Goal: Task Accomplishment & Management: Manage account settings

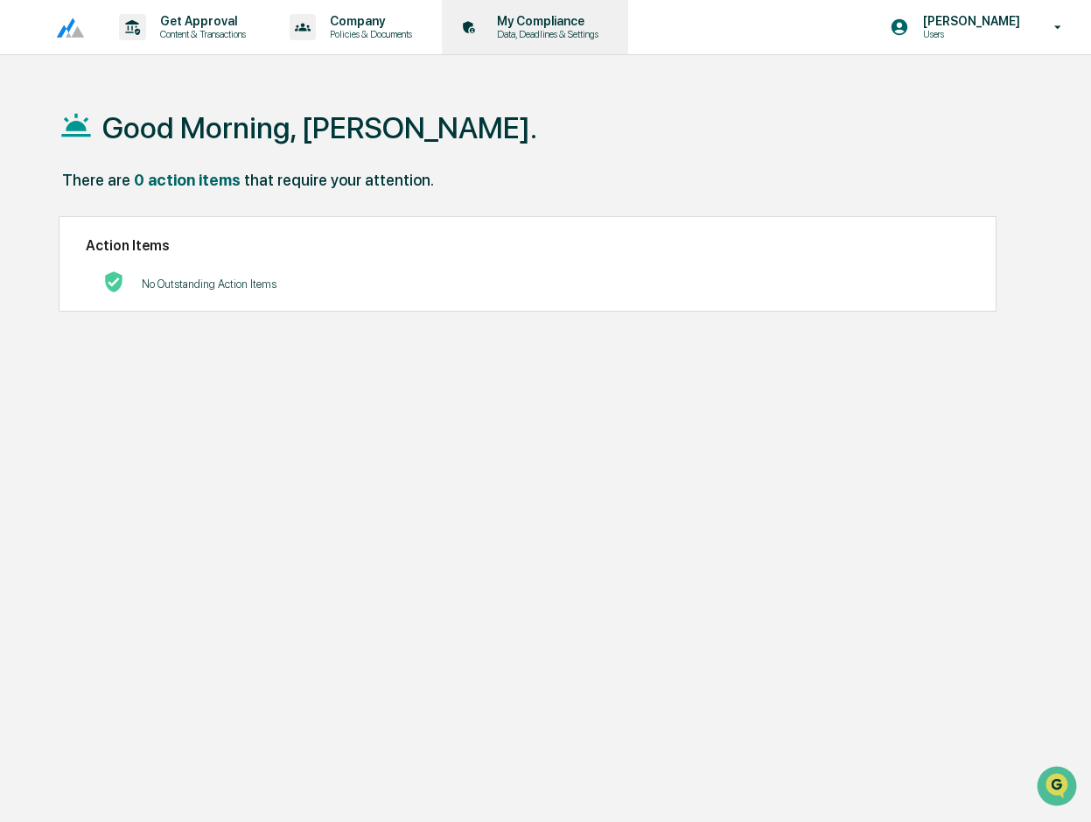
click at [555, 21] on p "My Compliance" at bounding box center [545, 21] width 124 height 14
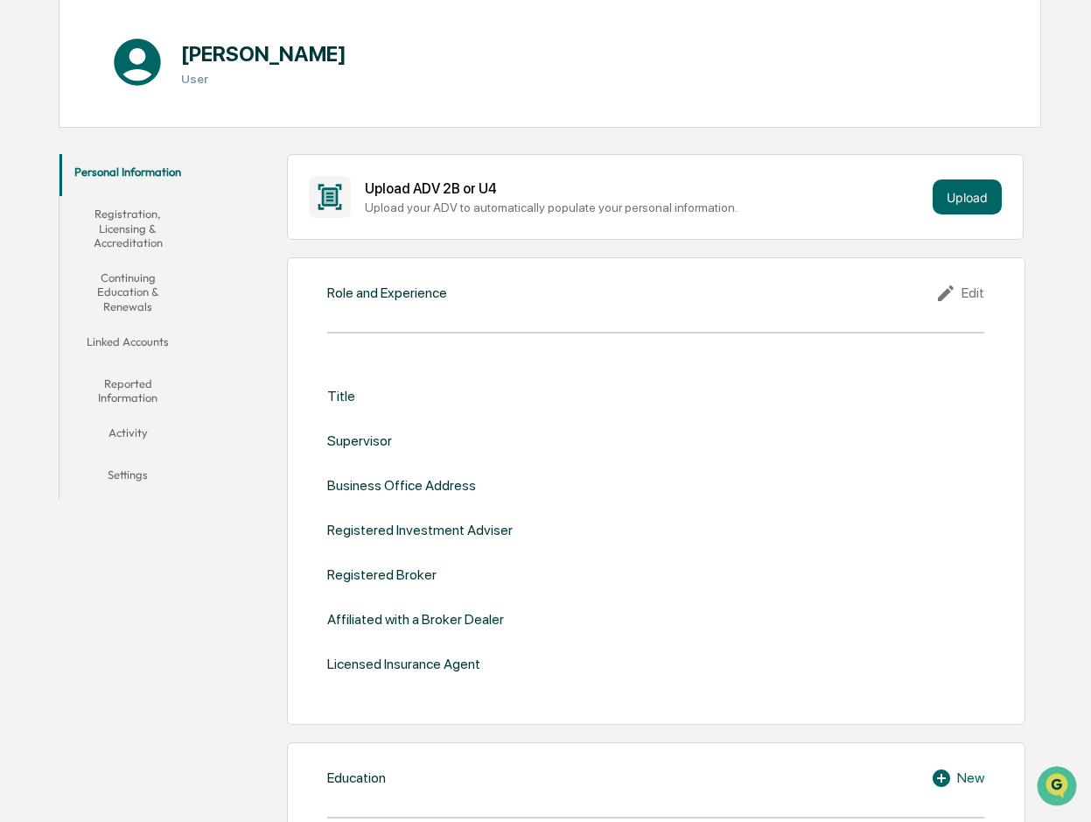
scroll to position [175, 0]
click at [144, 235] on button "Registration, Licensing & Accreditation" at bounding box center [128, 227] width 137 height 64
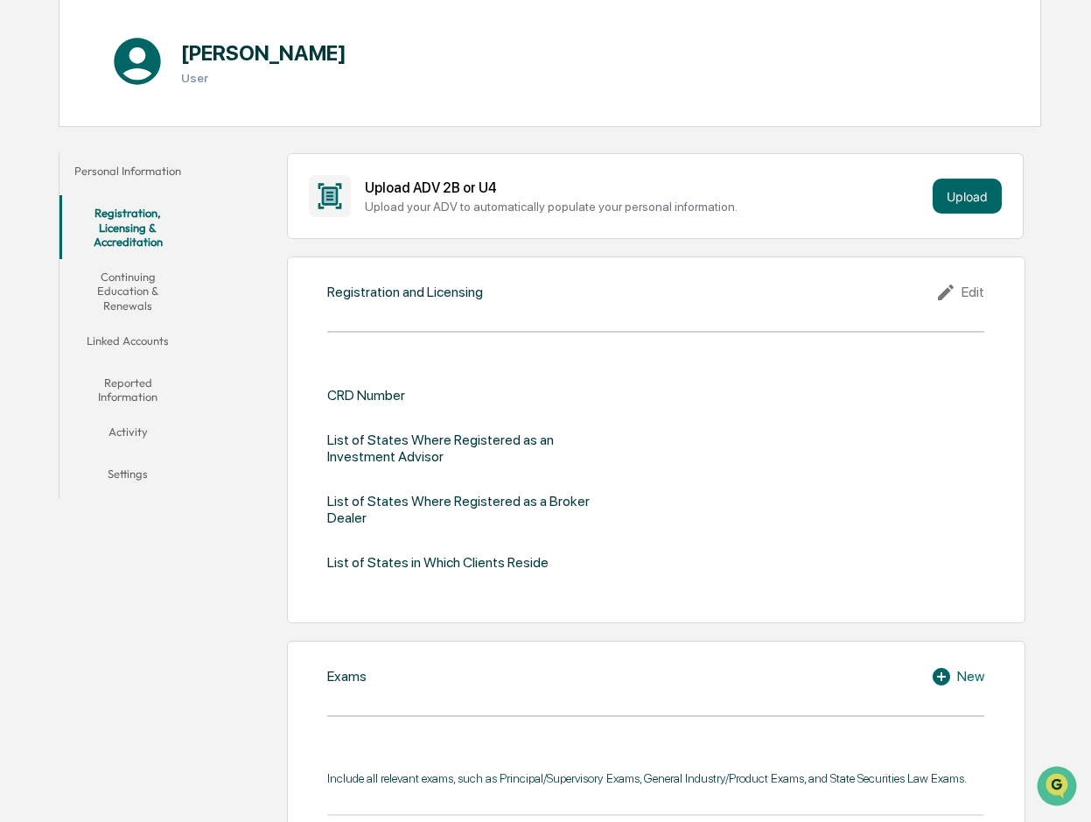
click at [964, 293] on div "Edit" at bounding box center [960, 292] width 49 height 21
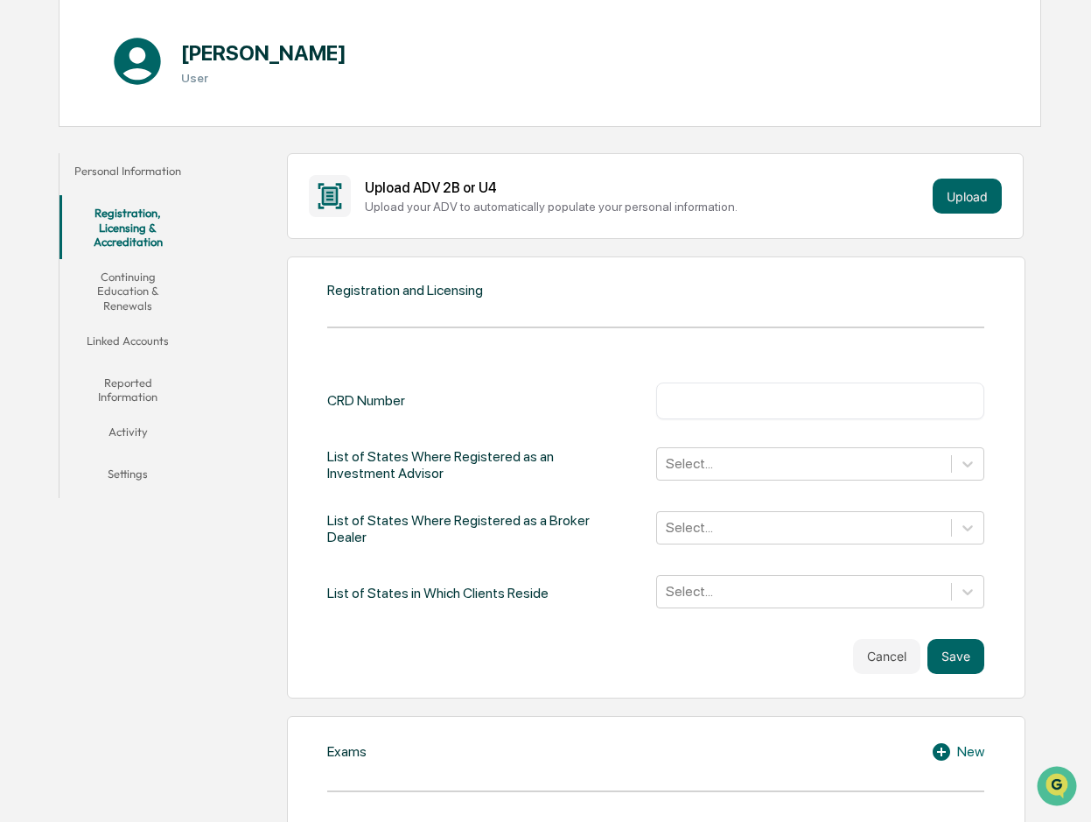
click at [781, 395] on input "text" at bounding box center [821, 401] width 302 height 18
type input "*******"
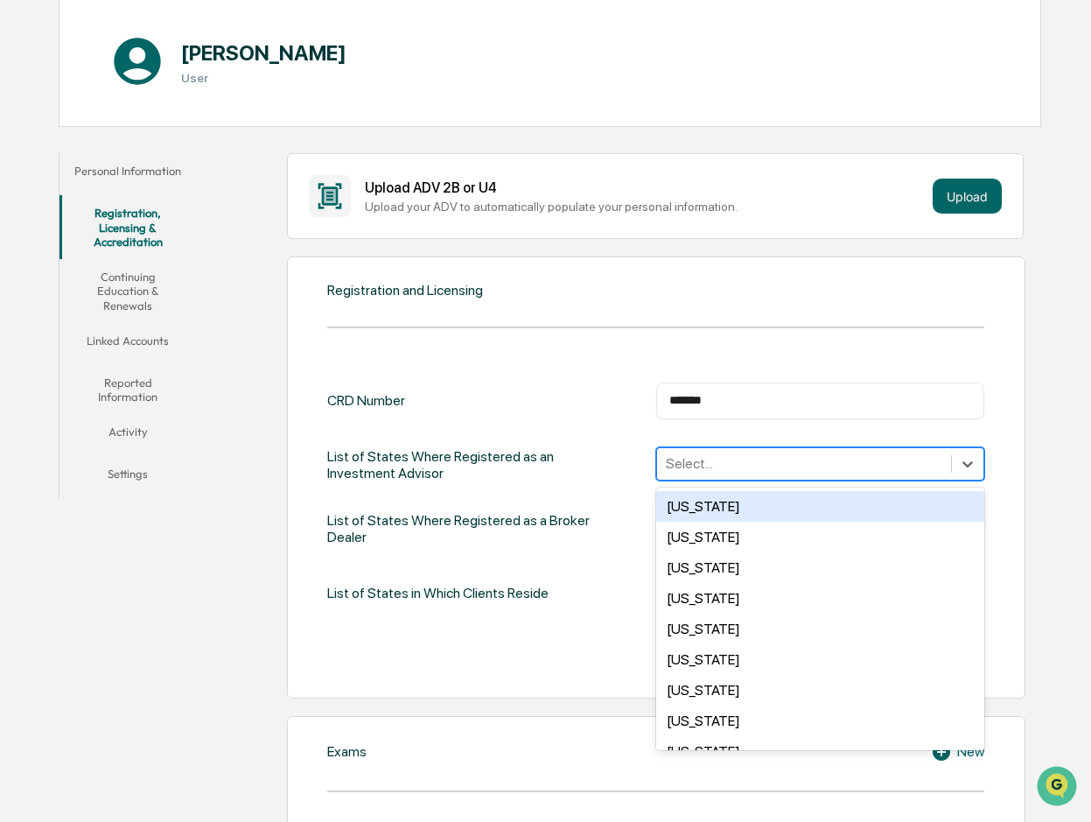
click at [744, 471] on div at bounding box center [804, 463] width 277 height 20
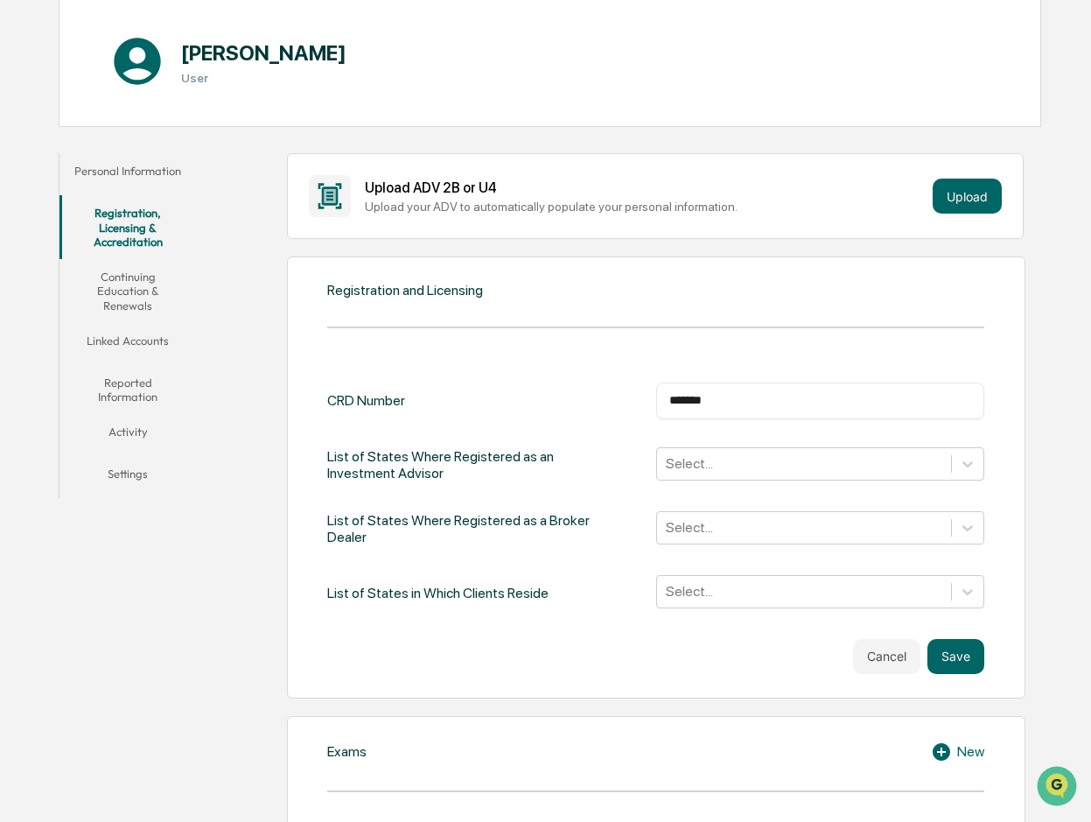
click at [564, 423] on div "CRD Number ******* ​ List of States Where Registered as an Investment Advisor S…" at bounding box center [655, 496] width 656 height 228
click at [967, 455] on icon at bounding box center [968, 464] width 18 height 18
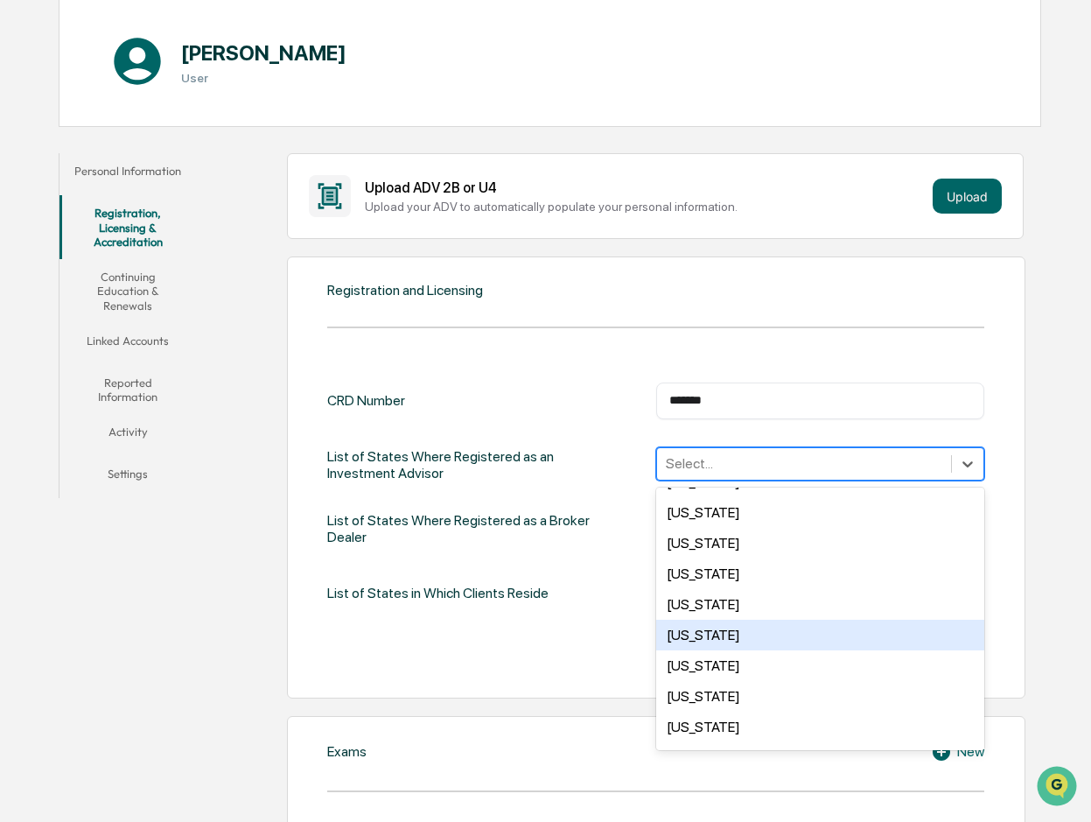
scroll to position [699, 0]
click at [710, 628] on div "[US_STATE]" at bounding box center [820, 634] width 328 height 31
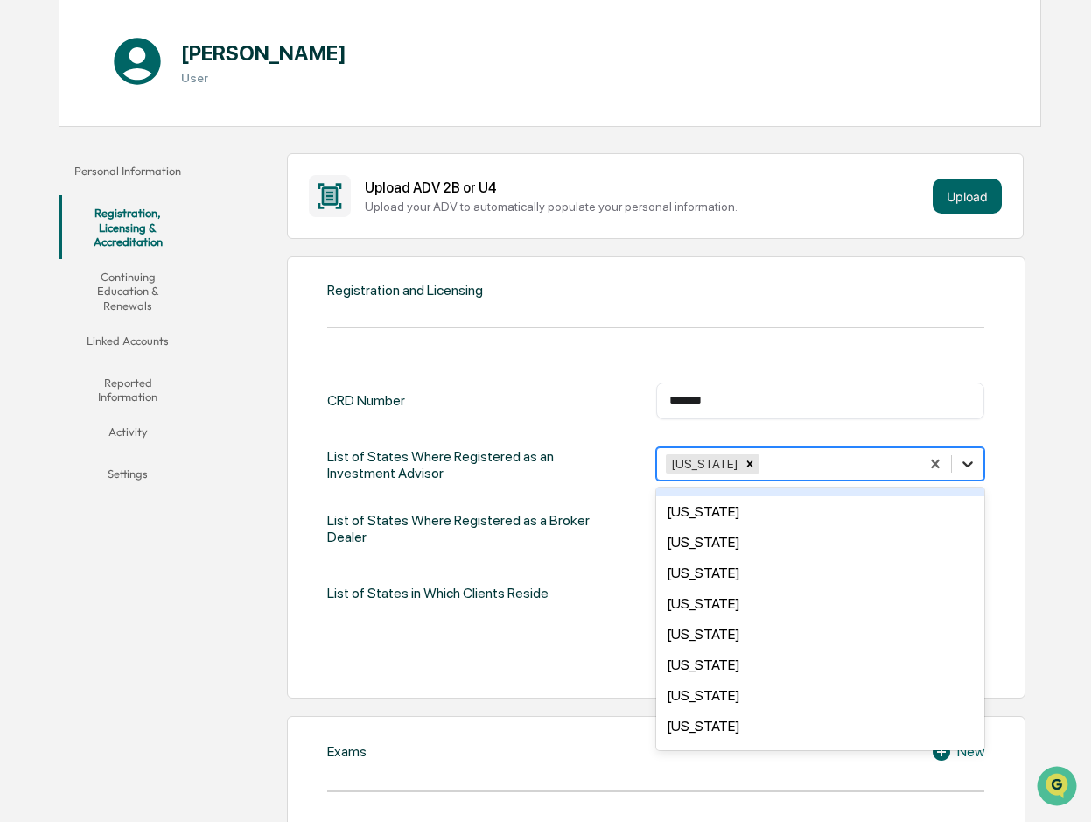
click at [965, 463] on icon at bounding box center [968, 464] width 11 height 6
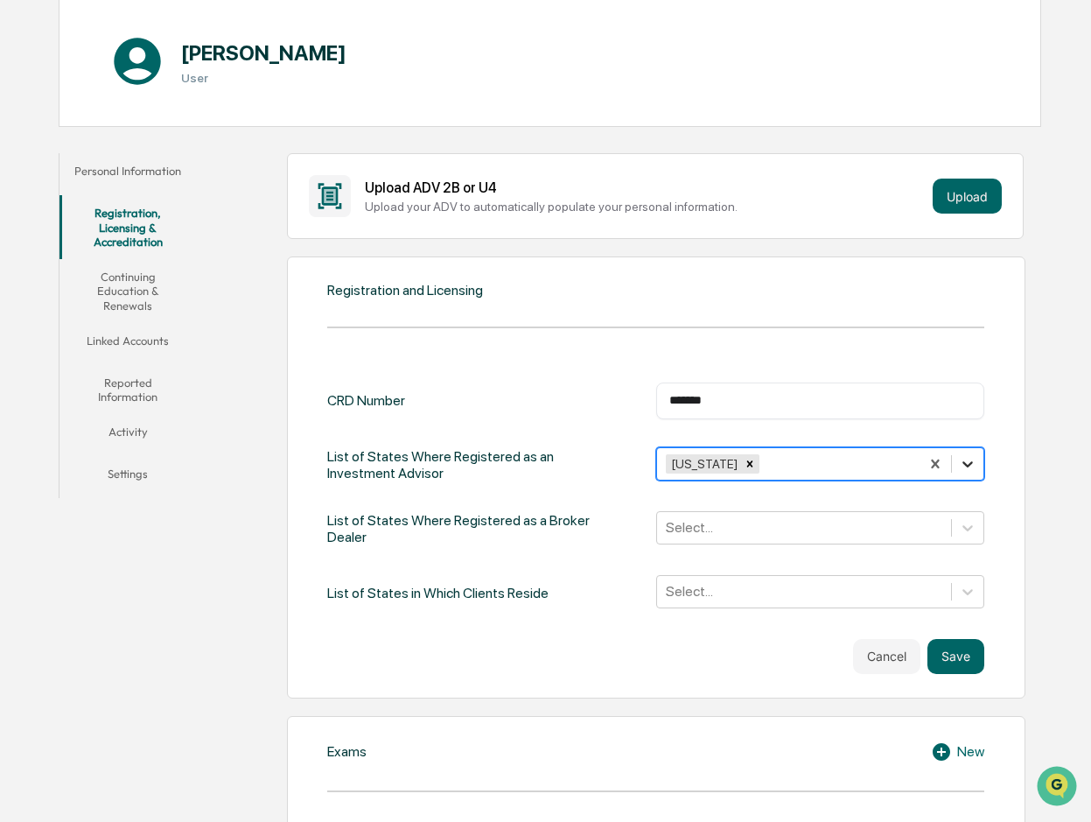
click at [965, 467] on icon at bounding box center [968, 464] width 18 height 18
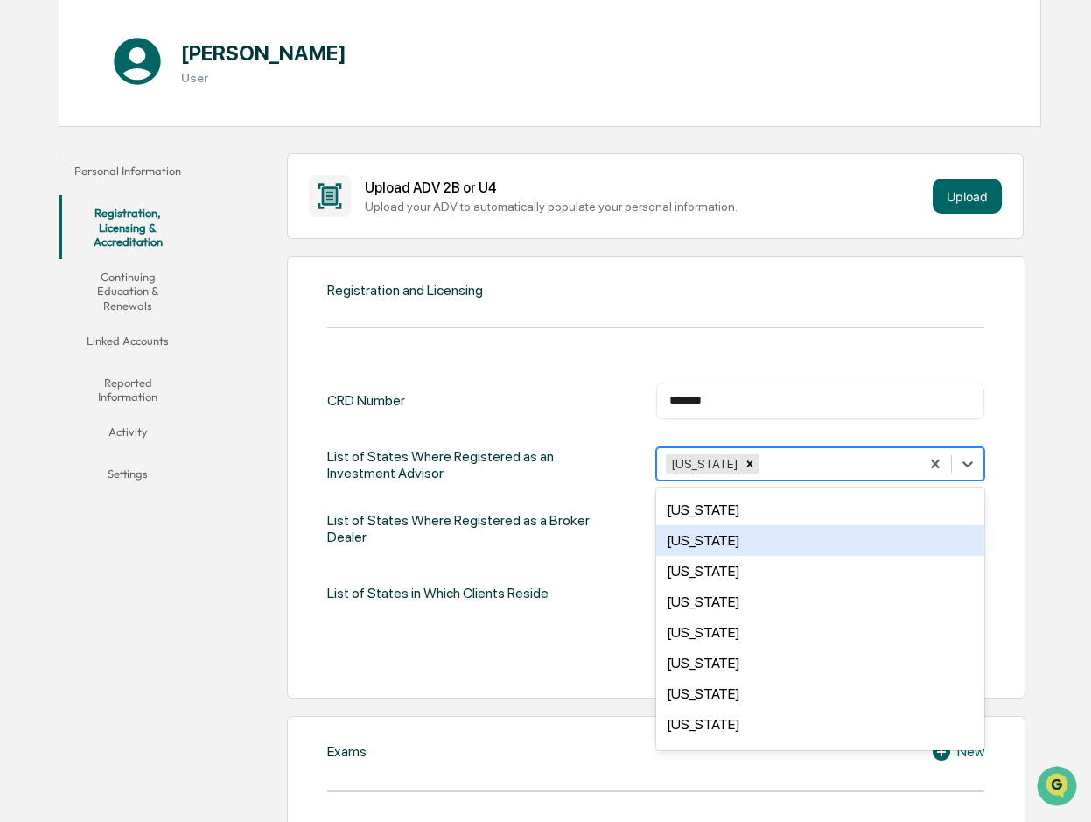
click at [718, 543] on div "[US_STATE]" at bounding box center [820, 540] width 328 height 31
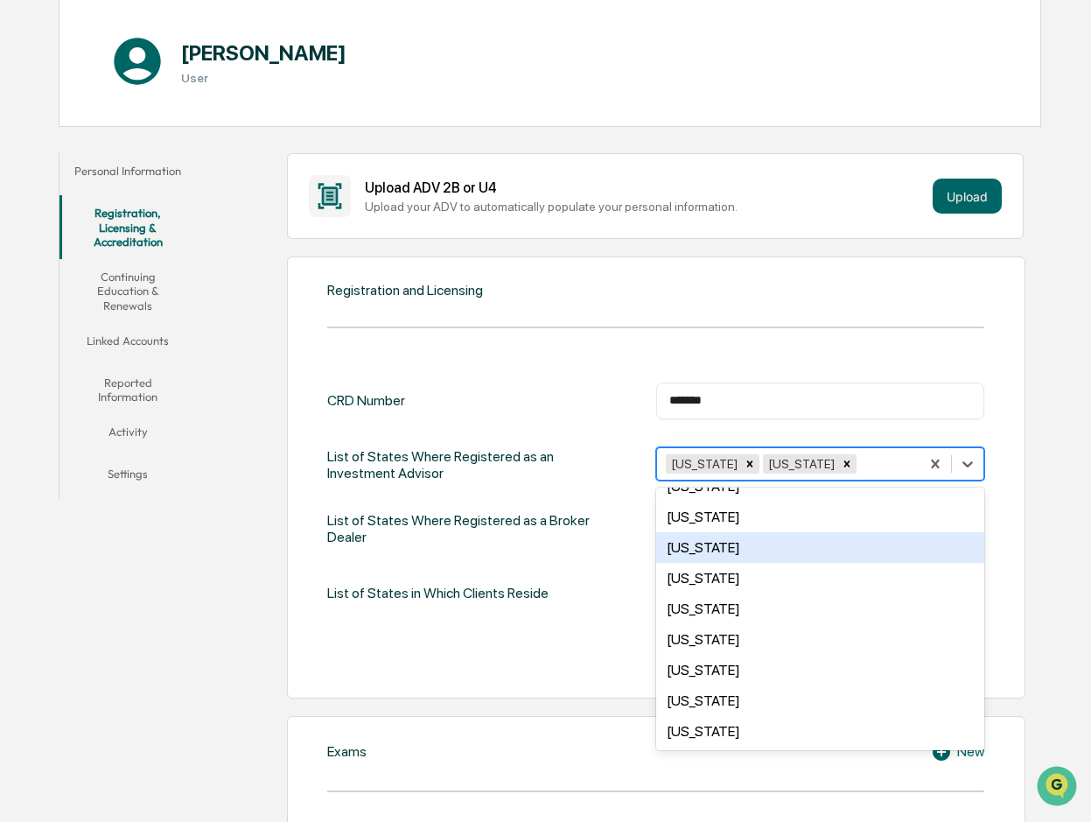
click at [930, 389] on div "******* ​" at bounding box center [820, 400] width 328 height 37
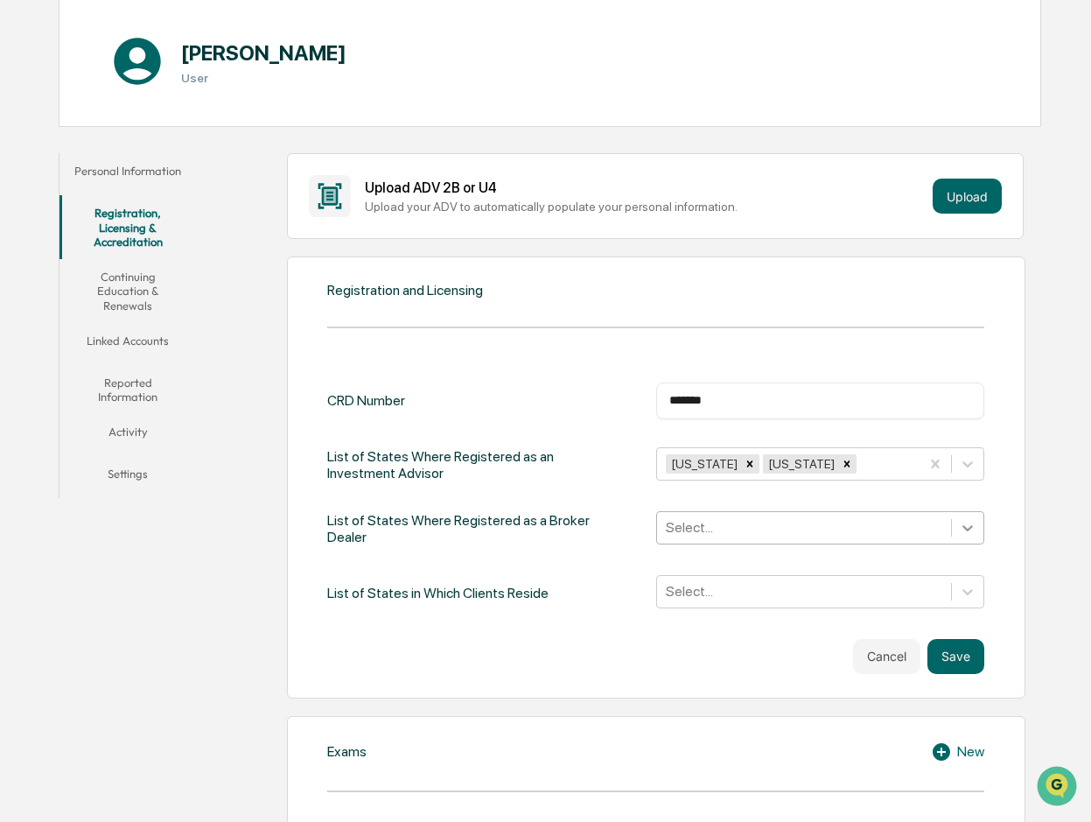
click at [960, 529] on icon at bounding box center [968, 528] width 18 height 18
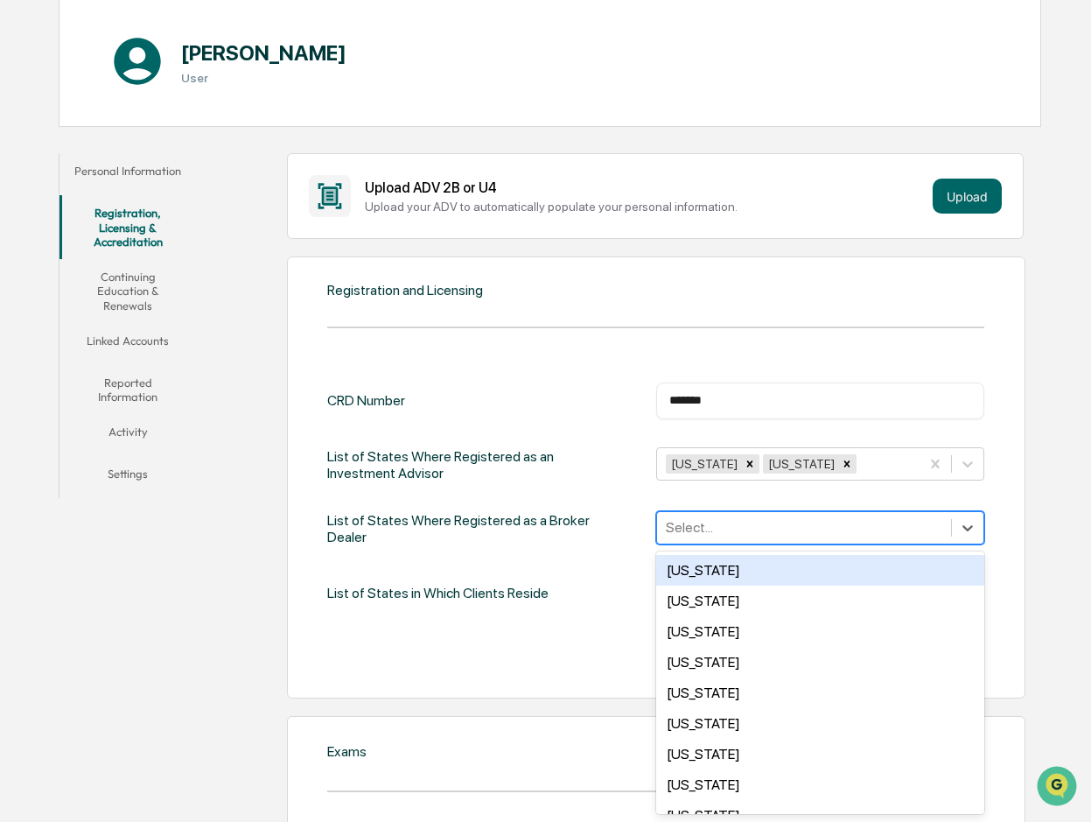
click at [999, 482] on div "Registration and Licensing CRD Number ******* ​ List of States Where Registered…" at bounding box center [656, 477] width 739 height 442
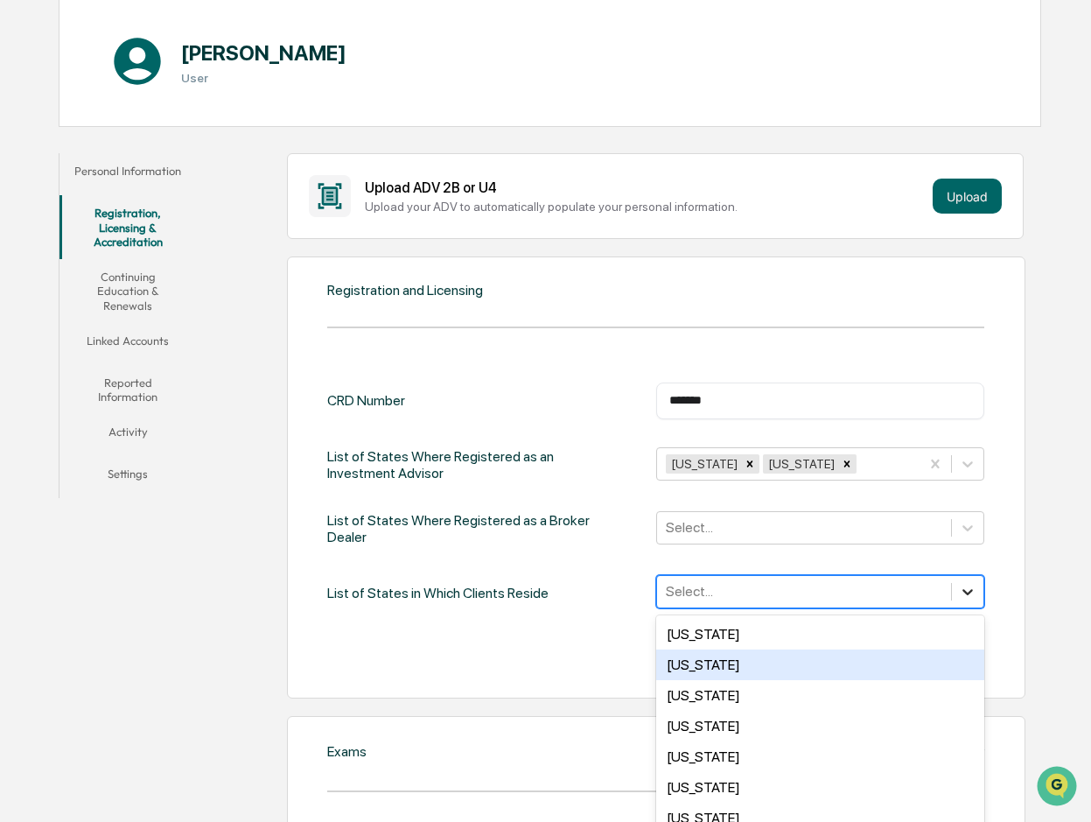
scroll to position [238, 0]
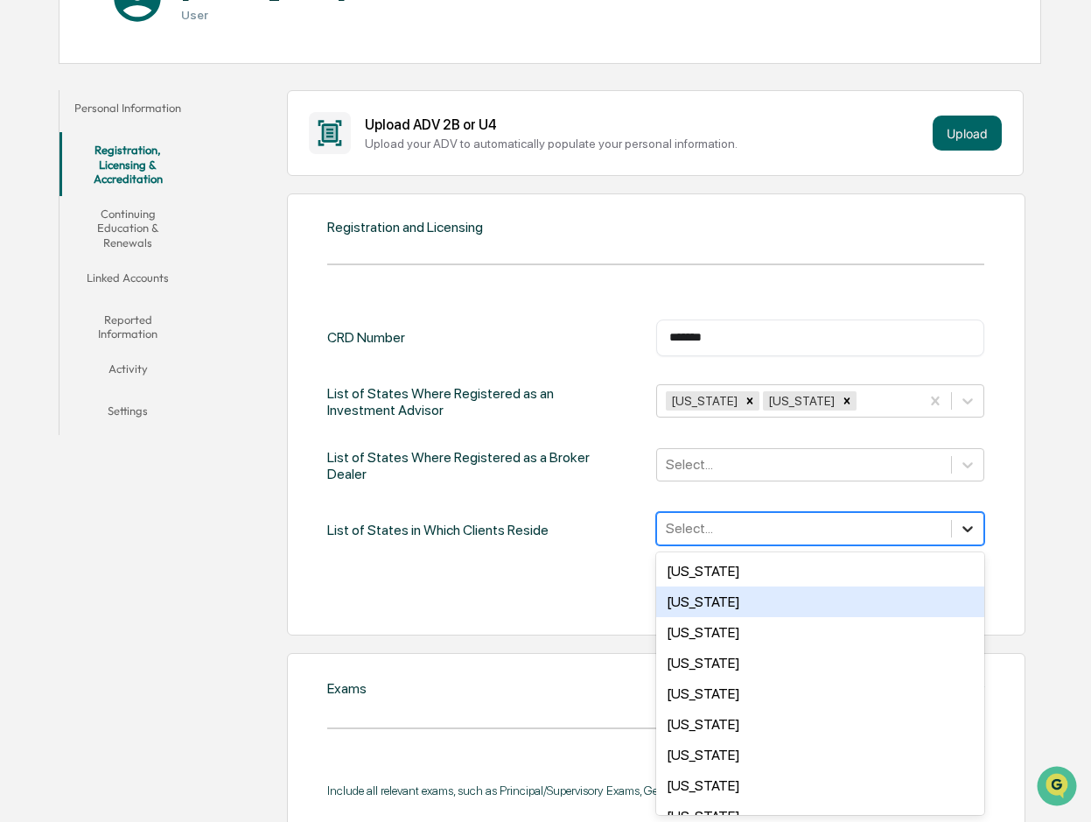
click at [971, 545] on div "50 results available. Use Up and Down to choose options, press Enter to select …" at bounding box center [820, 528] width 328 height 33
click at [971, 594] on div "[US_STATE]" at bounding box center [820, 601] width 328 height 31
click at [1010, 500] on div "Registration and Licensing CRD Number ******* ​ List of States Where Registered…" at bounding box center [656, 414] width 739 height 442
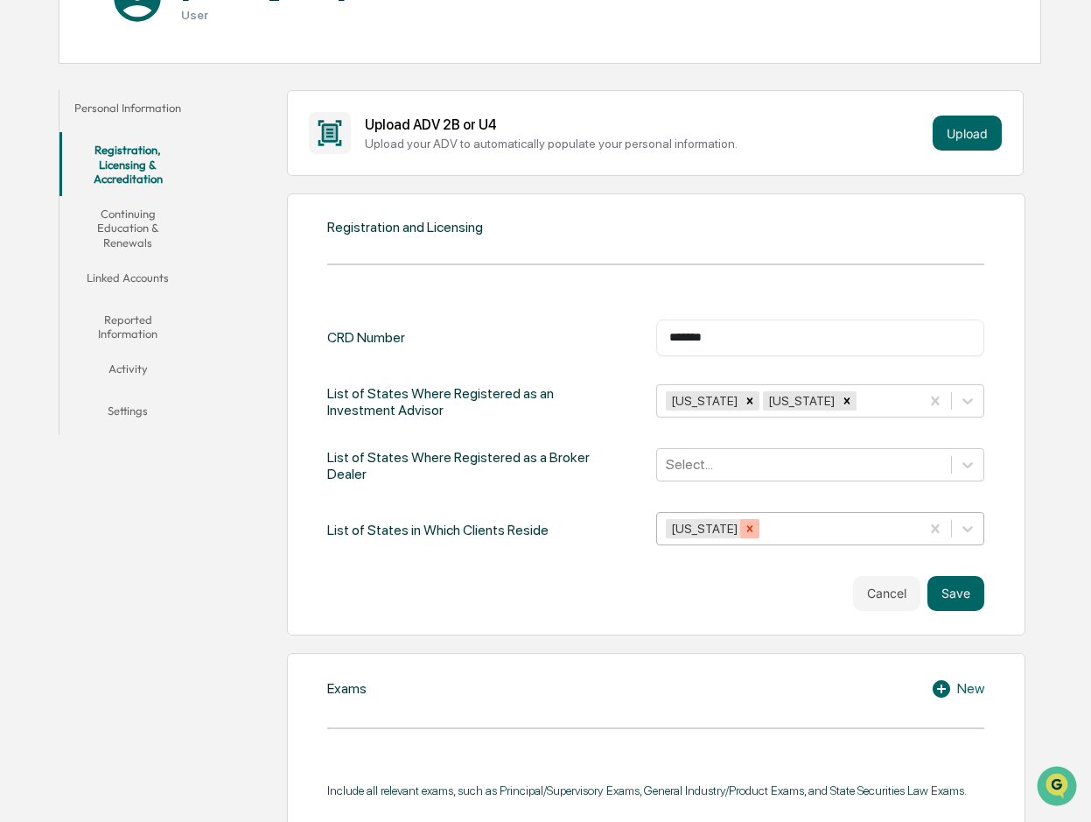
click at [747, 528] on icon "Remove Alaska" at bounding box center [750, 528] width 6 height 6
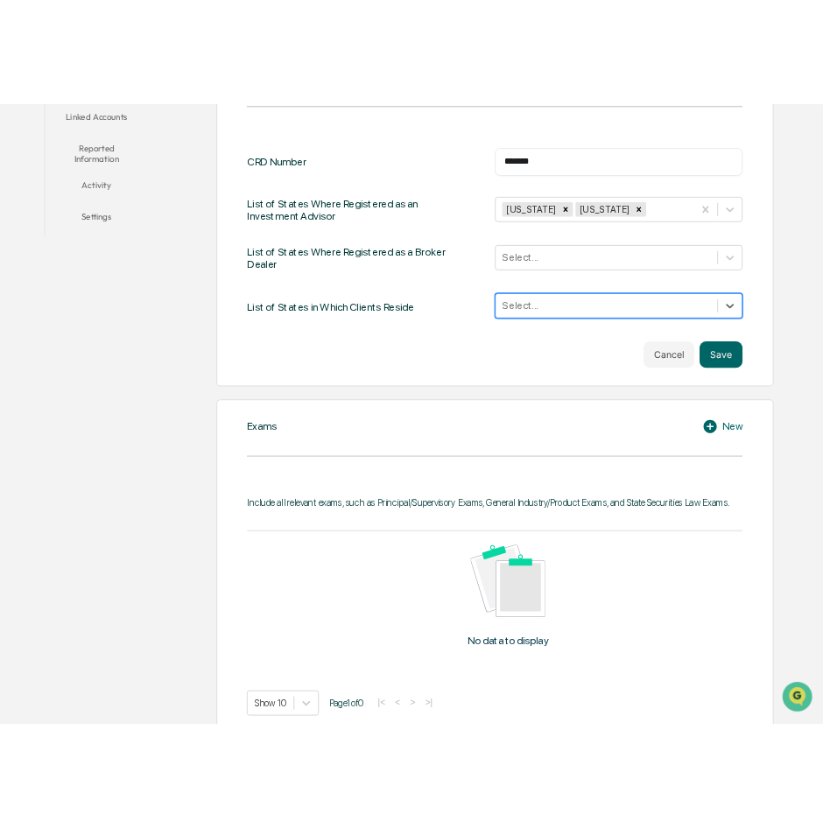
scroll to position [500, 0]
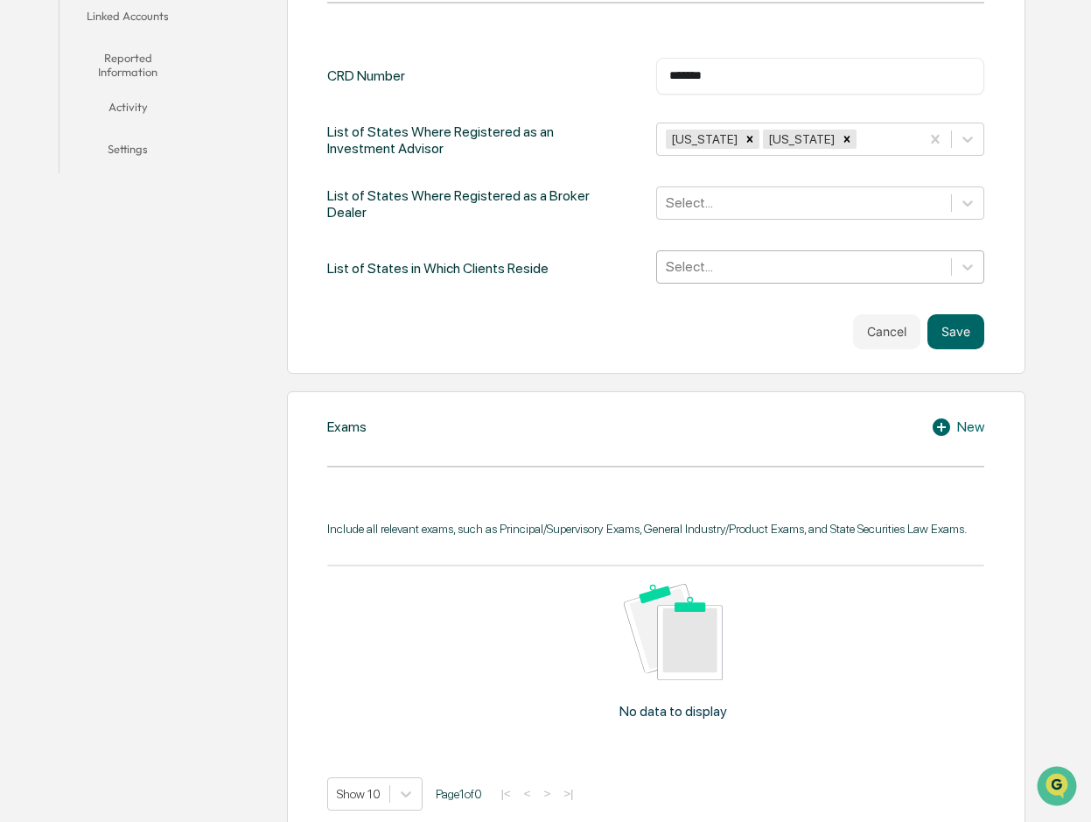
click at [517, 445] on div "Exams New Include all relevant exams, such as Principal/Supervisory Exams, Gene…" at bounding box center [656, 613] width 739 height 444
click at [974, 427] on div "New" at bounding box center [957, 427] width 53 height 21
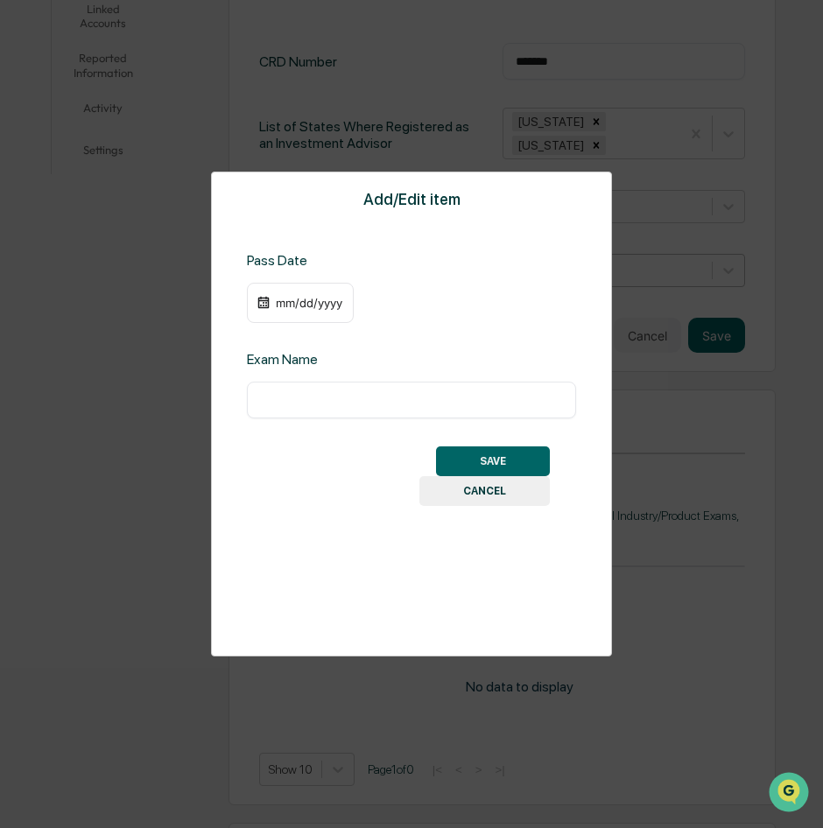
drag, startPoint x: 123, startPoint y: 108, endPoint x: 176, endPoint y: 102, distance: 52.9
click at [176, 102] on div "Add/Edit item Pass Date mm/dd/yyyy Exam Name ​ SAVE CANCEL" at bounding box center [411, 414] width 823 height 828
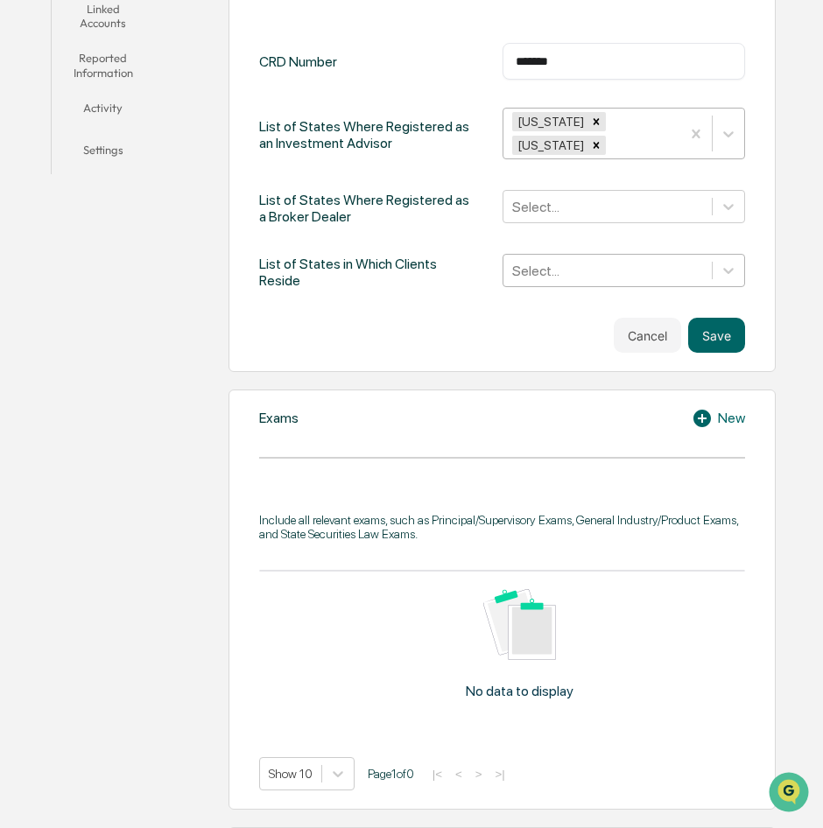
drag, startPoint x: 569, startPoint y: 119, endPoint x: 593, endPoint y: 122, distance: 24.6
click at [592, 119] on icon "Remove Nevada" at bounding box center [595, 122] width 6 height 6
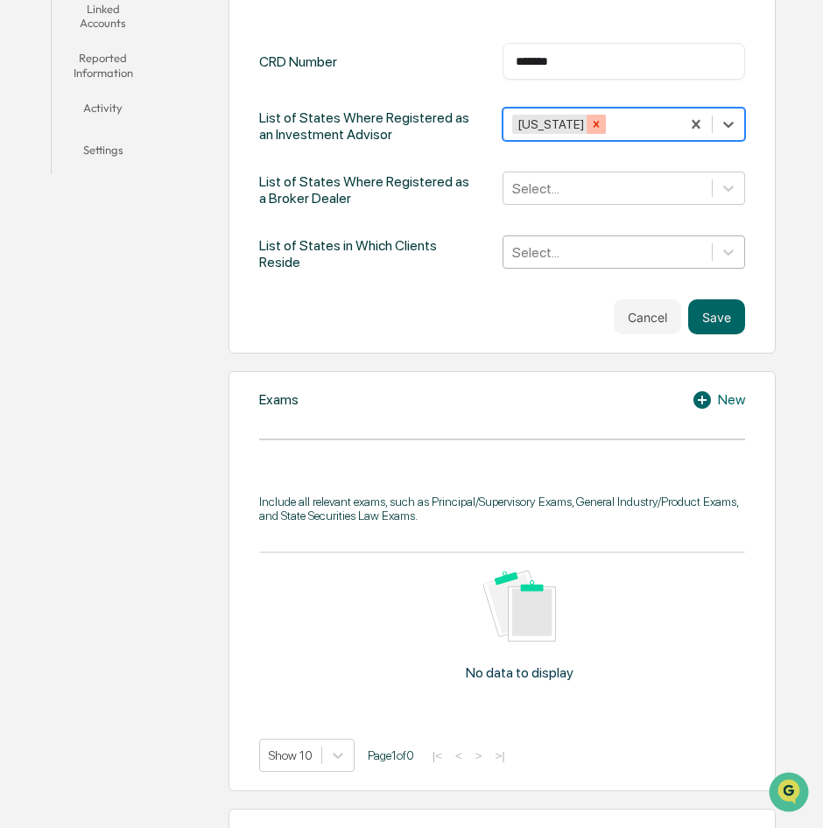
click at [590, 120] on icon "Remove Texas" at bounding box center [596, 124] width 12 height 12
click at [729, 122] on icon at bounding box center [728, 125] width 11 height 6
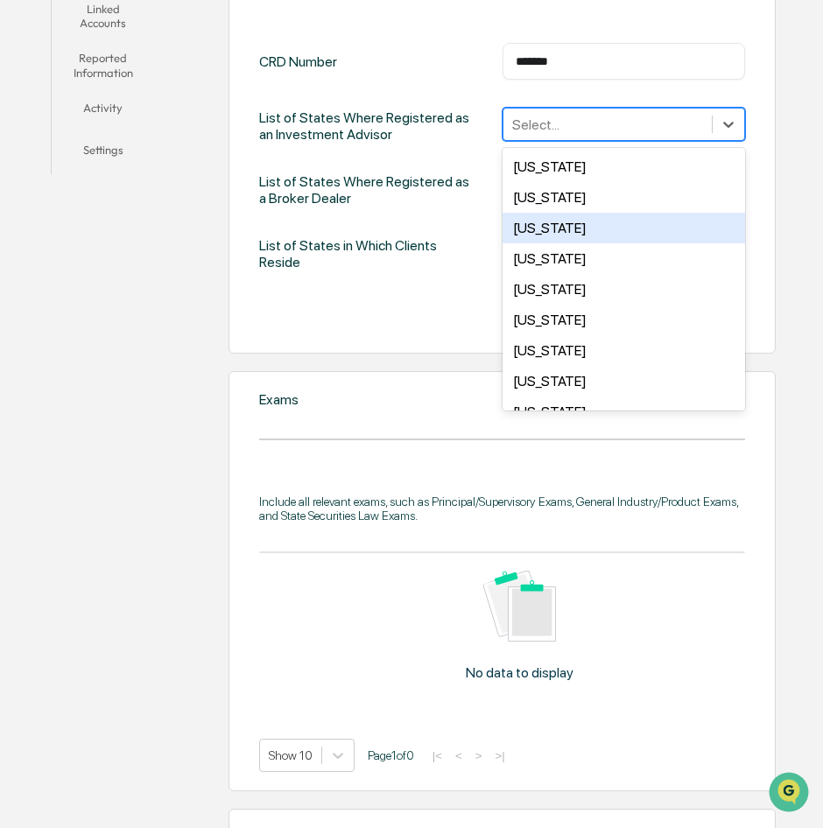
click at [586, 216] on div "[US_STATE]" at bounding box center [623, 228] width 243 height 31
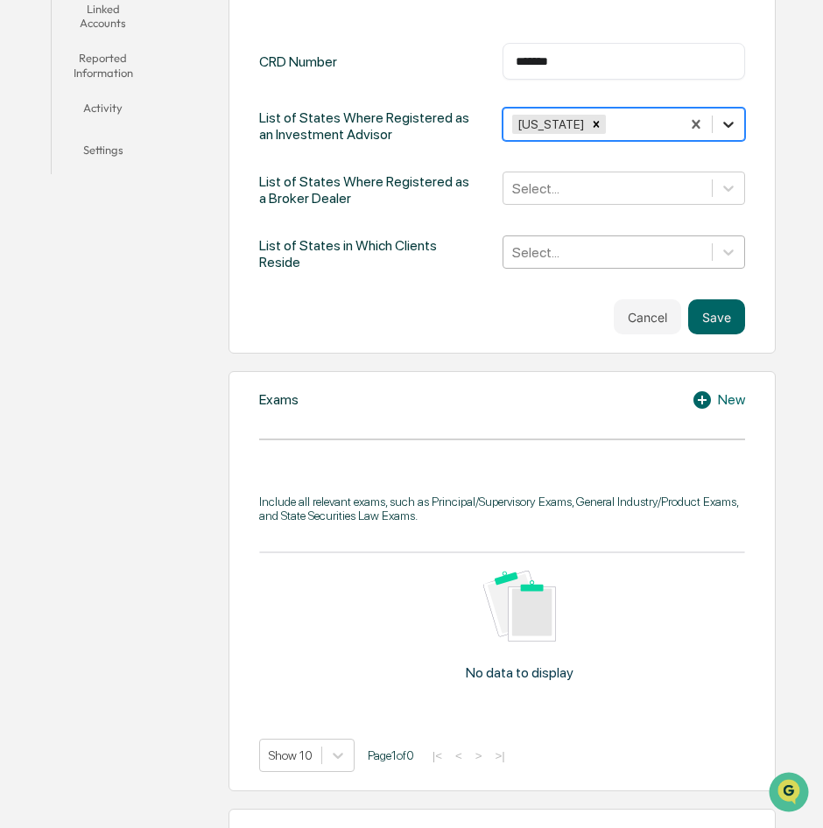
click at [727, 122] on icon at bounding box center [728, 125] width 11 height 6
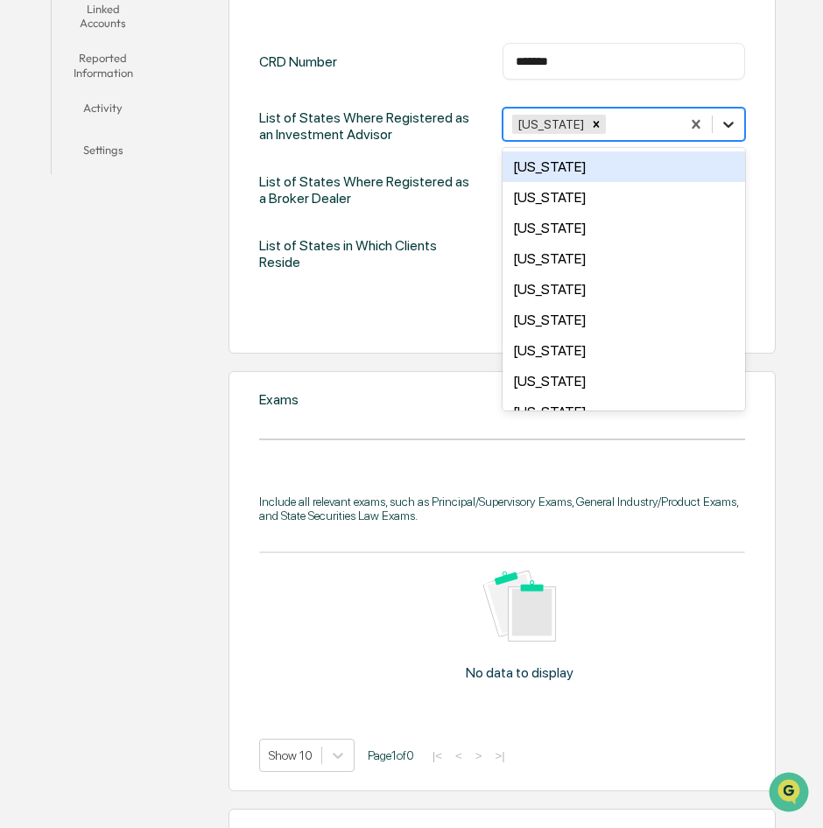
click at [730, 122] on icon at bounding box center [728, 125] width 11 height 6
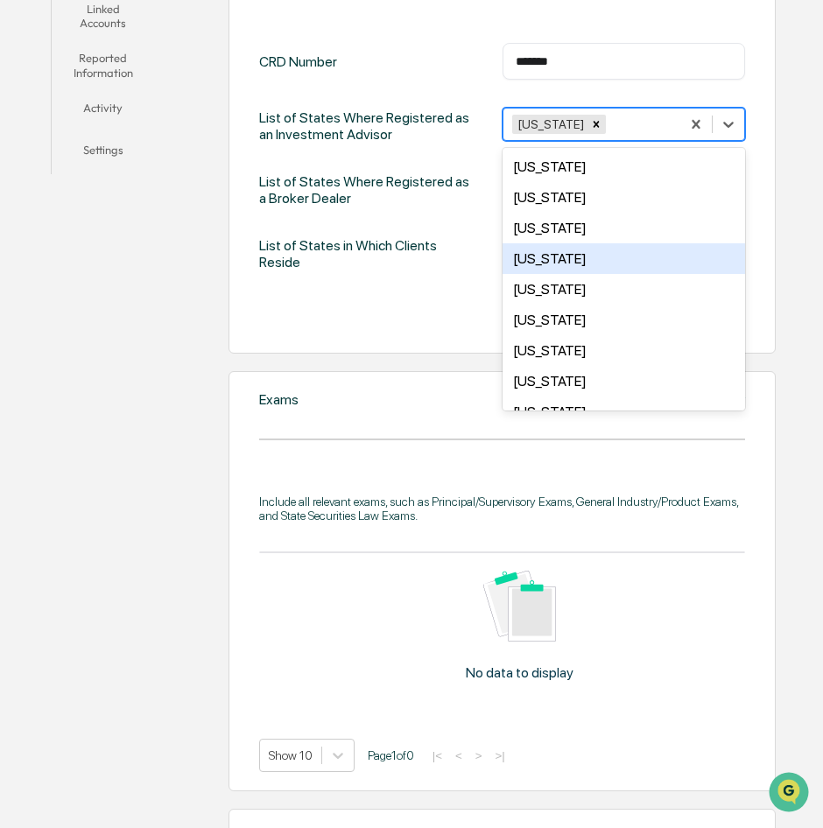
click at [603, 255] on div "[US_STATE]" at bounding box center [623, 258] width 243 height 31
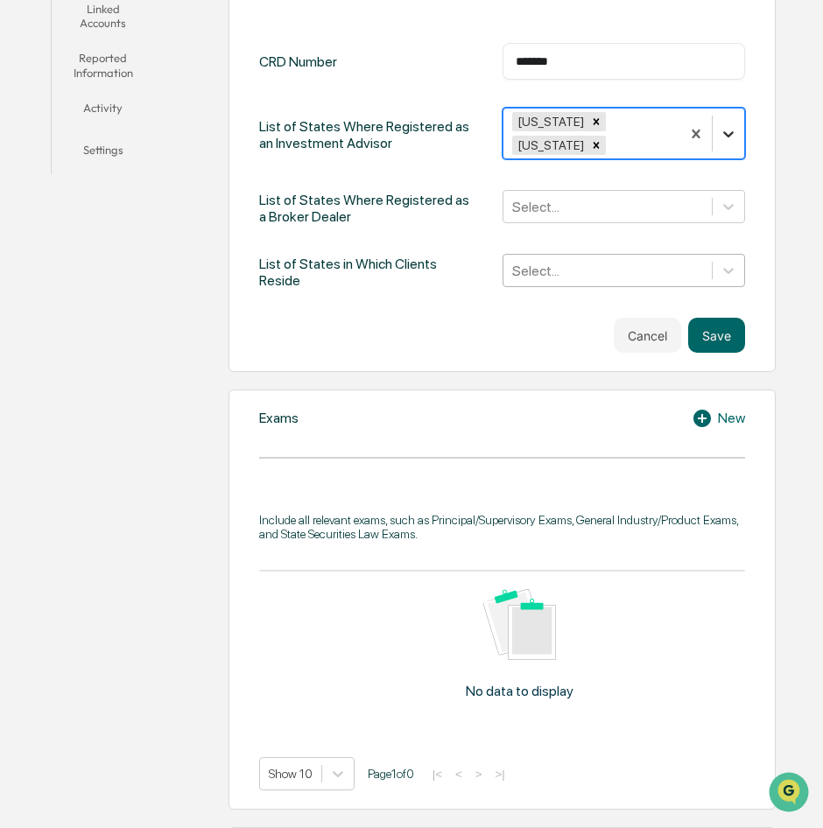
click at [728, 125] on icon at bounding box center [728, 134] width 18 height 18
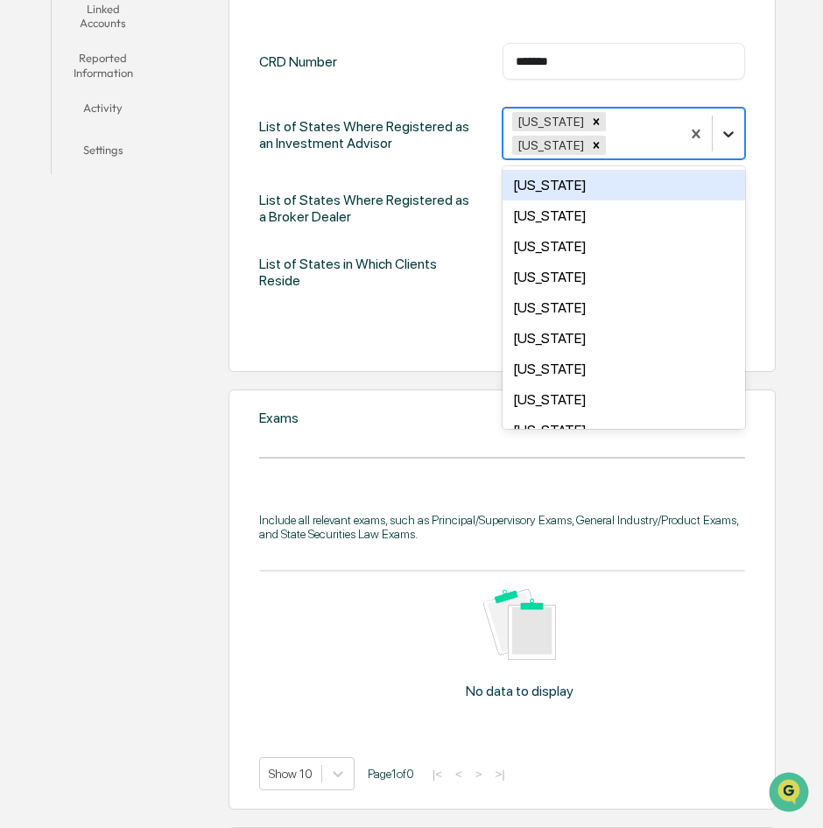
click at [728, 125] on icon at bounding box center [728, 134] width 18 height 18
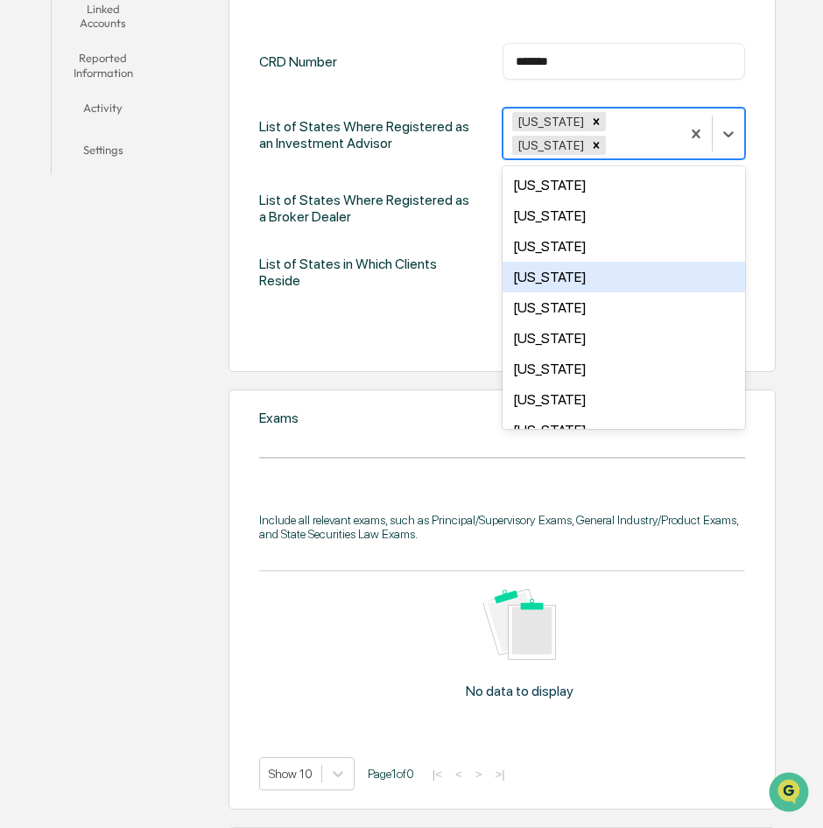
click at [616, 262] on div "[US_STATE]" at bounding box center [623, 277] width 243 height 31
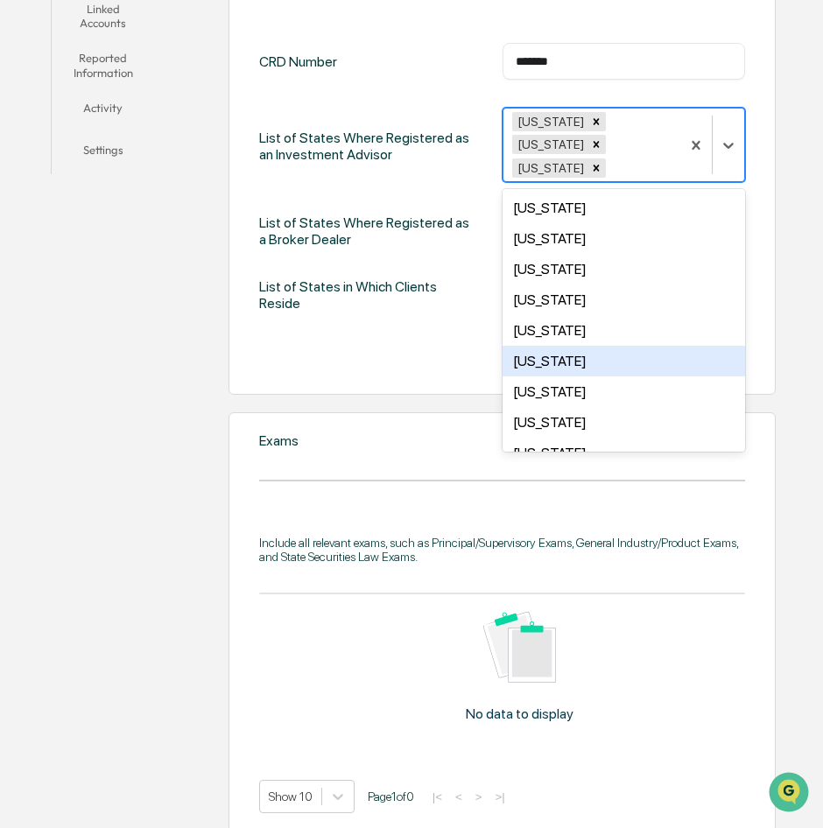
click at [592, 347] on div "[US_STATE]" at bounding box center [623, 361] width 243 height 31
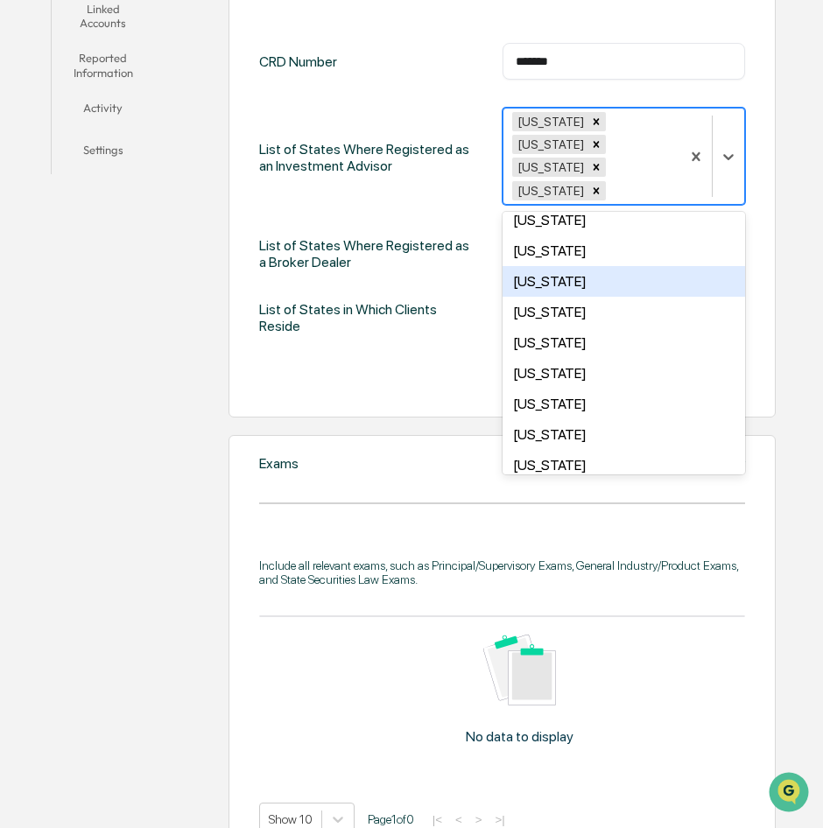
click at [567, 266] on div "[US_STATE]" at bounding box center [623, 281] width 243 height 31
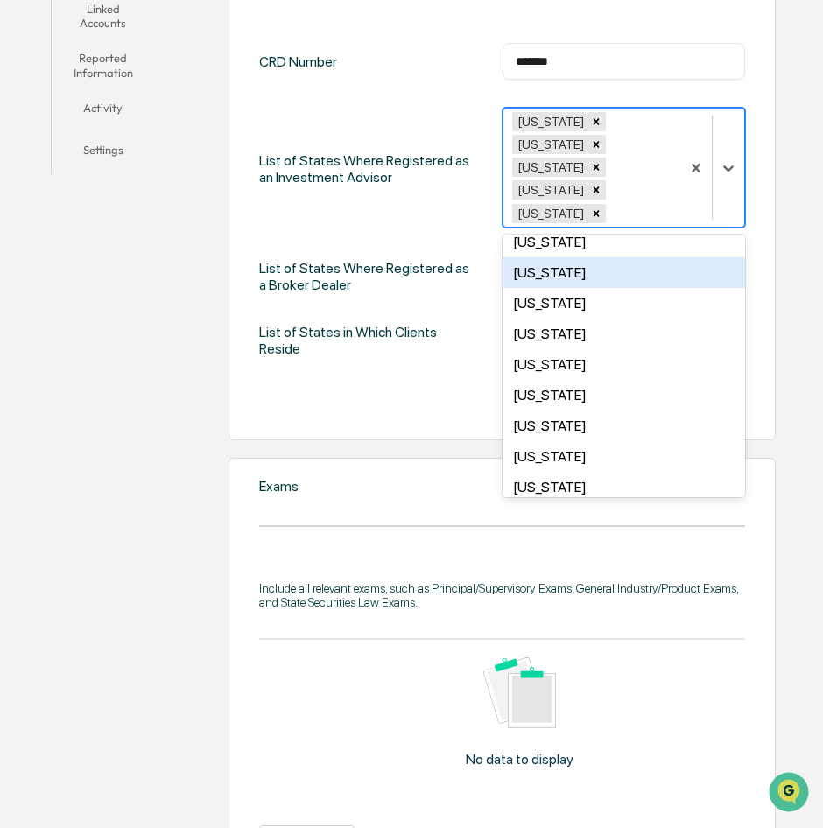
scroll to position [349, 0]
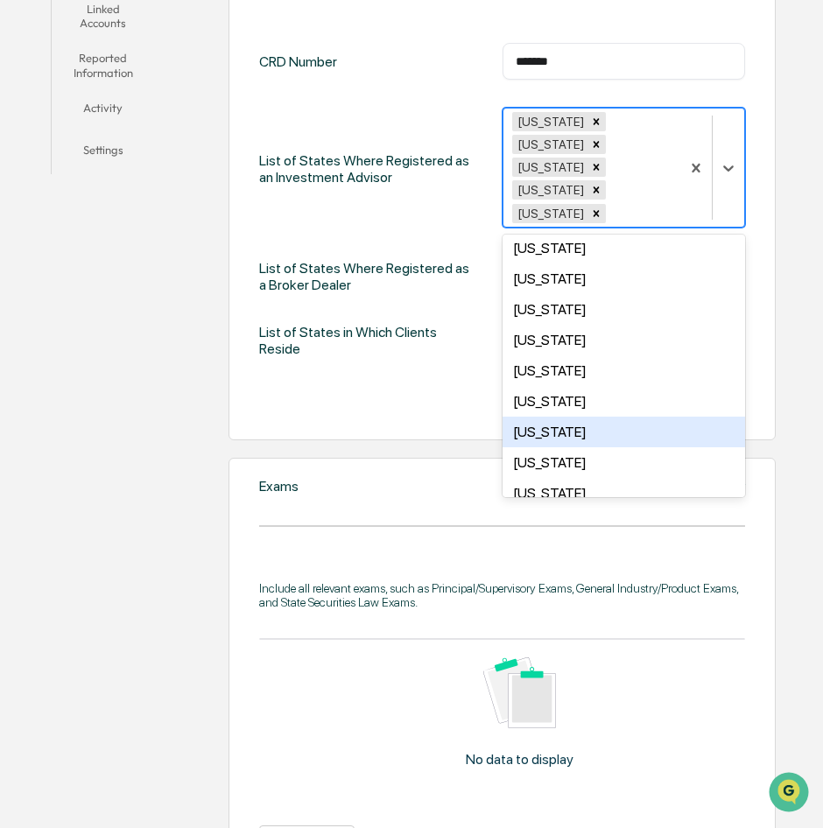
click at [552, 417] on div "[US_STATE]" at bounding box center [623, 432] width 243 height 31
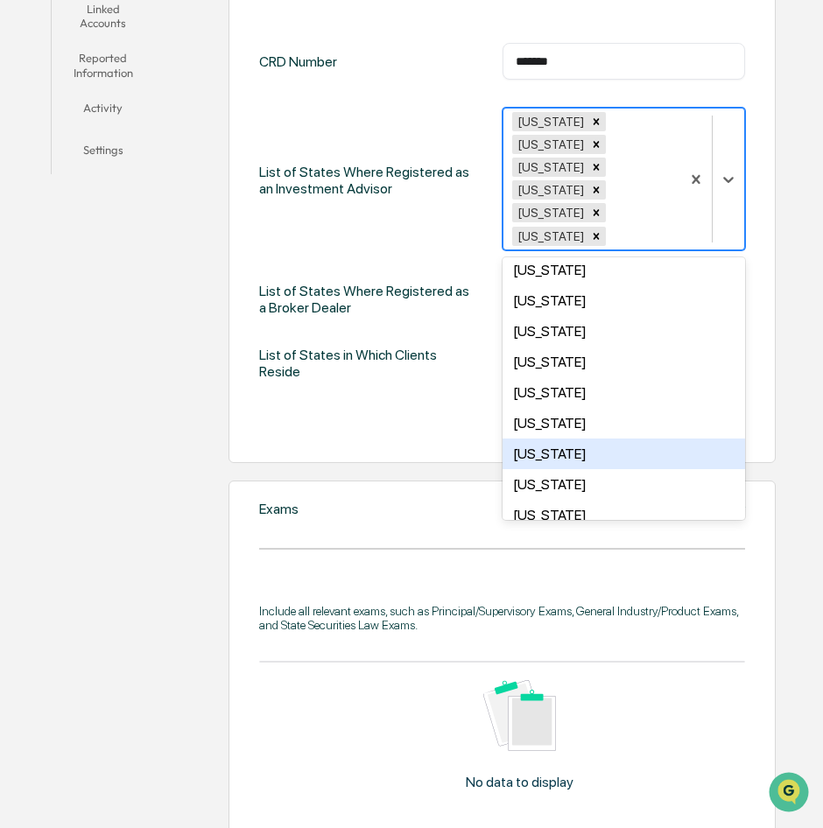
scroll to position [436, 0]
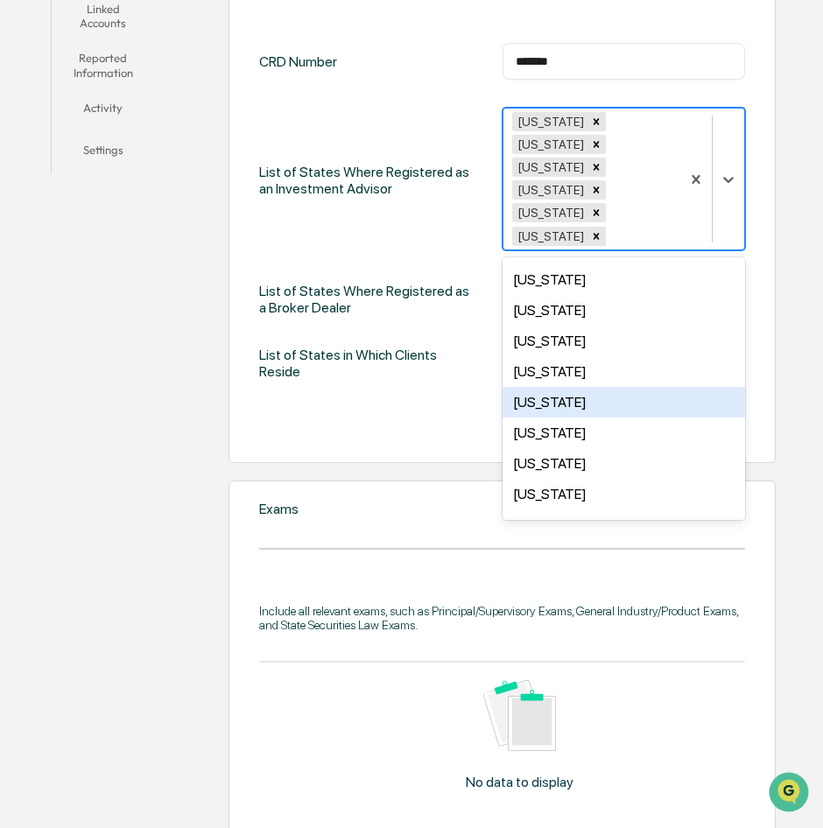
click at [550, 387] on div "[US_STATE]" at bounding box center [623, 402] width 243 height 31
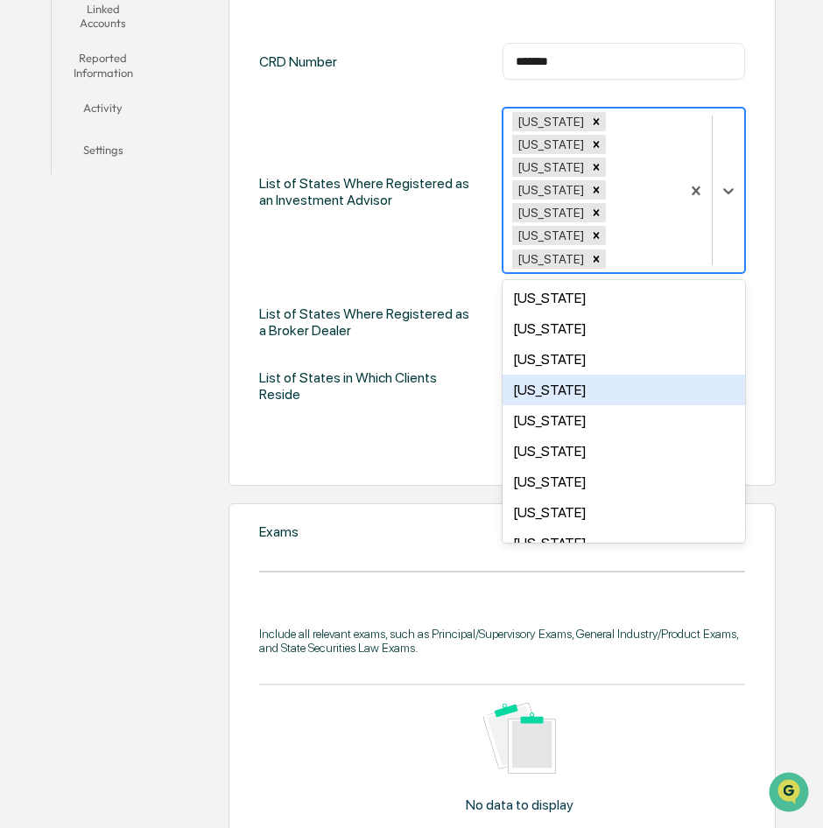
scroll to position [522, 0]
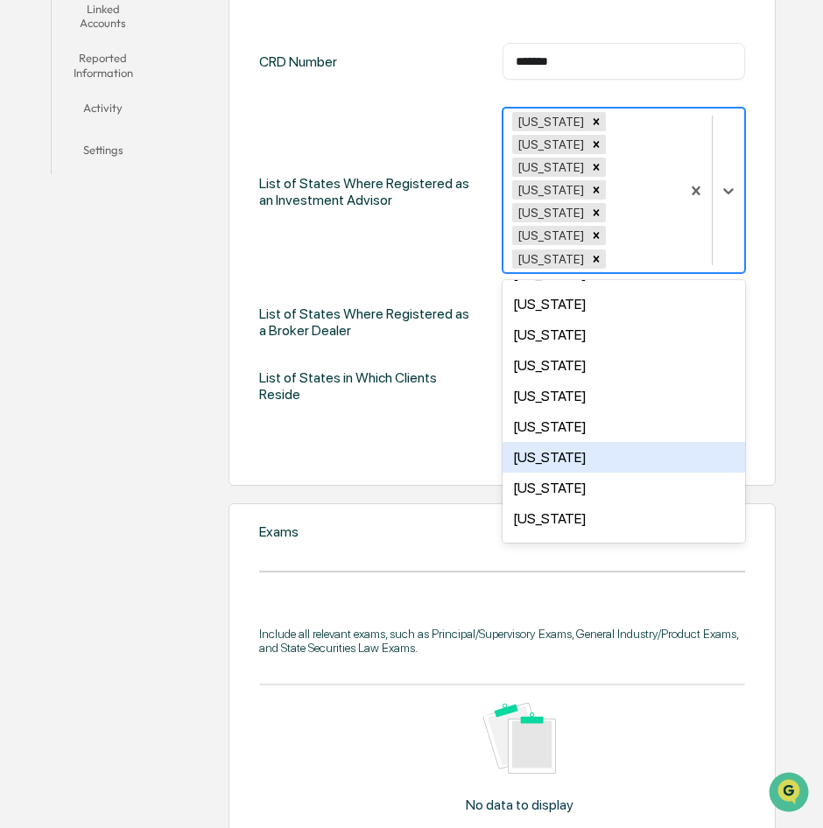
click at [580, 442] on div "[US_STATE]" at bounding box center [623, 457] width 243 height 31
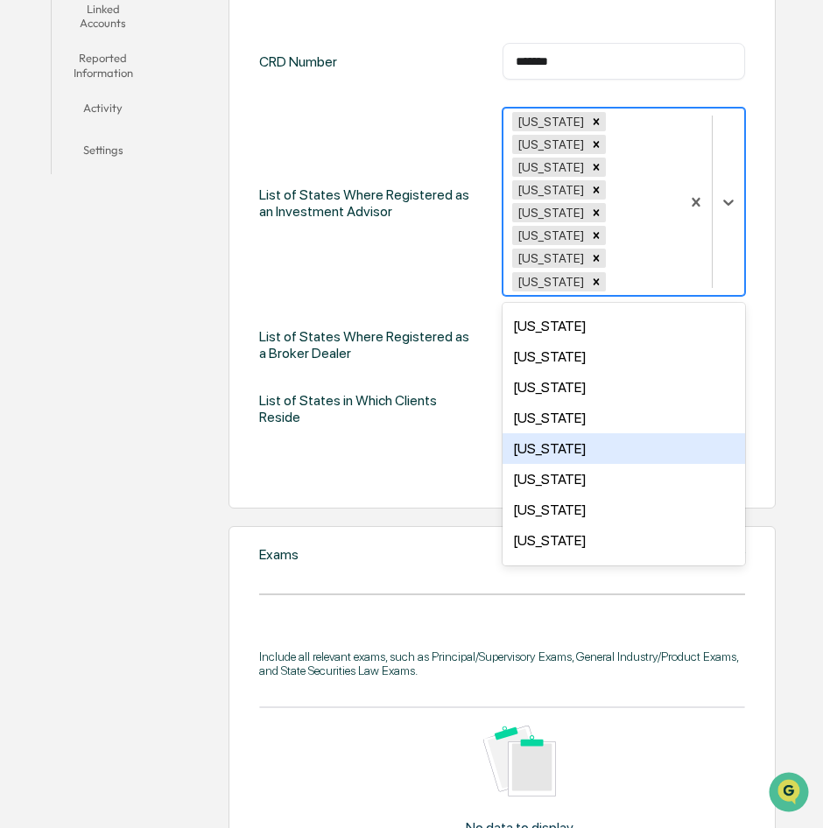
scroll to position [609, 0]
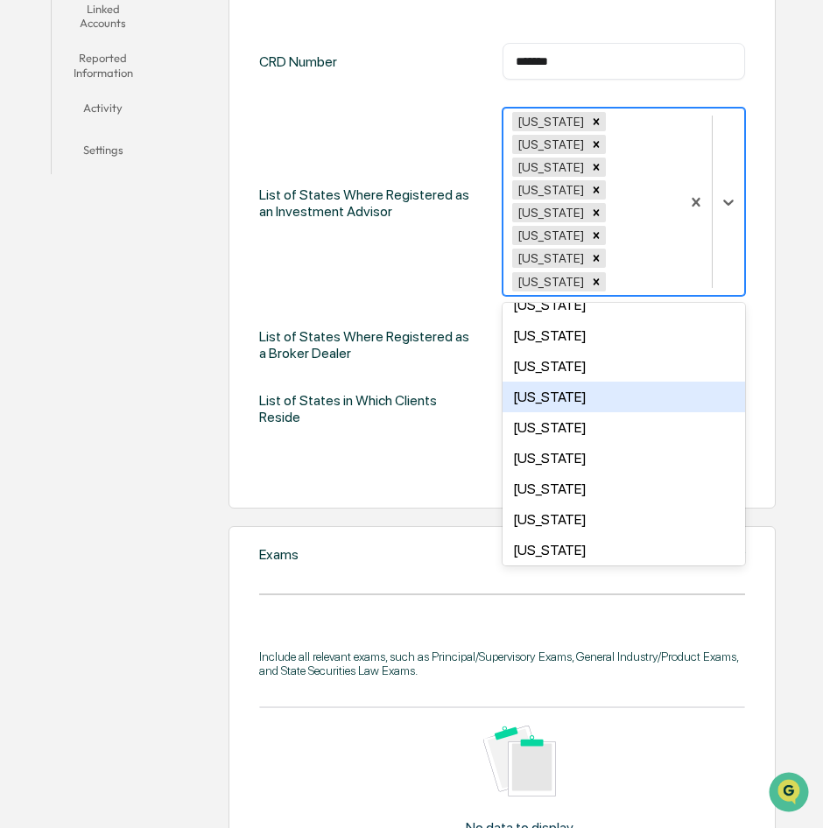
click at [541, 382] on div "[US_STATE]" at bounding box center [623, 397] width 243 height 31
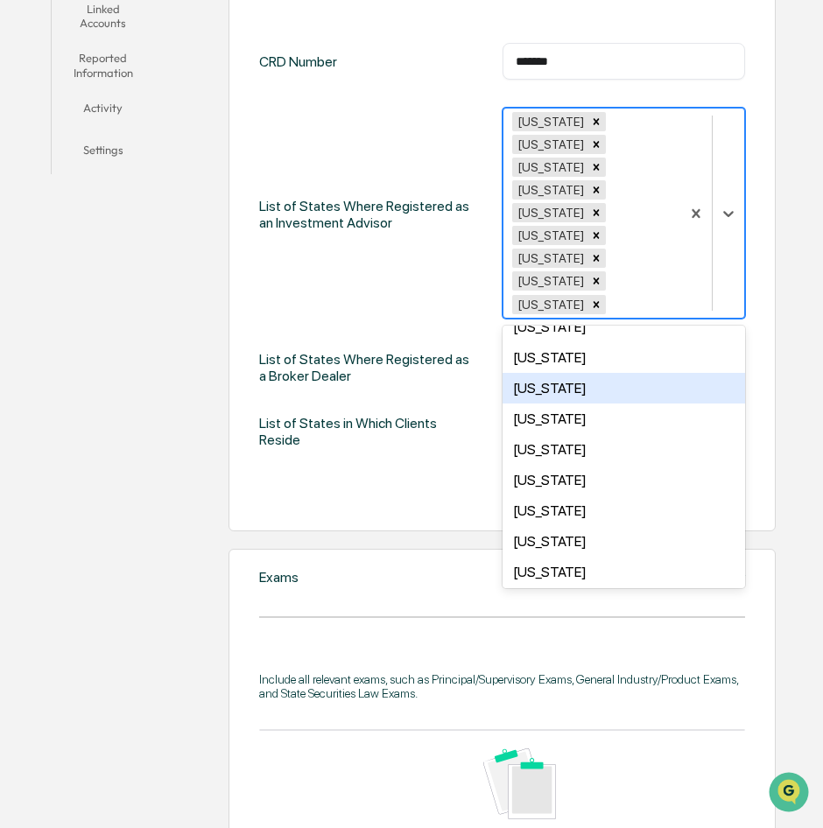
scroll to position [784, 0]
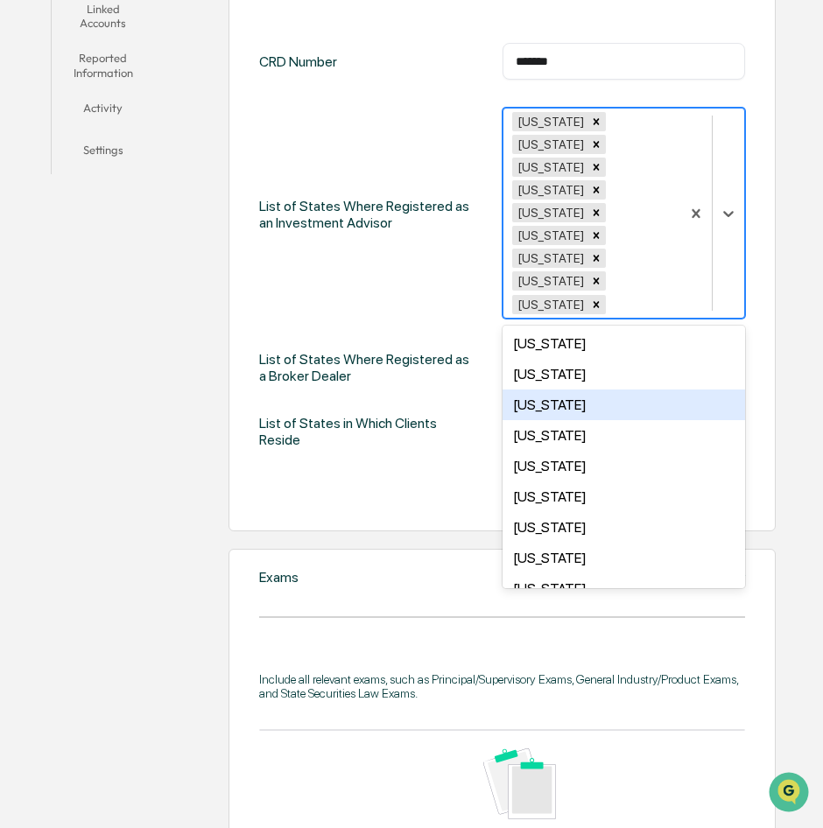
click at [554, 389] on div "[US_STATE]" at bounding box center [623, 404] width 243 height 31
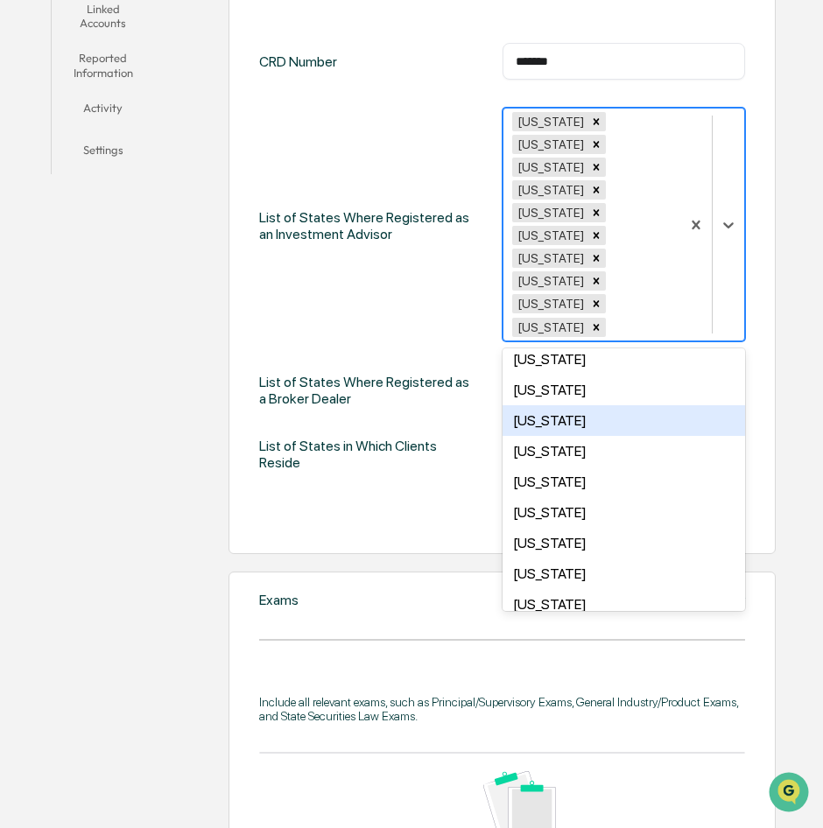
scroll to position [958, 0]
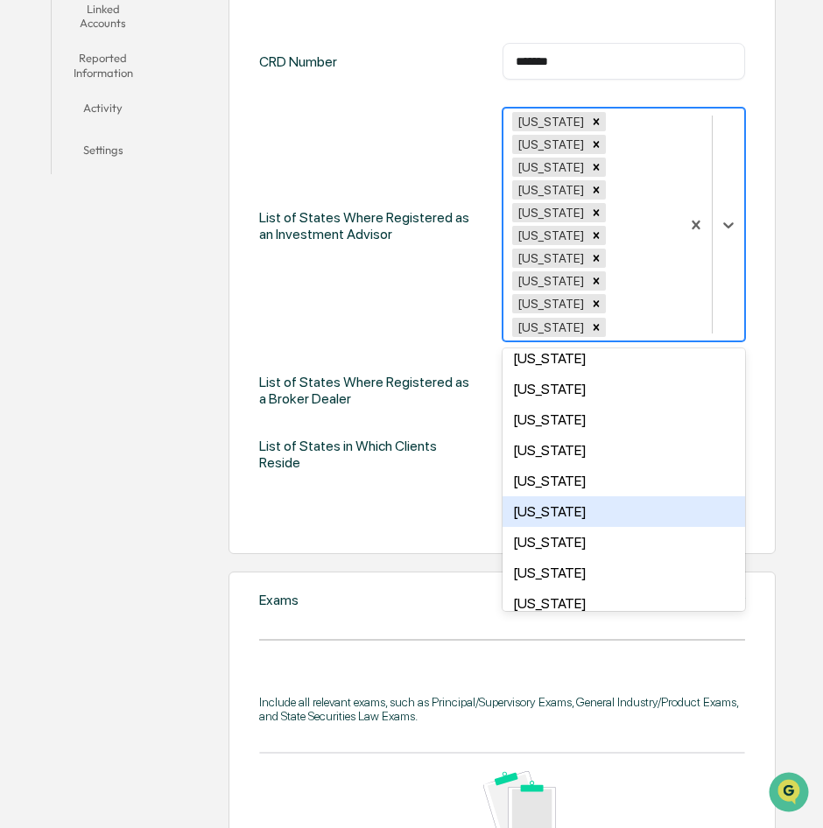
click at [571, 496] on div "[US_STATE]" at bounding box center [623, 511] width 243 height 31
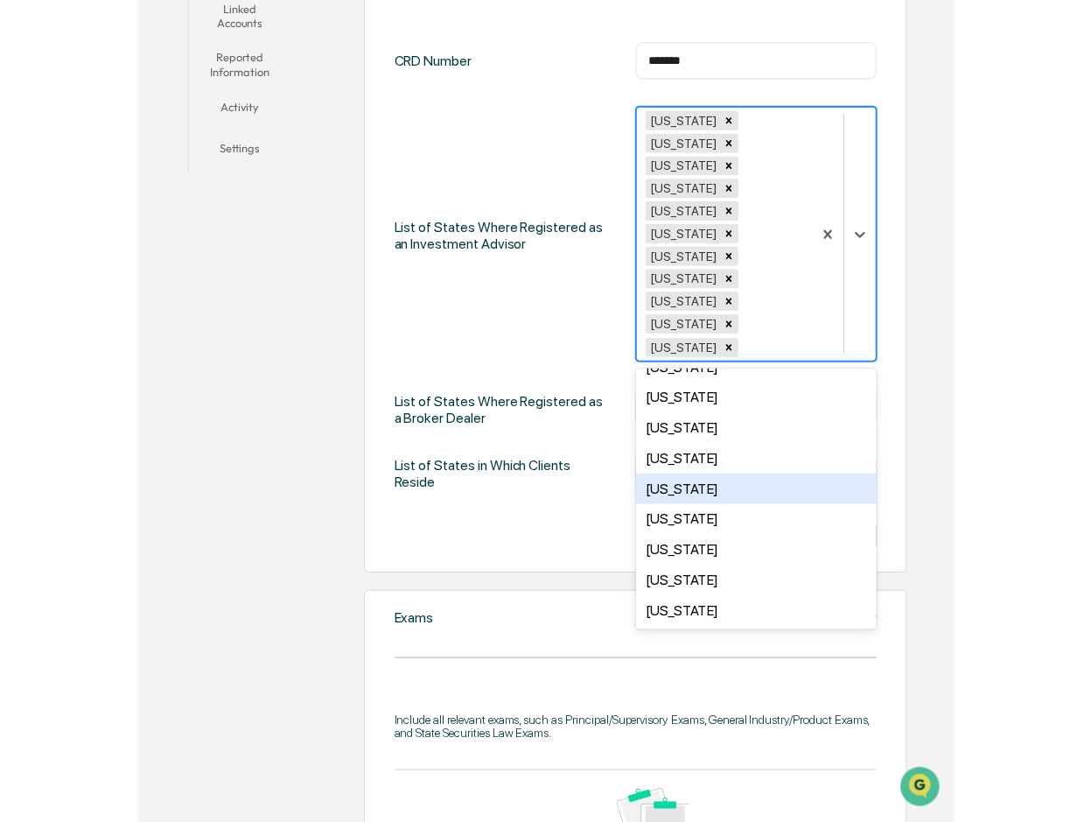
scroll to position [939, 0]
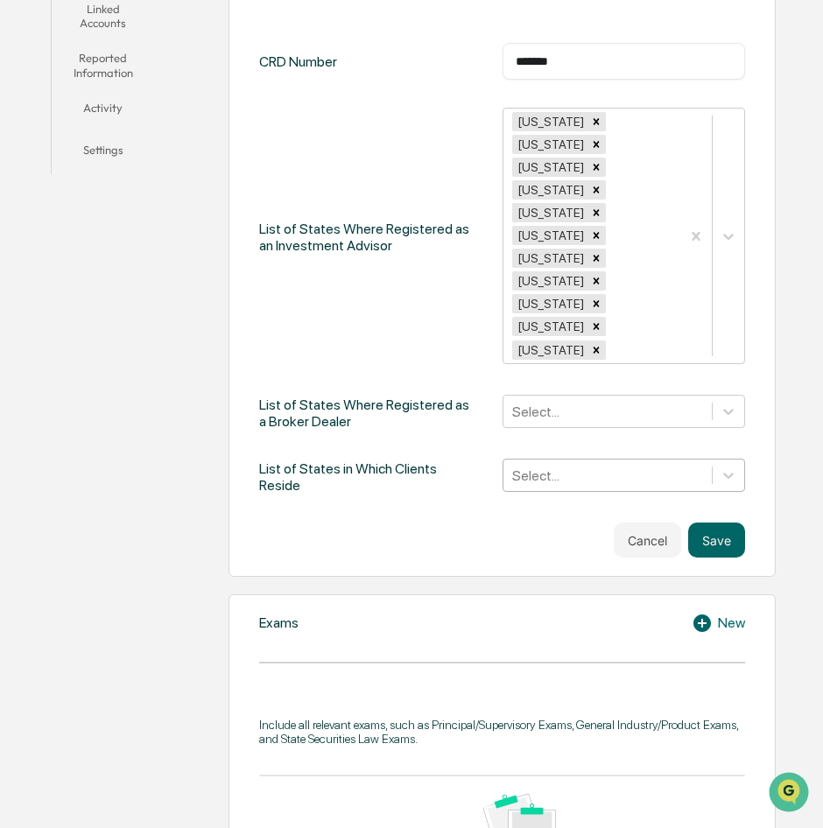
click at [427, 234] on div "List of States Where Registered as an Investment Advisor" at bounding box center [368, 237] width 219 height 259
click at [699, 614] on icon at bounding box center [702, 623] width 18 height 18
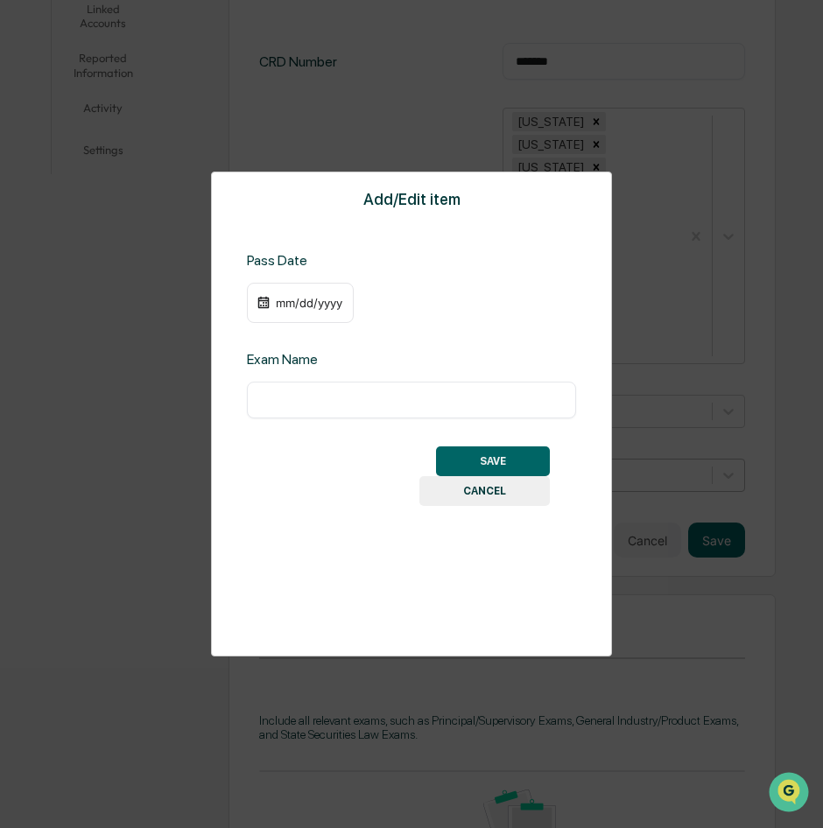
click at [480, 489] on button "CANCEL" at bounding box center [484, 491] width 130 height 30
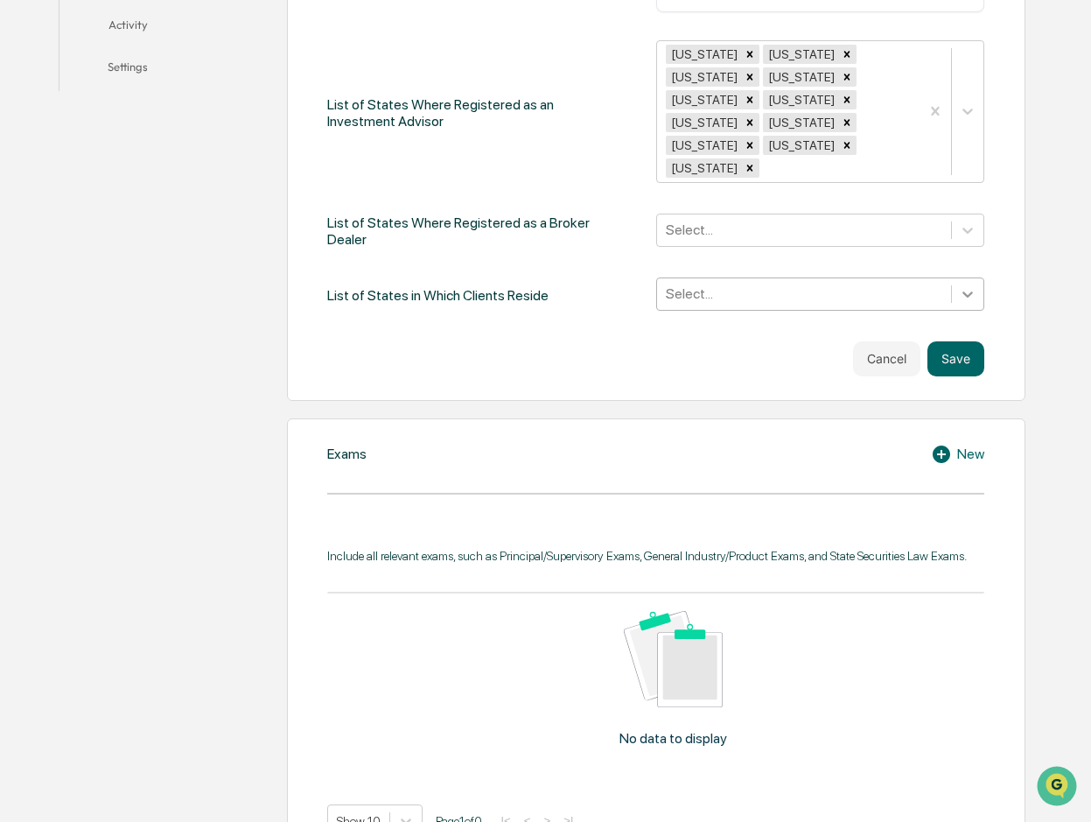
scroll to position [583, 0]
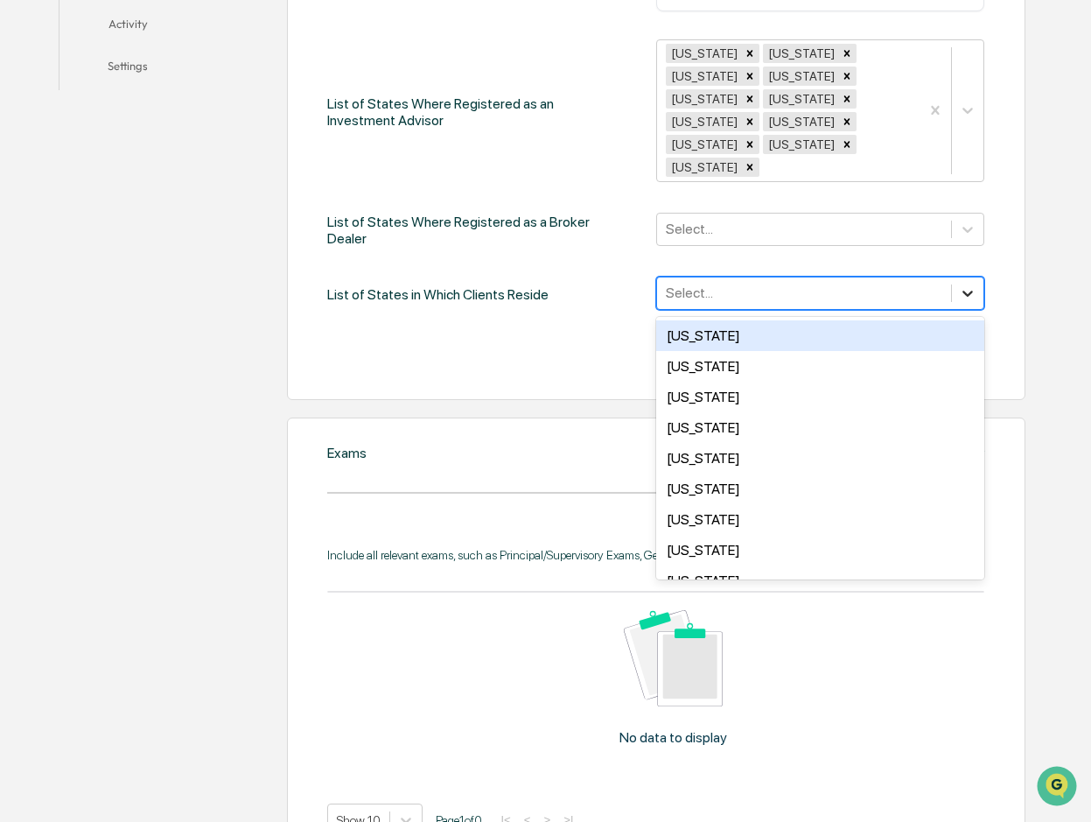
click at [963, 284] on icon at bounding box center [968, 293] width 18 height 18
click at [565, 284] on div "CRD Number ******* ​ List of States Where Registered as an Investment Advisor […" at bounding box center [655, 175] width 656 height 401
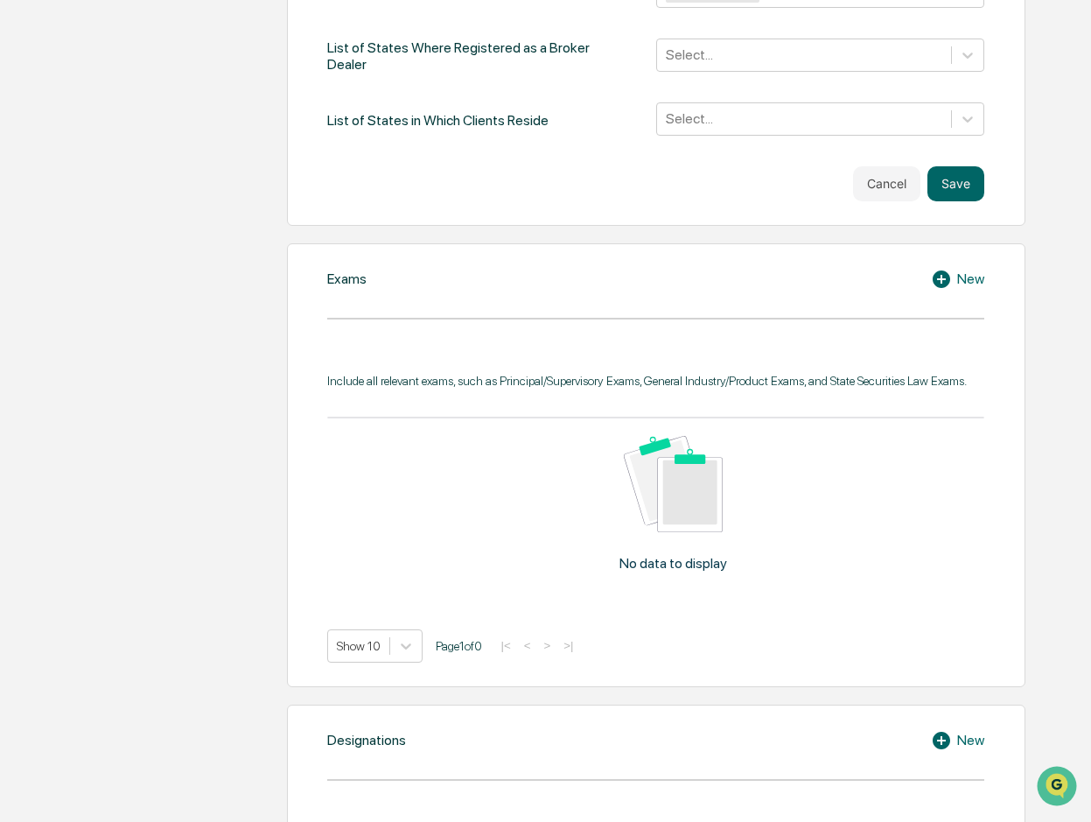
scroll to position [758, 0]
click at [940, 270] on icon at bounding box center [942, 279] width 18 height 18
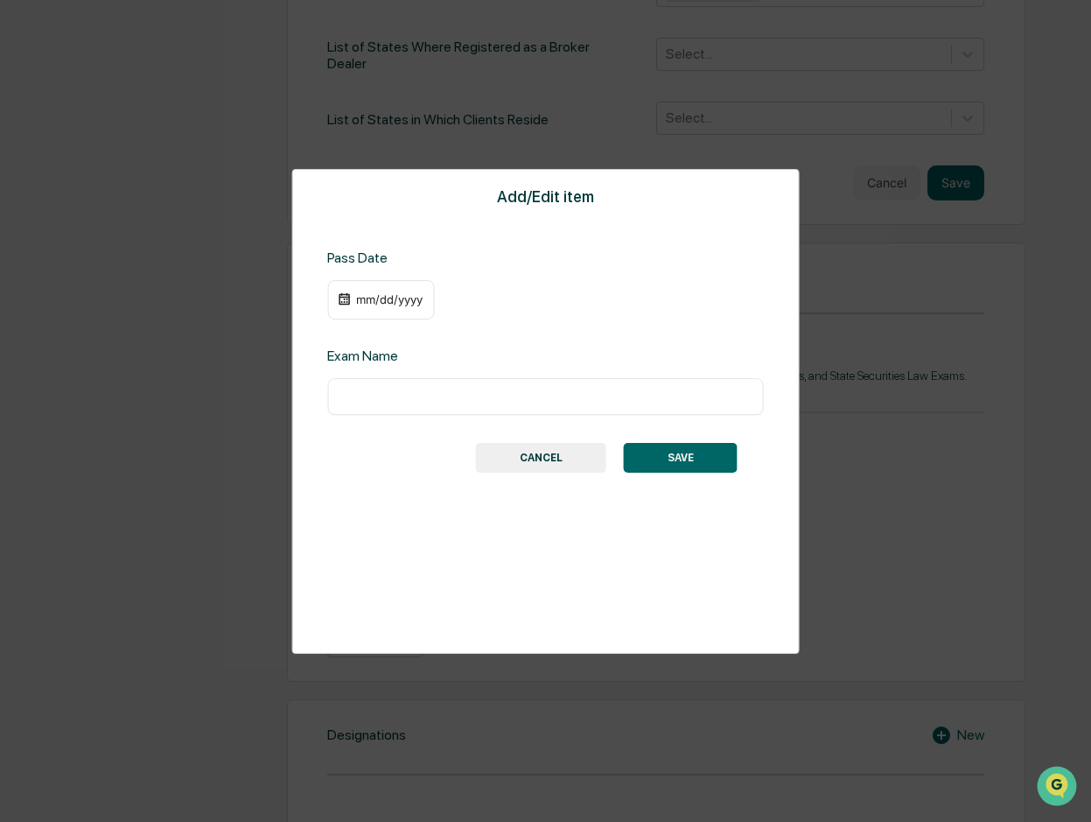
click at [364, 299] on div "mm/dd/yyyy" at bounding box center [389, 299] width 70 height 14
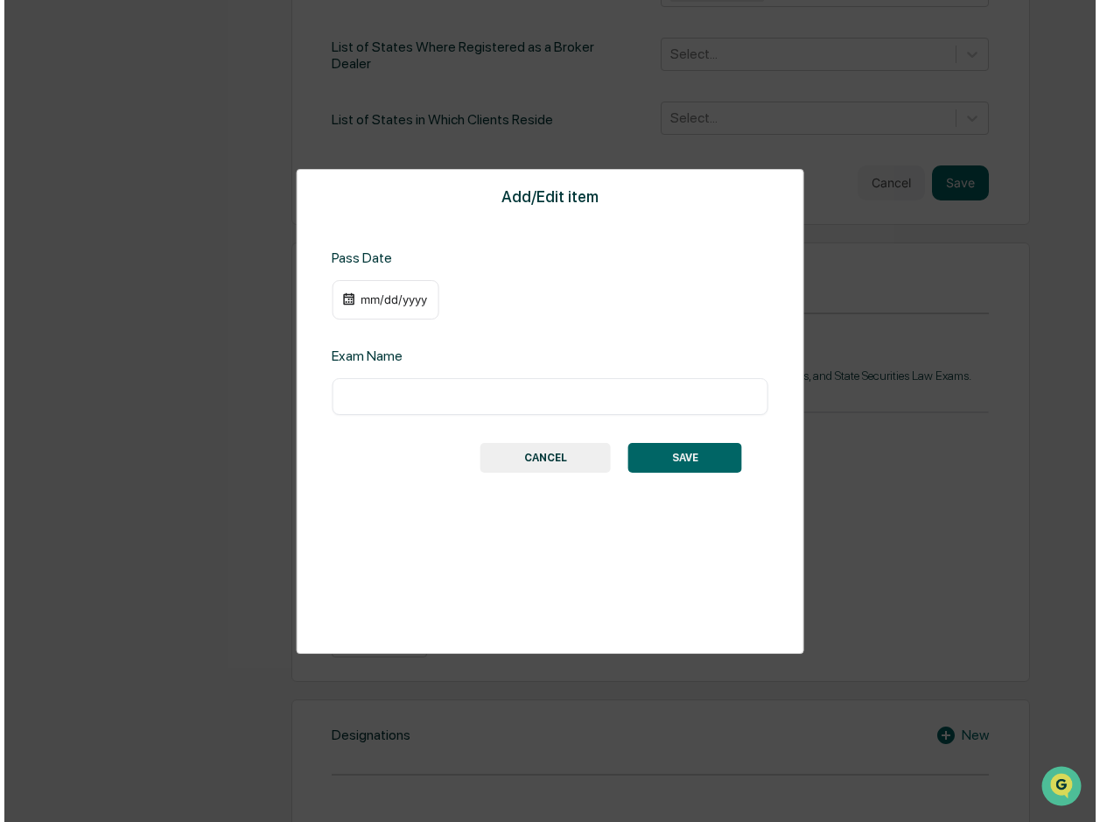
scroll to position [759, 0]
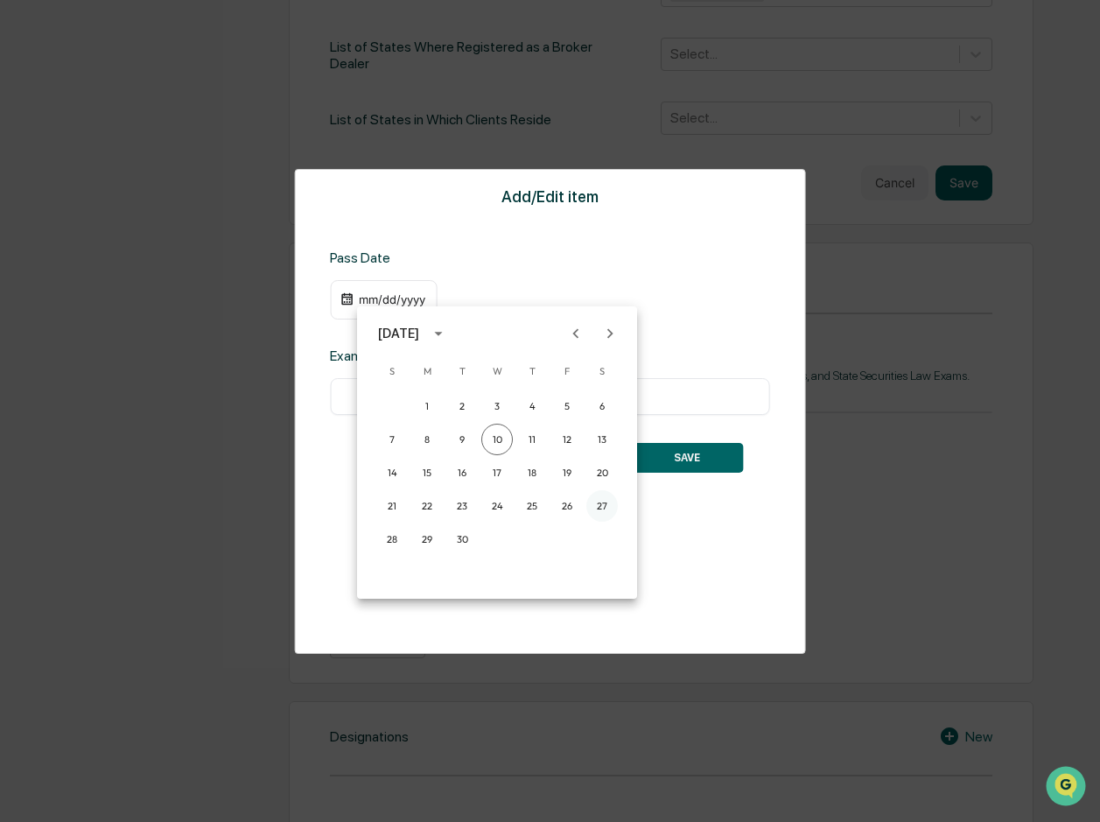
click at [604, 506] on button "27" at bounding box center [602, 506] width 32 height 32
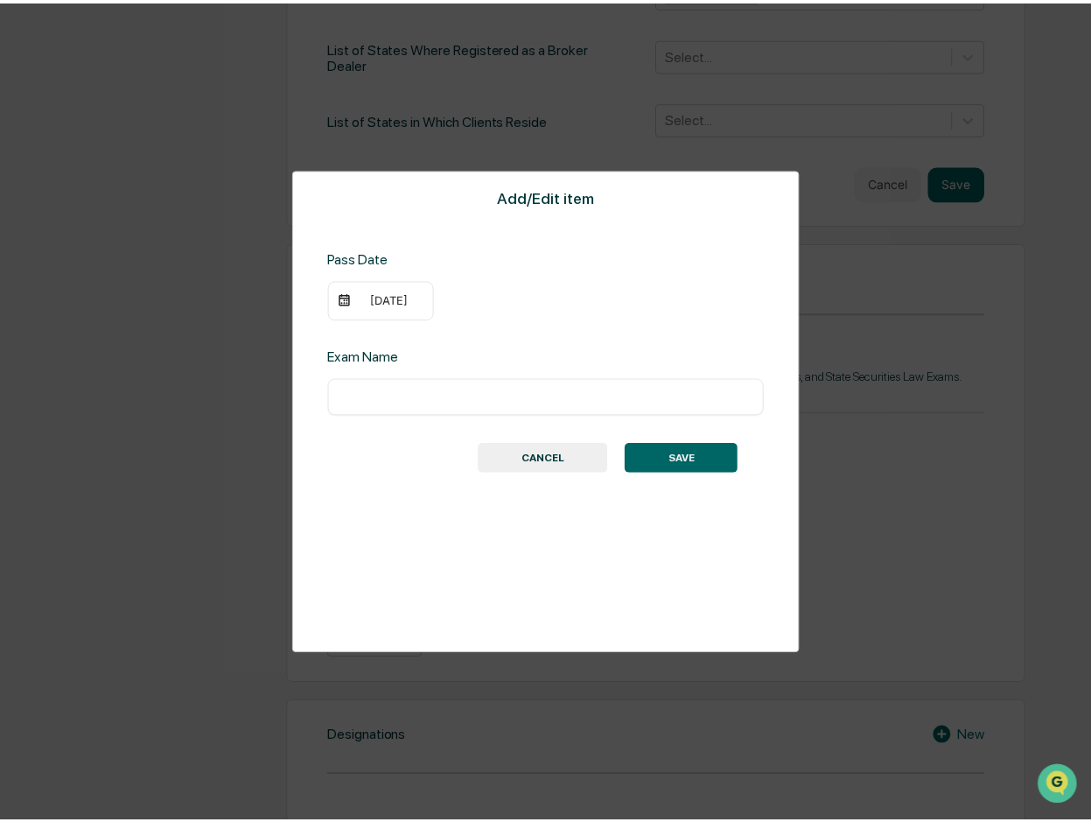
scroll to position [758, 0]
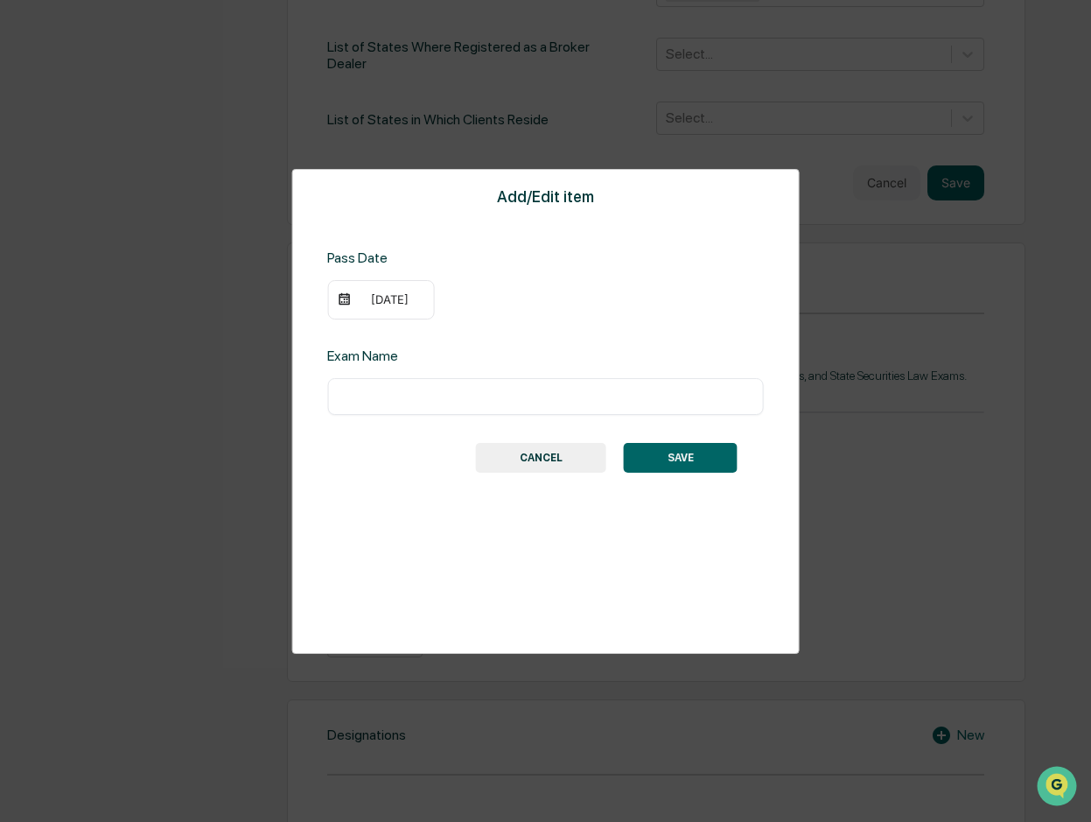
click at [420, 300] on div "[DATE]" at bounding box center [389, 299] width 70 height 14
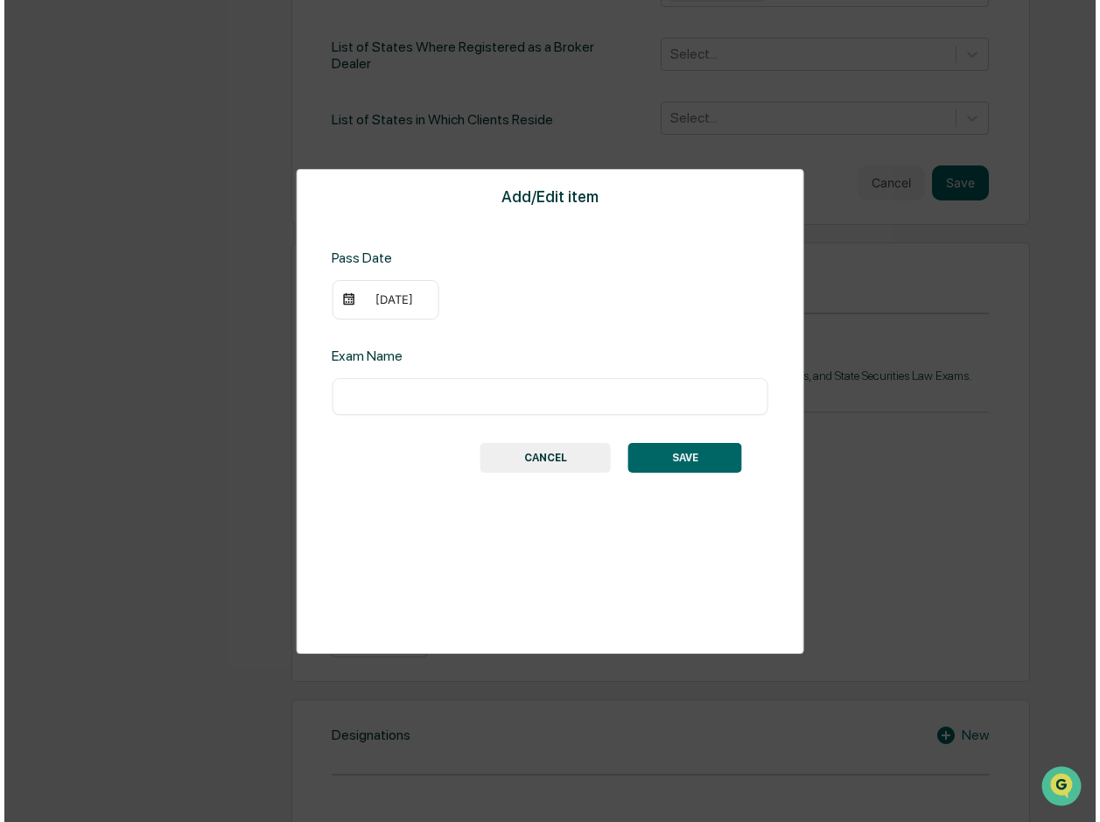
scroll to position [759, 0]
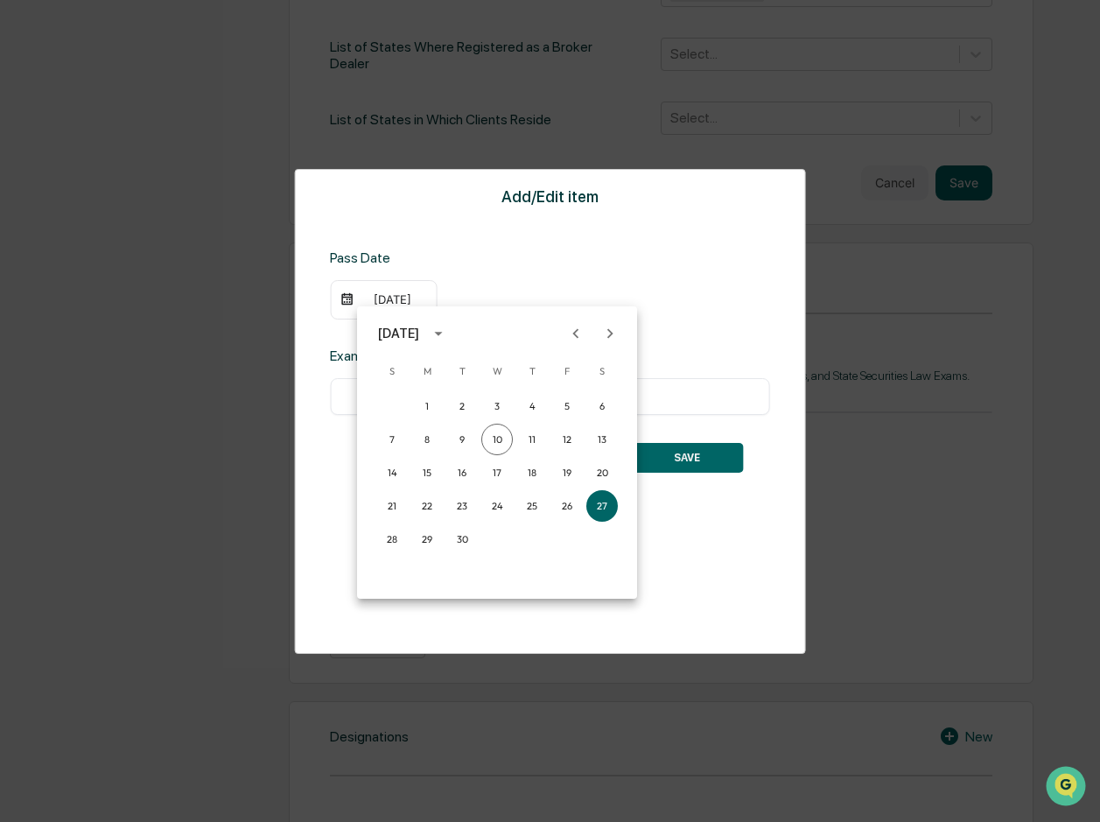
click at [448, 336] on icon "calendar view is open, switch to year view" at bounding box center [438, 333] width 19 height 19
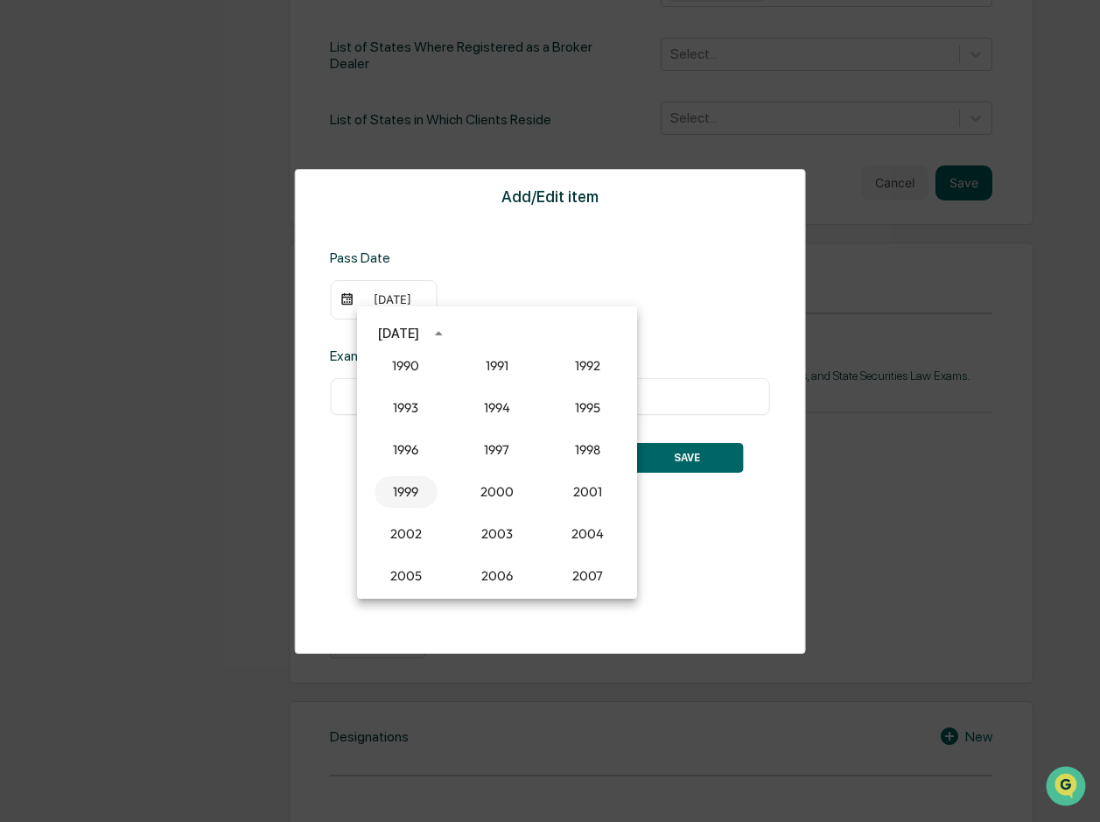
scroll to position [1270, 0]
click at [399, 486] on button "1999" at bounding box center [406, 491] width 63 height 32
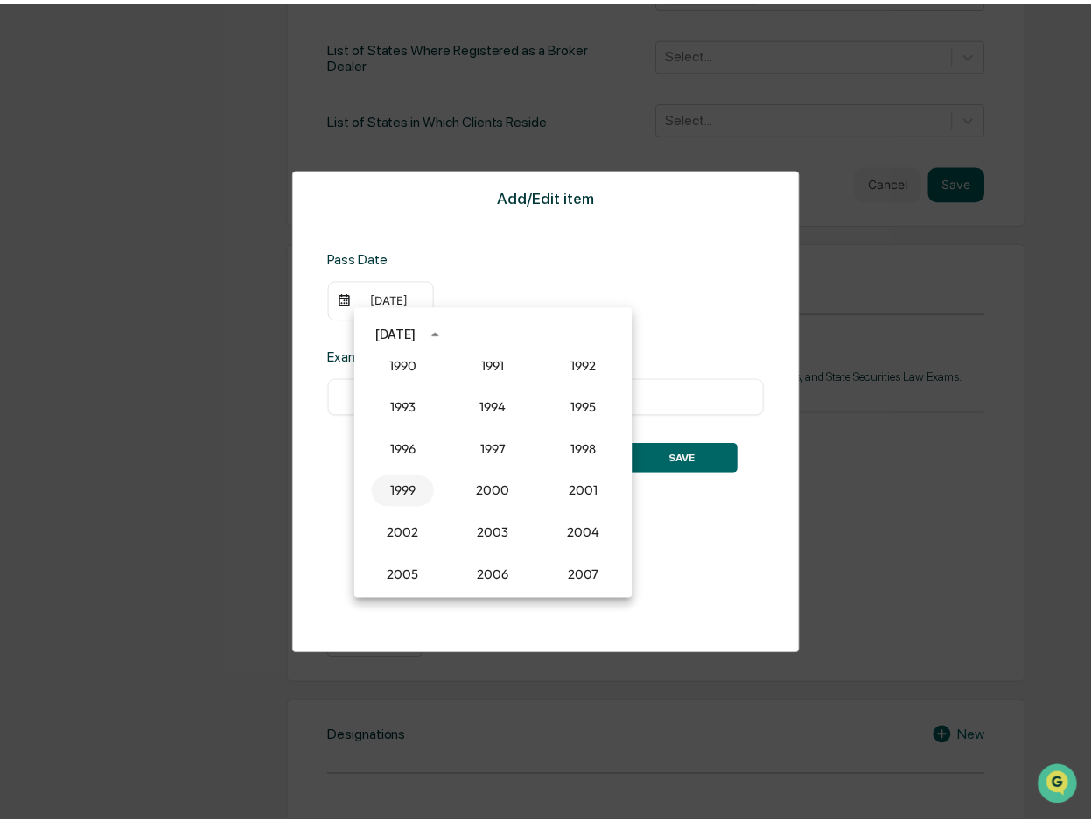
scroll to position [758, 0]
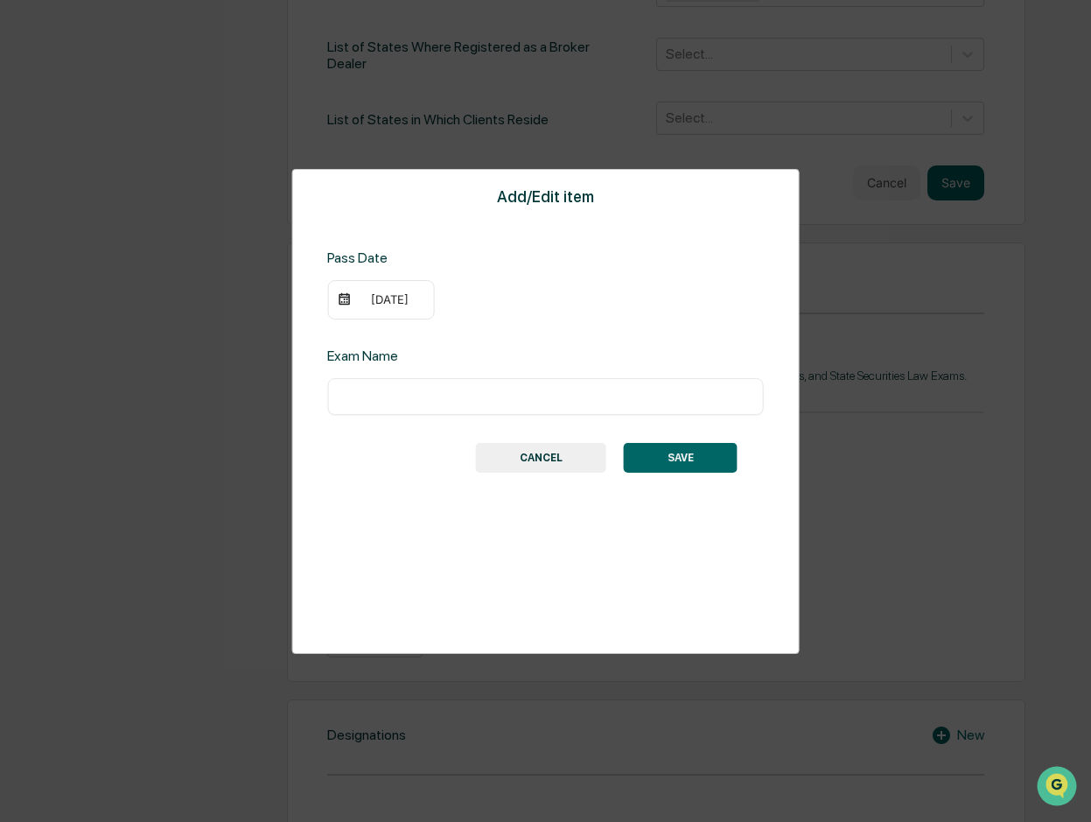
click at [427, 401] on input "text" at bounding box center [545, 397] width 410 height 18
type input "*********"
click at [666, 456] on button "SAVE" at bounding box center [681, 458] width 114 height 30
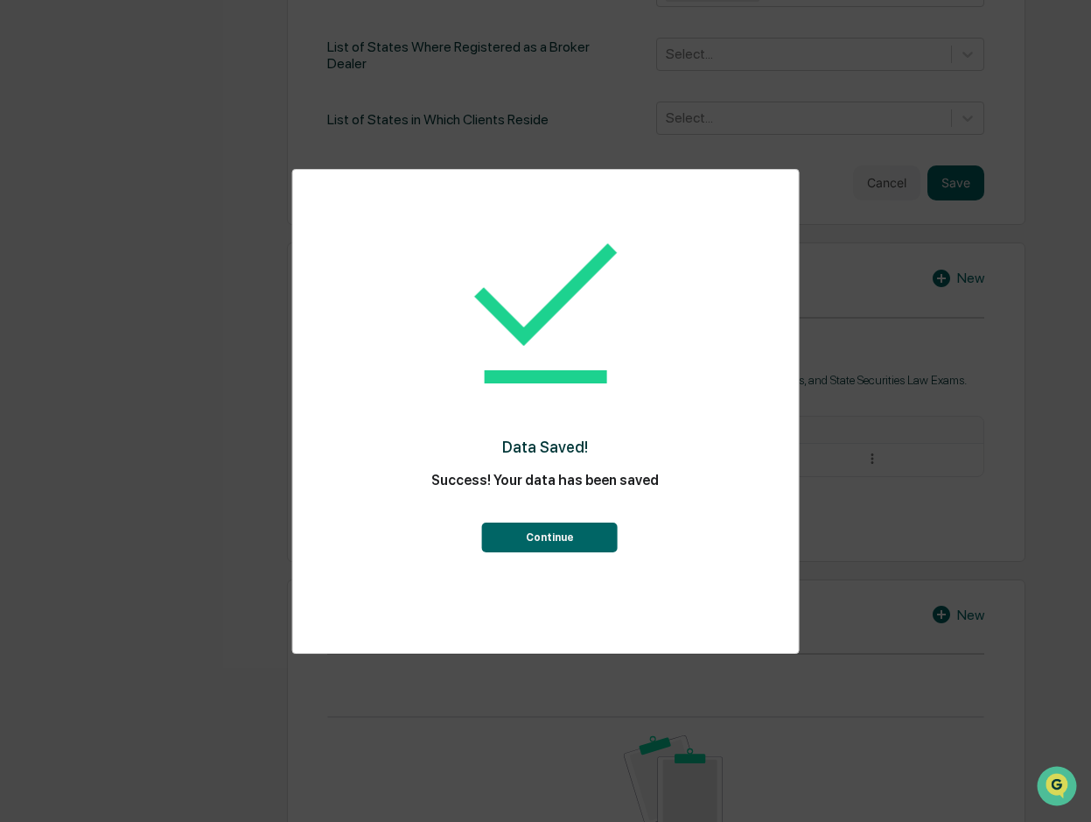
click at [546, 538] on button "Continue" at bounding box center [550, 537] width 136 height 30
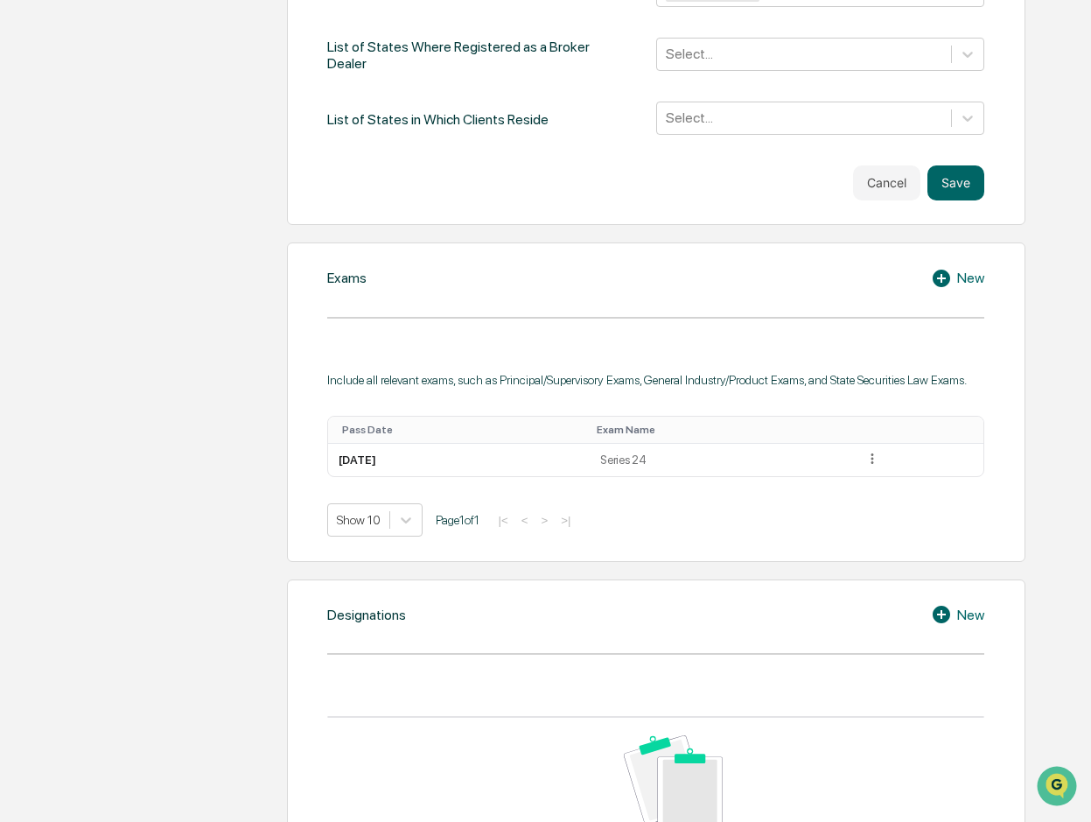
click at [941, 270] on icon at bounding box center [942, 279] width 18 height 18
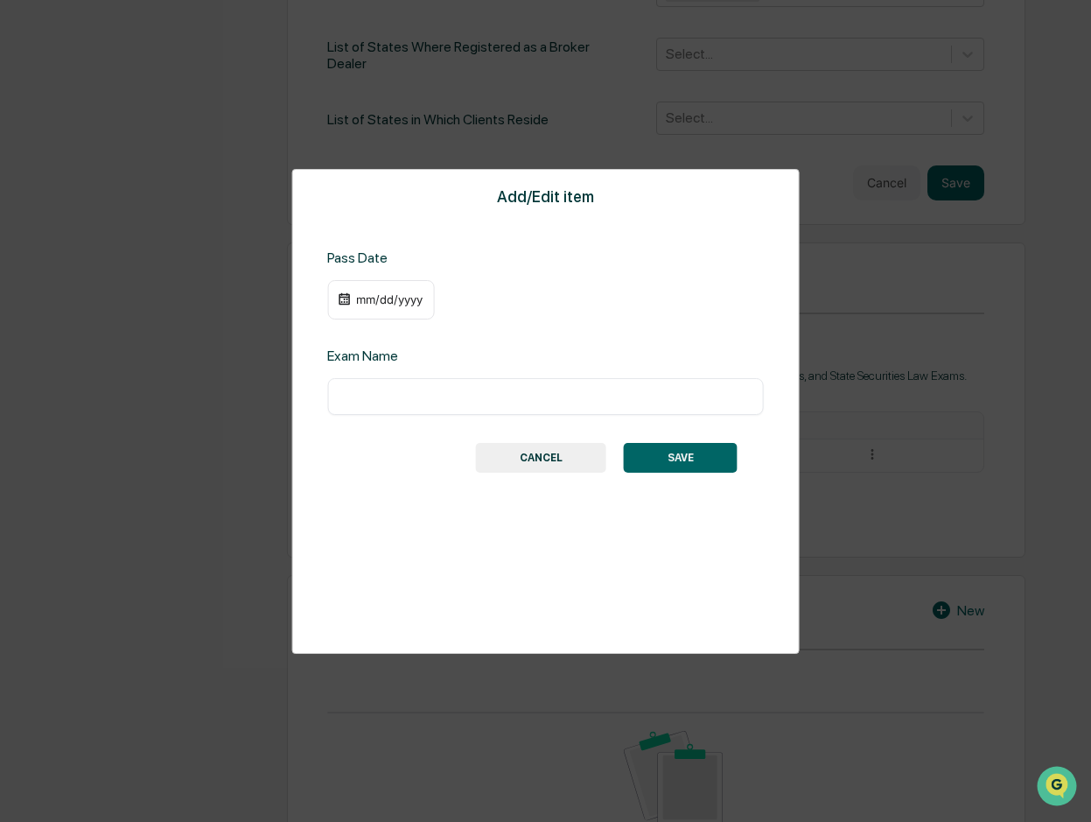
click at [404, 298] on div "mm/dd/yyyy" at bounding box center [389, 299] width 70 height 14
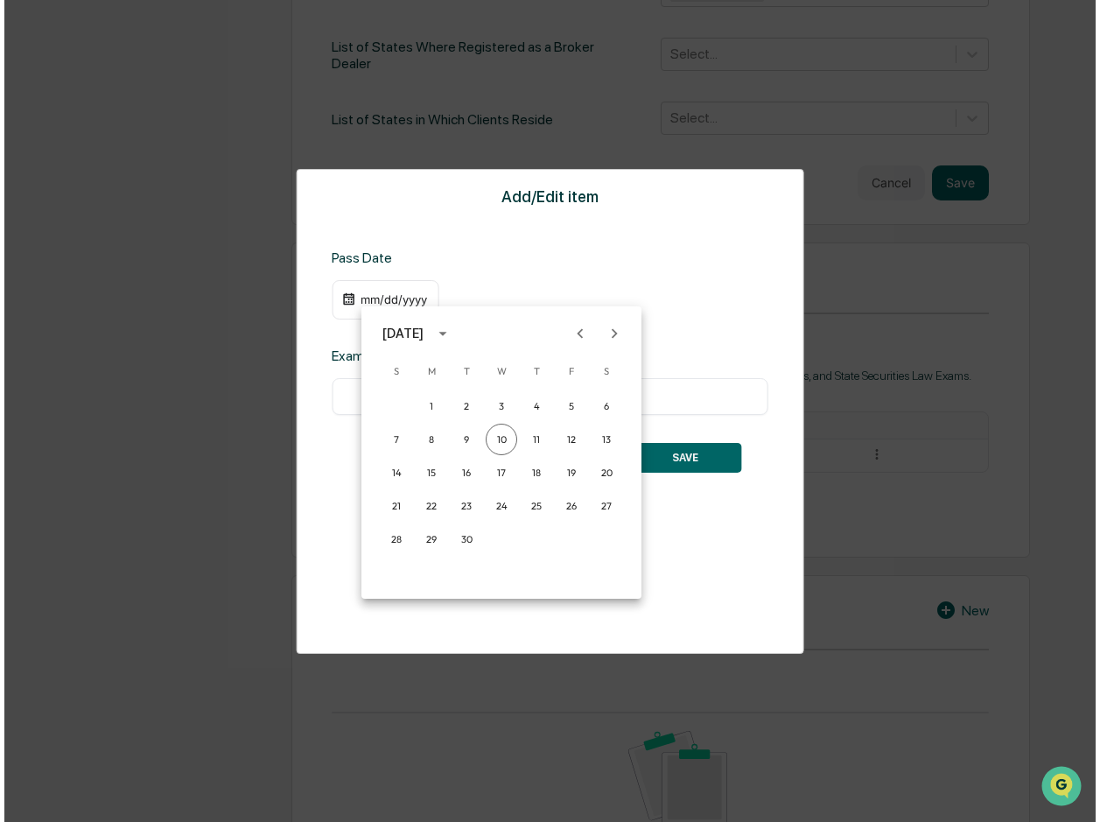
scroll to position [759, 0]
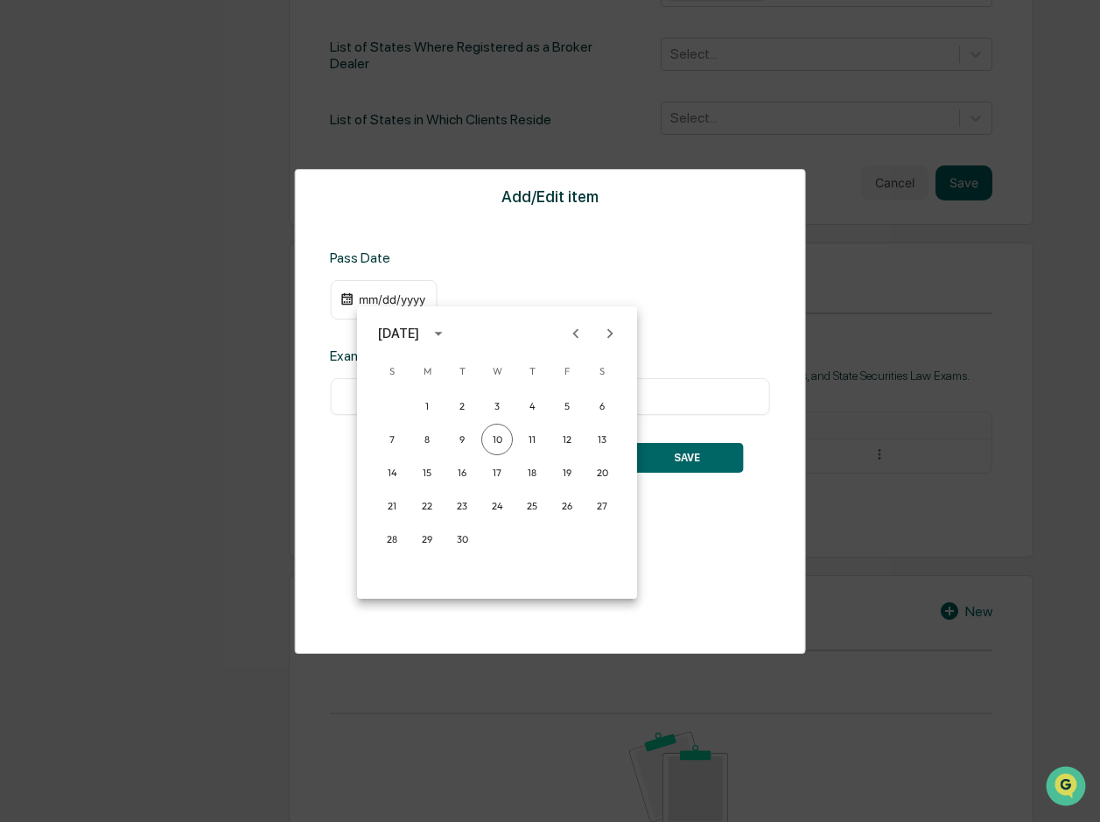
click at [608, 333] on icon "Next month" at bounding box center [609, 333] width 19 height 19
click at [494, 399] on button "1" at bounding box center [497, 406] width 32 height 32
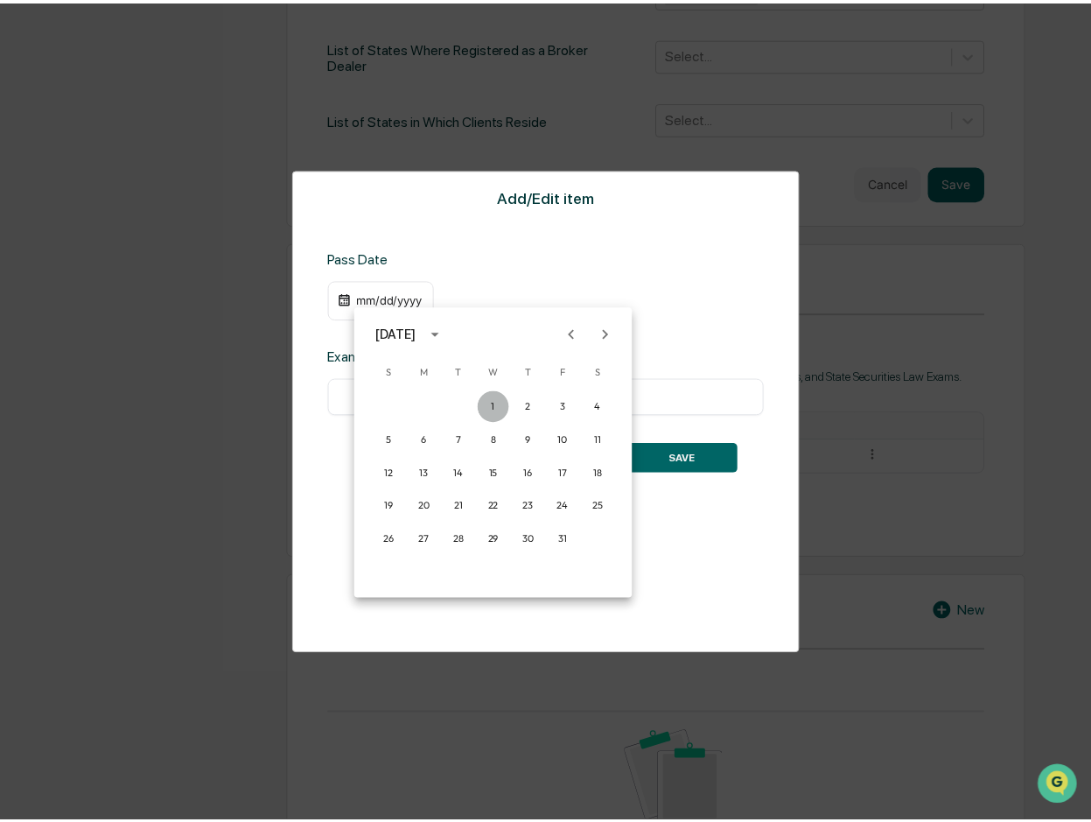
scroll to position [758, 0]
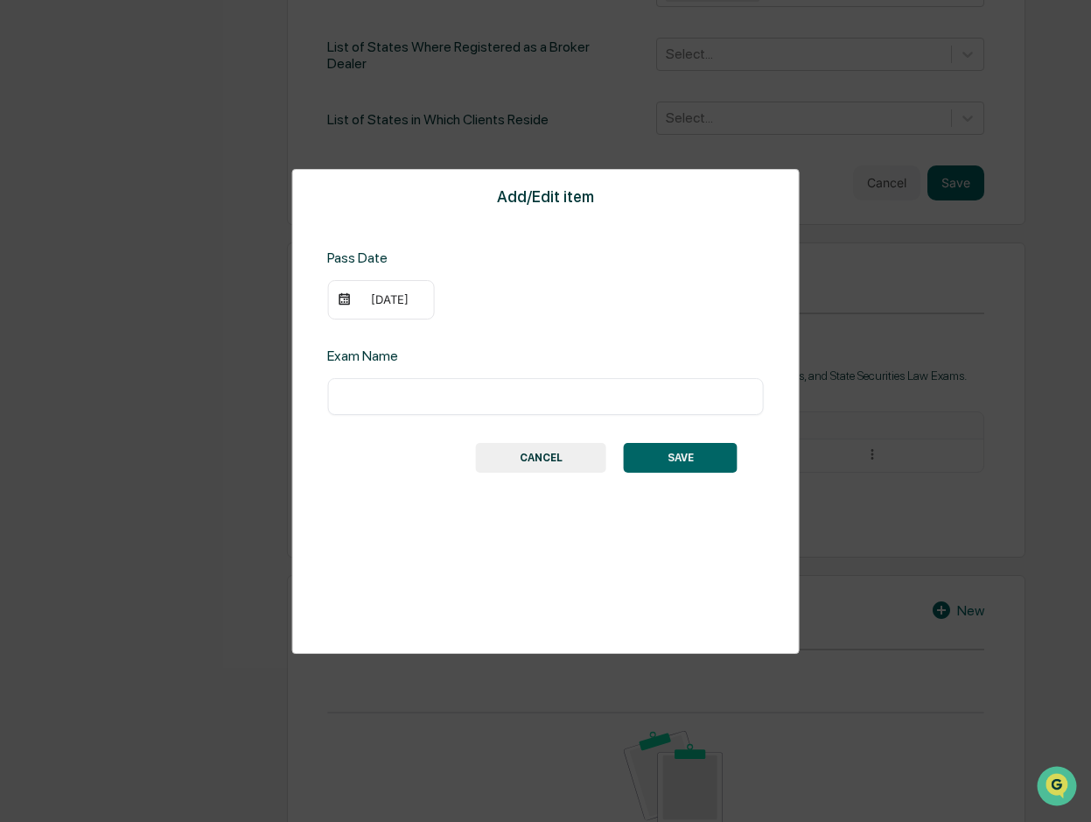
click at [419, 302] on div "[DATE]" at bounding box center [389, 299] width 70 height 14
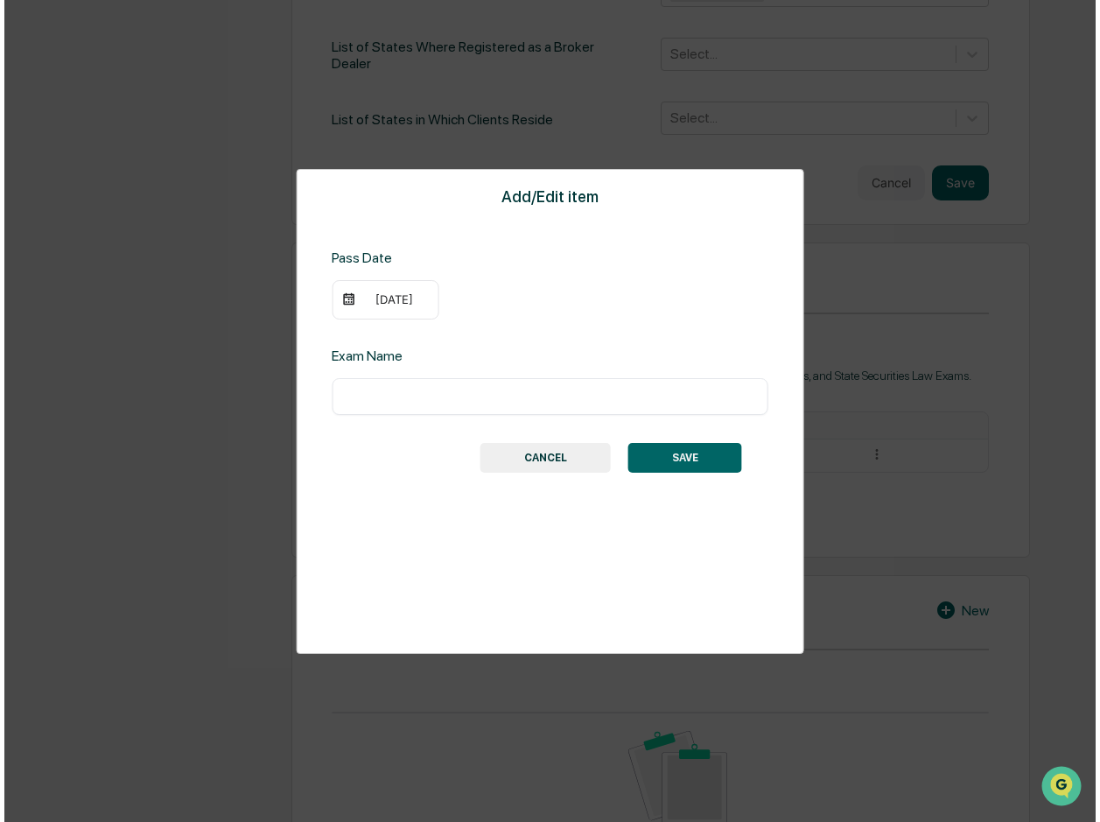
scroll to position [759, 0]
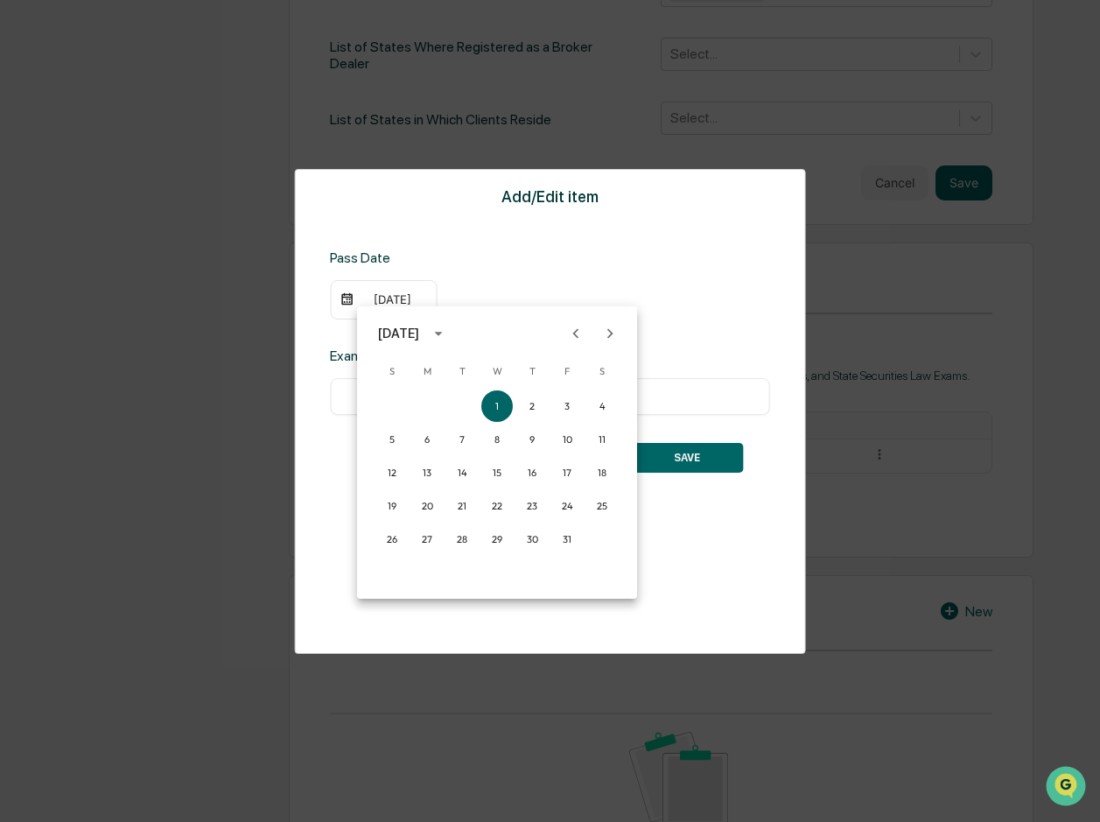
click at [619, 291] on div at bounding box center [550, 411] width 1100 height 822
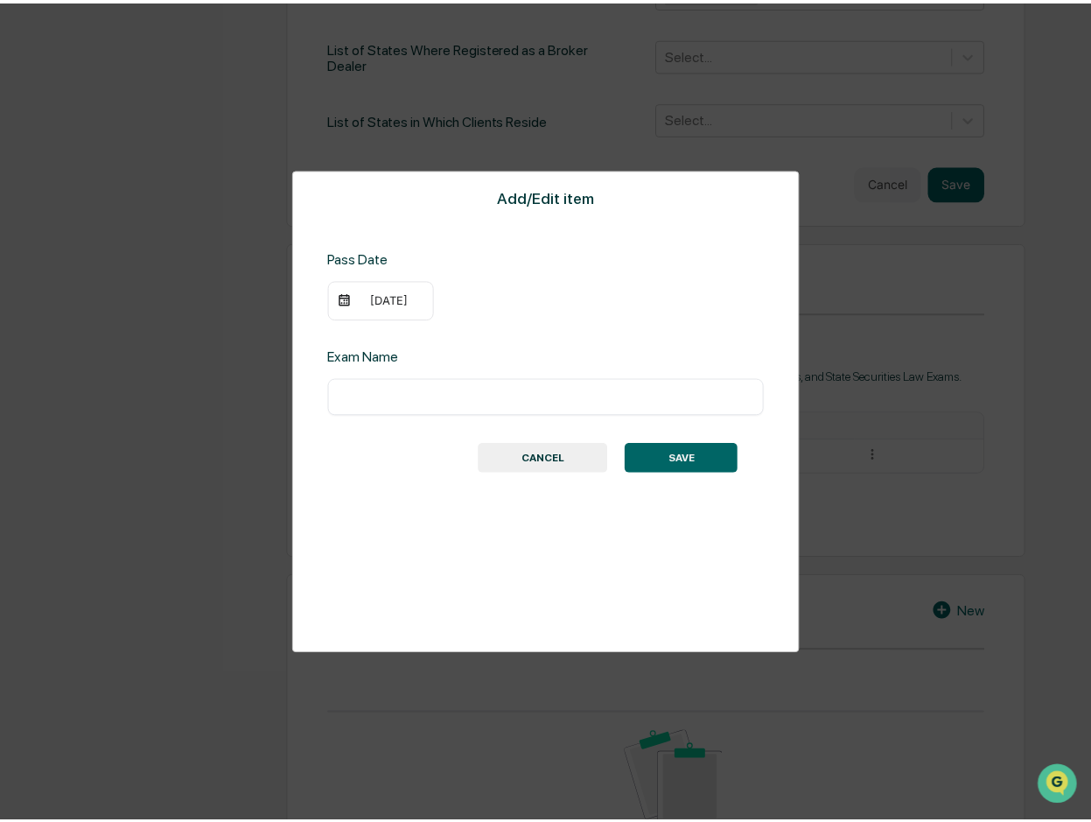
scroll to position [758, 0]
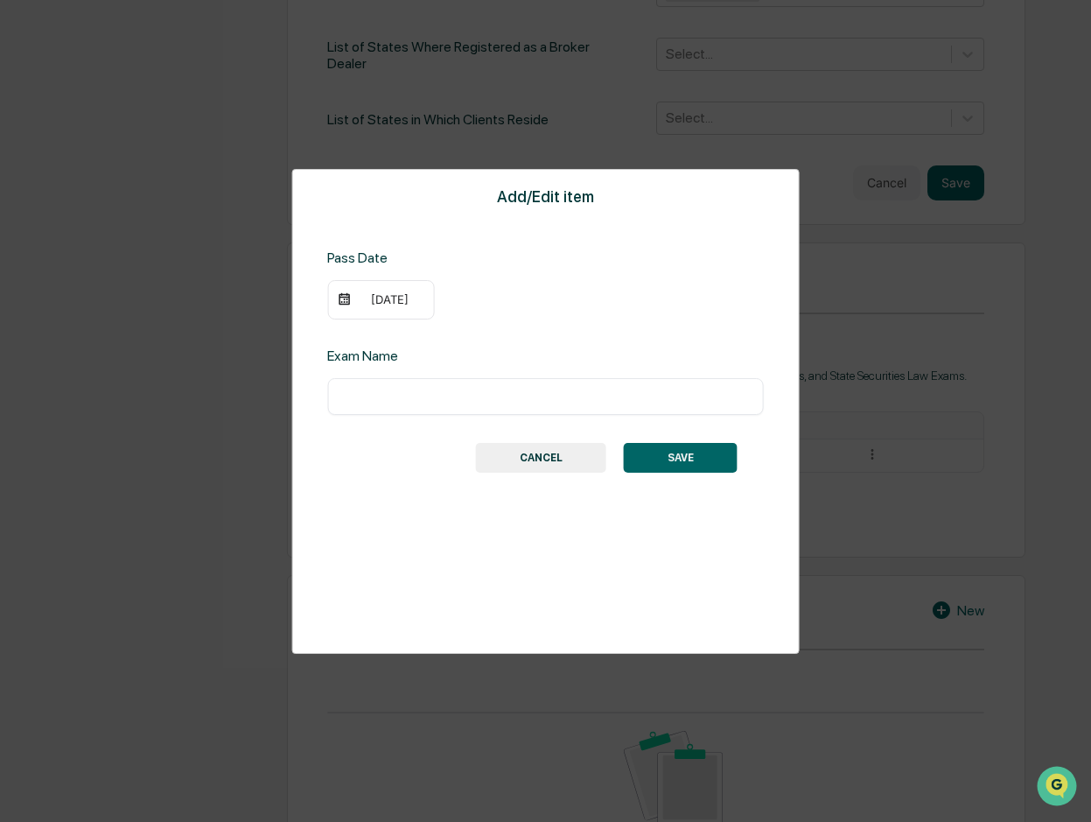
click at [415, 303] on div "[DATE]" at bounding box center [389, 299] width 70 height 14
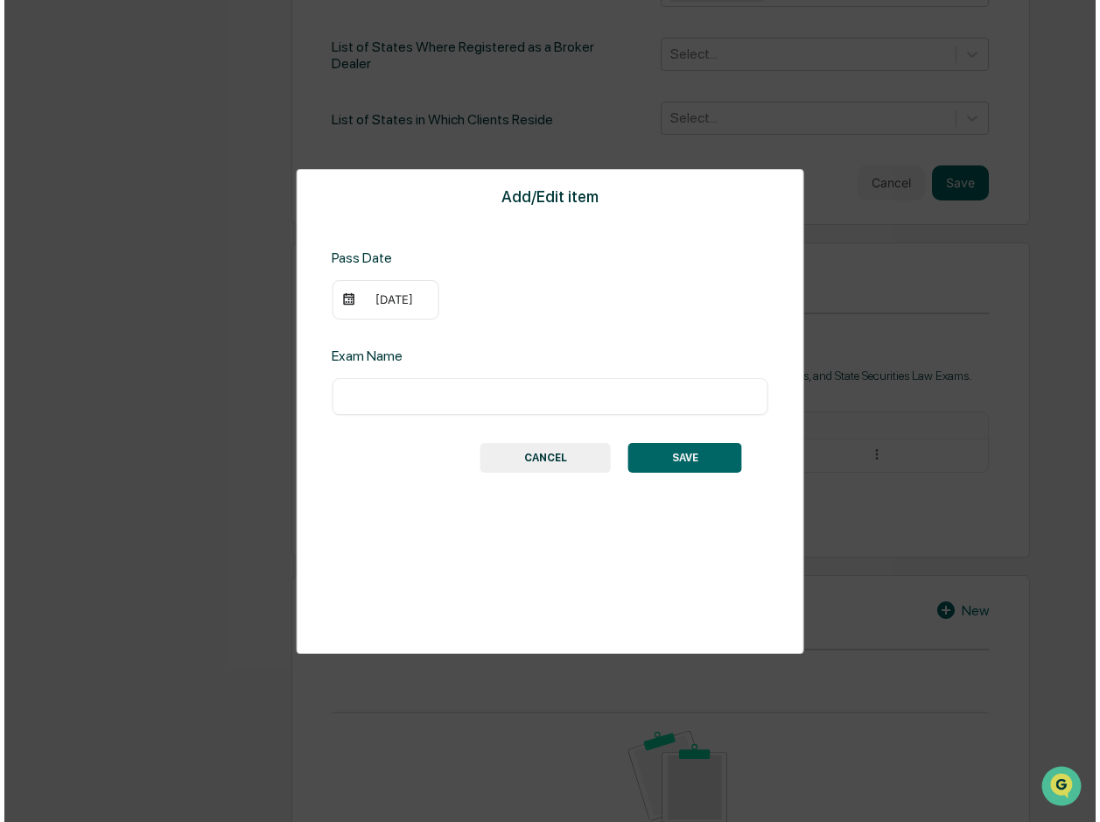
scroll to position [759, 0]
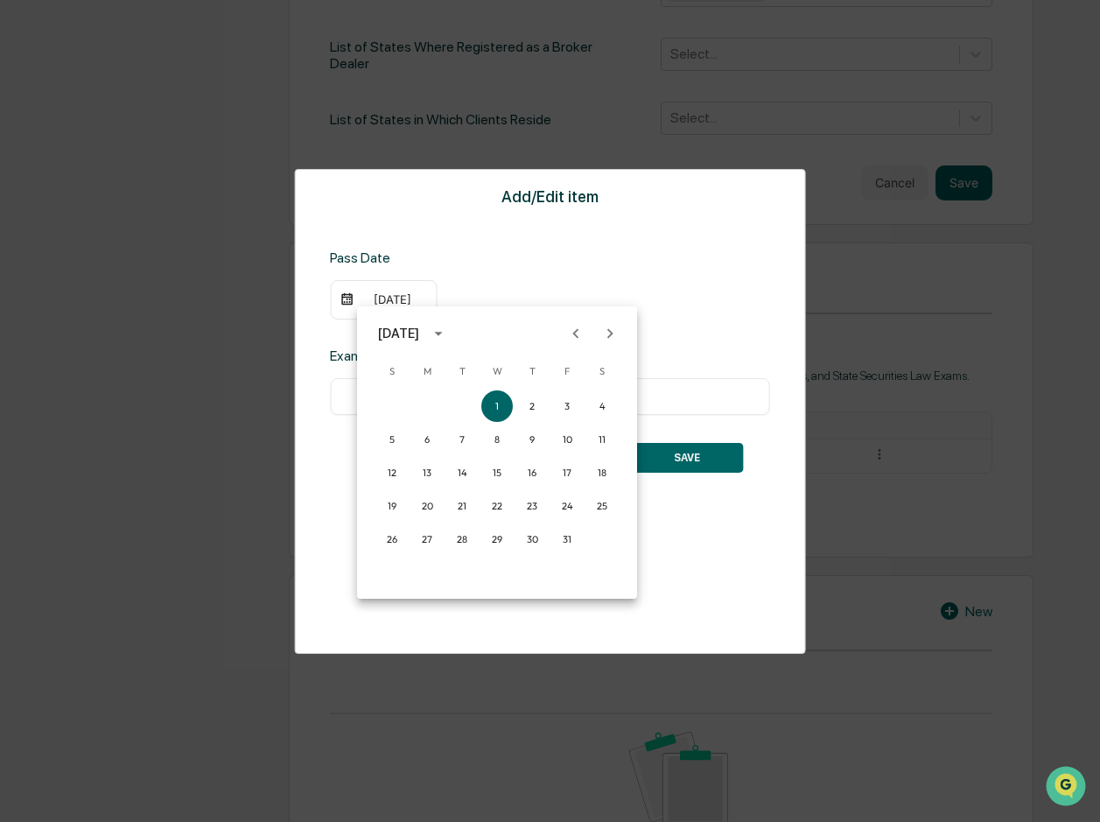
click at [448, 334] on icon "calendar view is open, switch to year view" at bounding box center [438, 333] width 19 height 19
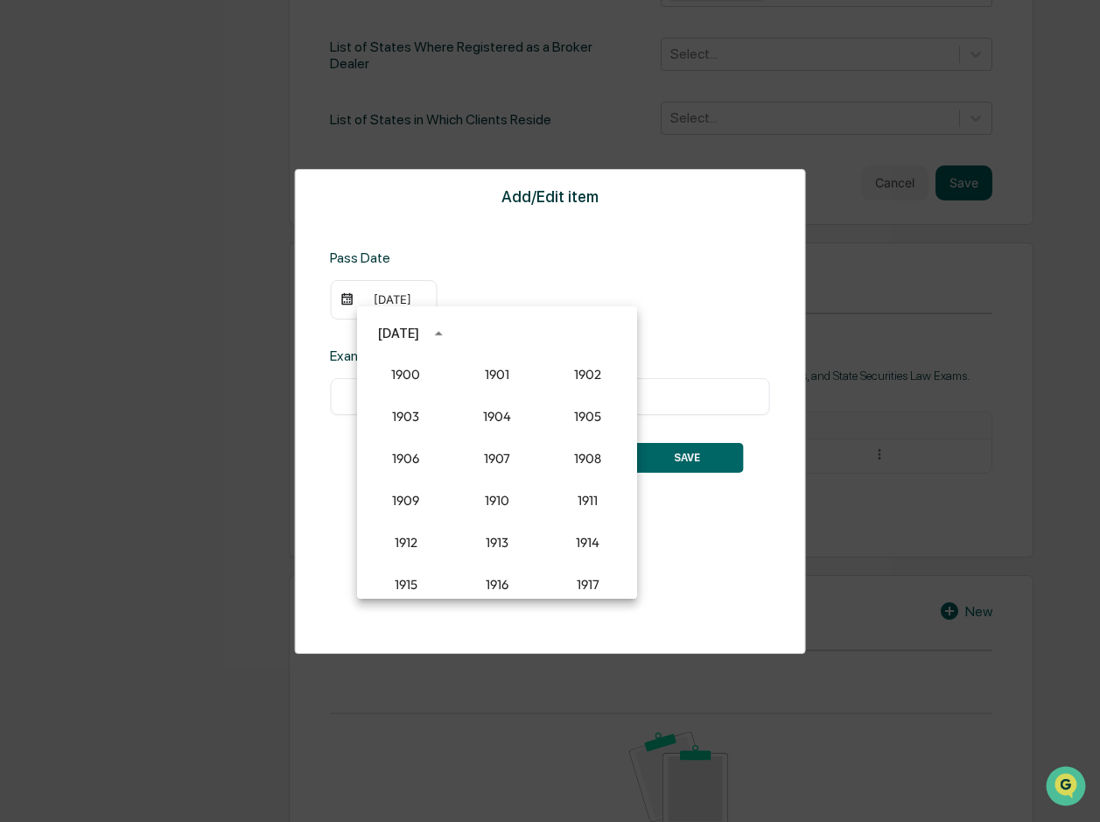
scroll to position [1621, 0]
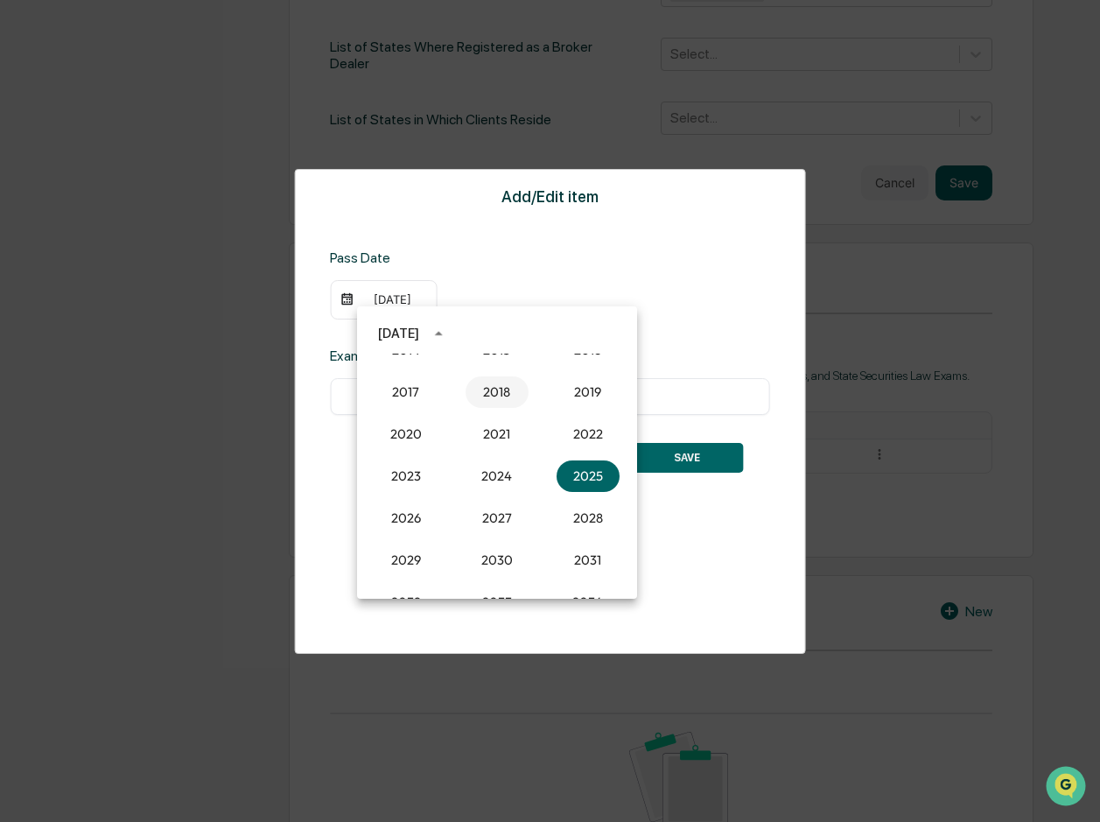
click at [488, 394] on button "2018" at bounding box center [497, 392] width 63 height 32
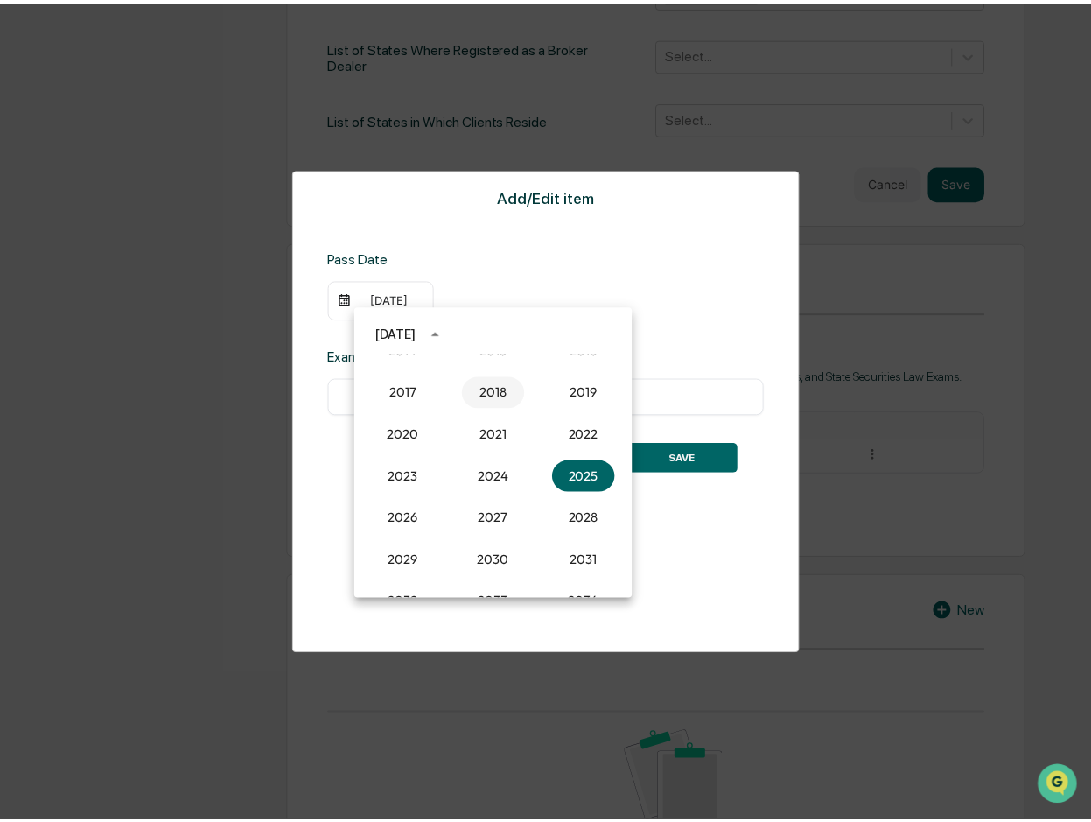
scroll to position [758, 0]
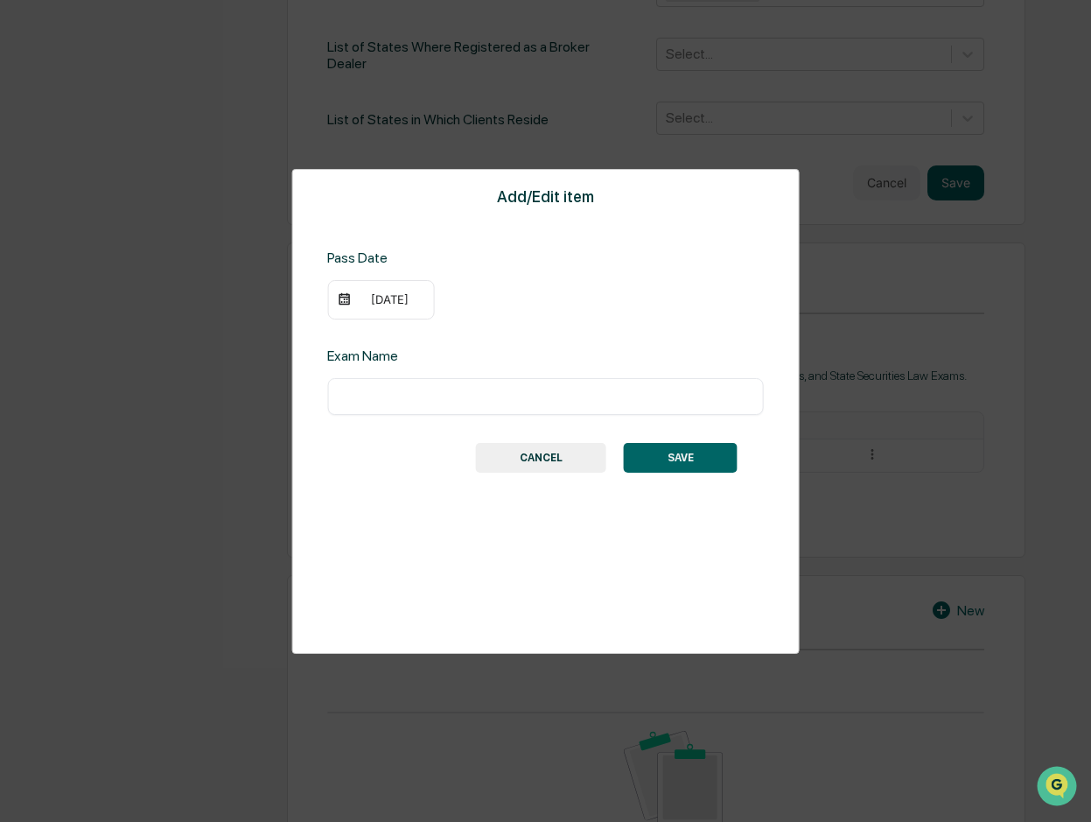
click at [414, 400] on input "text" at bounding box center [545, 397] width 410 height 18
type input "*"
type input "***"
click at [681, 458] on button "SAVE" at bounding box center [681, 458] width 114 height 30
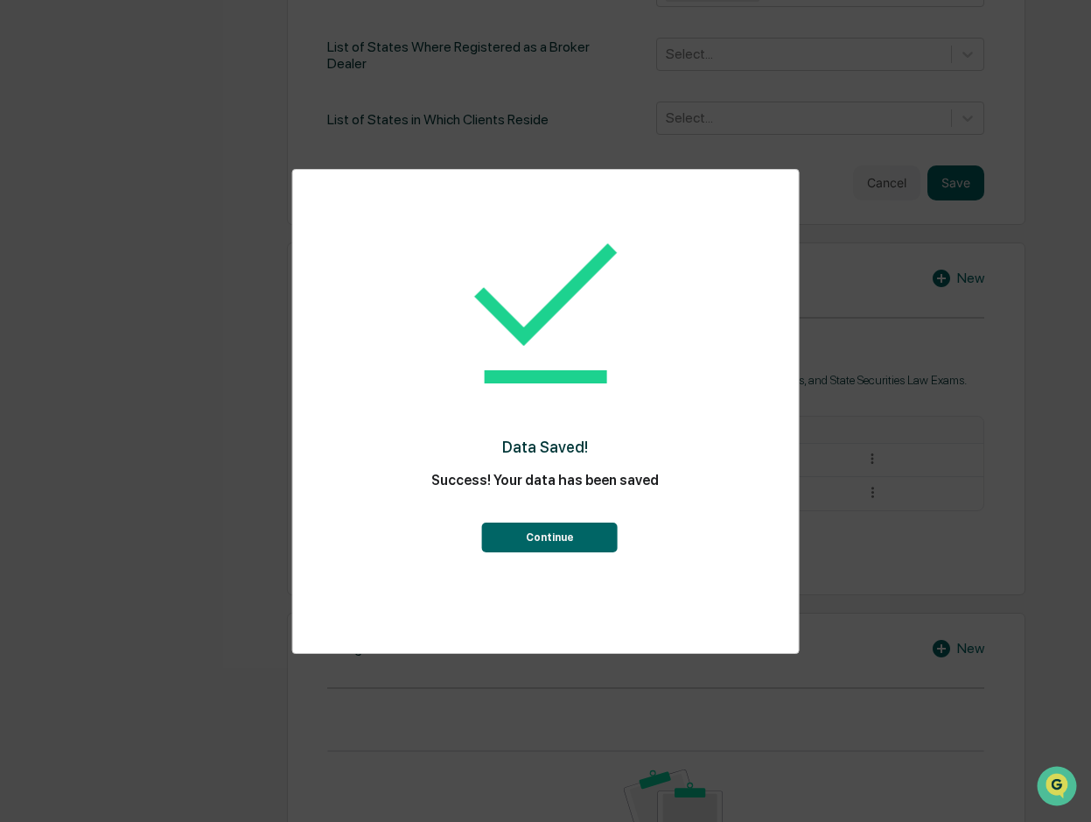
click at [557, 532] on button "Continue" at bounding box center [550, 537] width 136 height 30
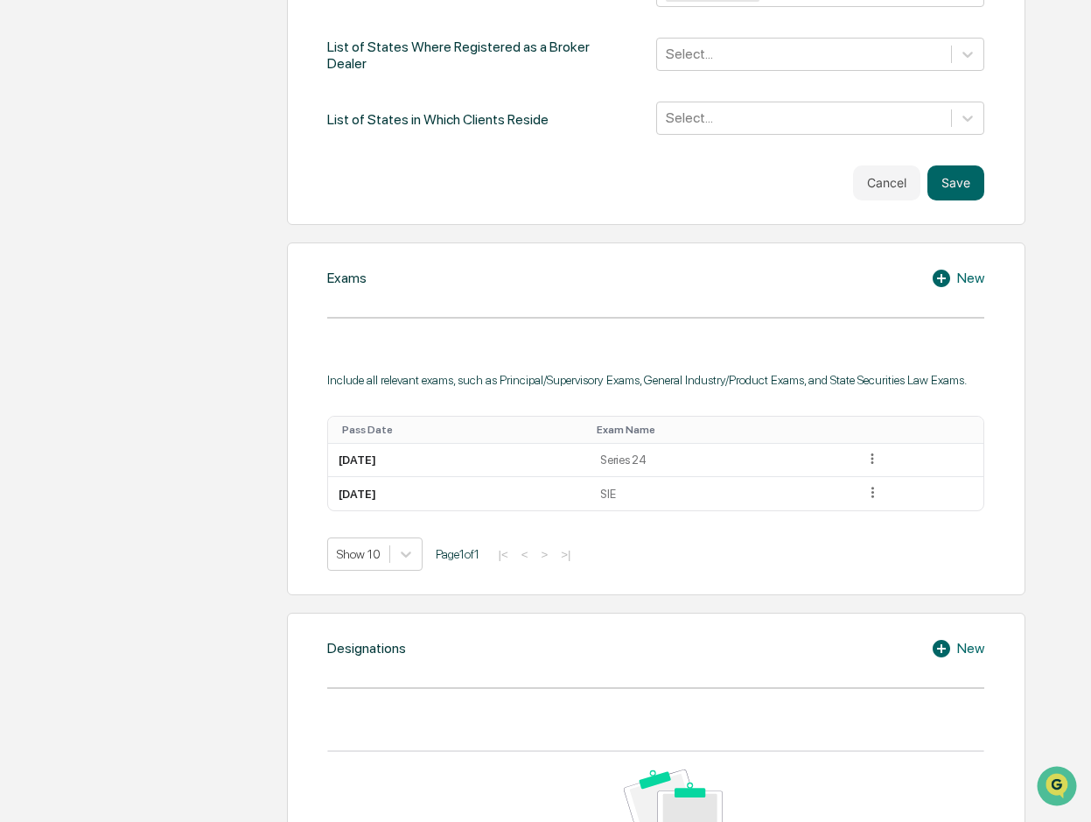
click at [943, 270] on icon at bounding box center [942, 279] width 18 height 18
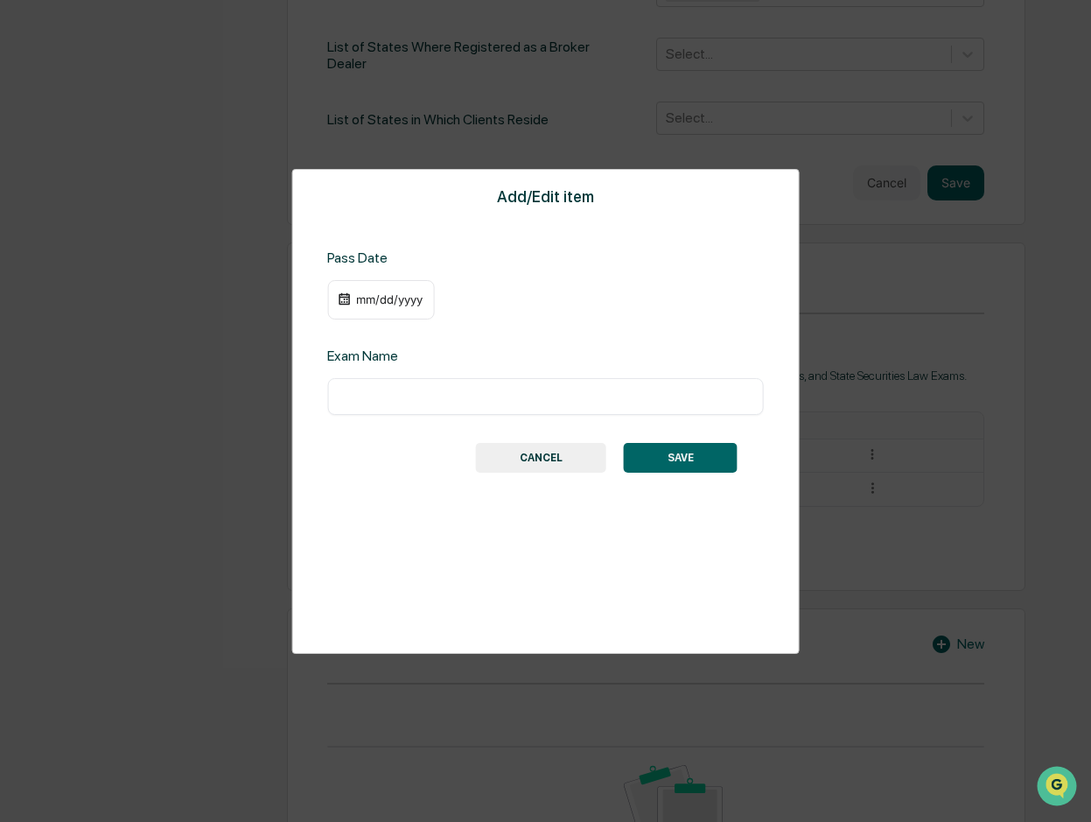
click at [422, 304] on div "mm/dd/yyyy" at bounding box center [389, 299] width 70 height 14
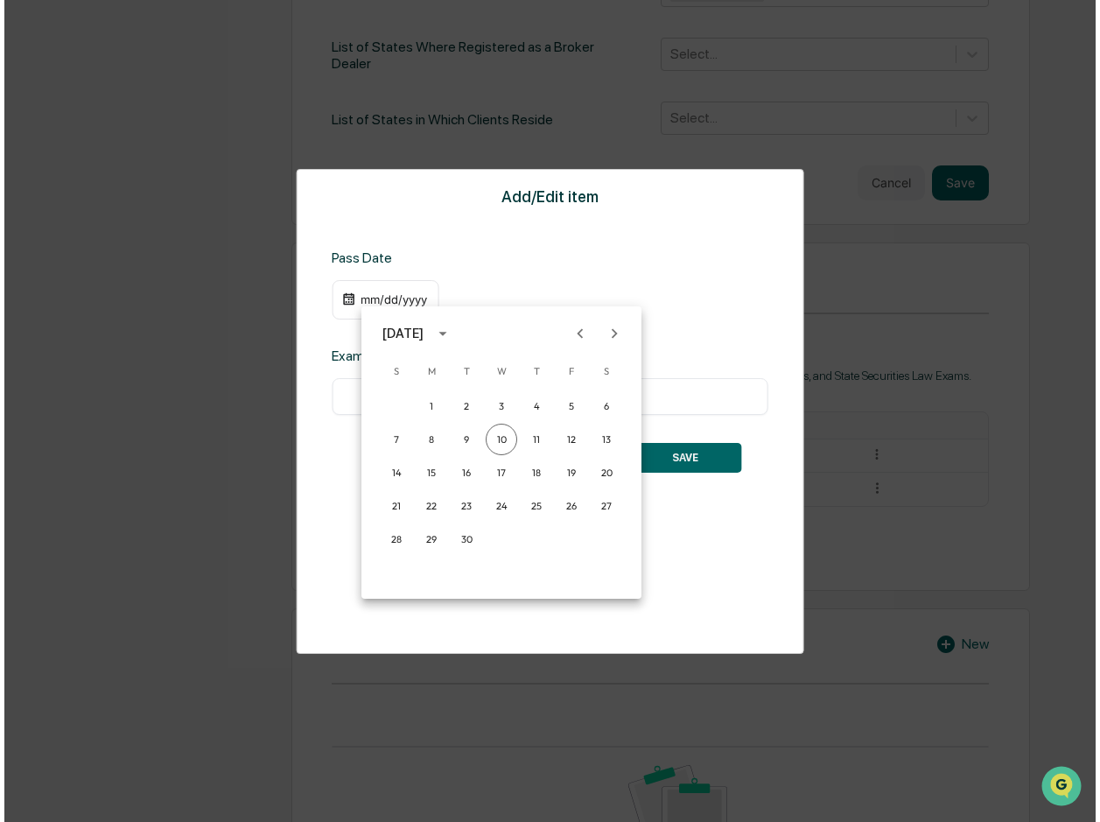
scroll to position [759, 0]
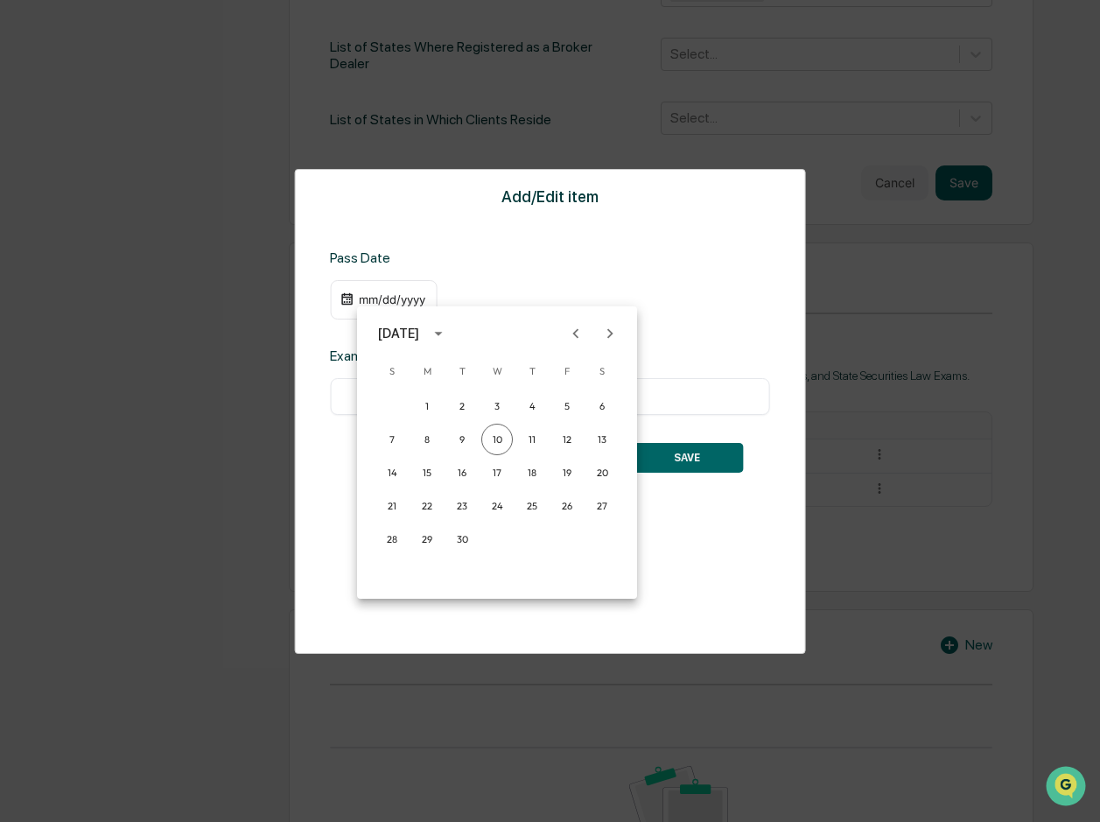
click at [614, 333] on icon "Next month" at bounding box center [609, 333] width 19 height 19
click at [601, 407] on button "6" at bounding box center [602, 406] width 32 height 32
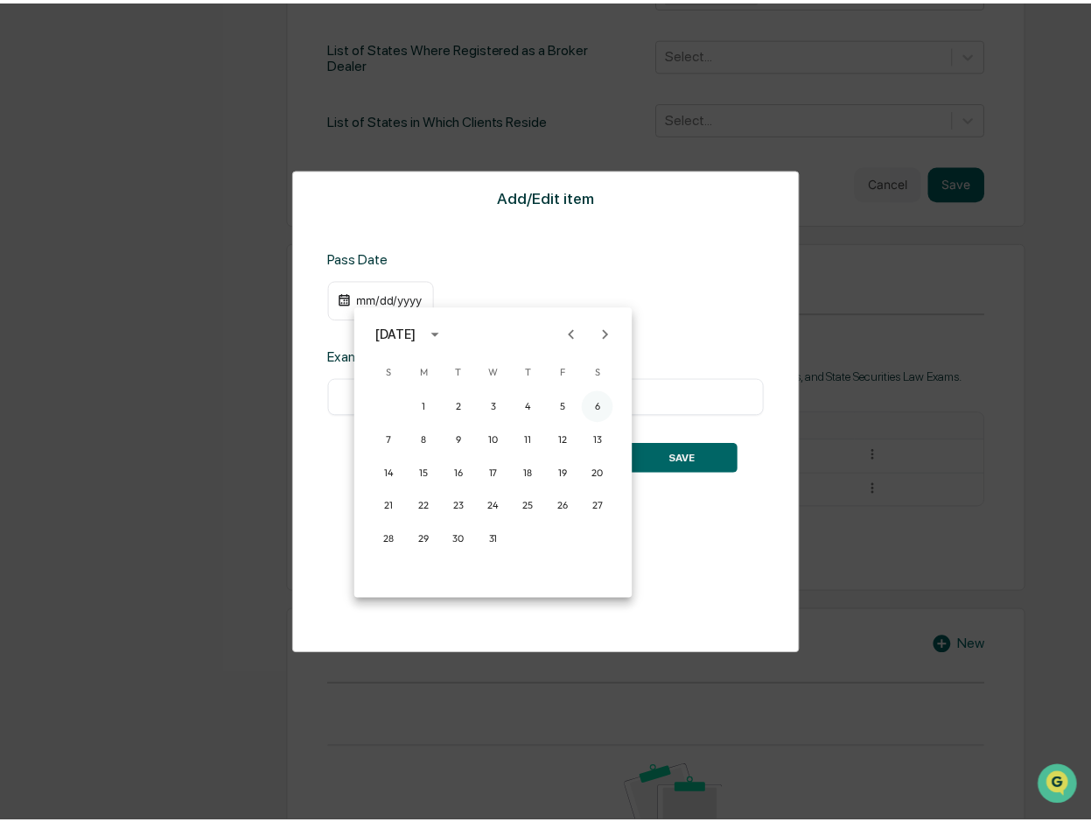
scroll to position [758, 0]
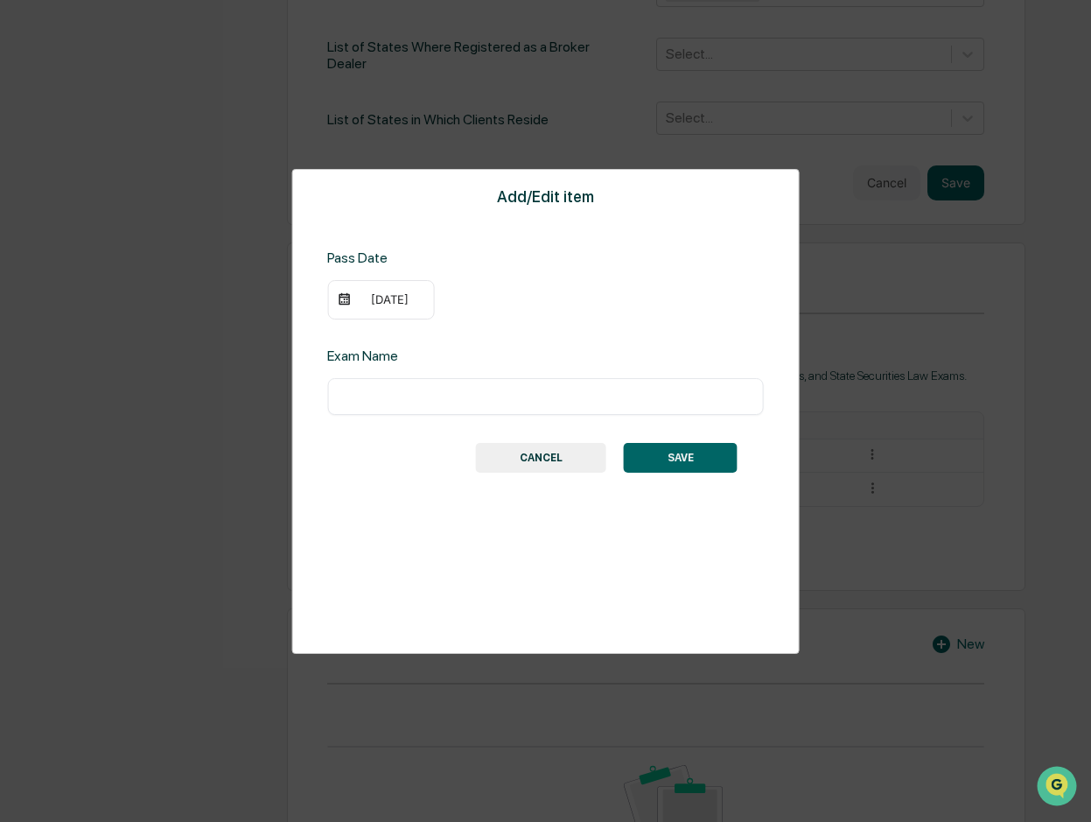
click at [428, 304] on div "[DATE]" at bounding box center [380, 300] width 107 height 40
click at [413, 305] on div "[DATE]" at bounding box center [389, 299] width 70 height 14
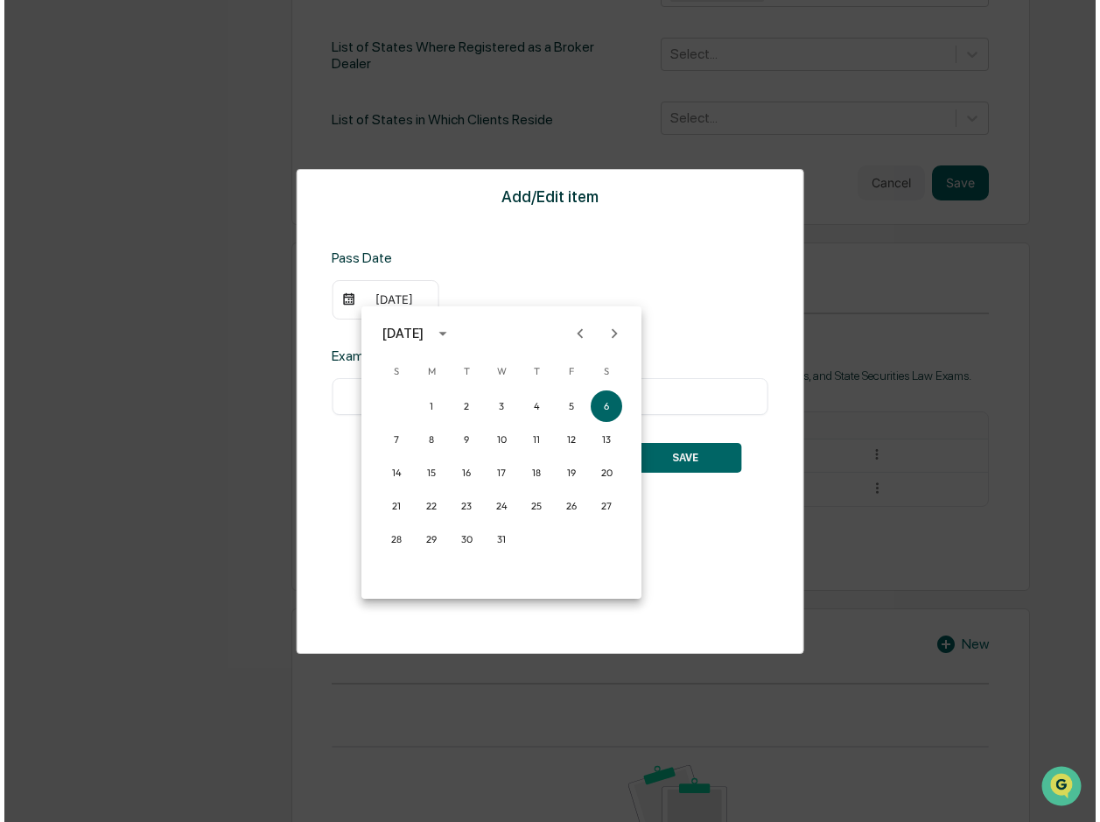
scroll to position [759, 0]
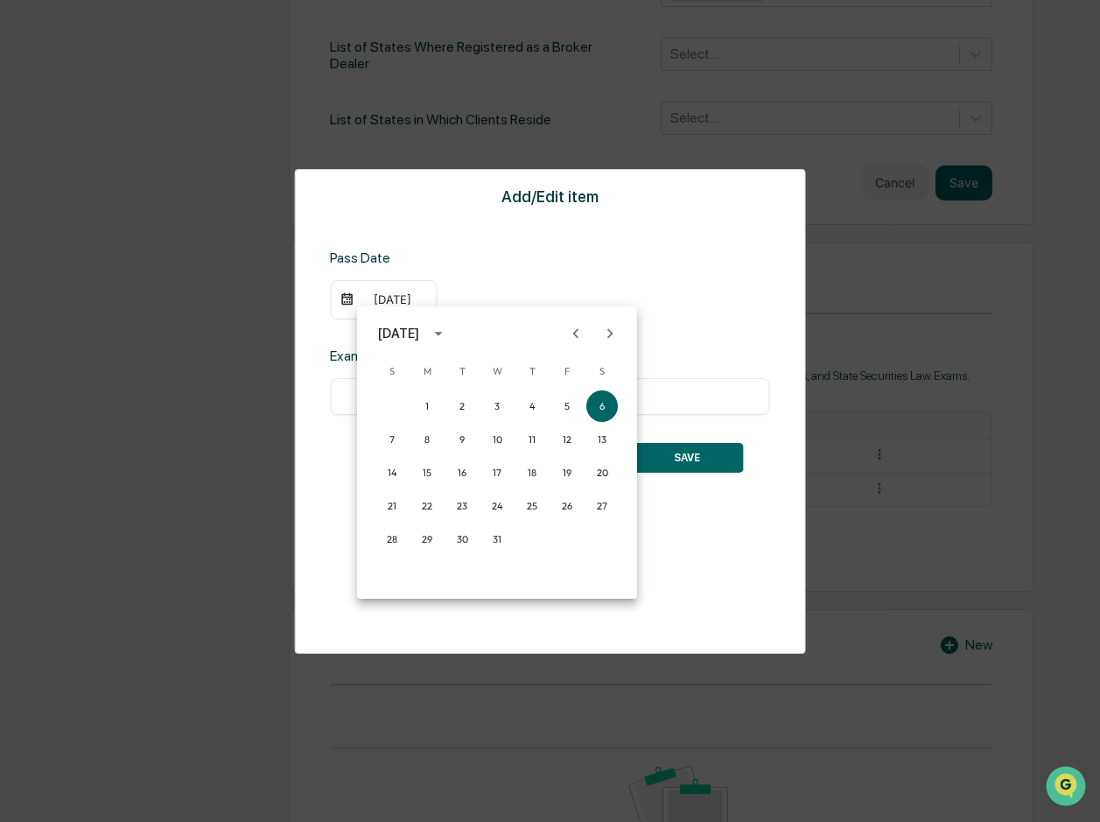
click at [448, 331] on icon "calendar view is open, switch to year view" at bounding box center [438, 333] width 19 height 19
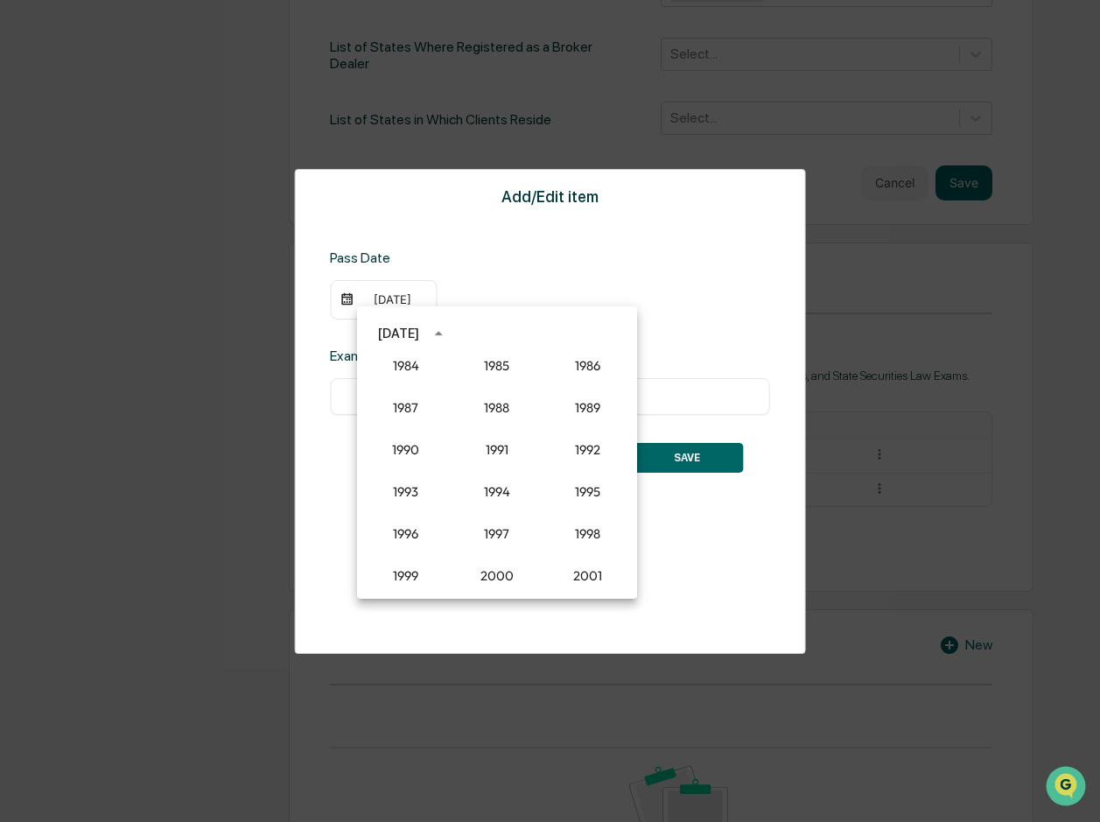
scroll to position [1184, 0]
click at [411, 494] on button "1993" at bounding box center [406, 493] width 63 height 32
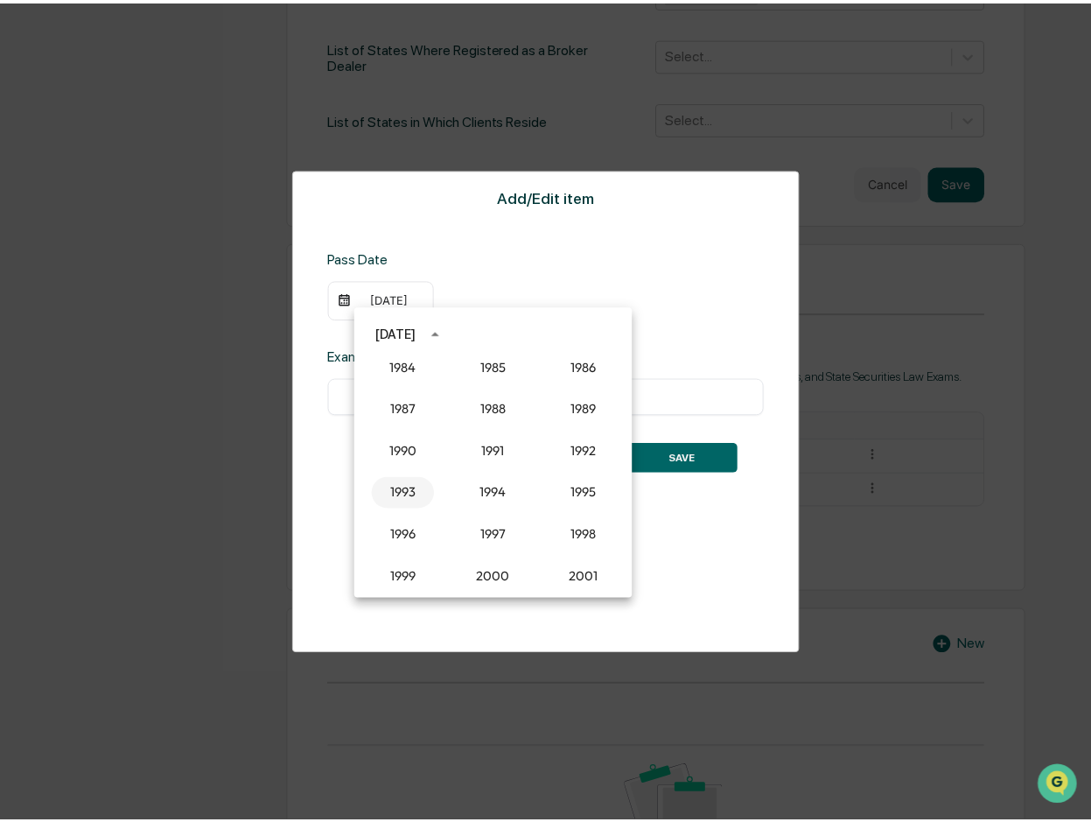
scroll to position [758, 0]
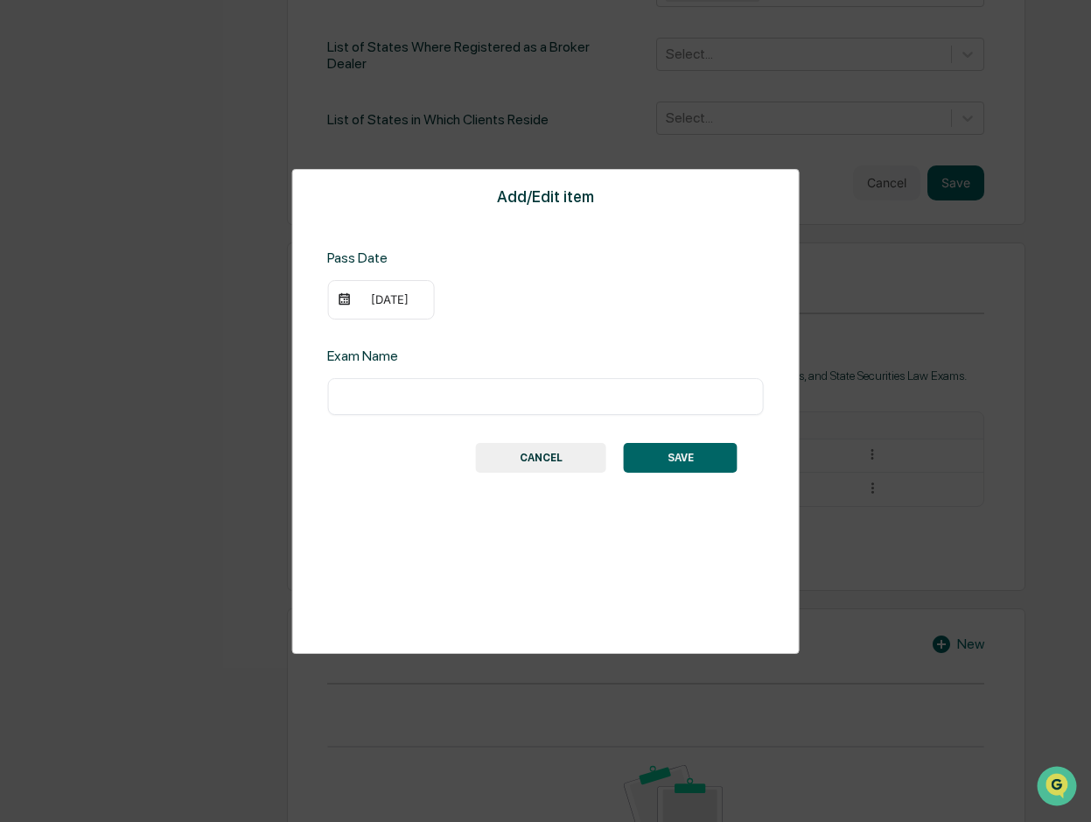
click at [495, 403] on input "text" at bounding box center [545, 397] width 410 height 18
type input "********"
click at [678, 454] on button "SAVE" at bounding box center [681, 458] width 114 height 30
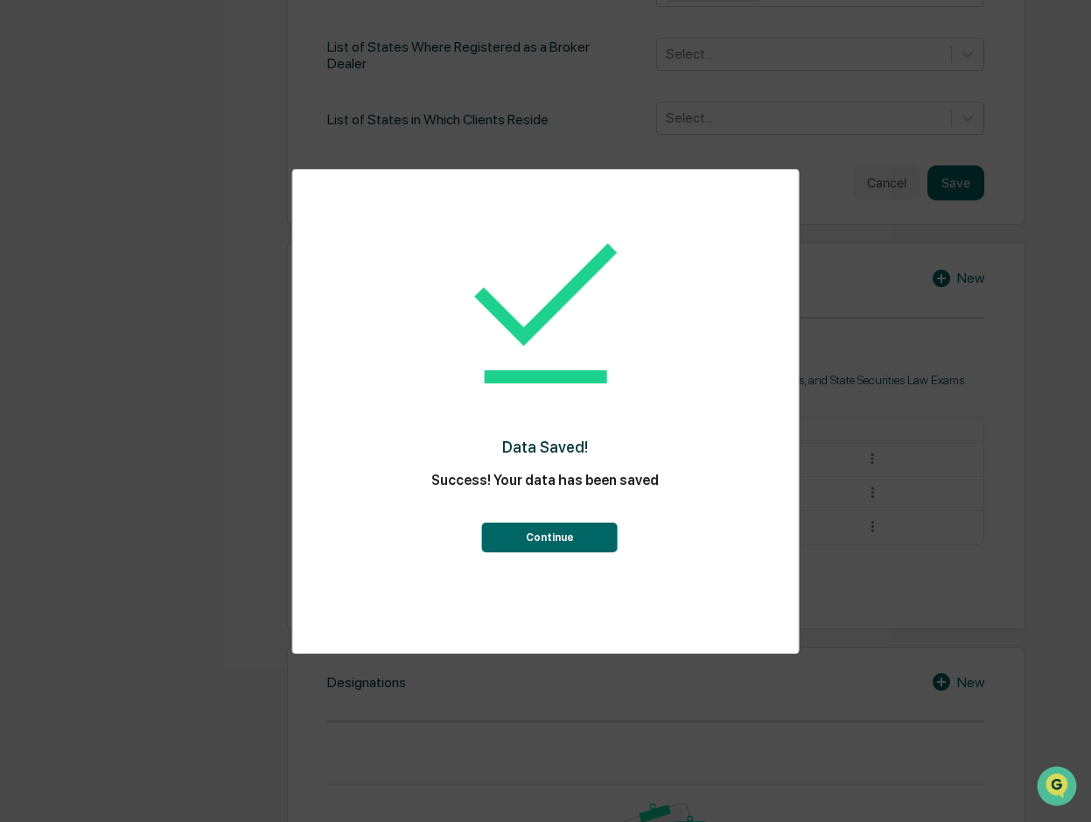
click at [557, 527] on button "Continue" at bounding box center [550, 537] width 136 height 30
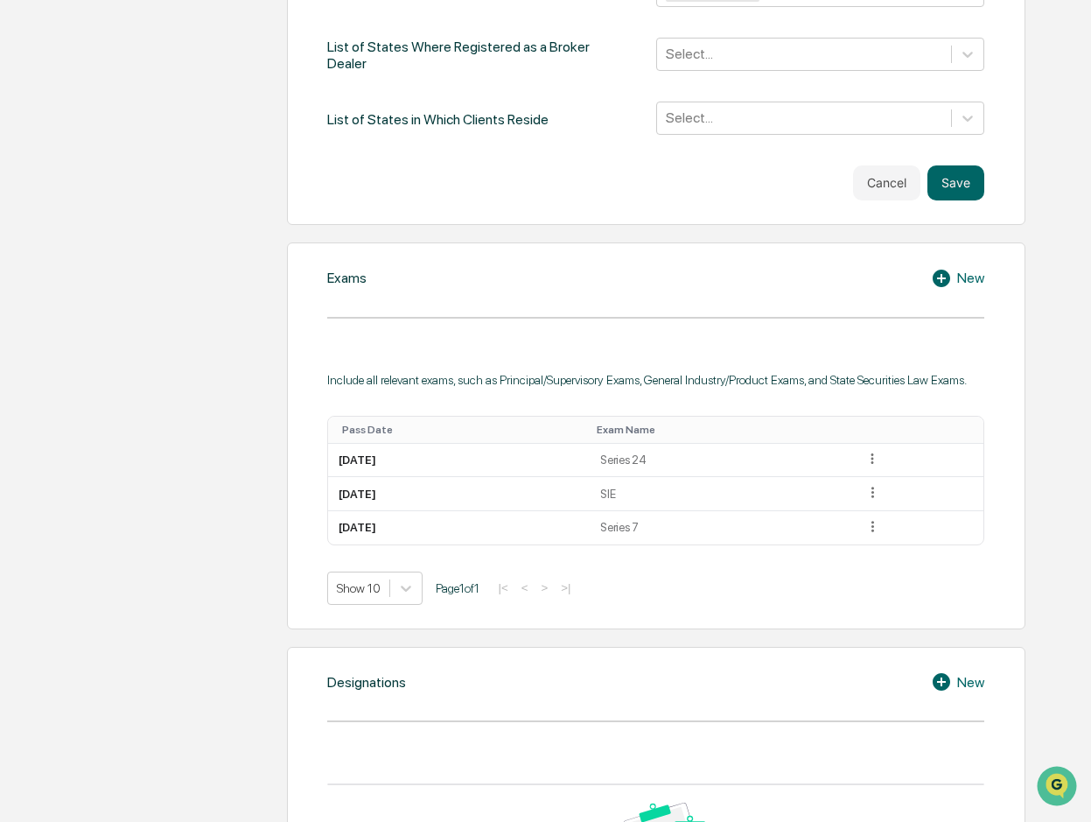
click at [943, 270] on icon at bounding box center [942, 279] width 18 height 18
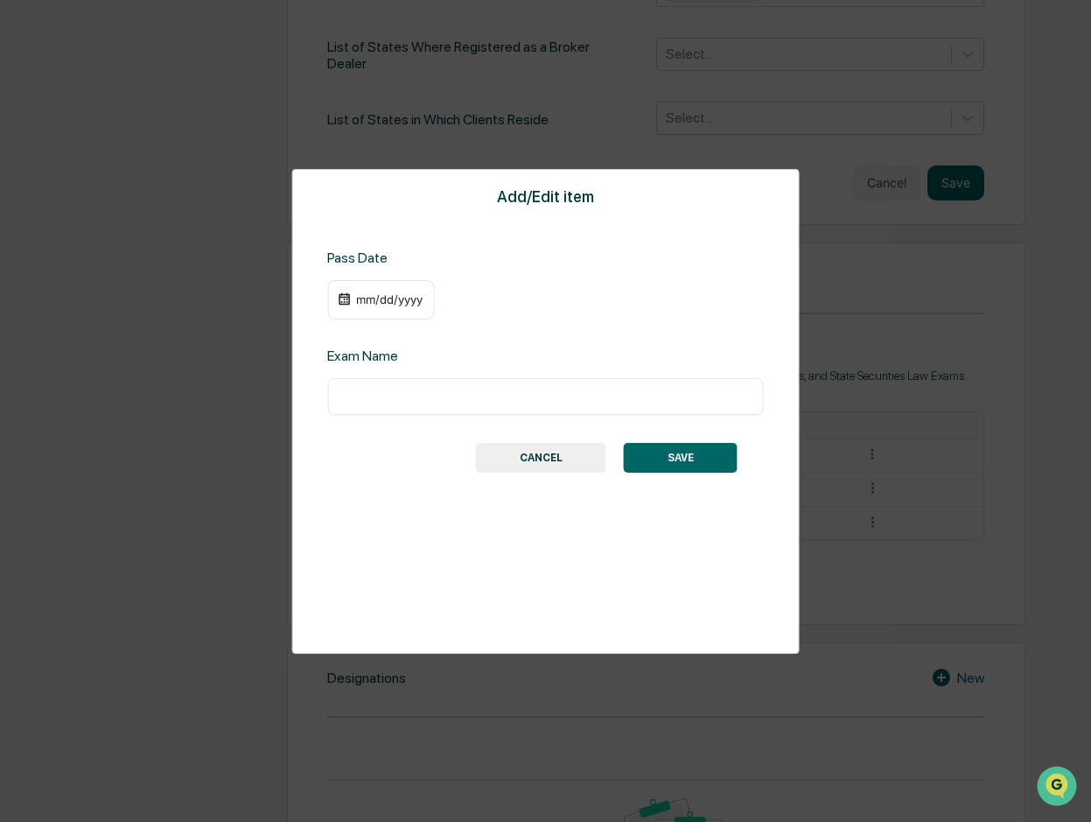
click at [418, 301] on div "mm/dd/yyyy" at bounding box center [389, 299] width 70 height 14
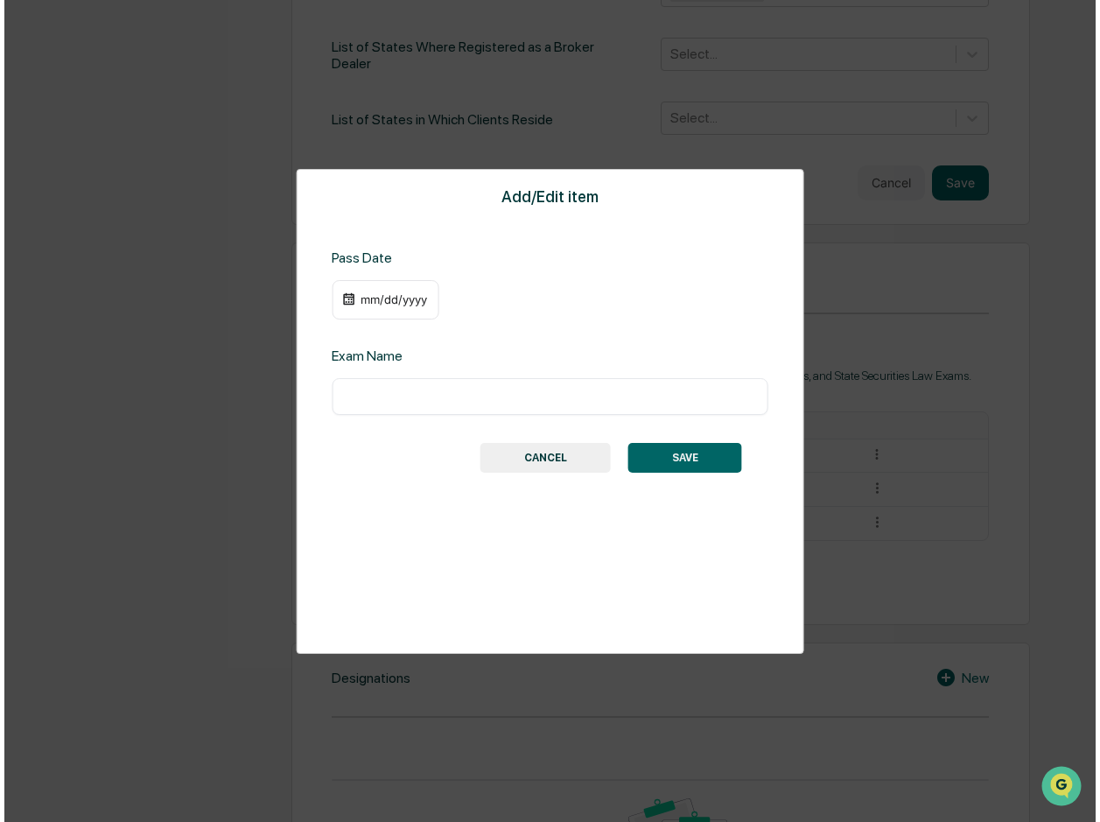
scroll to position [759, 0]
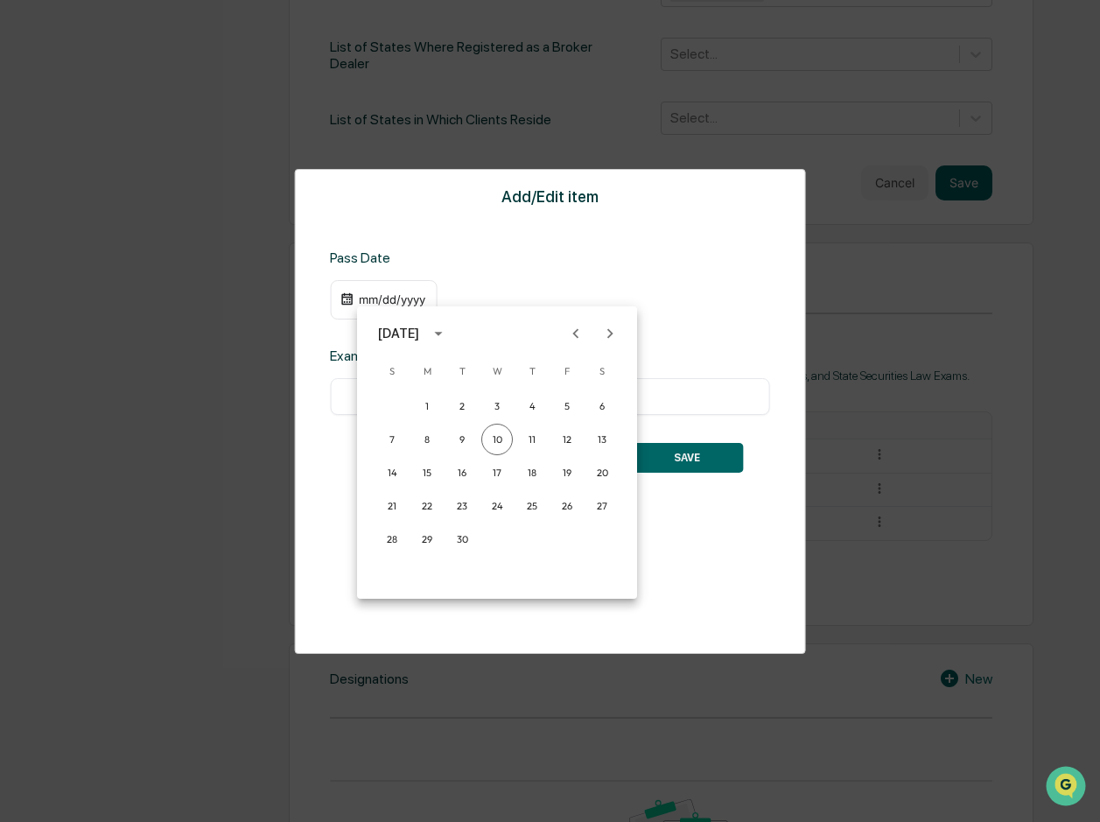
click at [610, 334] on icon "Next month" at bounding box center [610, 333] width 6 height 10
click at [501, 475] on button "17" at bounding box center [497, 473] width 32 height 32
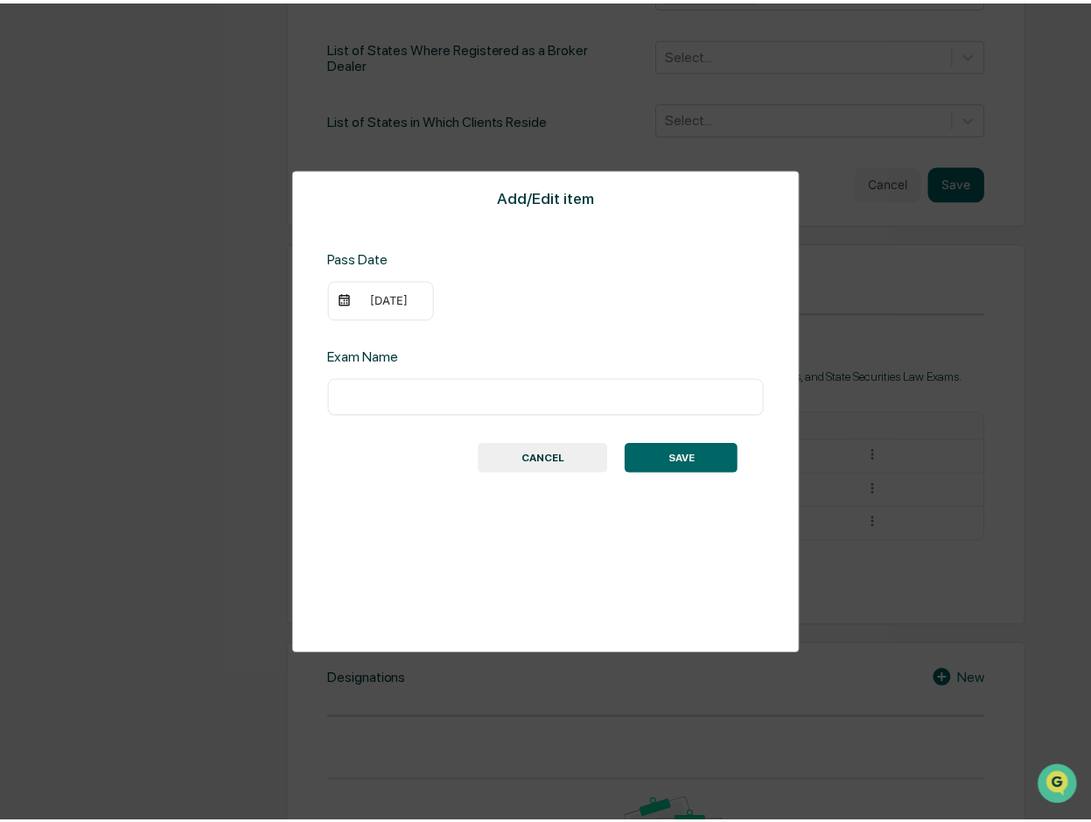
scroll to position [758, 0]
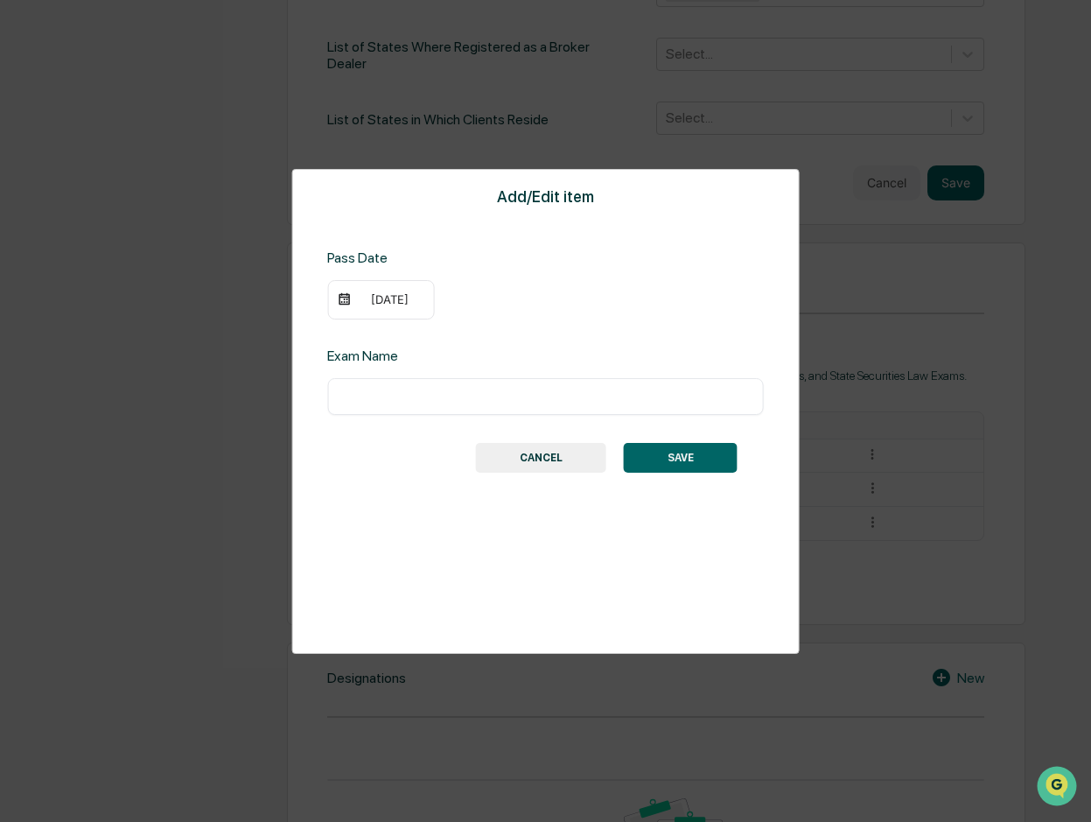
click at [421, 305] on div "[DATE]" at bounding box center [389, 299] width 70 height 14
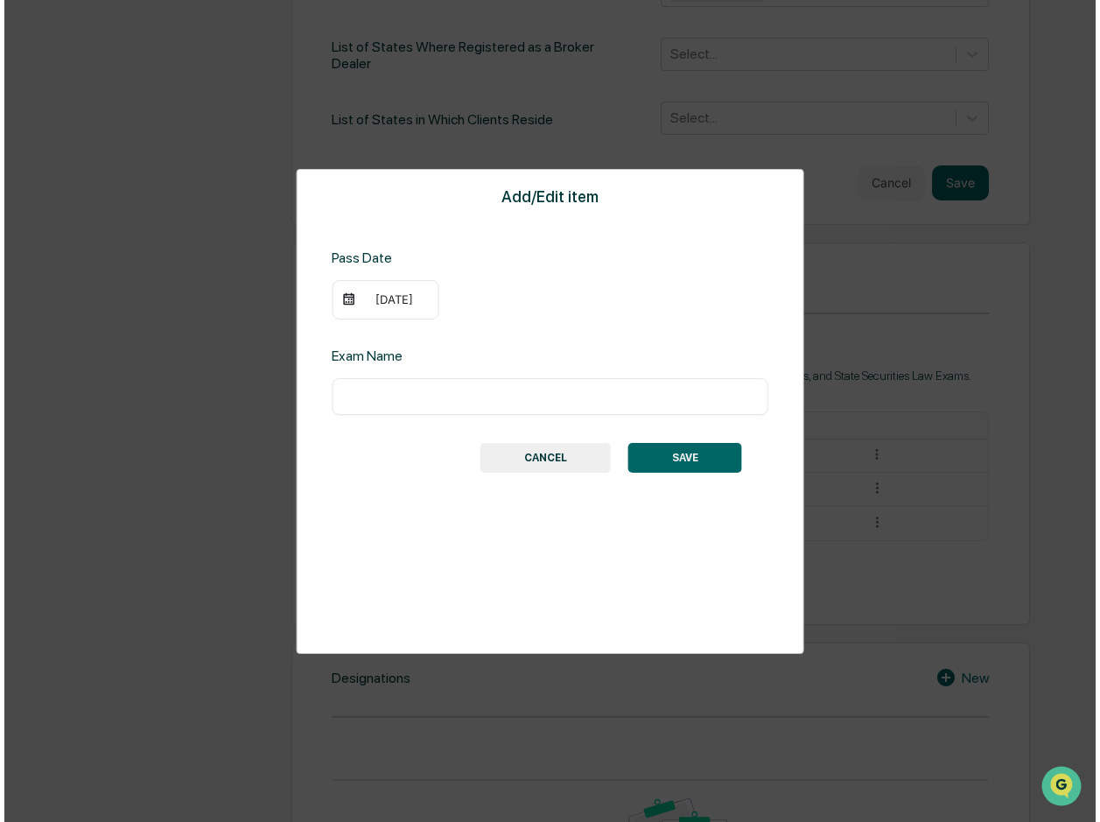
scroll to position [759, 0]
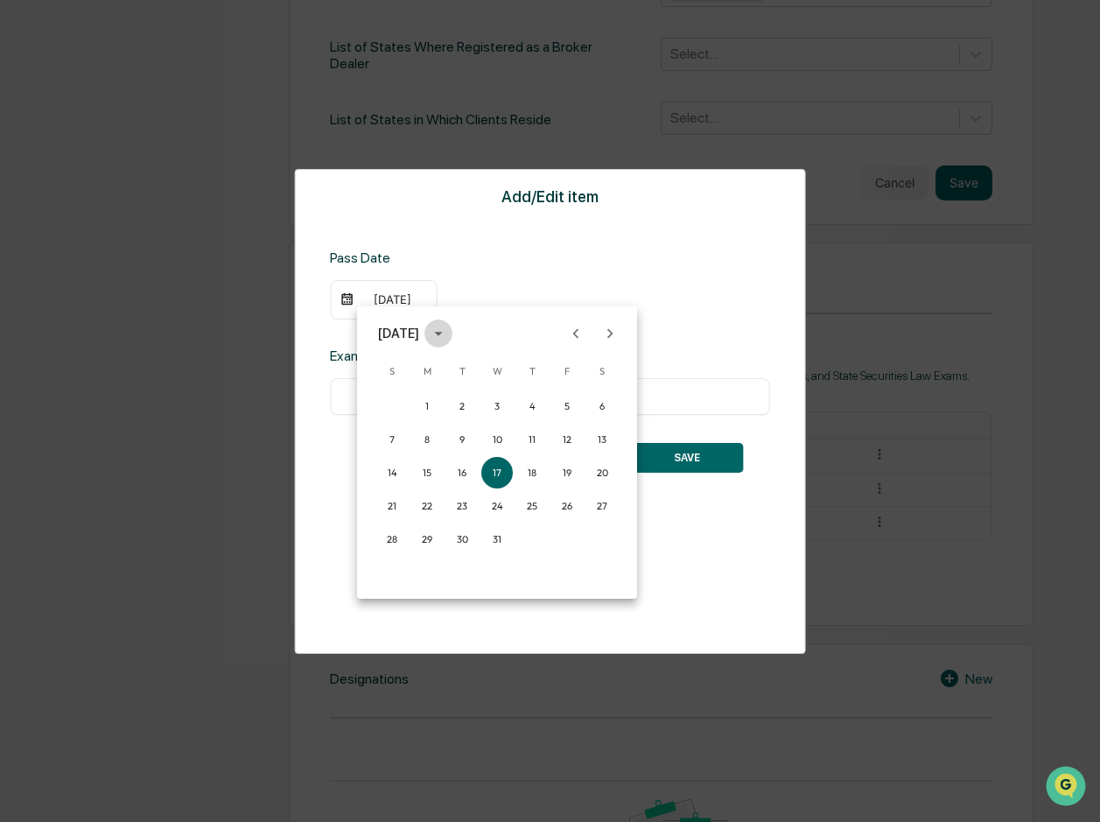
click at [442, 333] on icon "calendar view is open, switch to year view" at bounding box center [438, 334] width 8 height 4
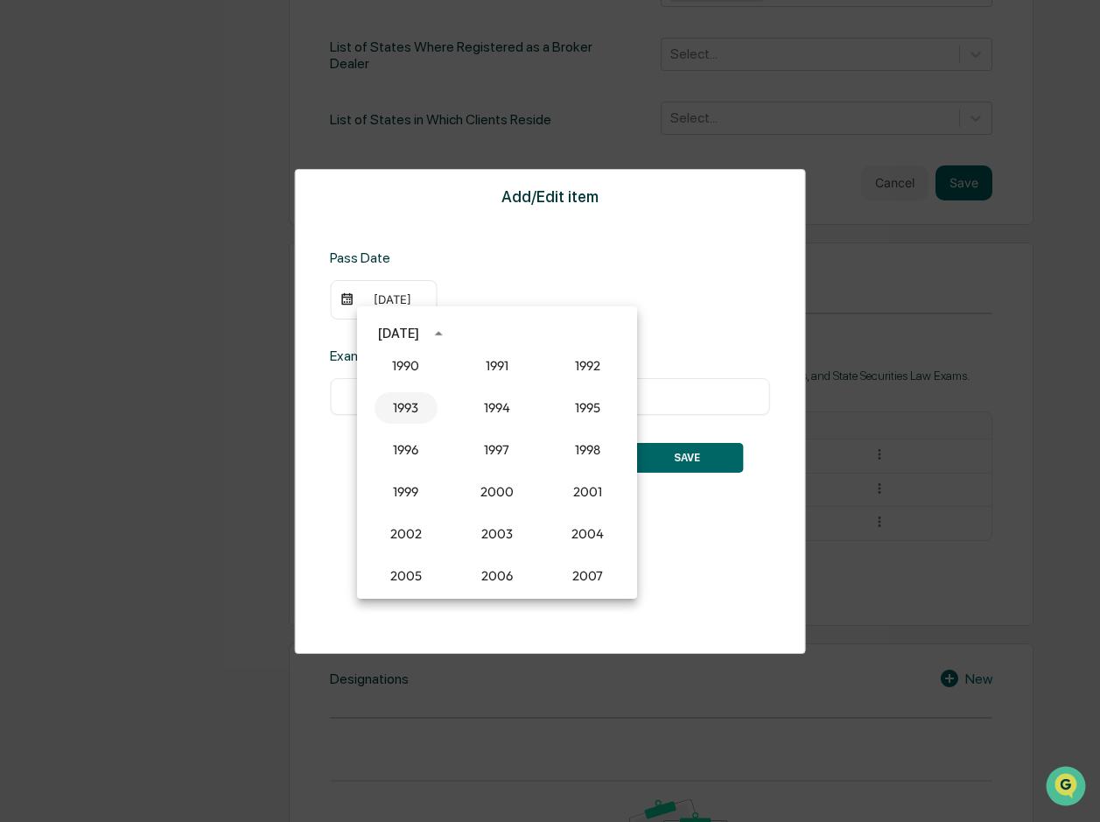
scroll to position [1270, 0]
click at [405, 400] on button "1993" at bounding box center [406, 407] width 63 height 32
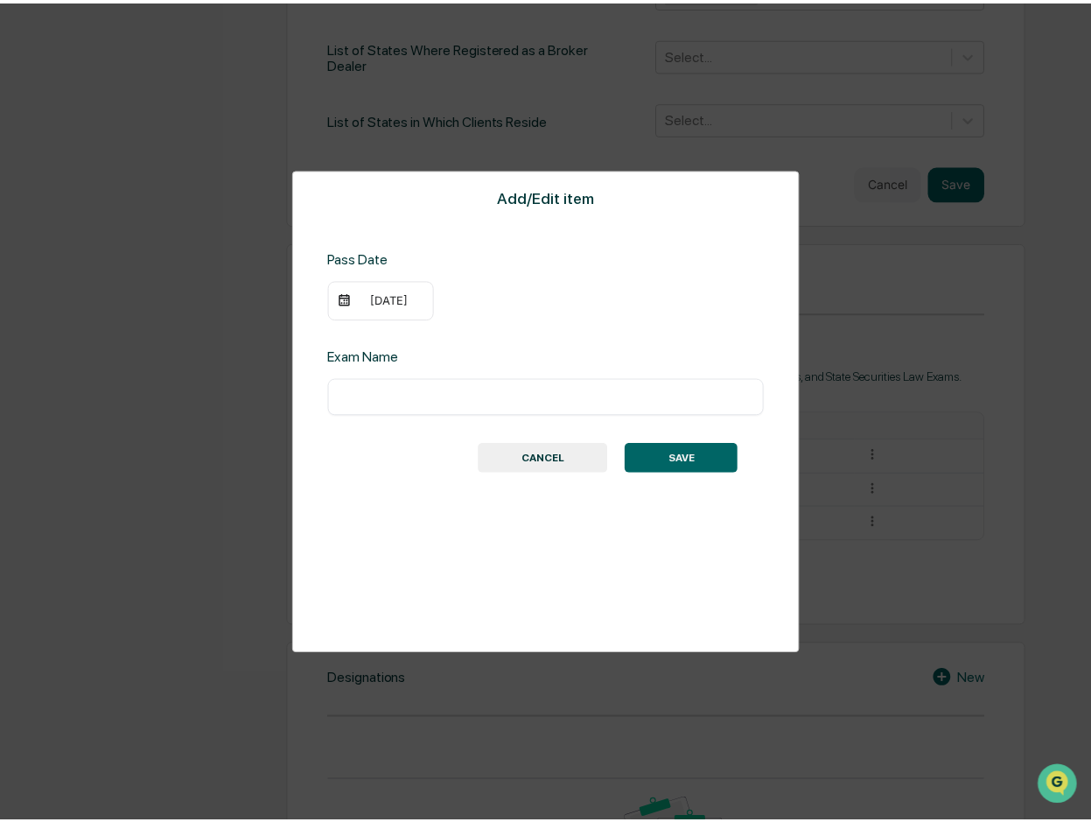
scroll to position [758, 0]
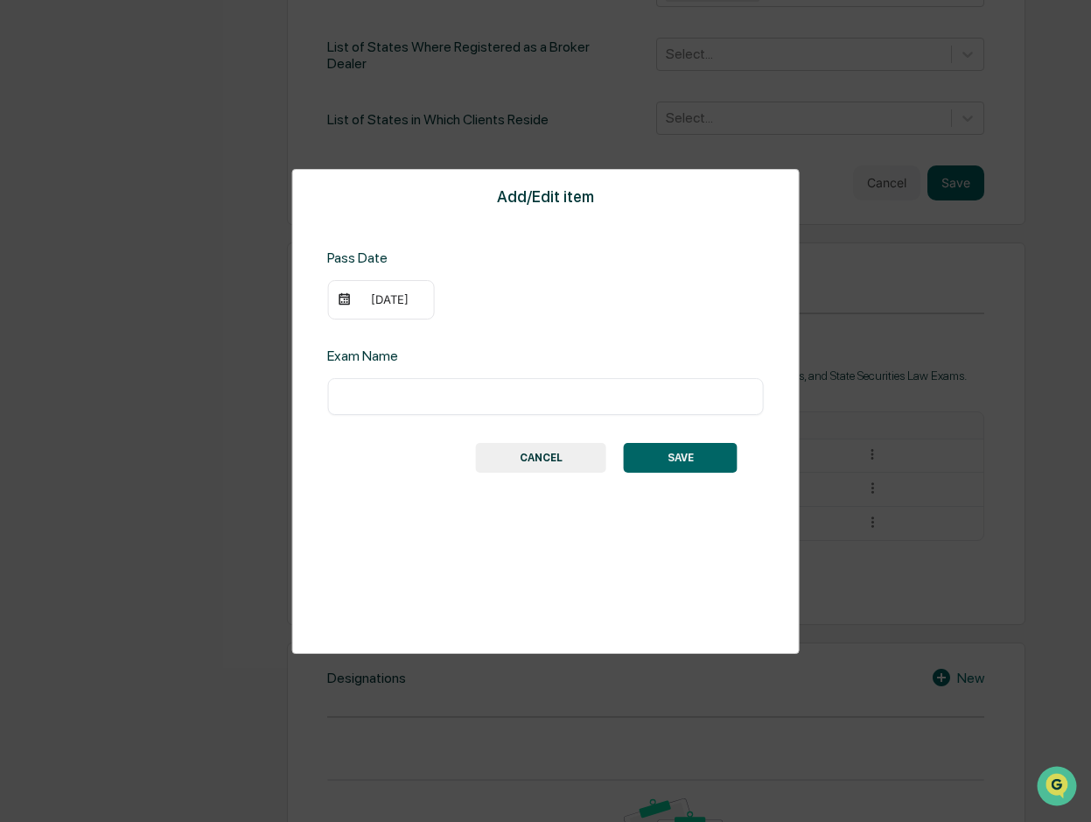
click at [414, 403] on input "text" at bounding box center [545, 397] width 410 height 18
type input "*"
type input "*********"
click at [707, 456] on button "SAVE" at bounding box center [681, 458] width 114 height 30
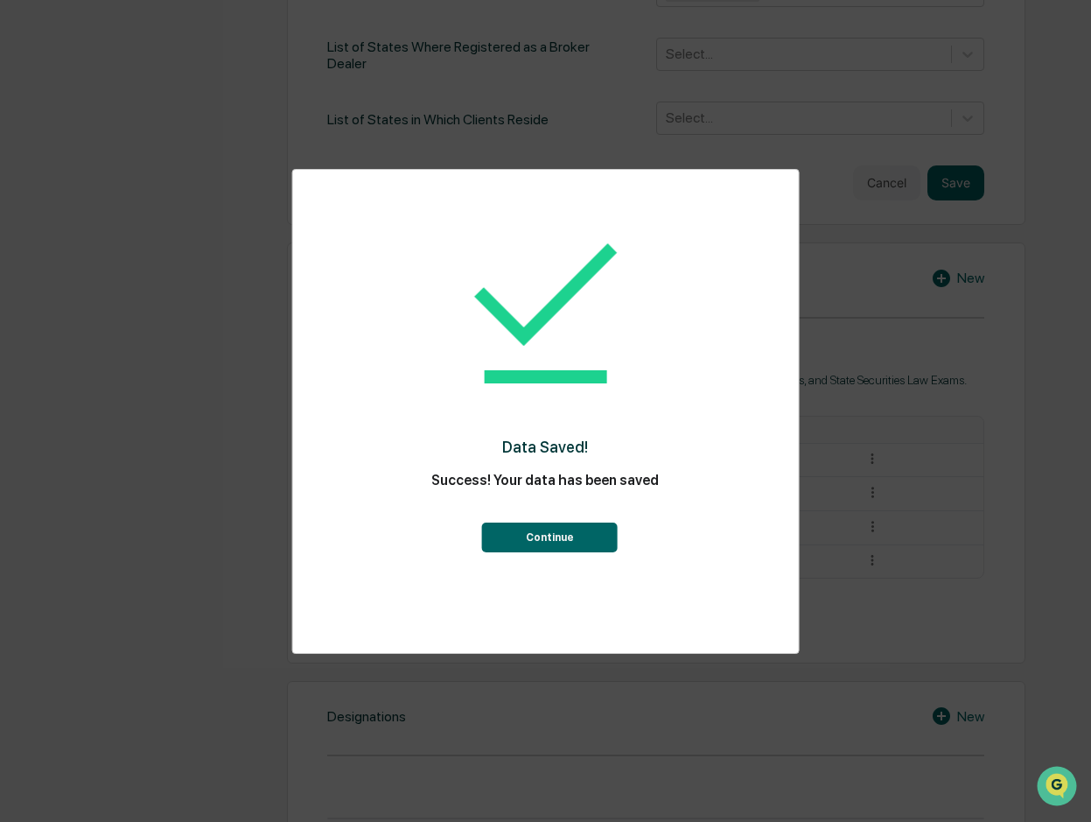
click at [581, 529] on button "Continue" at bounding box center [550, 537] width 136 height 30
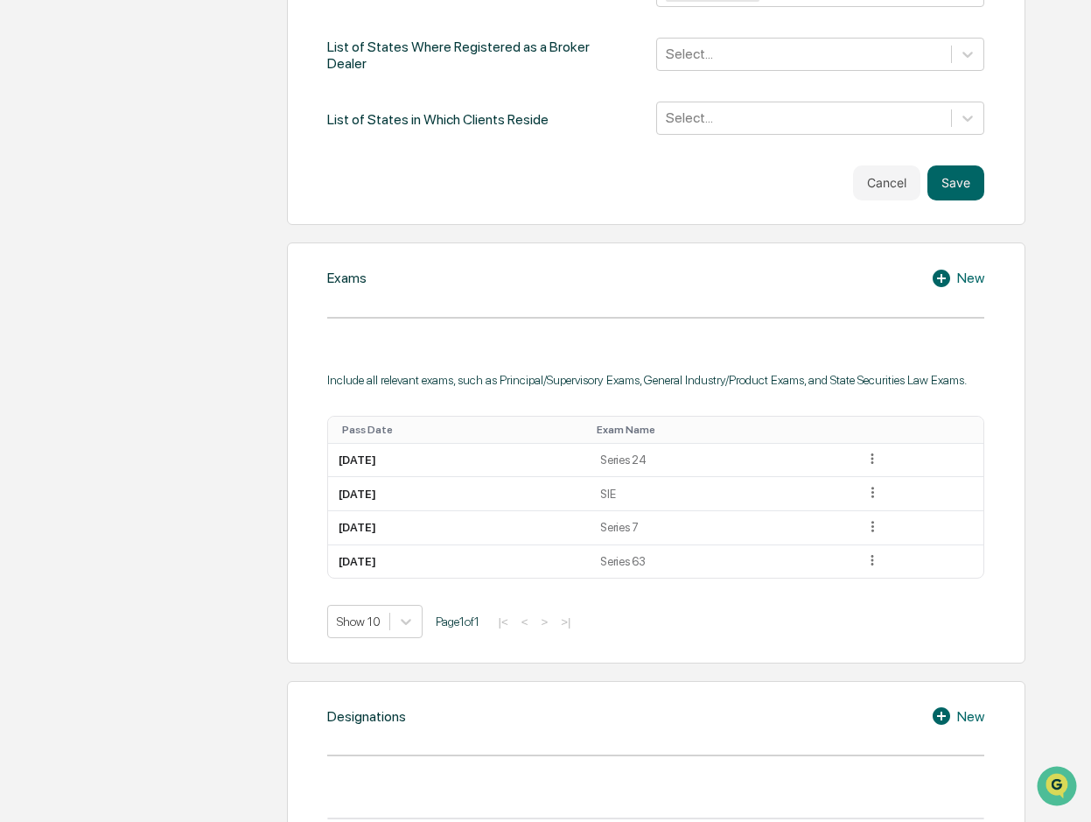
click at [945, 270] on icon at bounding box center [942, 279] width 18 height 18
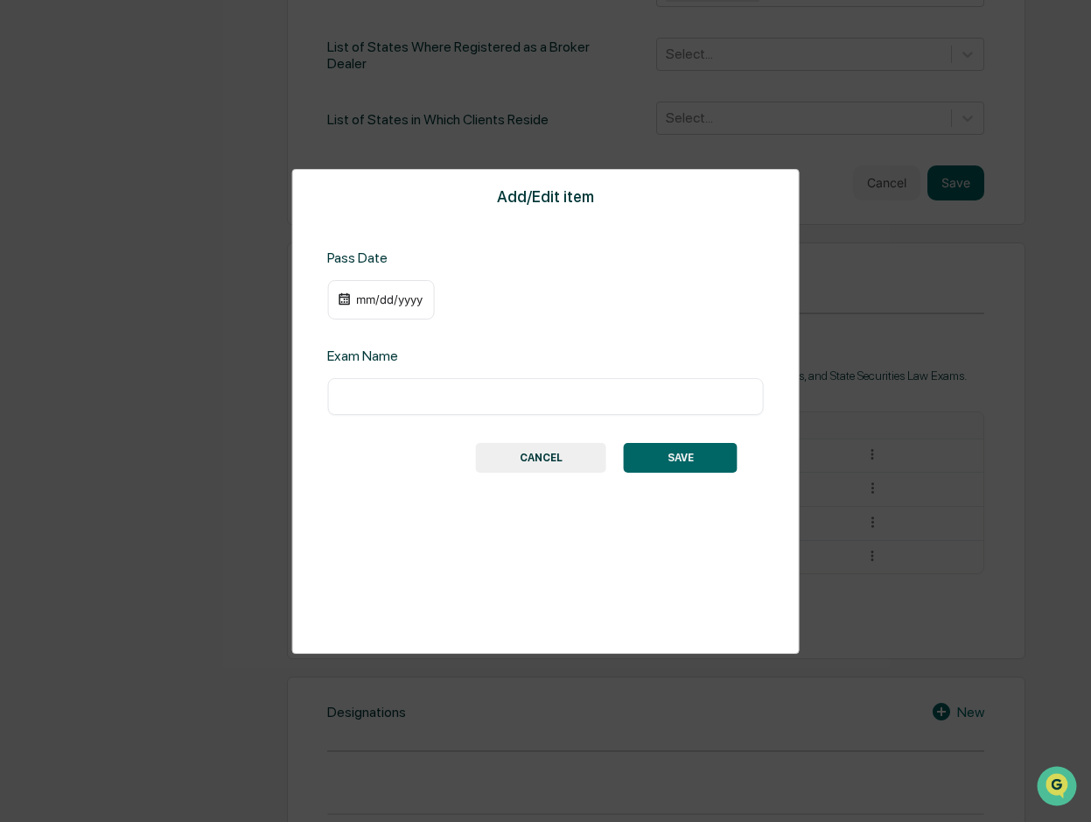
click at [398, 306] on div "mm/dd/yyyy" at bounding box center [389, 299] width 70 height 14
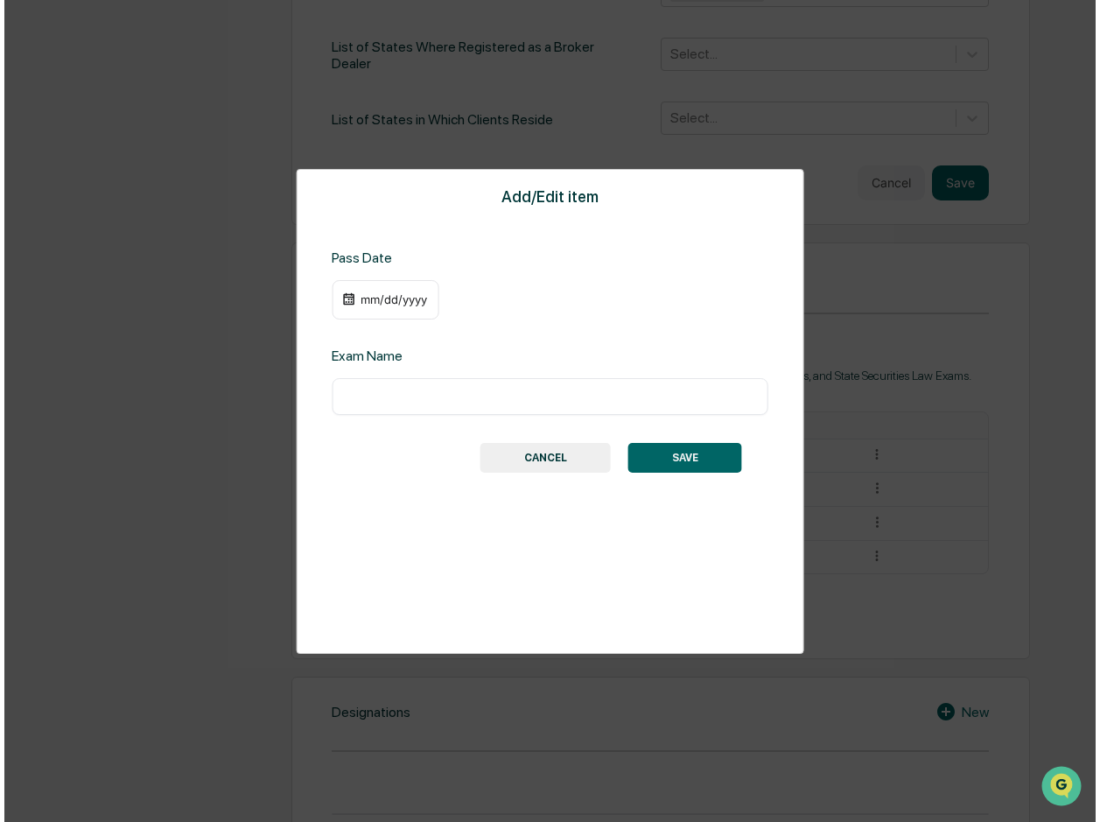
scroll to position [759, 0]
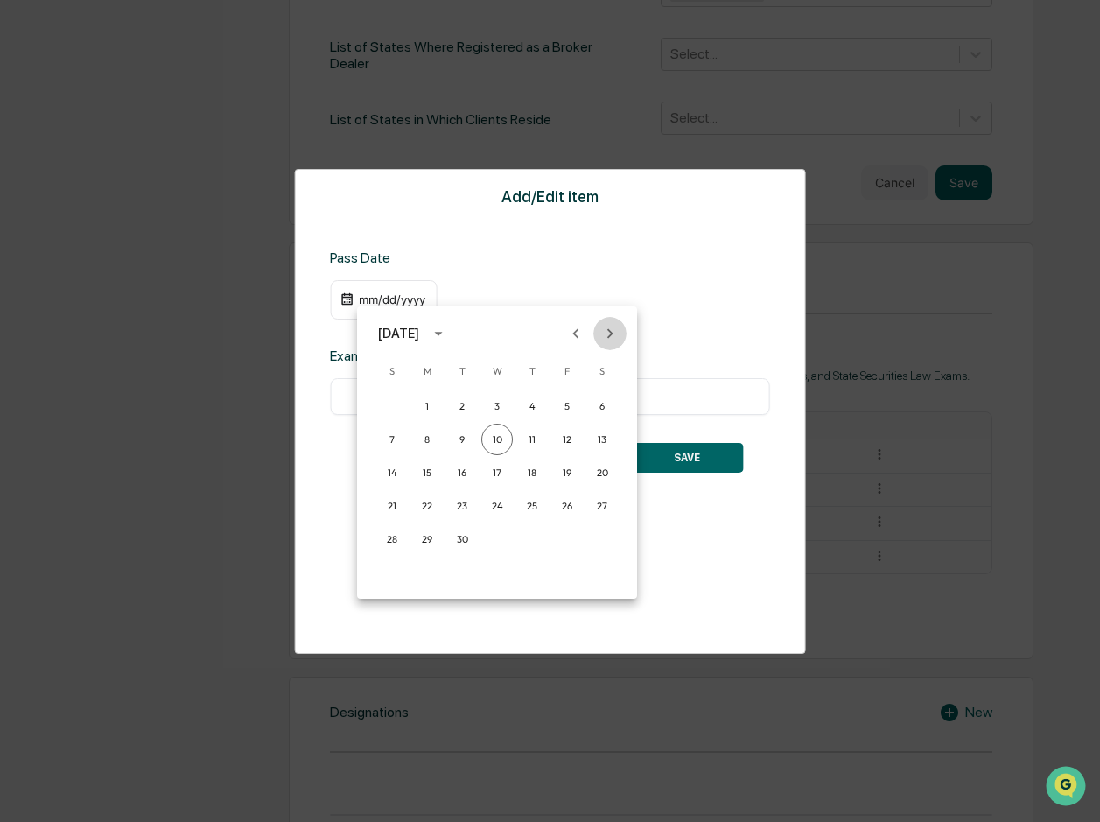
click at [610, 333] on icon "Next month" at bounding box center [609, 333] width 19 height 19
click at [605, 434] on button "13" at bounding box center [602, 440] width 32 height 32
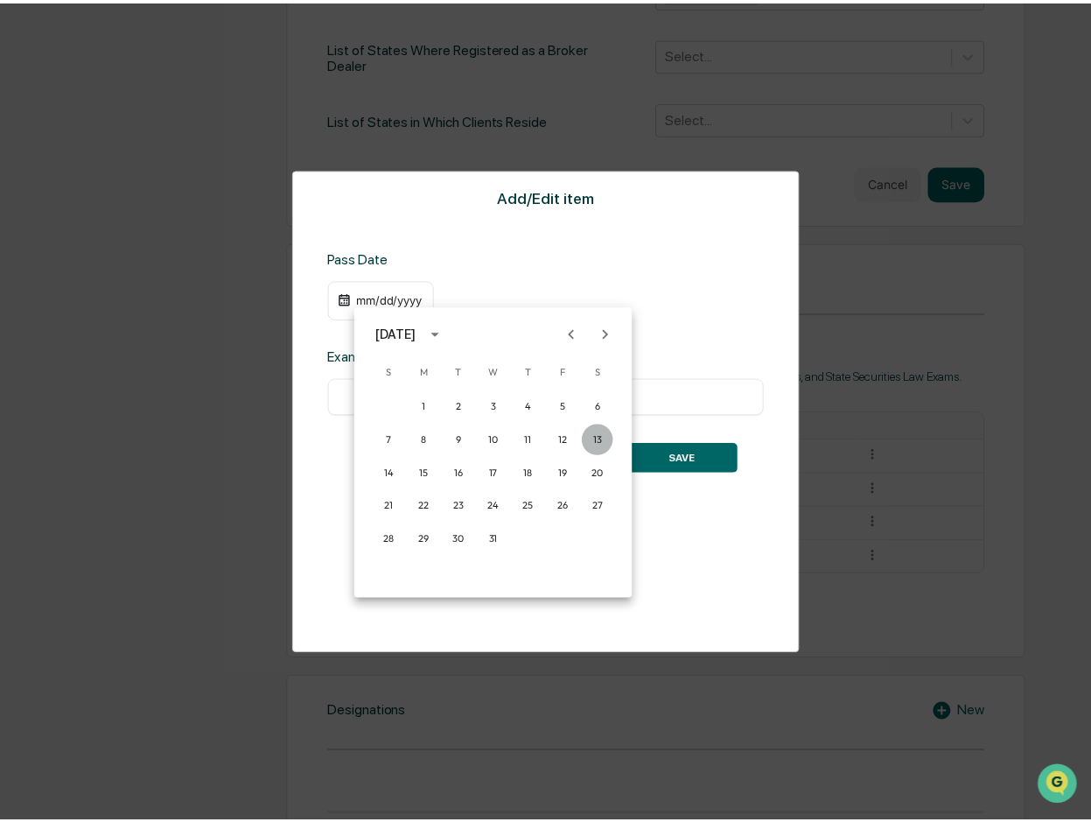
scroll to position [758, 0]
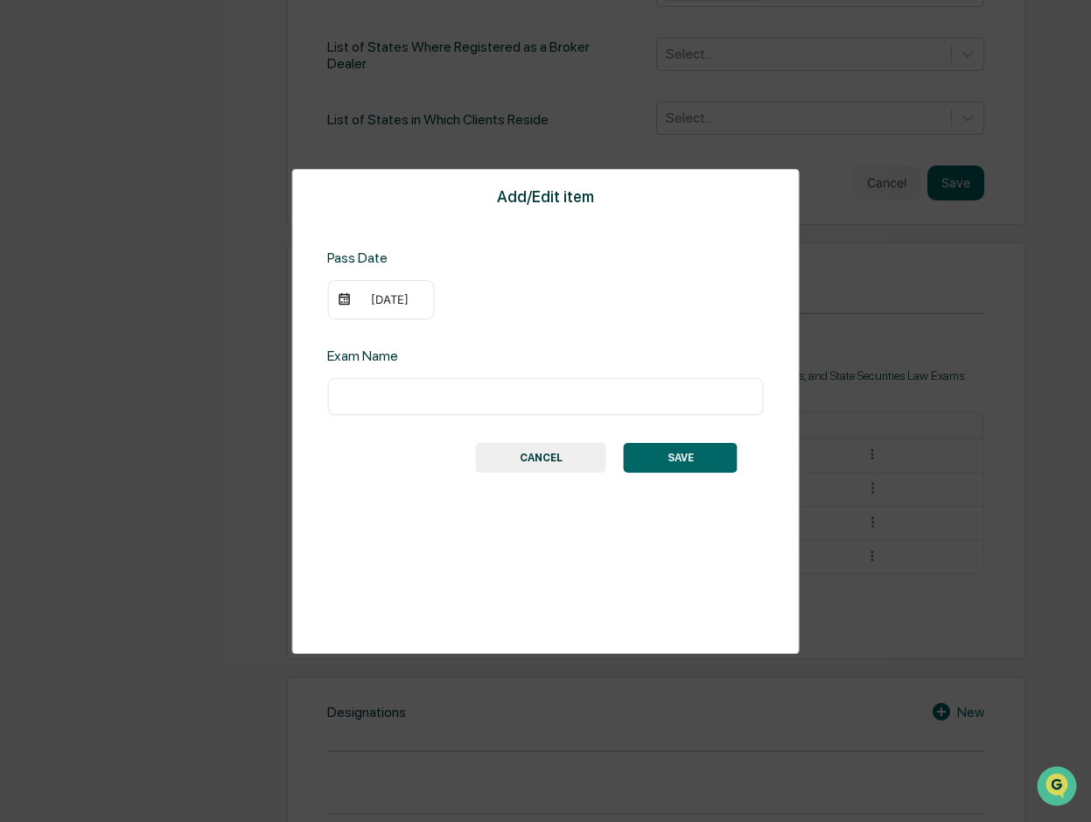
click at [427, 298] on div "[DATE]" at bounding box center [380, 300] width 107 height 40
click at [417, 299] on div "[DATE]" at bounding box center [389, 299] width 70 height 14
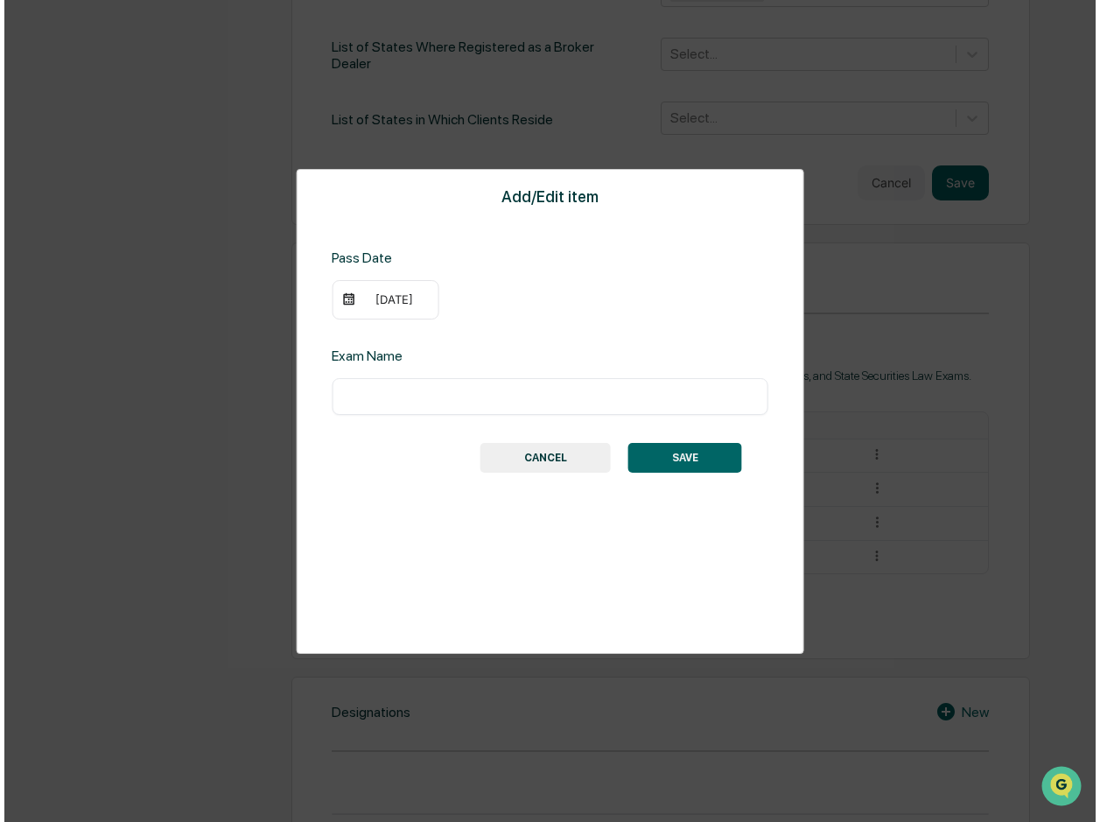
scroll to position [759, 0]
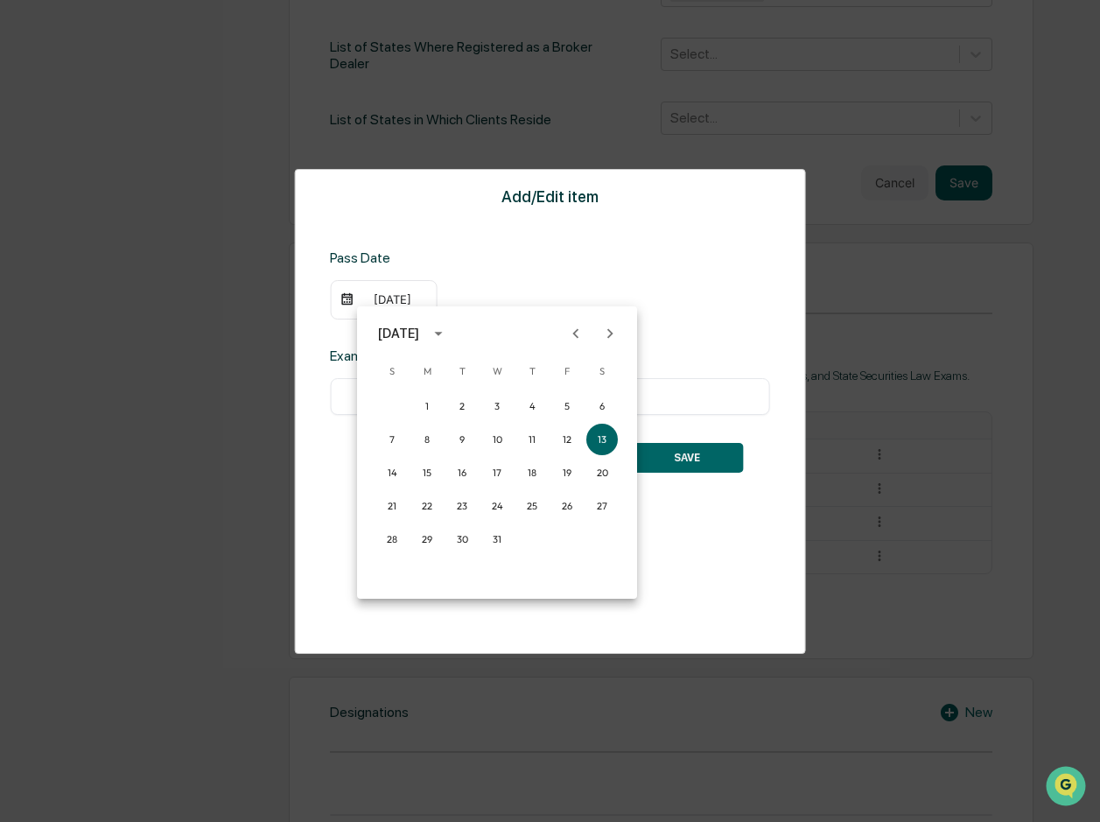
click at [442, 334] on icon "calendar view is open, switch to year view" at bounding box center [438, 334] width 8 height 4
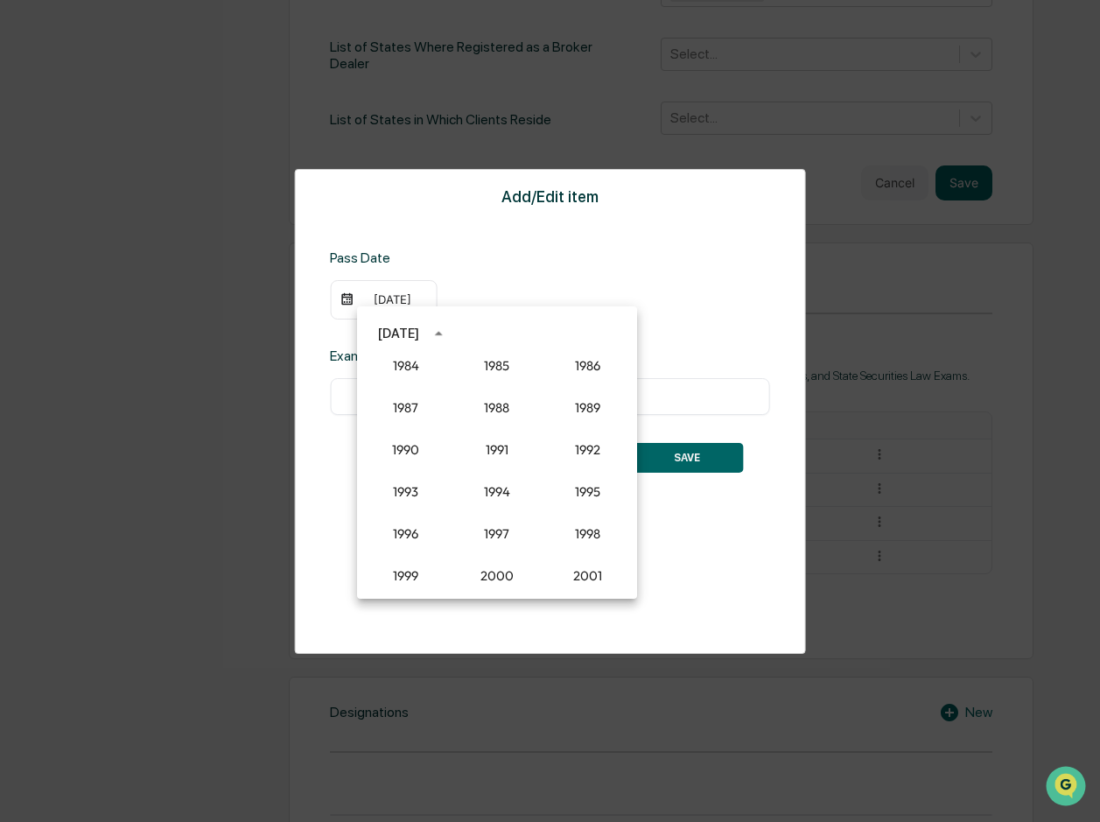
scroll to position [1184, 0]
click at [410, 496] on button "1993" at bounding box center [406, 493] width 63 height 32
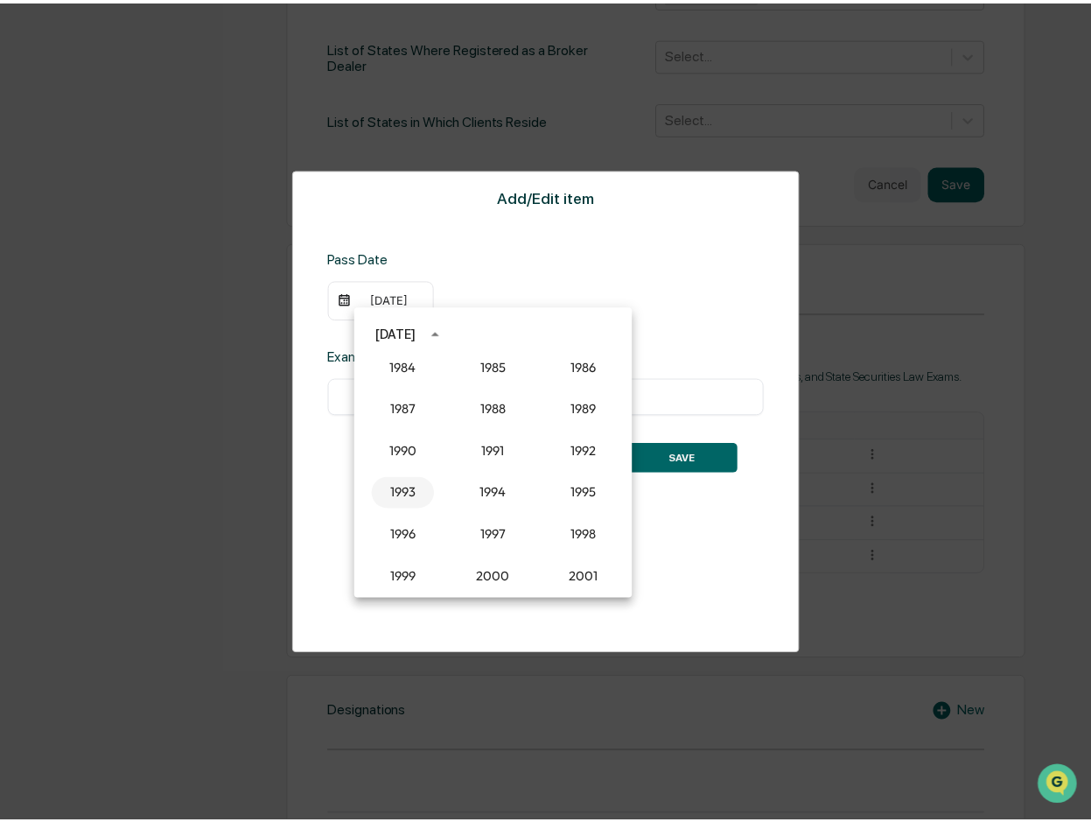
scroll to position [758, 0]
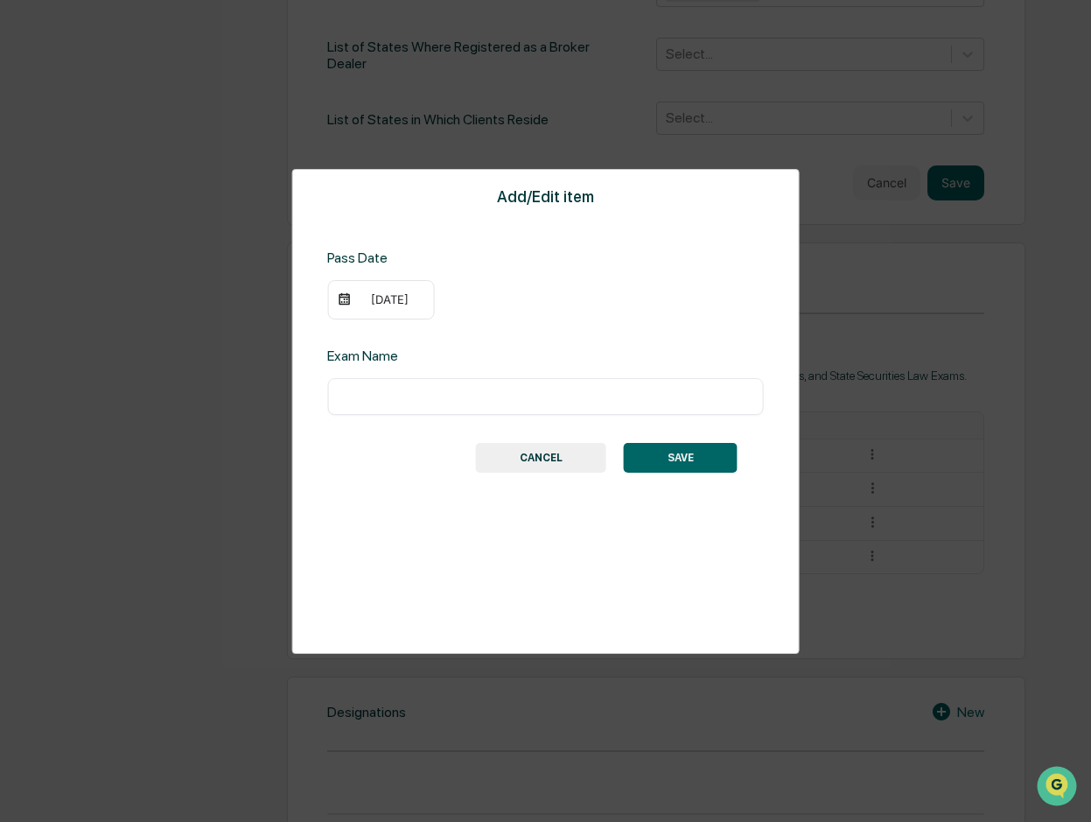
click at [424, 400] on input "text" at bounding box center [545, 397] width 410 height 18
type input "*********"
click at [691, 459] on button "SAVE" at bounding box center [681, 458] width 114 height 30
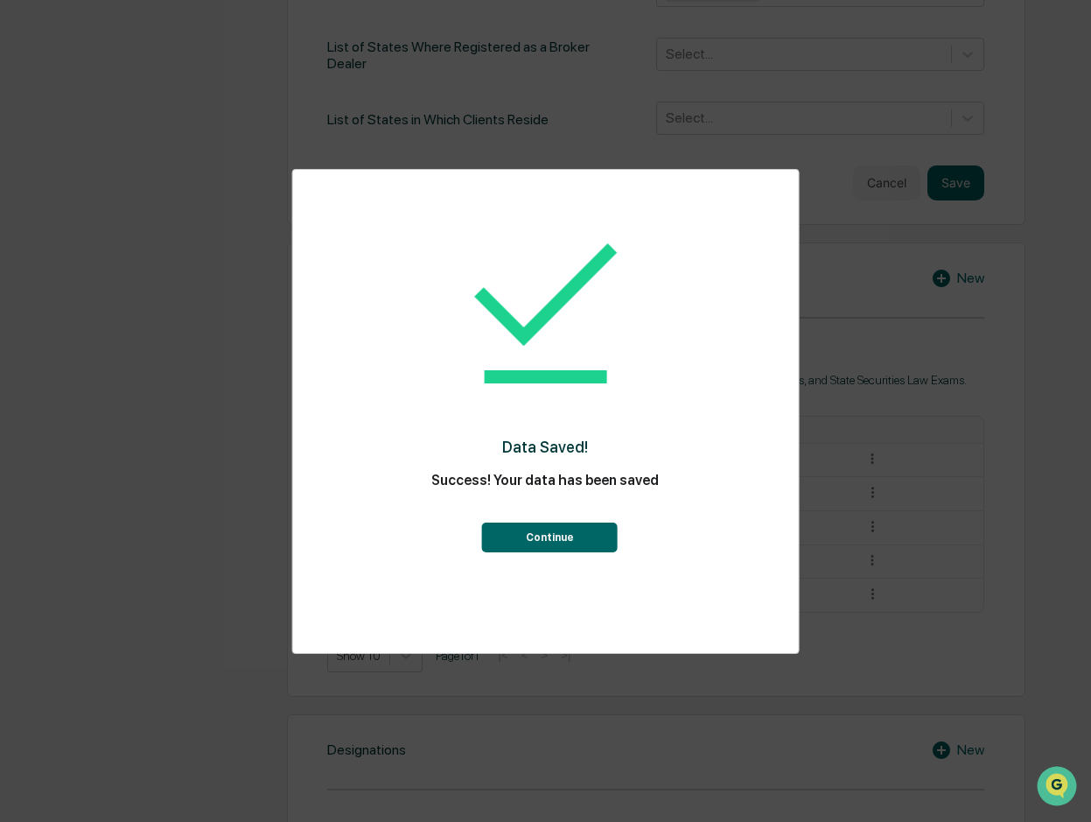
click at [569, 530] on button "Continue" at bounding box center [550, 537] width 136 height 30
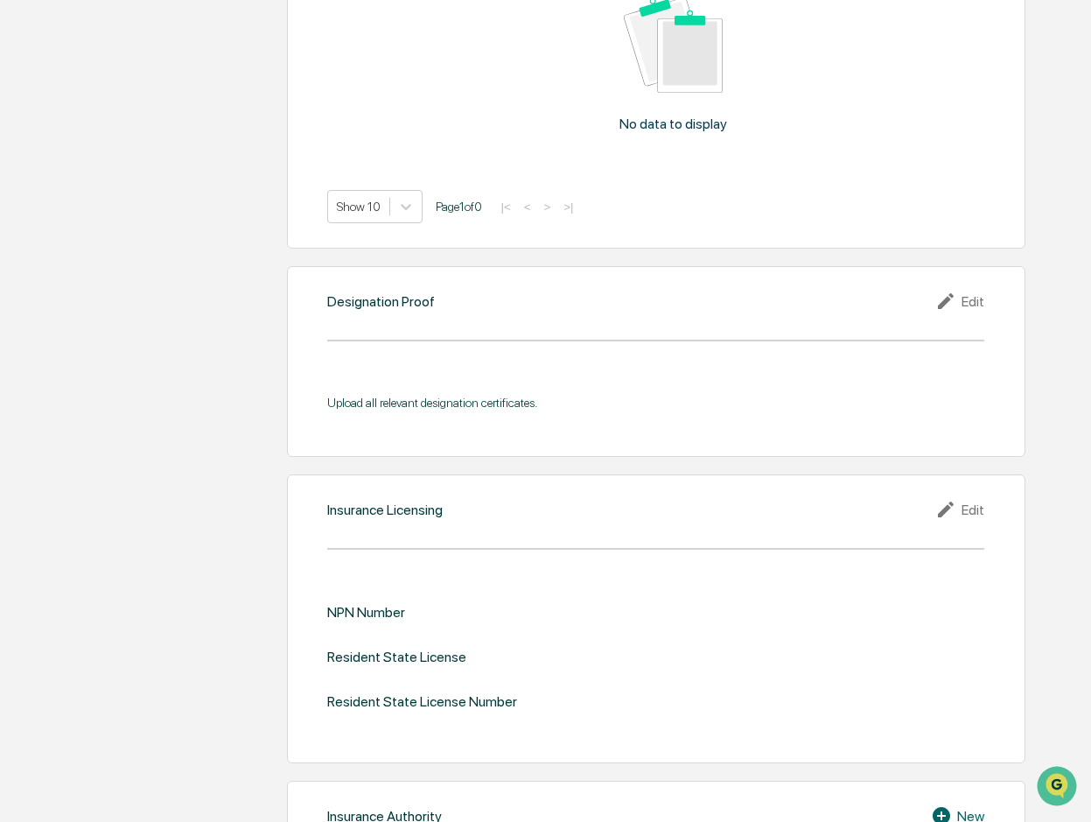
scroll to position [1632, 0]
click at [964, 498] on div "Edit" at bounding box center [960, 508] width 49 height 21
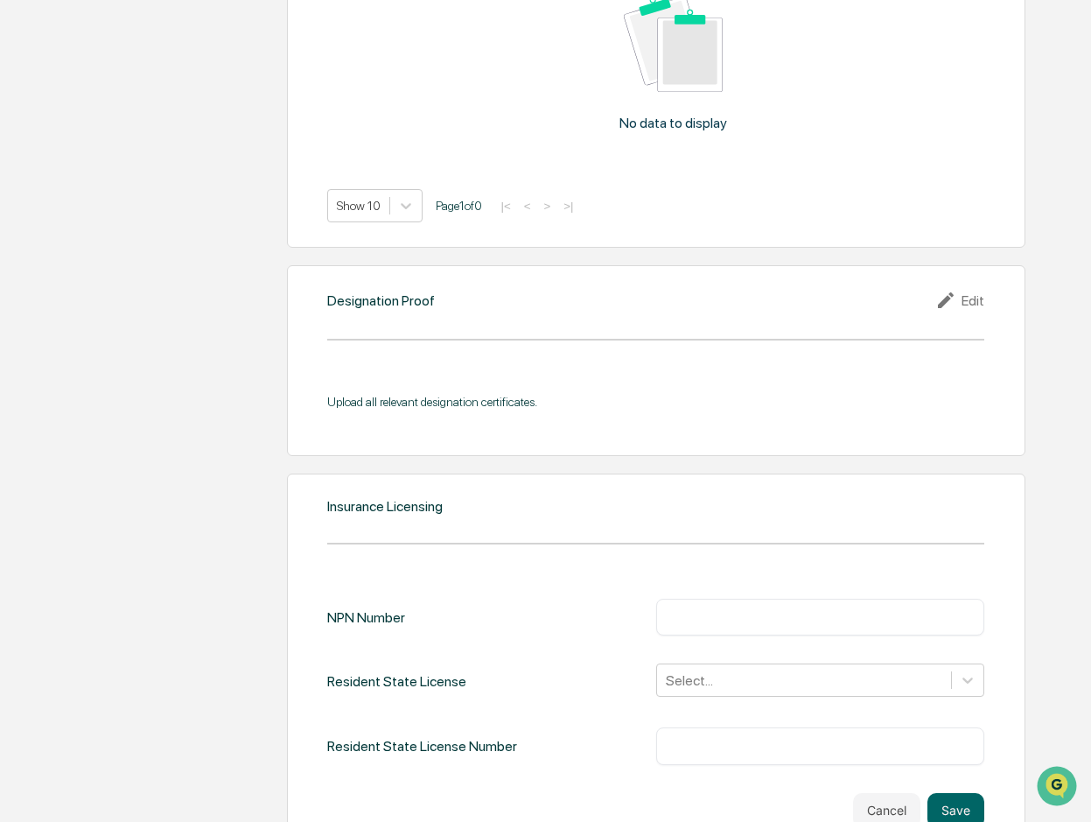
click at [461, 480] on div "Insurance Licensing NPN Number ​ Resident State License Select... Resident Stat…" at bounding box center [656, 662] width 739 height 379
click at [705, 599] on div "​" at bounding box center [820, 617] width 328 height 37
click at [704, 608] on input "text" at bounding box center [821, 617] width 302 height 18
type input "*******"
click at [967, 663] on div "Select..." at bounding box center [820, 679] width 328 height 33
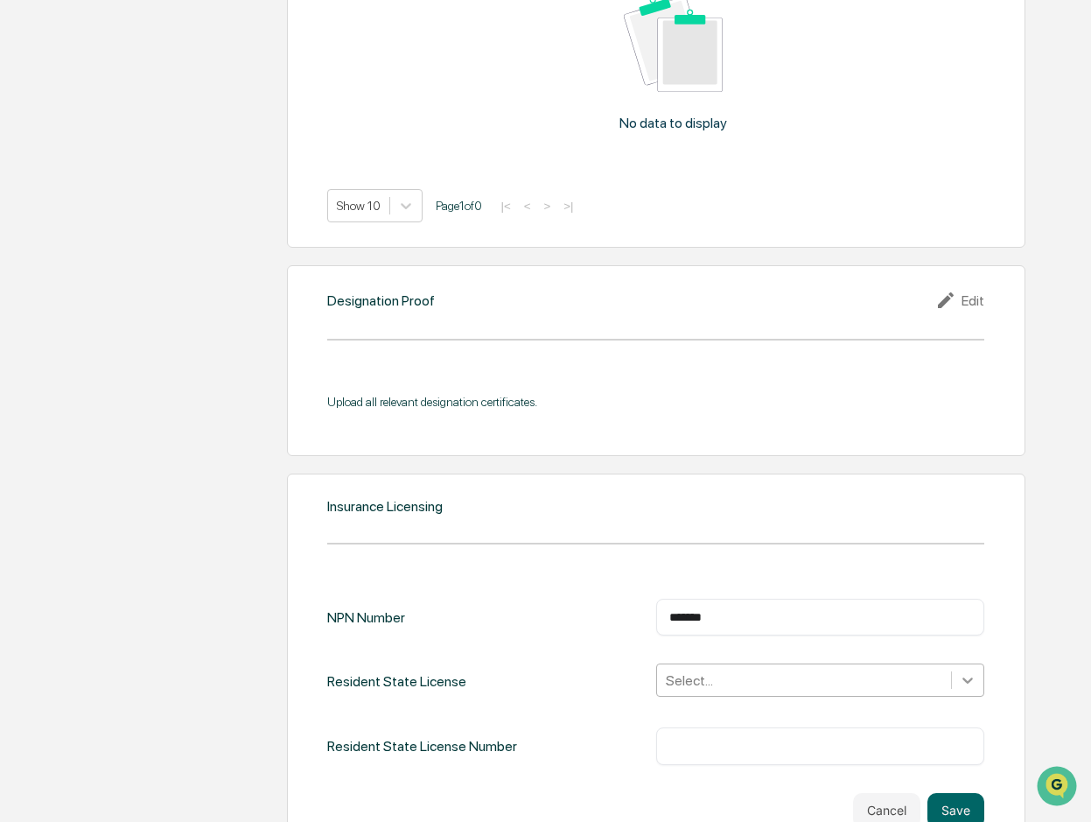
scroll to position [1738, 0]
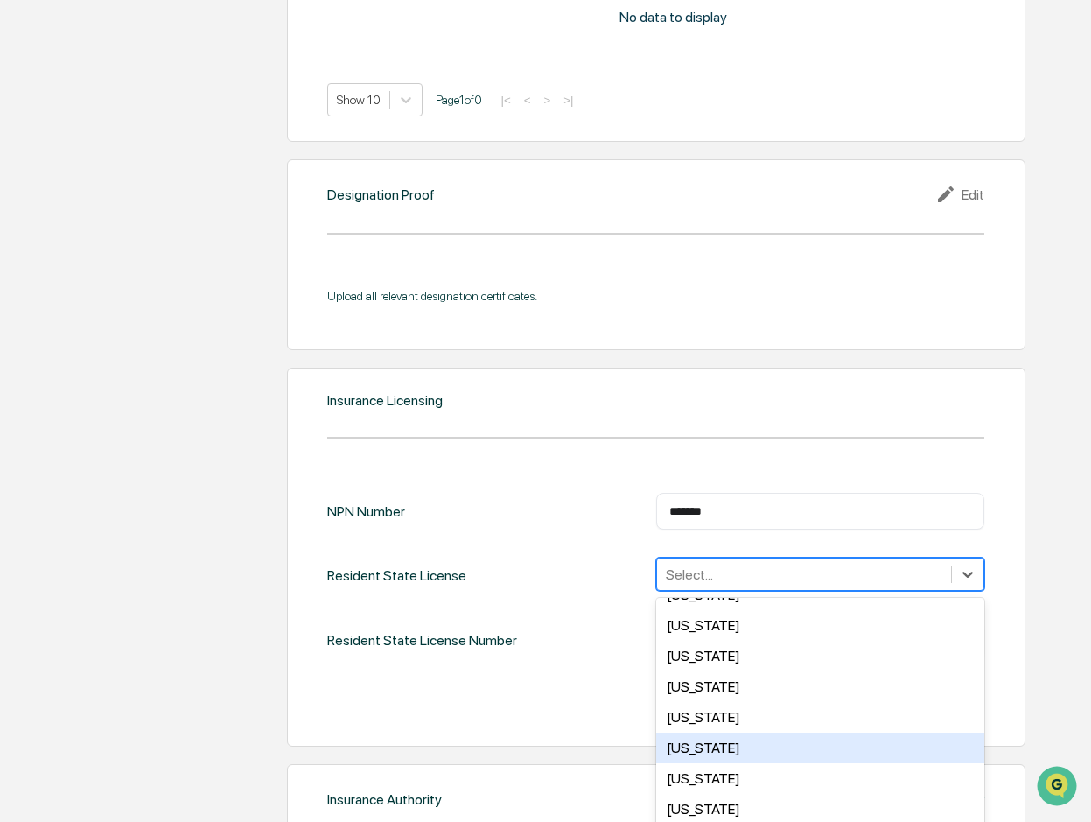
click at [709, 733] on div "[US_STATE]" at bounding box center [820, 748] width 328 height 31
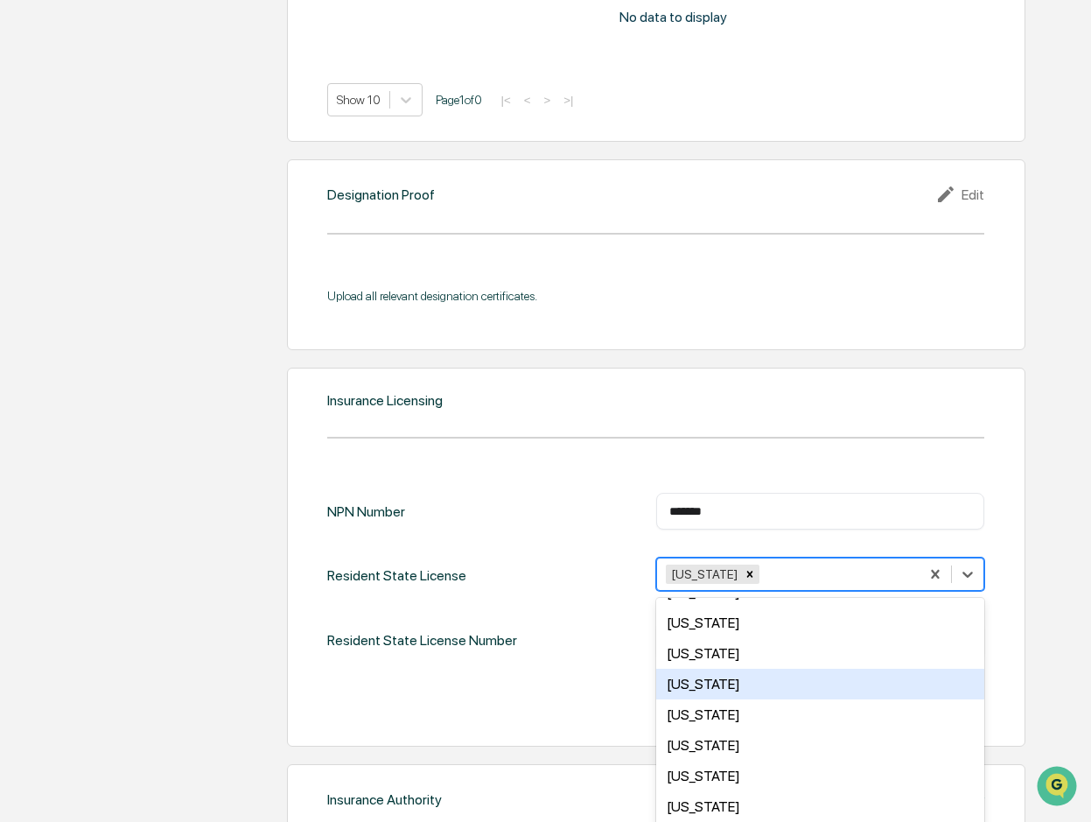
click at [594, 621] on div "Resident State License Number ​" at bounding box center [655, 639] width 656 height 37
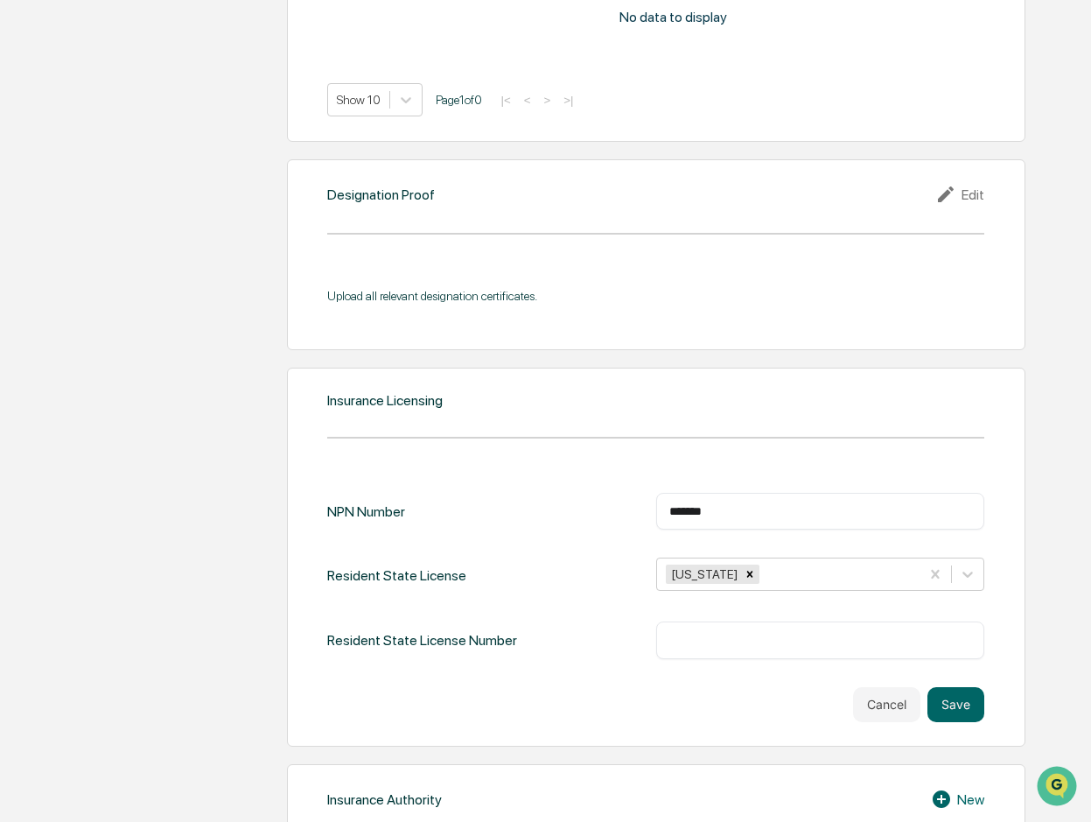
click at [700, 631] on input "text" at bounding box center [821, 640] width 302 height 18
type input "*******"
click at [944, 687] on button "Save" at bounding box center [956, 704] width 57 height 35
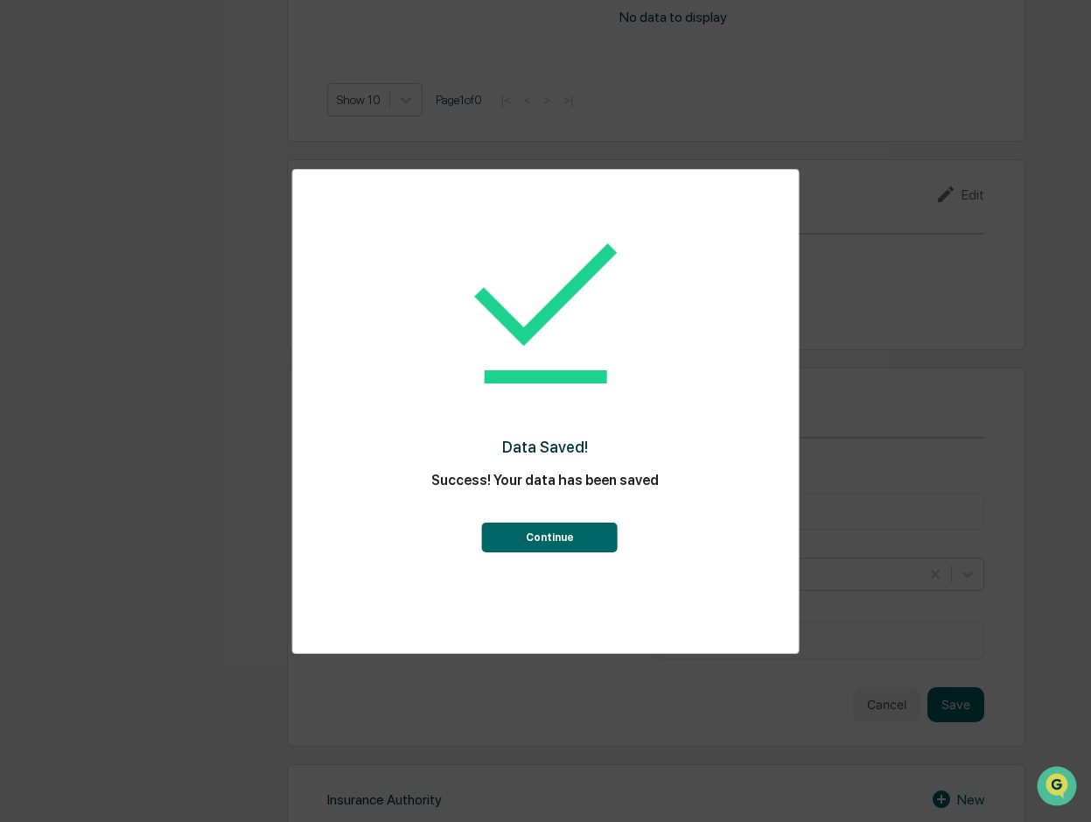
click at [574, 533] on button "Continue" at bounding box center [550, 537] width 136 height 30
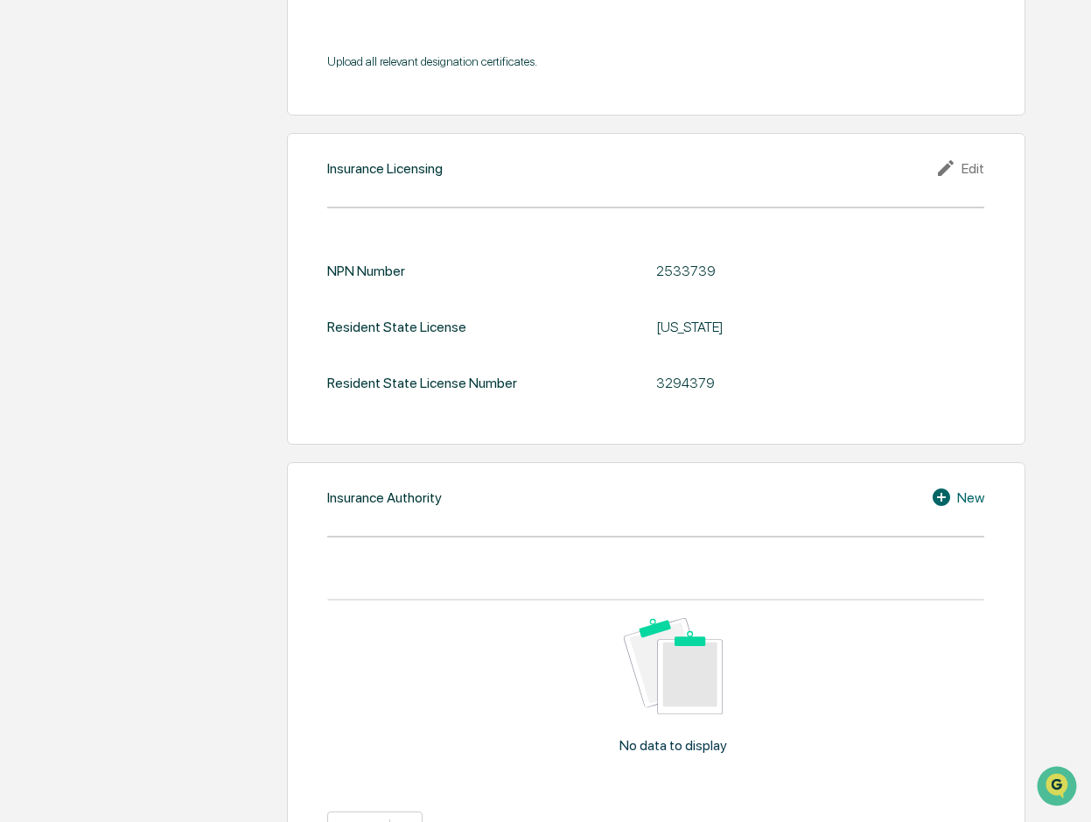
scroll to position [1984, 0]
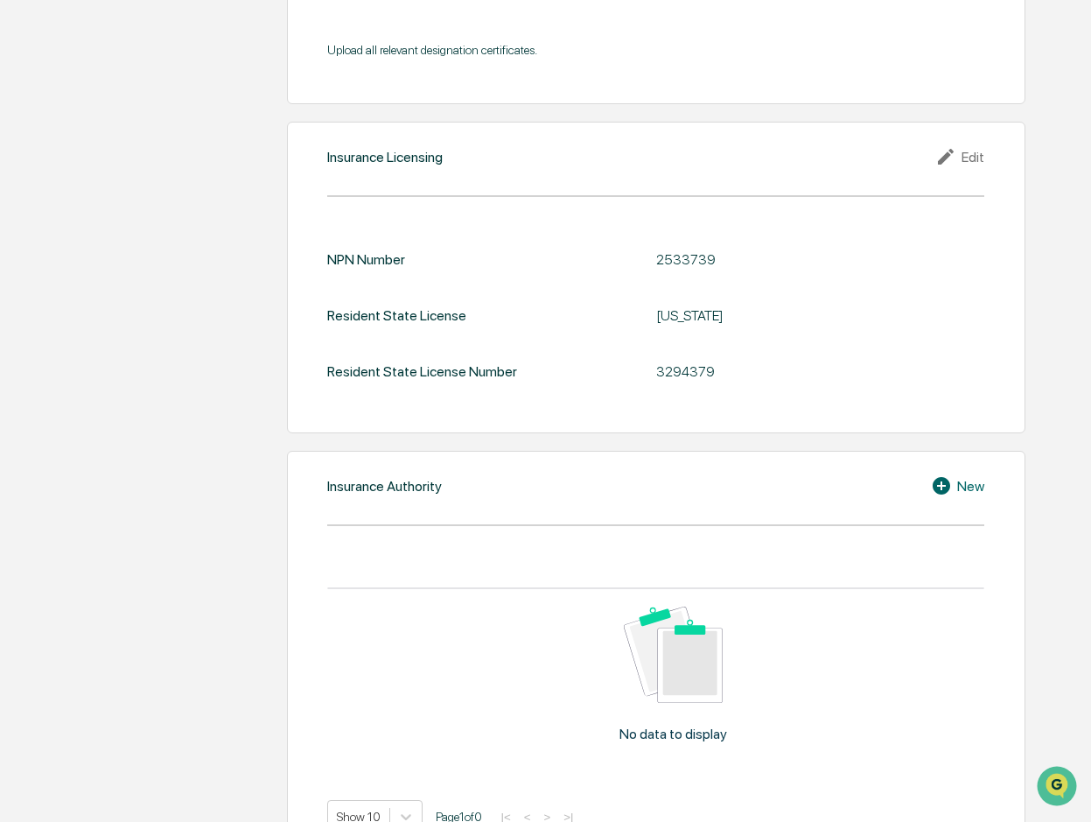
click at [943, 477] on icon at bounding box center [942, 486] width 18 height 18
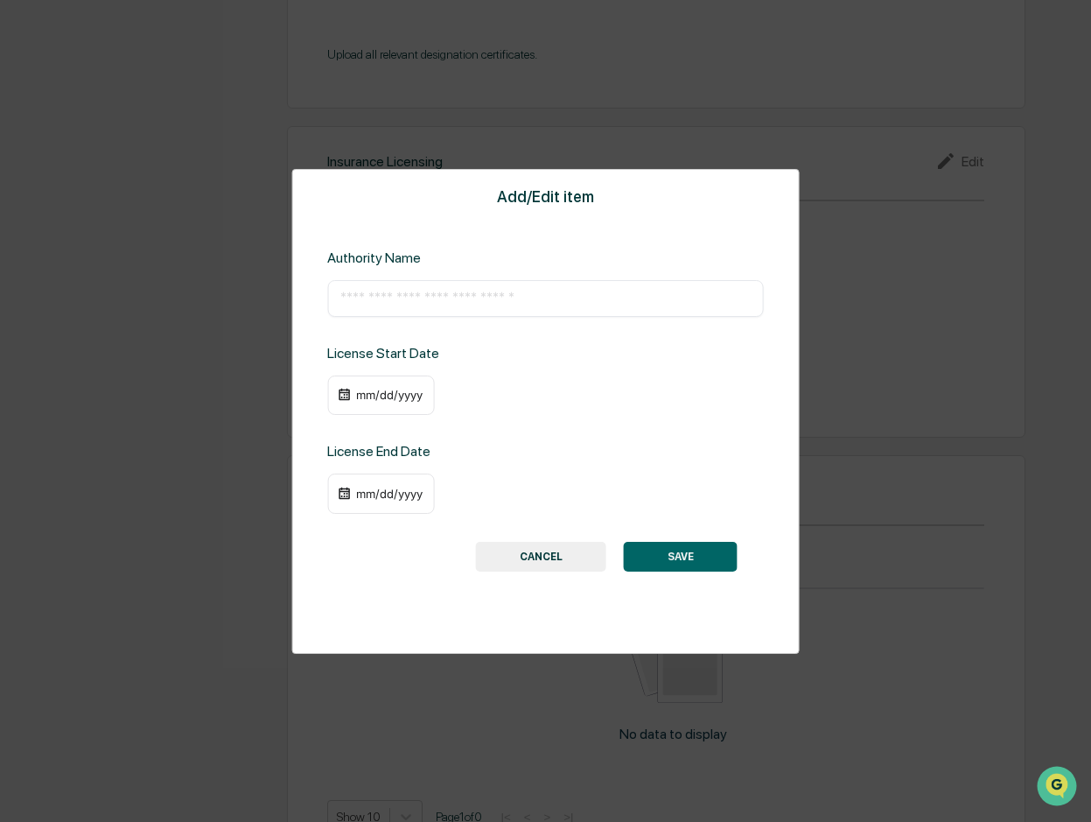
drag, startPoint x: 548, startPoint y: 564, endPoint x: 557, endPoint y: 562, distance: 9.8
click at [553, 564] on button "CANCEL" at bounding box center [541, 557] width 130 height 30
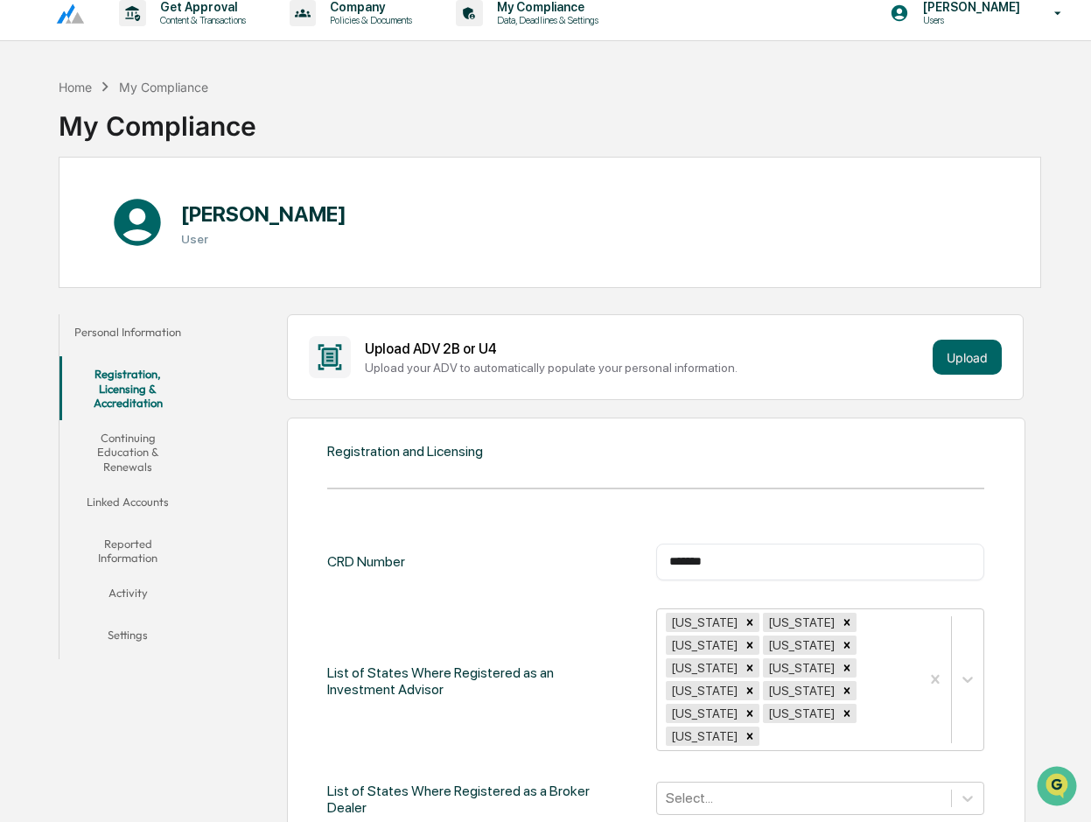
scroll to position [13, 0]
click at [114, 445] on button "Continuing Education & Renewals" at bounding box center [128, 453] width 137 height 64
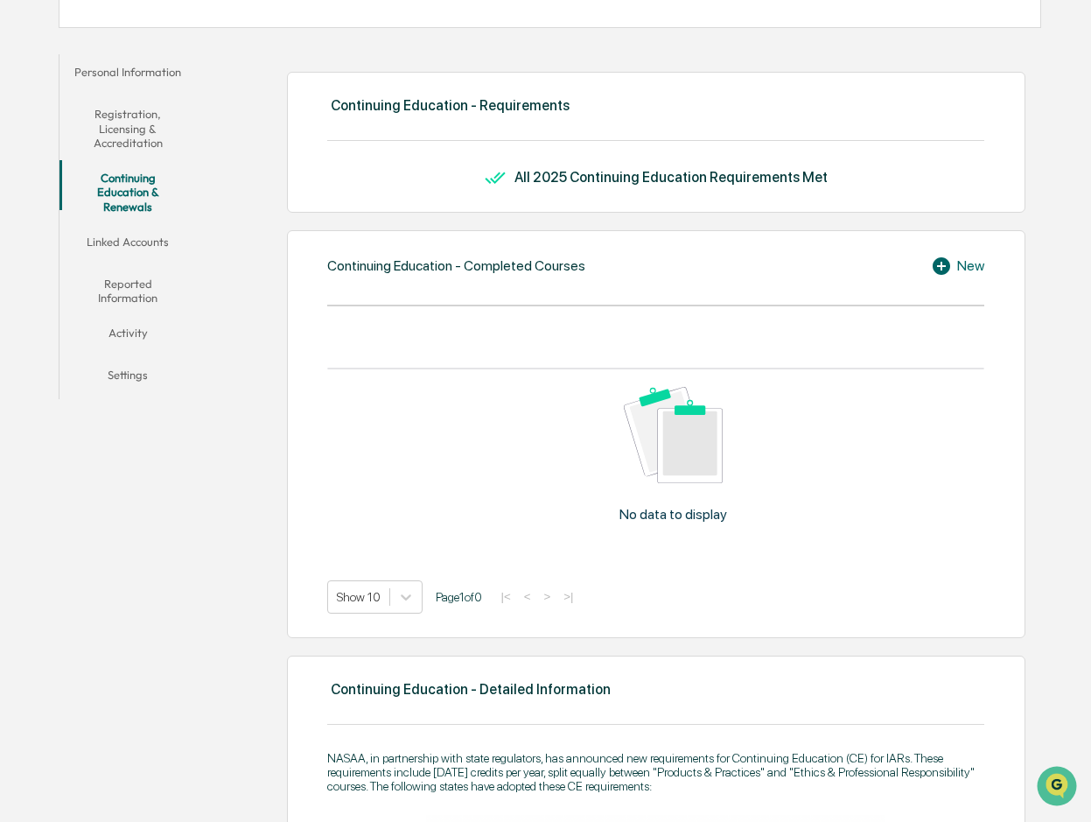
scroll to position [275, 0]
click at [134, 228] on button "Linked Accounts" at bounding box center [128, 244] width 137 height 42
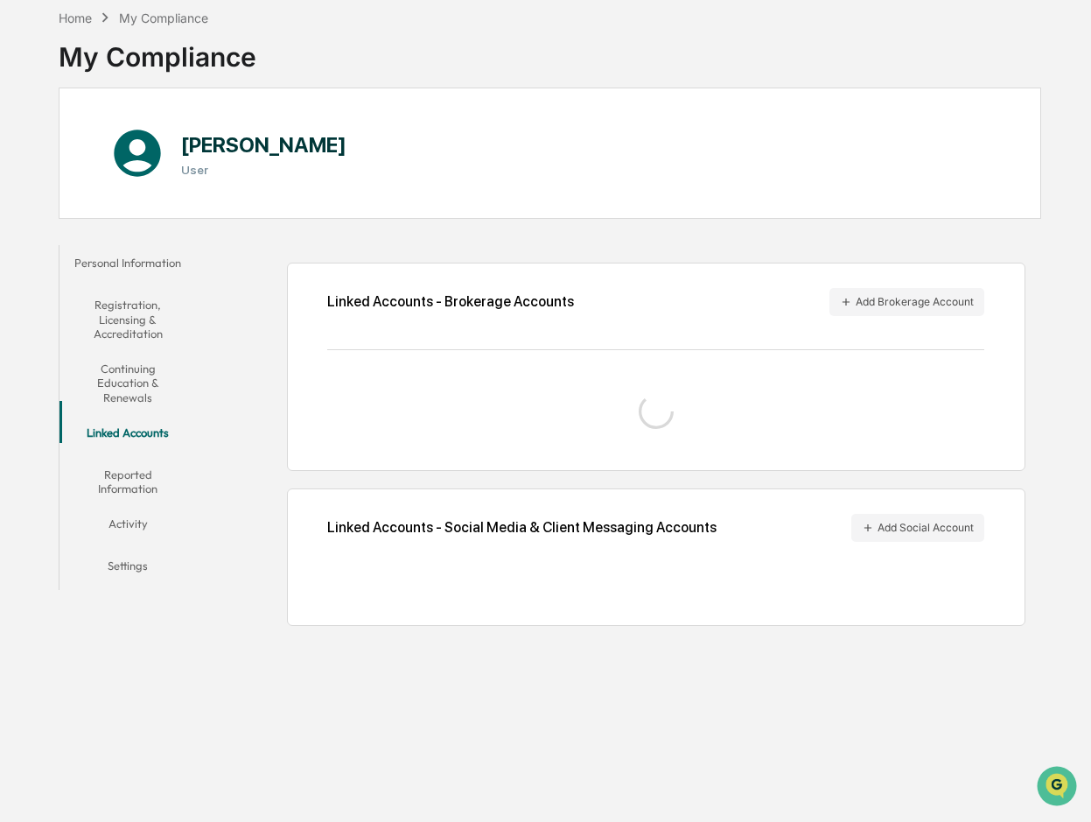
scroll to position [83, 0]
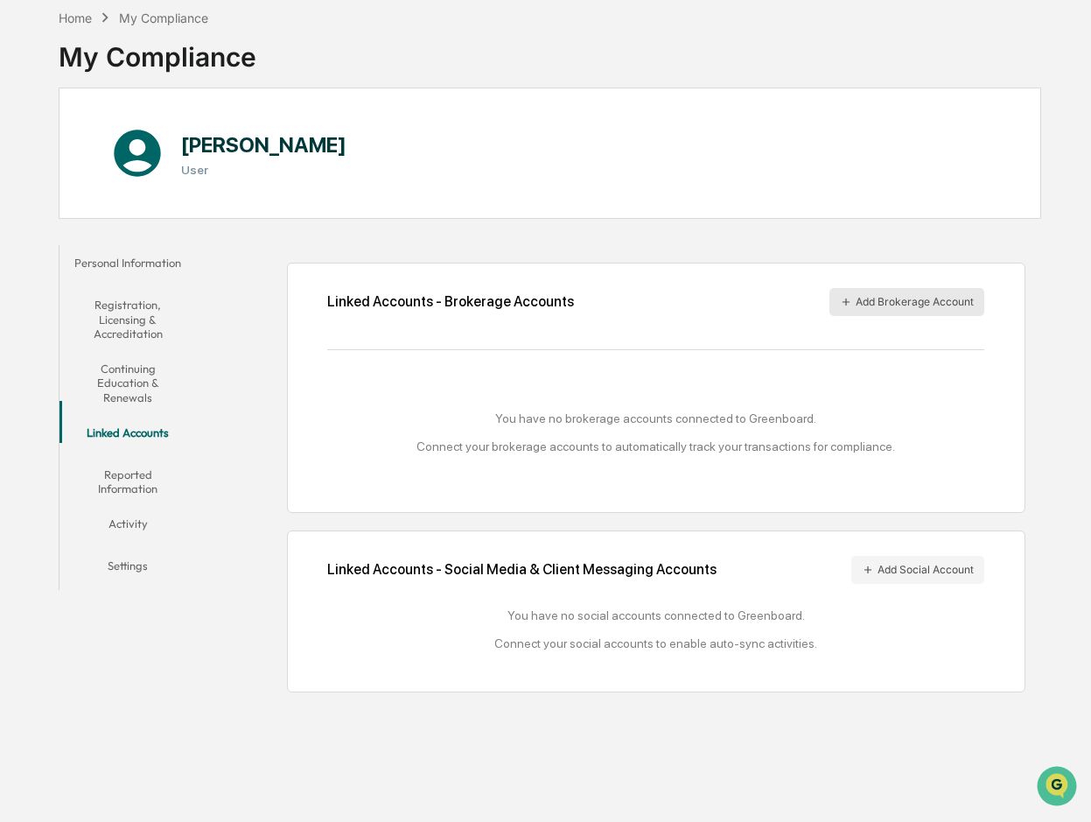
click at [881, 298] on button "Add Brokerage Account" at bounding box center [907, 302] width 155 height 28
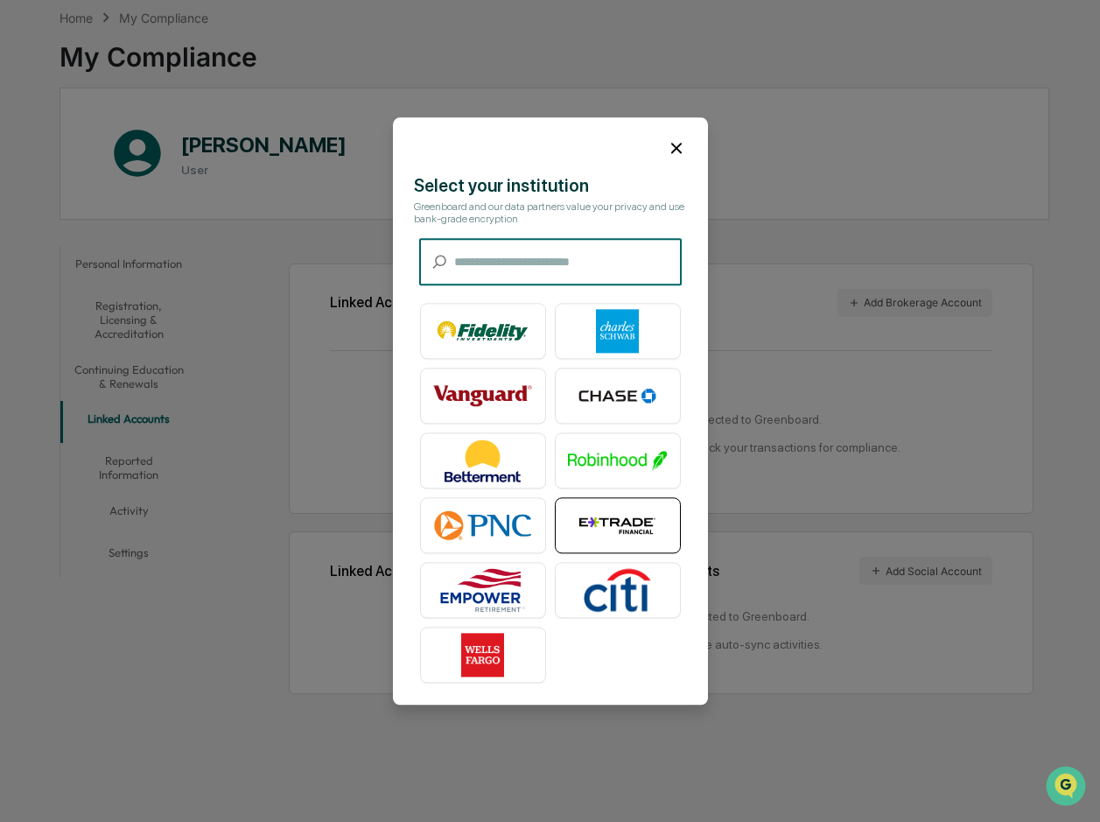
click at [621, 512] on img at bounding box center [618, 525] width 100 height 44
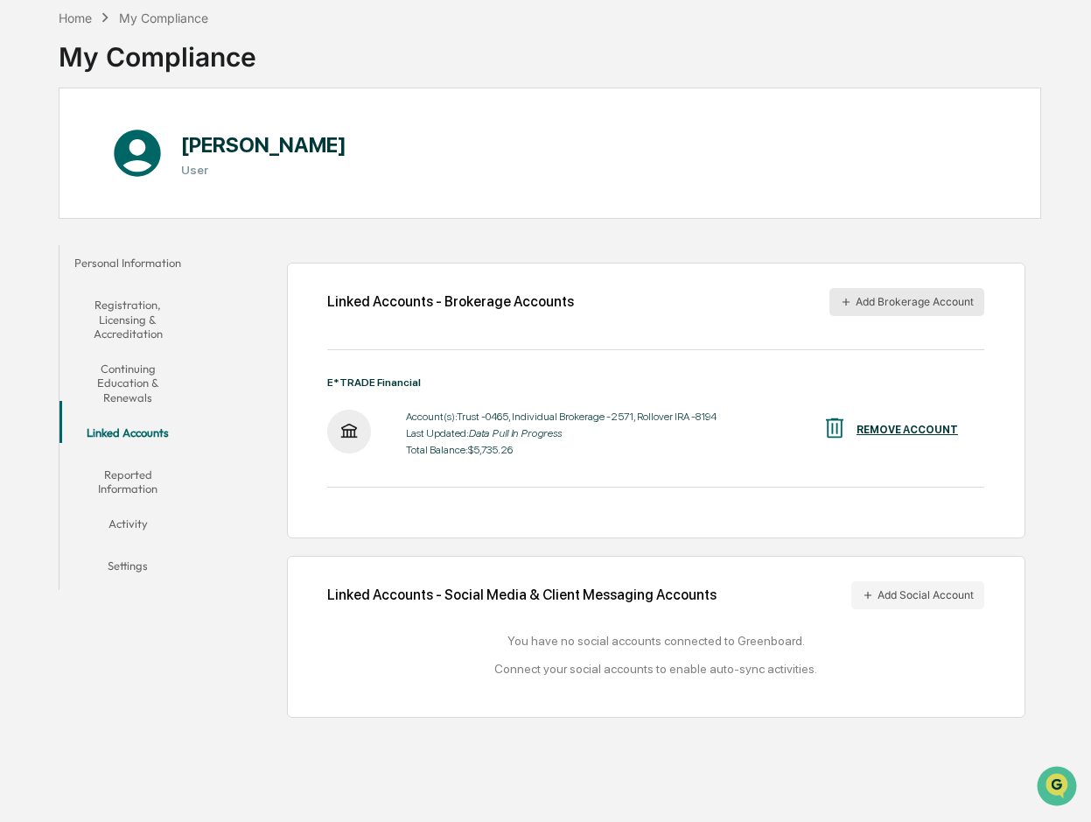
click at [847, 304] on icon "button" at bounding box center [846, 302] width 12 height 12
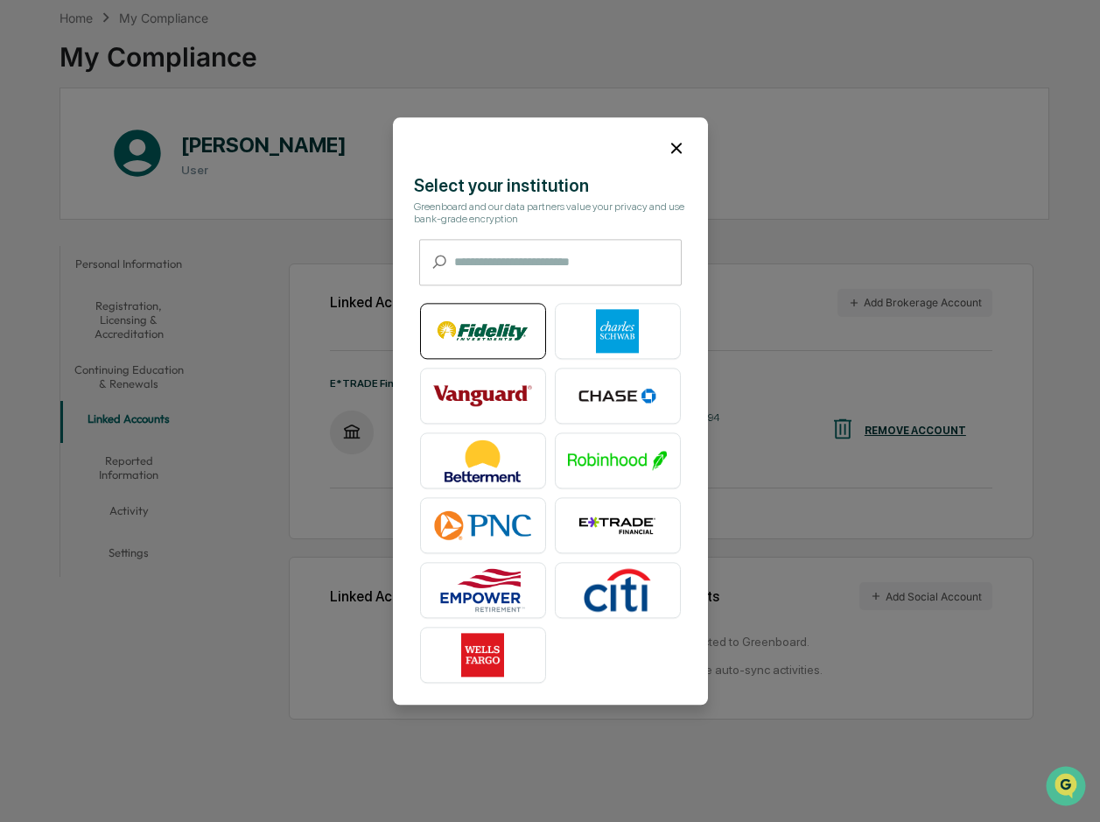
click at [480, 327] on img at bounding box center [483, 331] width 100 height 44
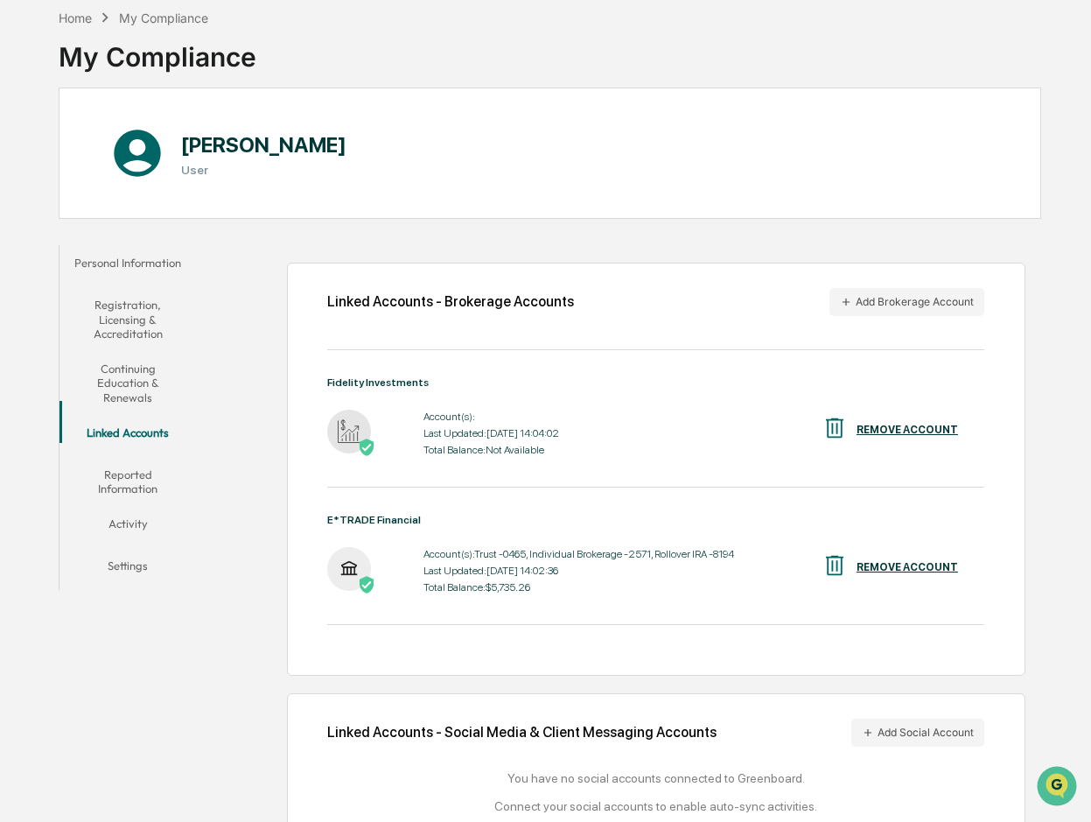
scroll to position [125, 0]
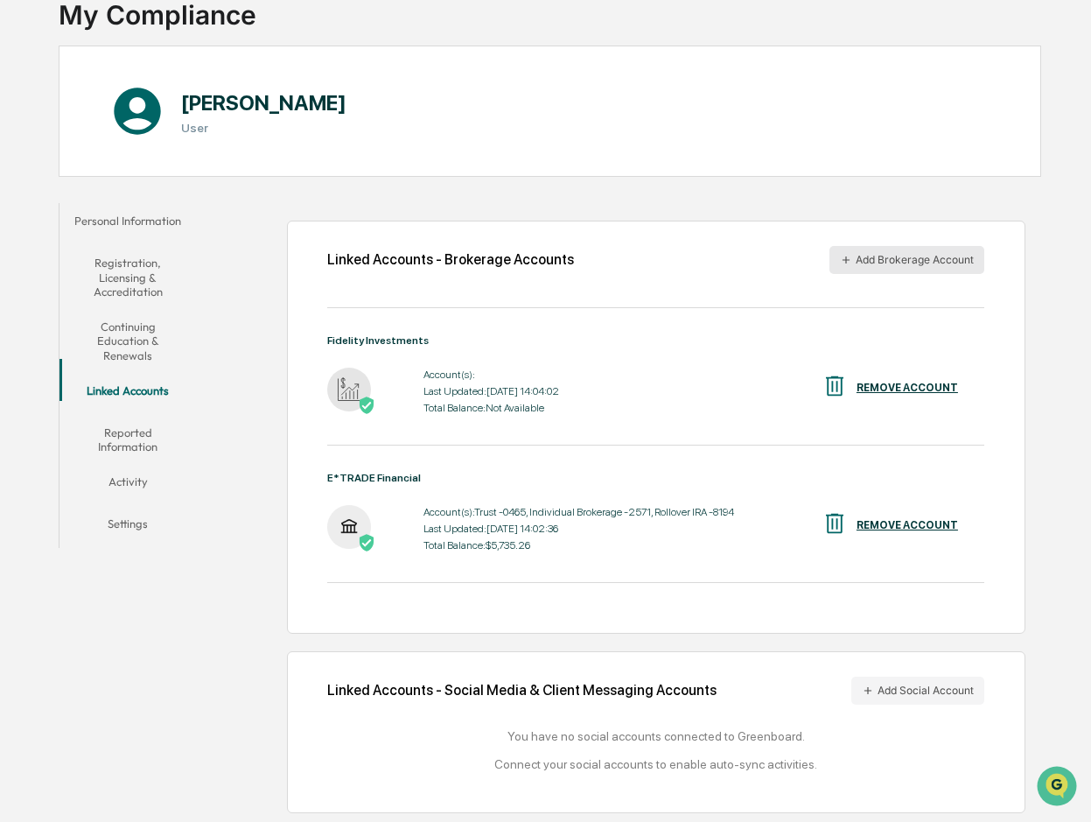
click at [845, 259] on icon "button" at bounding box center [846, 260] width 12 height 12
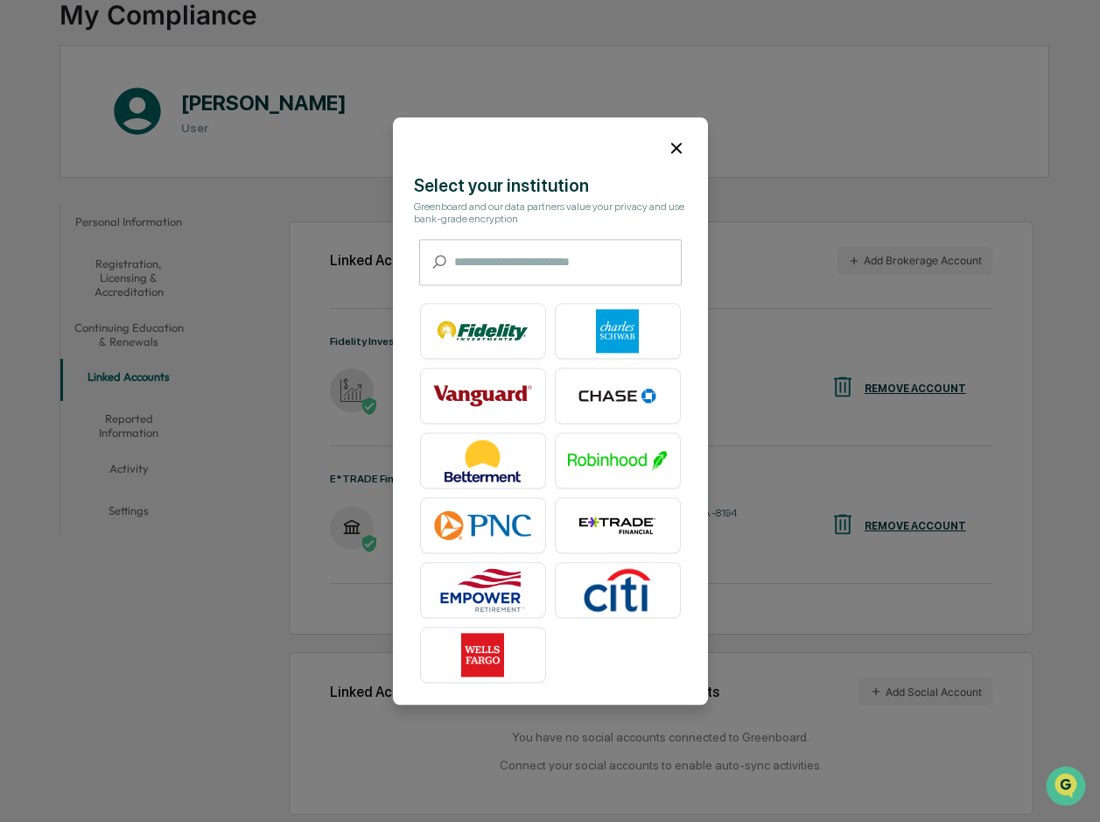
click at [675, 150] on icon at bounding box center [676, 148] width 11 height 11
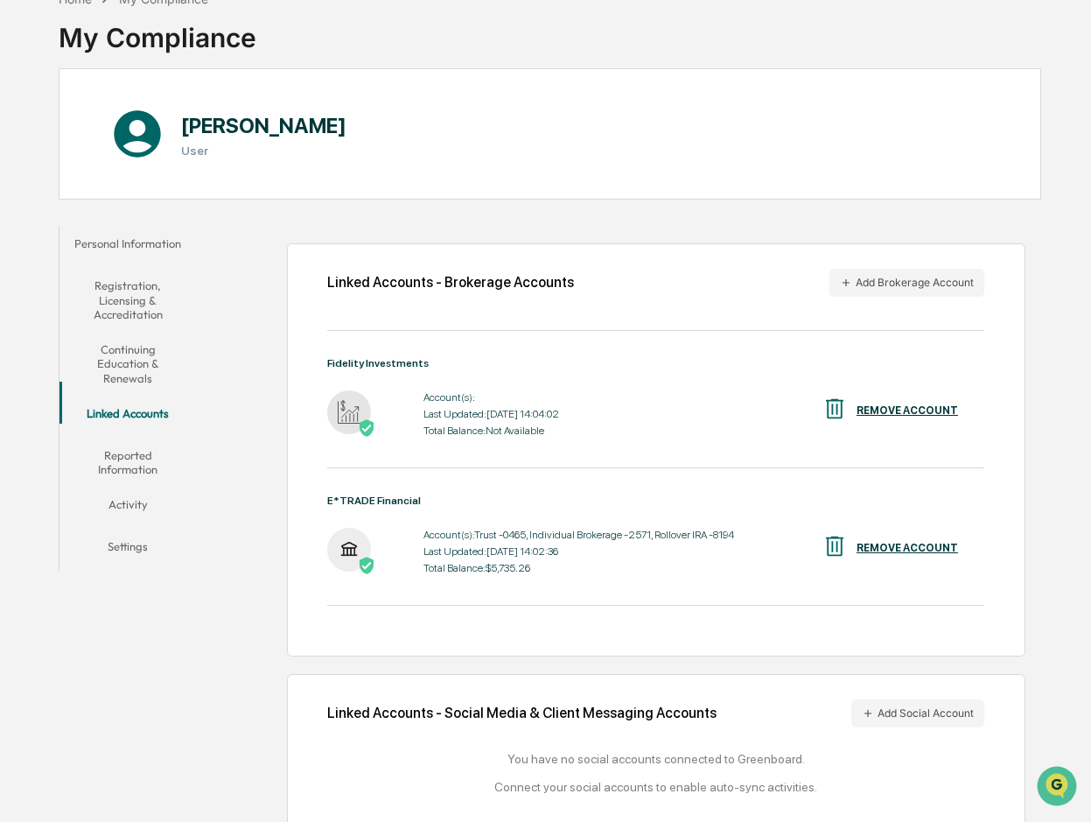
scroll to position [0, 0]
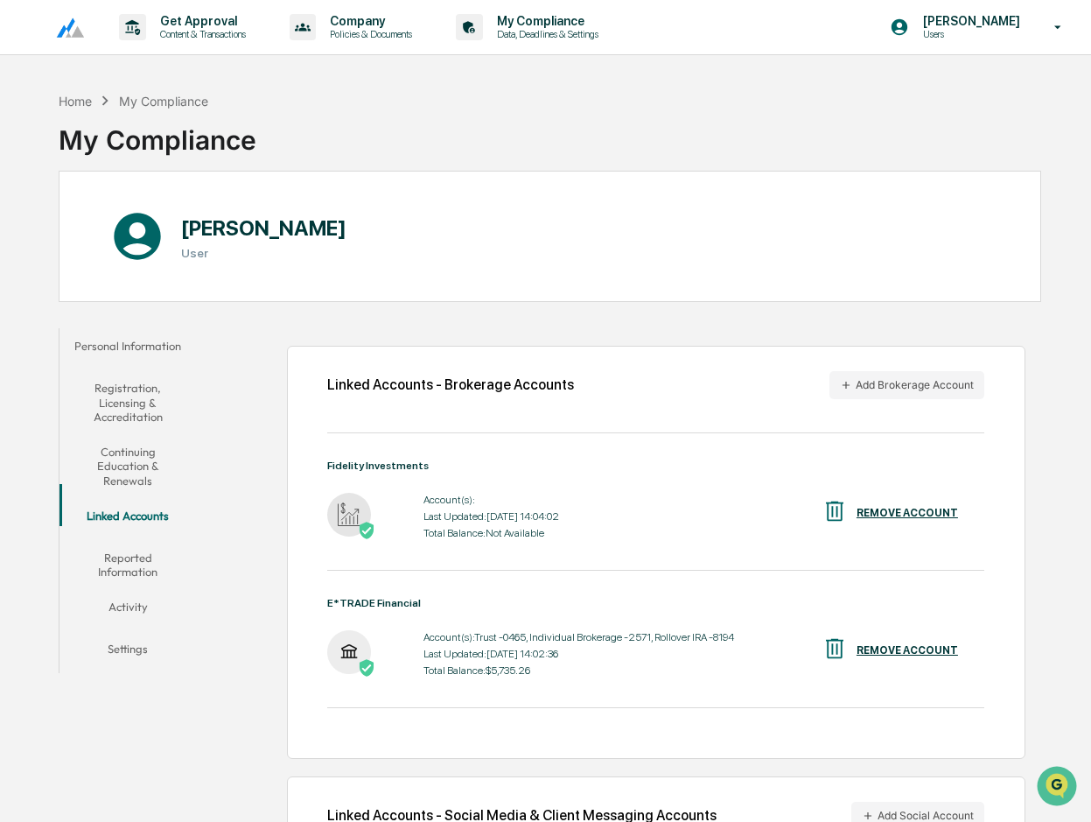
click at [137, 540] on button "Reported Information" at bounding box center [128, 565] width 137 height 50
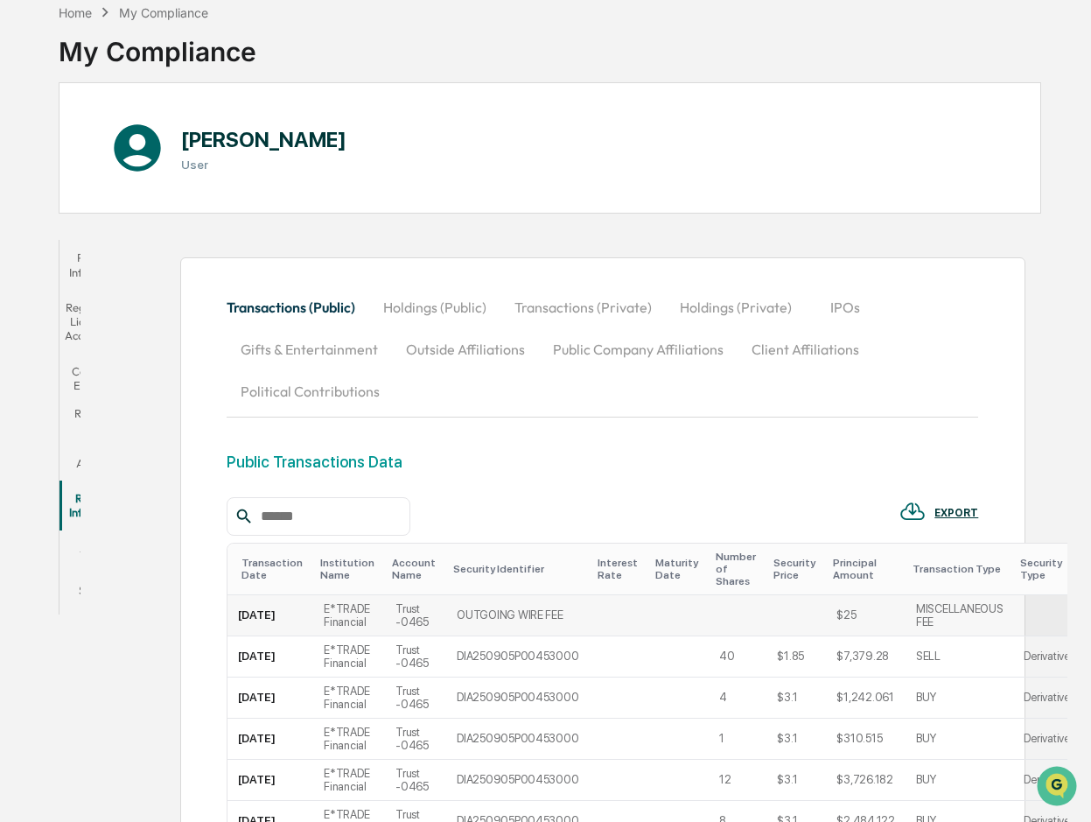
scroll to position [88, 0]
click at [94, 543] on button "Activity" at bounding box center [99, 552] width 79 height 42
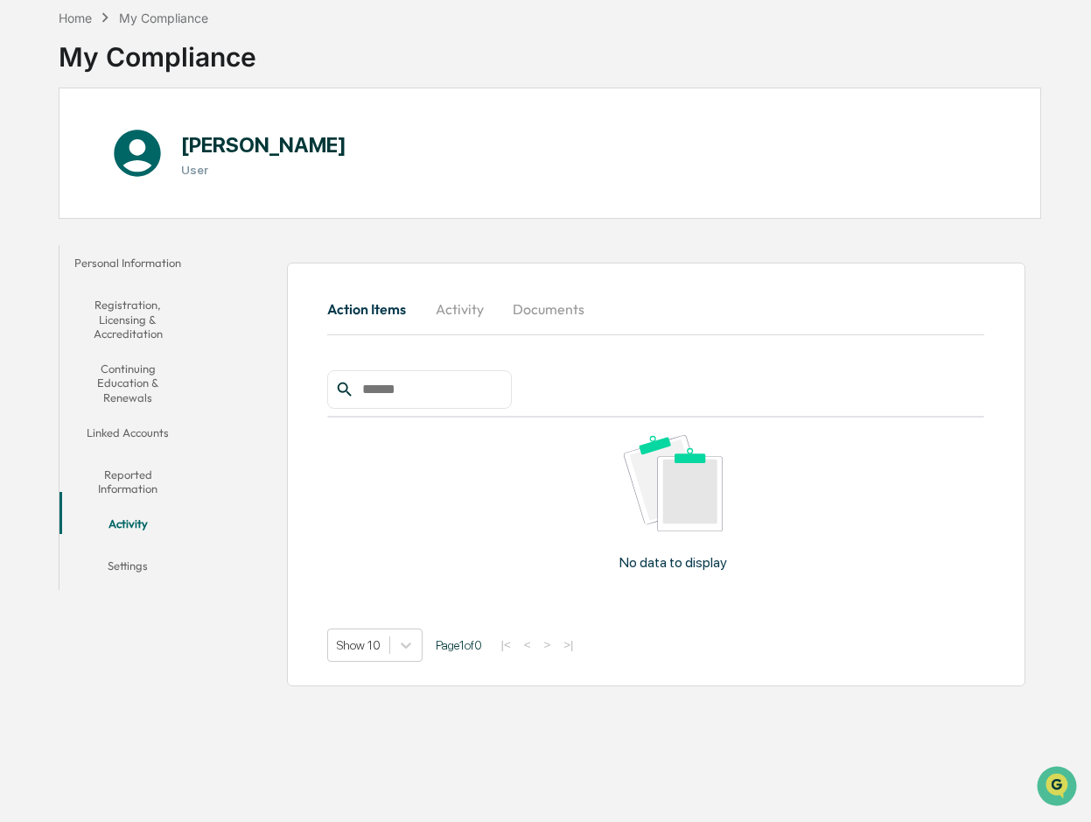
click at [125, 548] on button "Settings" at bounding box center [128, 569] width 137 height 42
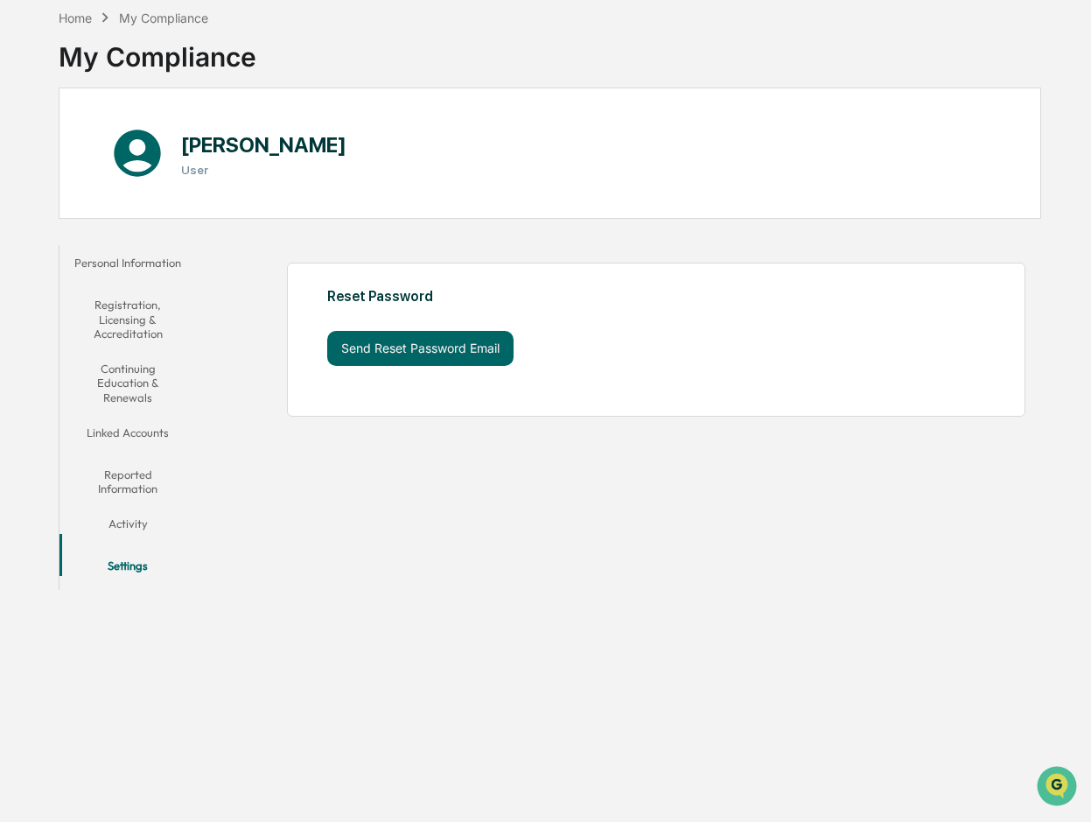
click at [149, 366] on button "Continuing Education & Renewals" at bounding box center [128, 383] width 137 height 64
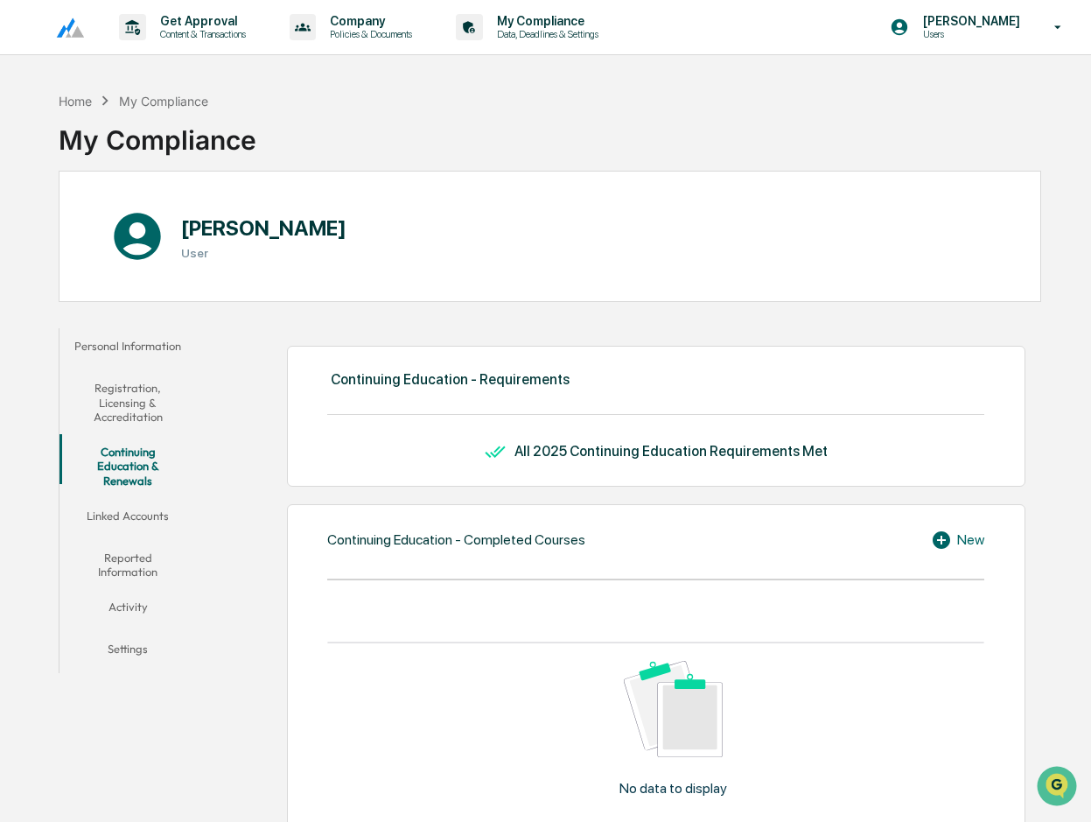
click at [157, 347] on button "Personal Information" at bounding box center [128, 349] width 137 height 42
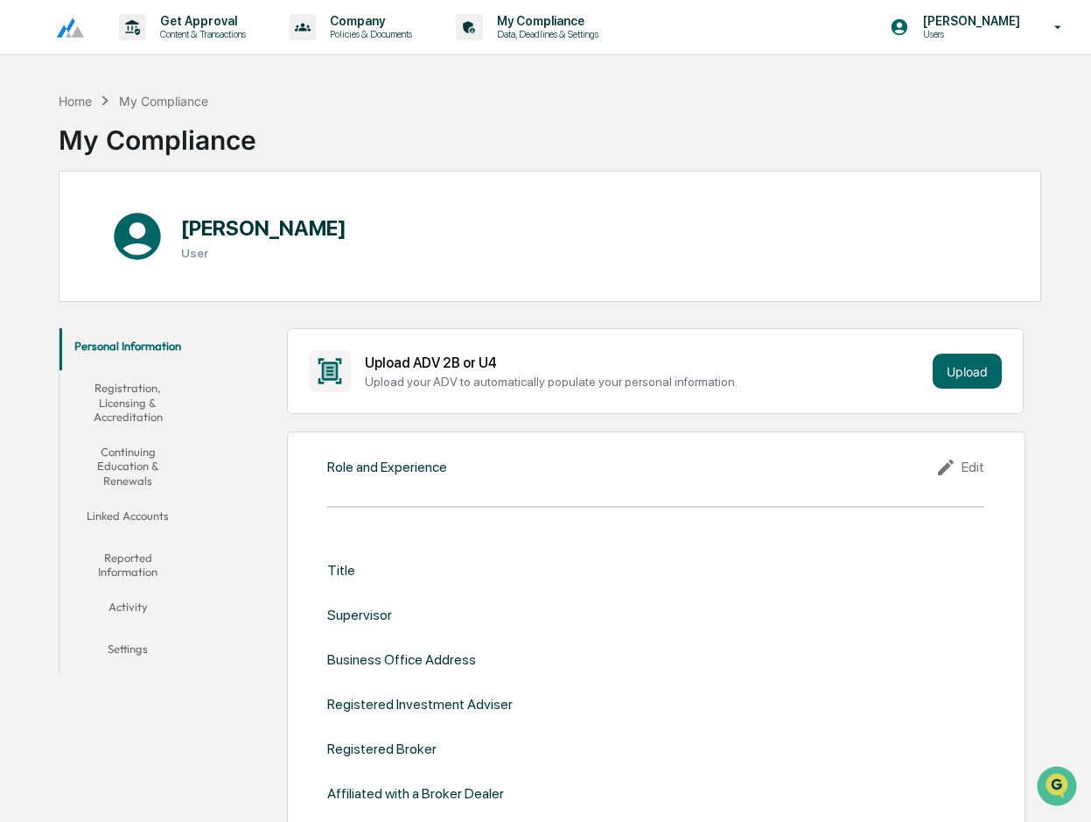
click at [139, 540] on button "Reported Information" at bounding box center [128, 565] width 137 height 50
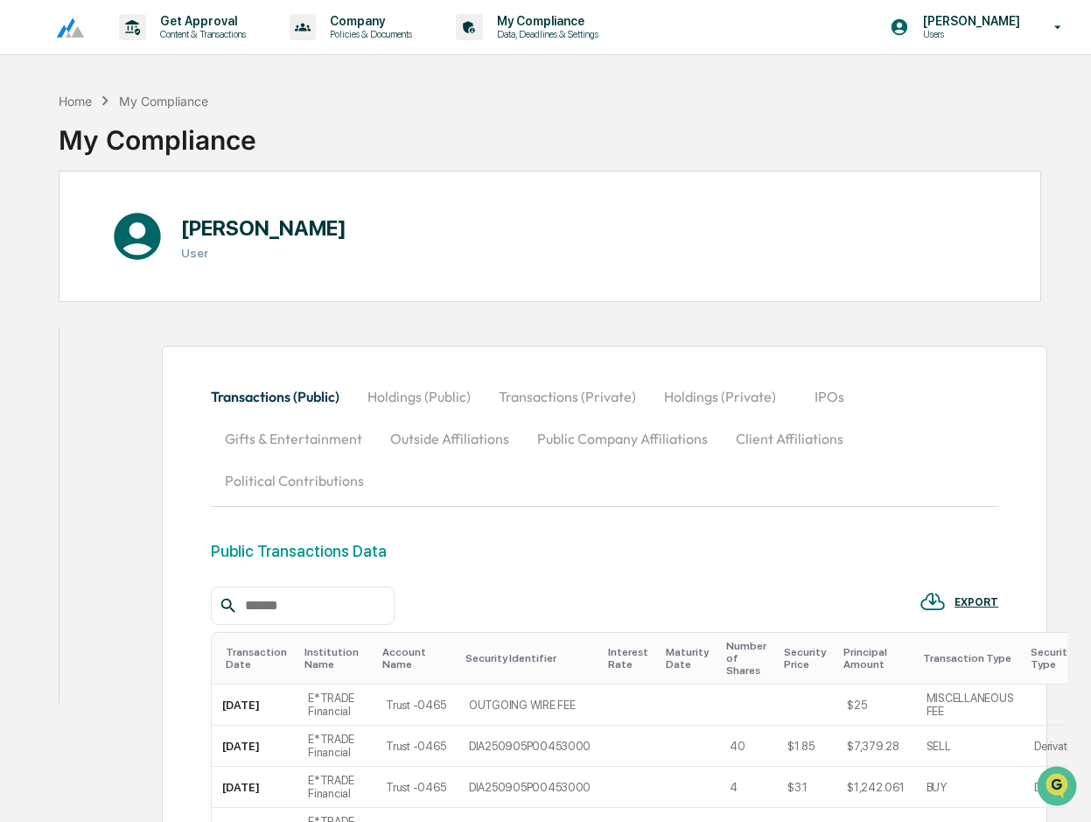
click at [423, 390] on button "Holdings (Public)" at bounding box center [419, 396] width 131 height 42
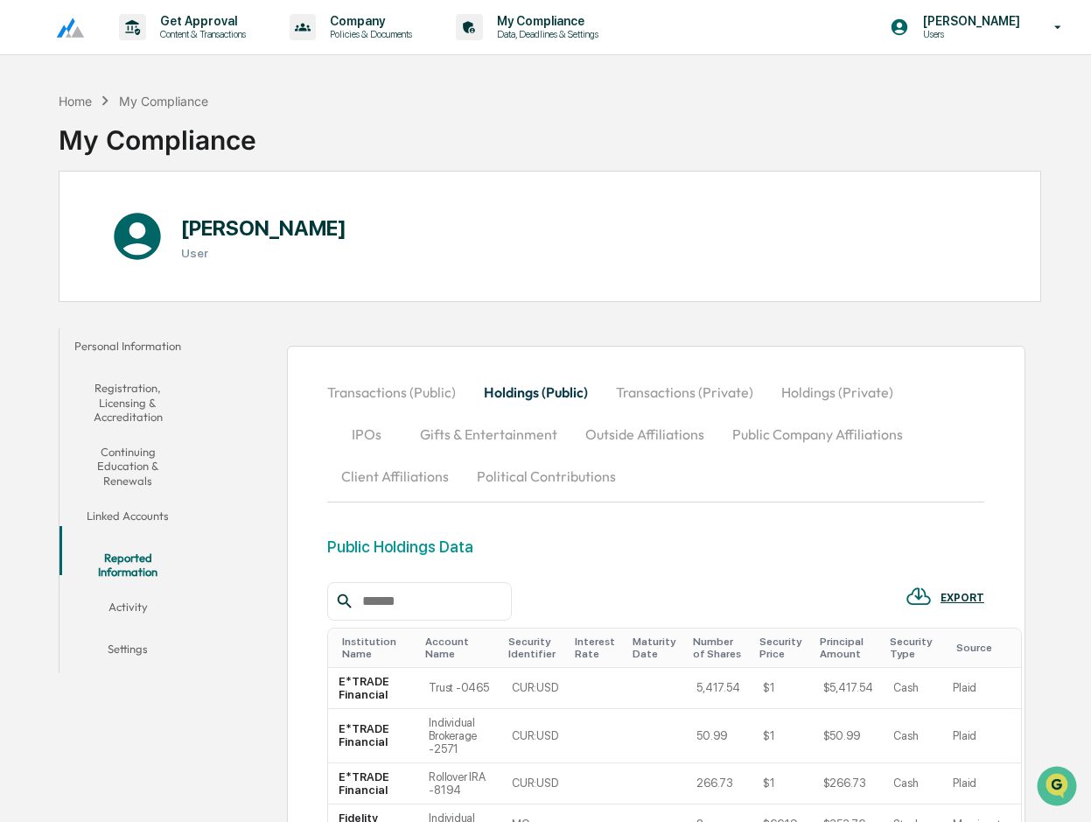
click at [571, 434] on button "Outside Affiliations" at bounding box center [644, 434] width 147 height 42
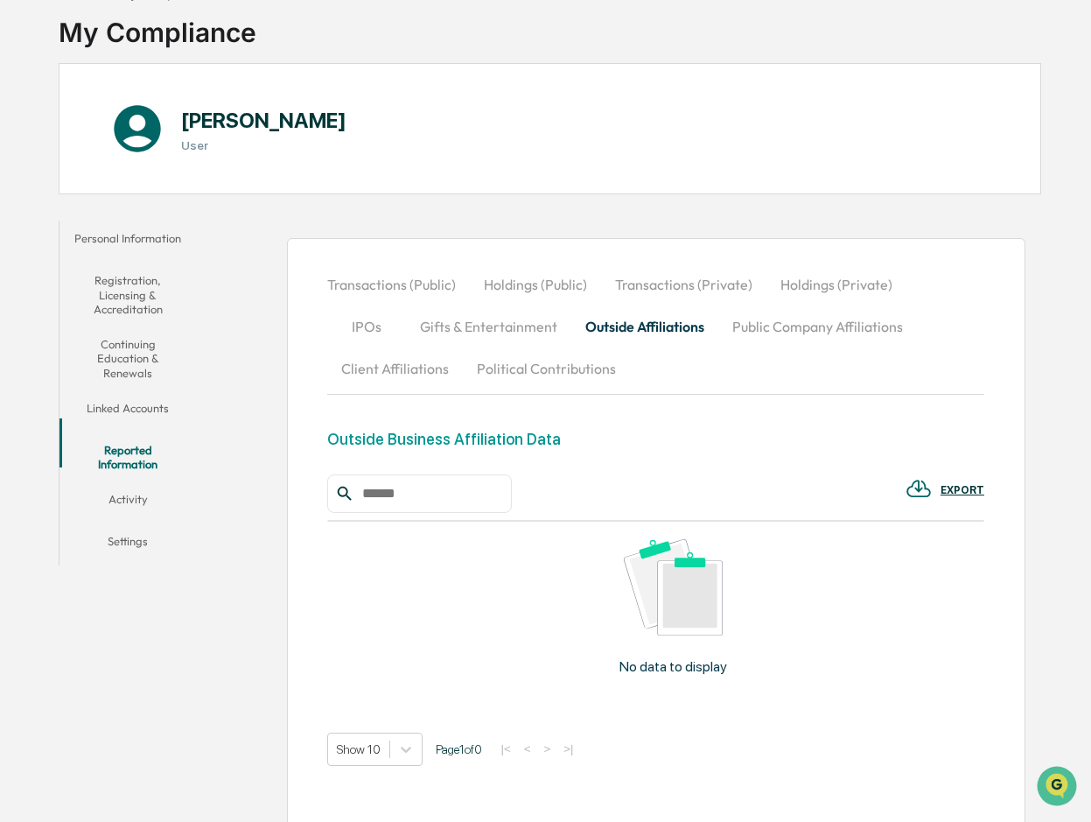
scroll to position [151, 0]
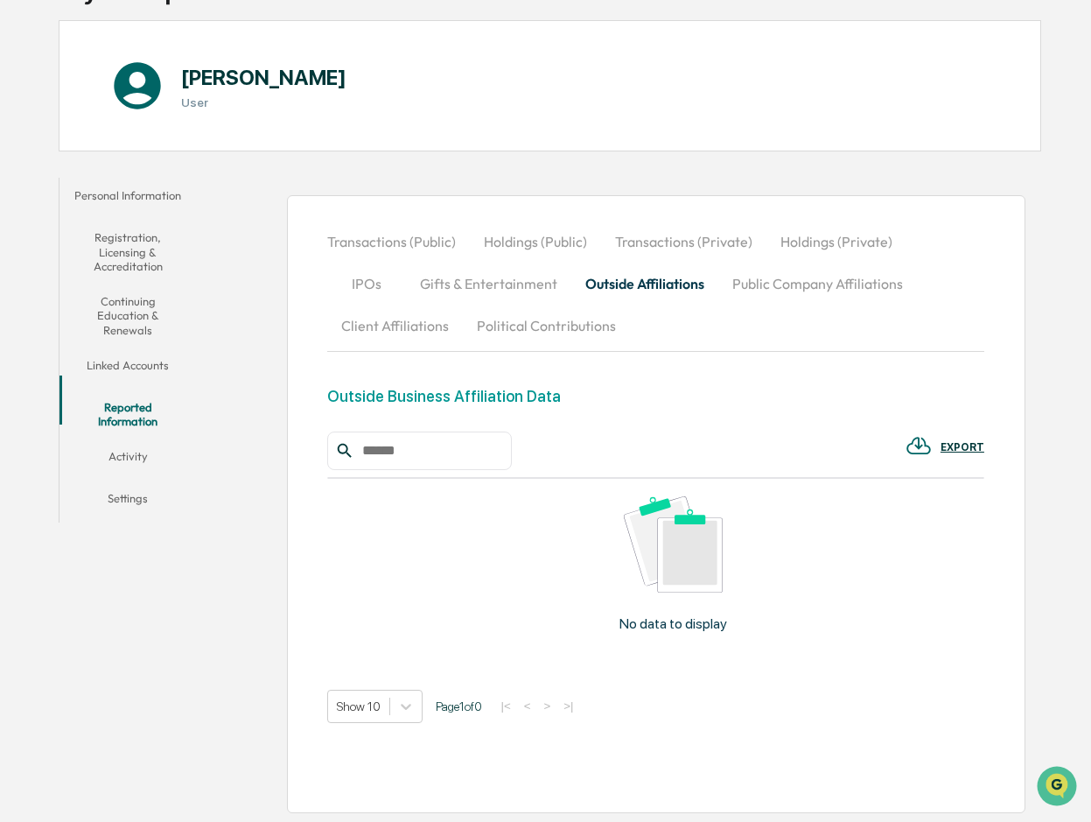
click at [943, 445] on div "EXPORT" at bounding box center [963, 447] width 44 height 12
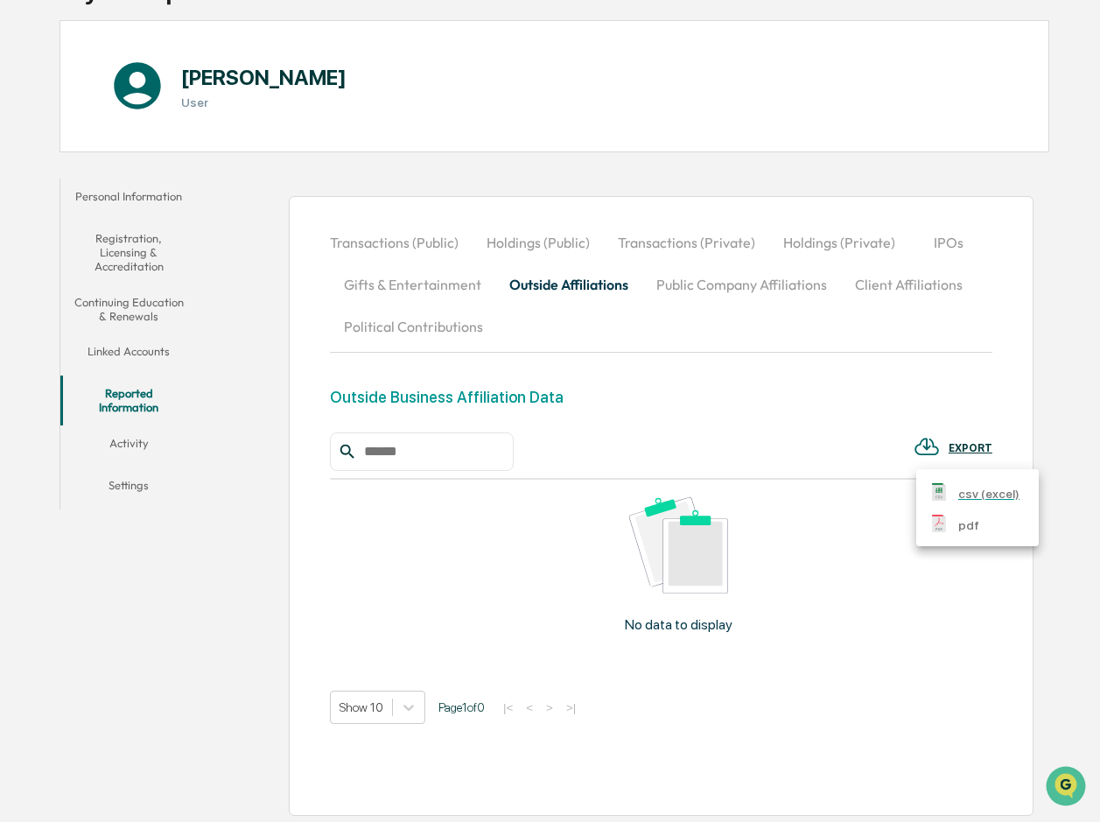
click at [913, 636] on div at bounding box center [550, 411] width 1100 height 822
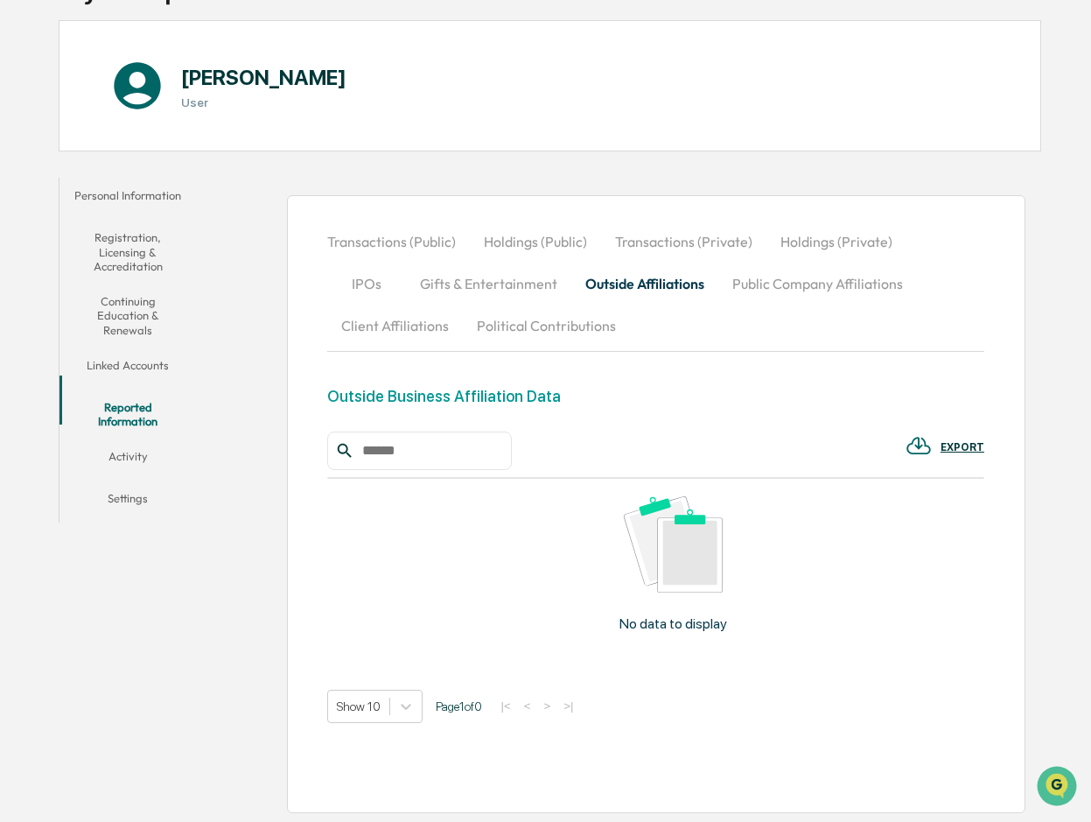
click at [501, 453] on input "text" at bounding box center [429, 450] width 149 height 23
click at [957, 446] on div "EXPORT" at bounding box center [963, 447] width 44 height 12
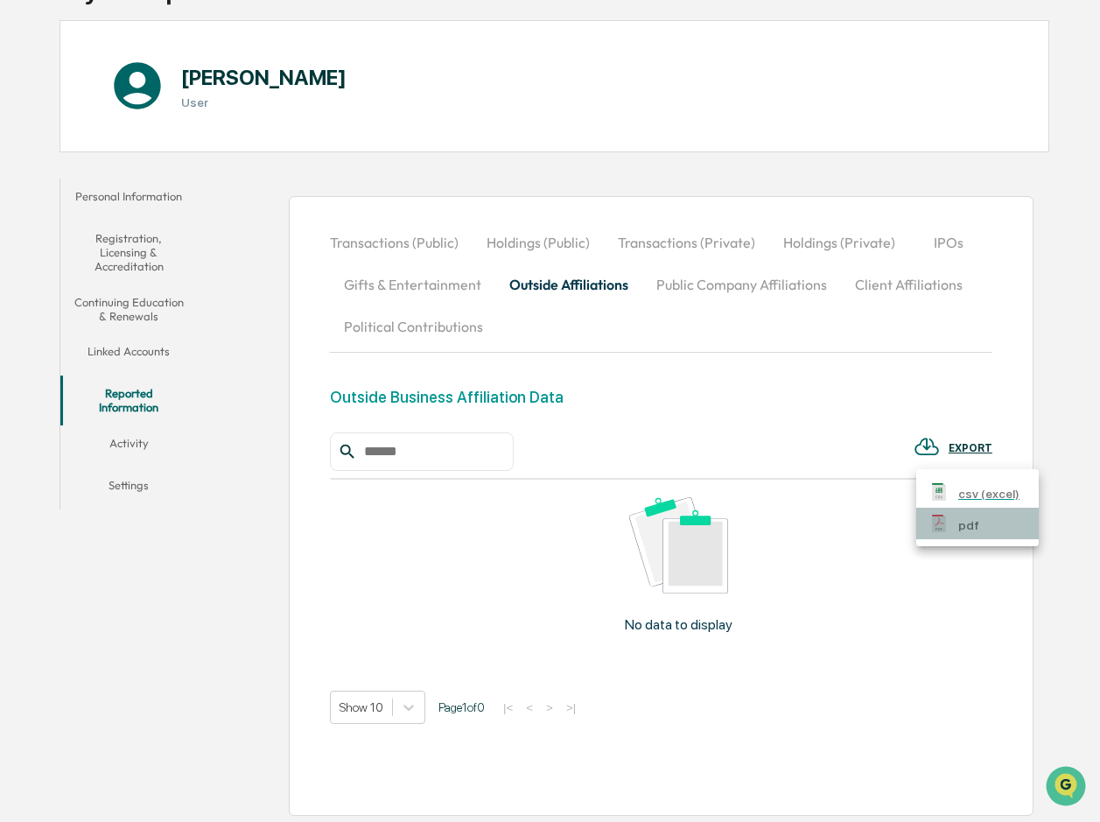
click at [962, 528] on p "pdf" at bounding box center [968, 525] width 21 height 18
click at [436, 446] on div at bounding box center [550, 411] width 1100 height 822
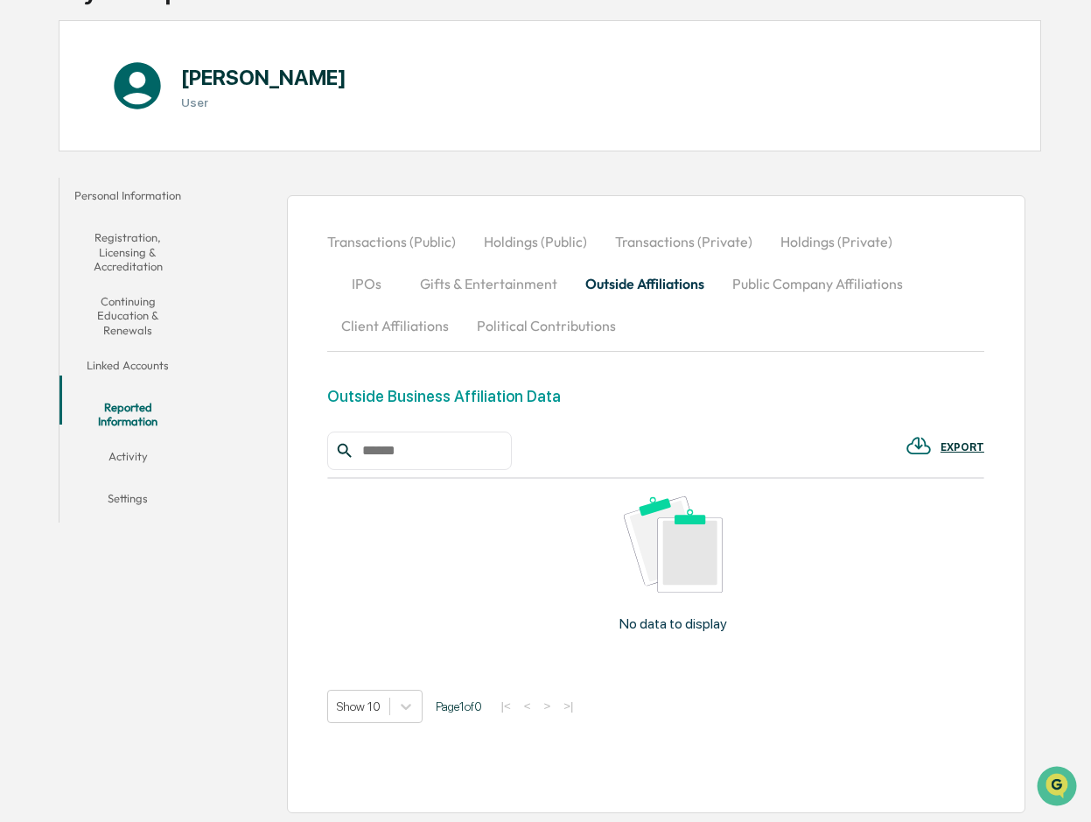
click at [379, 459] on input "text" at bounding box center [429, 450] width 149 height 23
click at [973, 448] on div "EXPORT" at bounding box center [963, 447] width 44 height 12
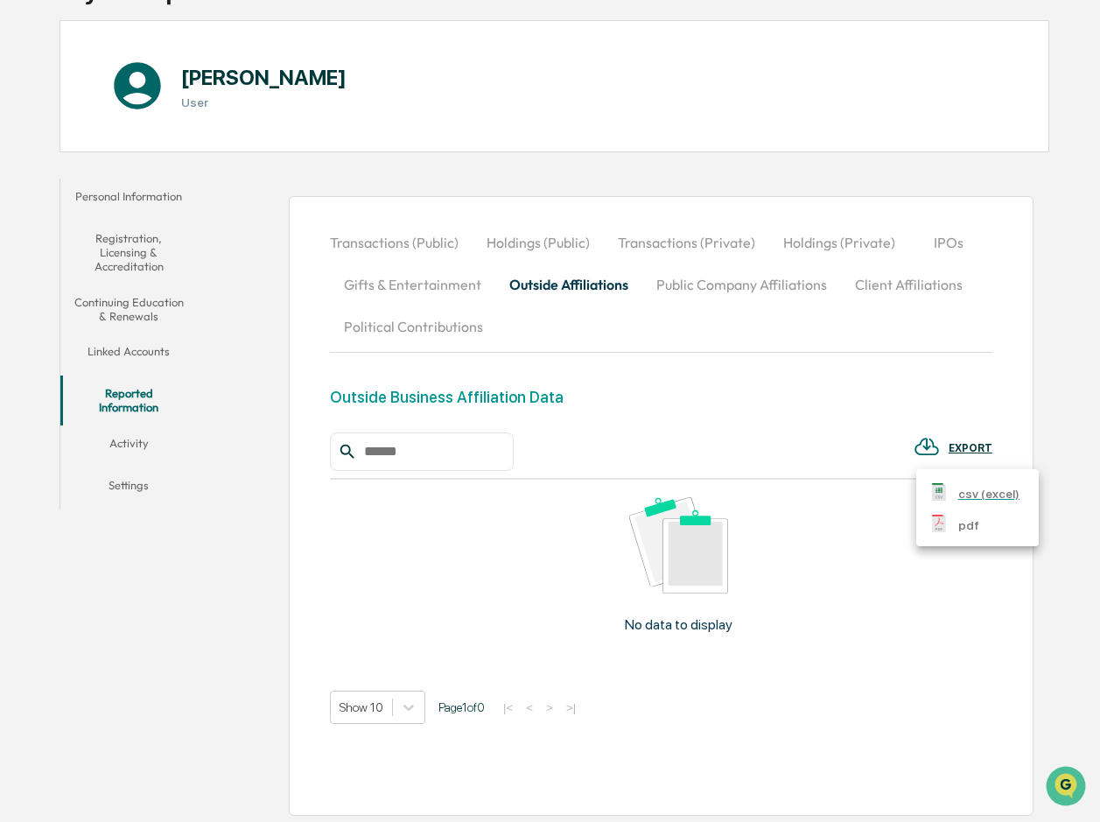
click at [973, 495] on p "csv (excel)" at bounding box center [988, 494] width 61 height 18
click at [526, 130] on div at bounding box center [550, 411] width 1100 height 822
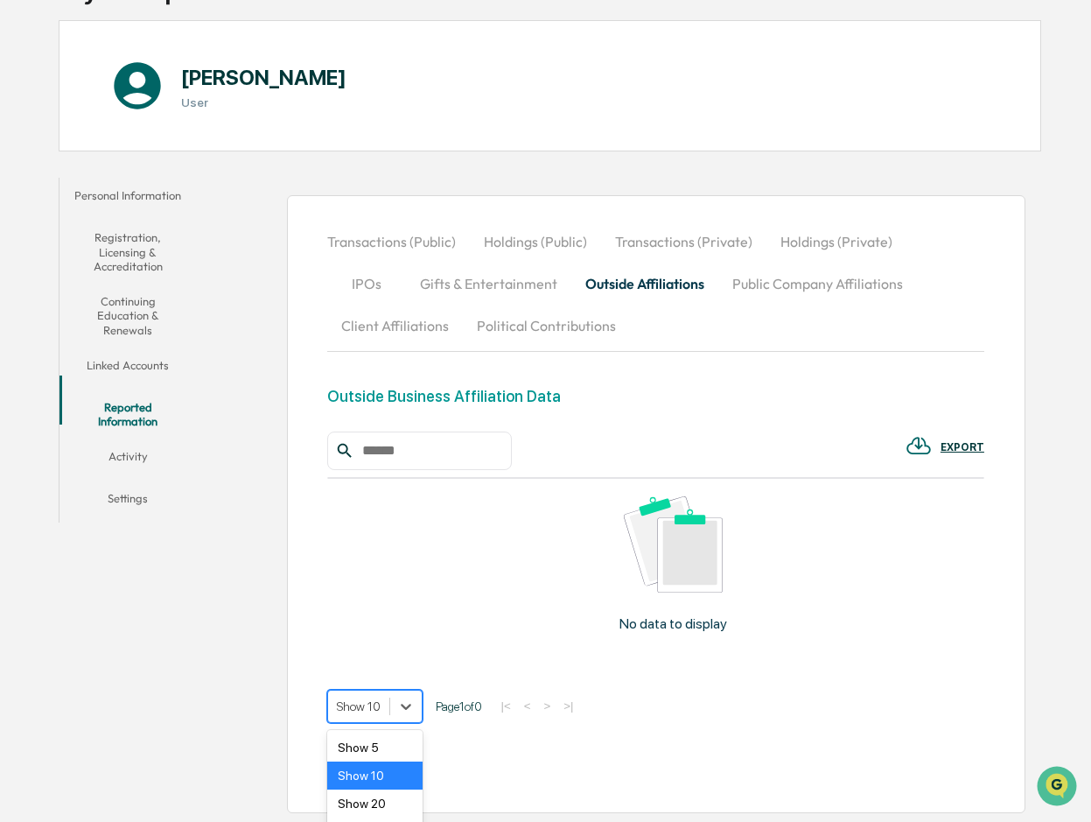
scroll to position [206, 0]
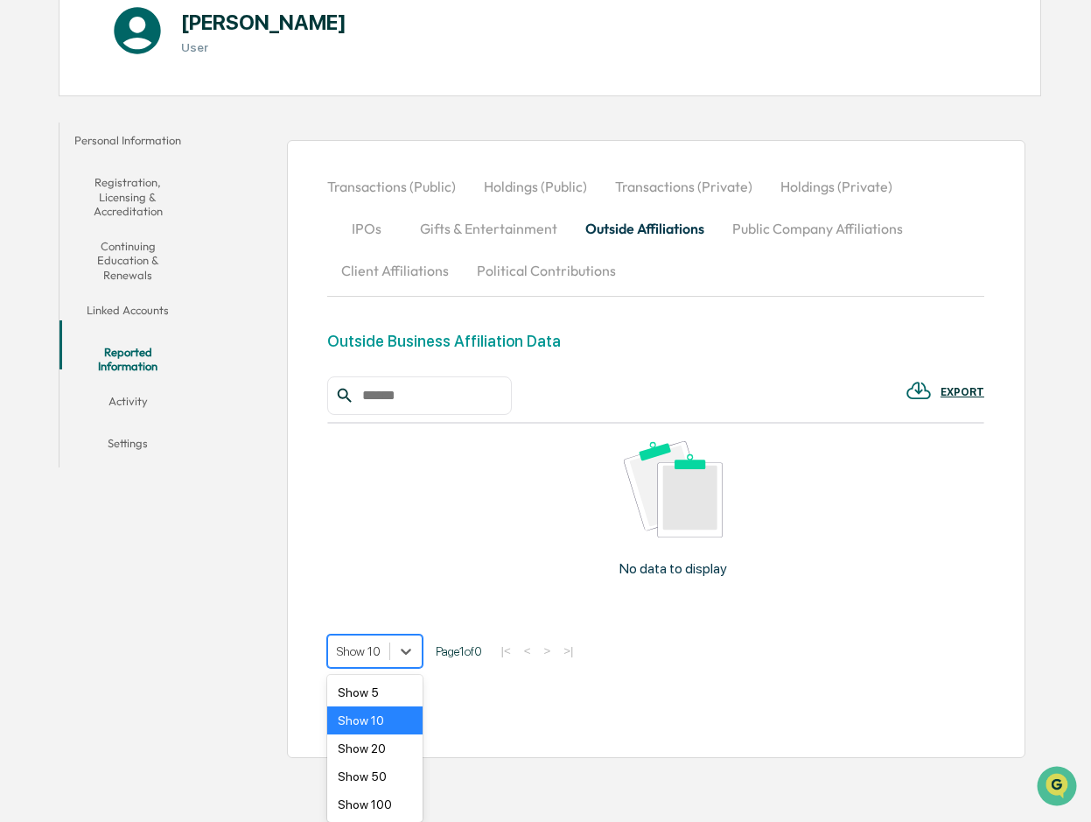
click at [405, 708] on body "Get Approval Content & Transactions Company Policies & Documents My Compliance …" at bounding box center [545, 280] width 1091 height 972
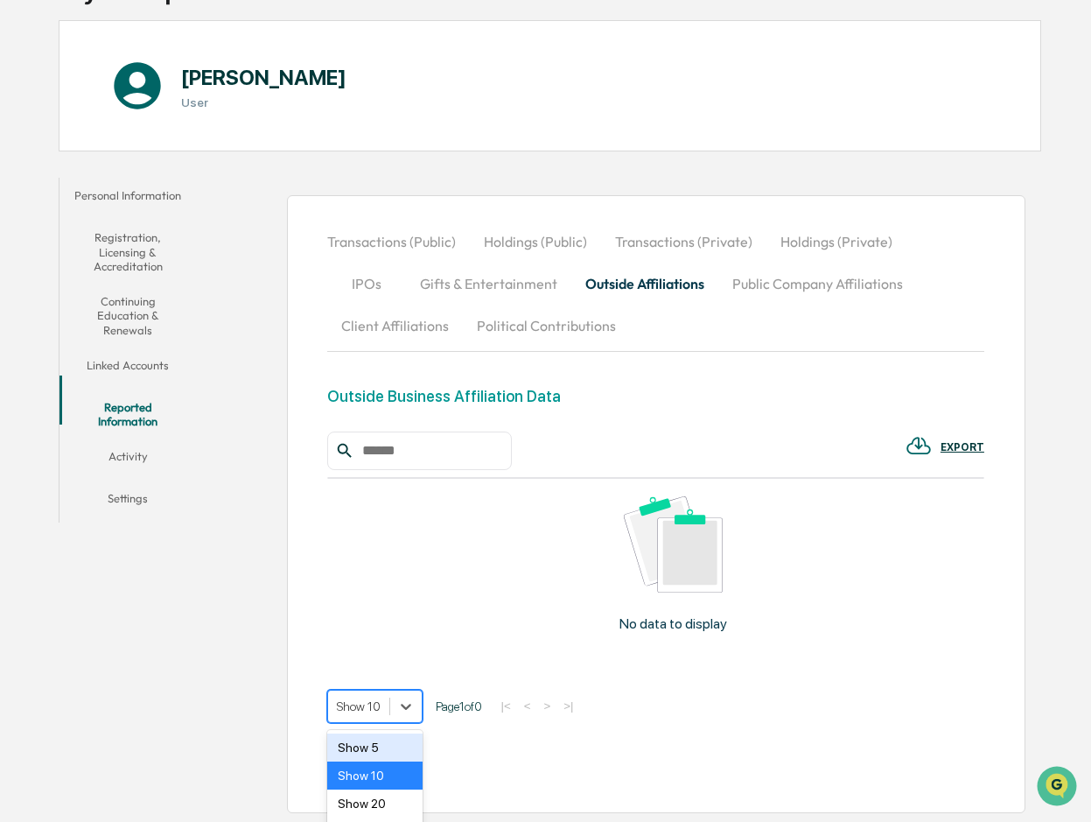
click at [649, 688] on div "Transactions (Public) Holdings (Public) Transactions (Private) Holdings (Privat…" at bounding box center [655, 505] width 656 height 568
click at [920, 442] on img at bounding box center [919, 445] width 26 height 26
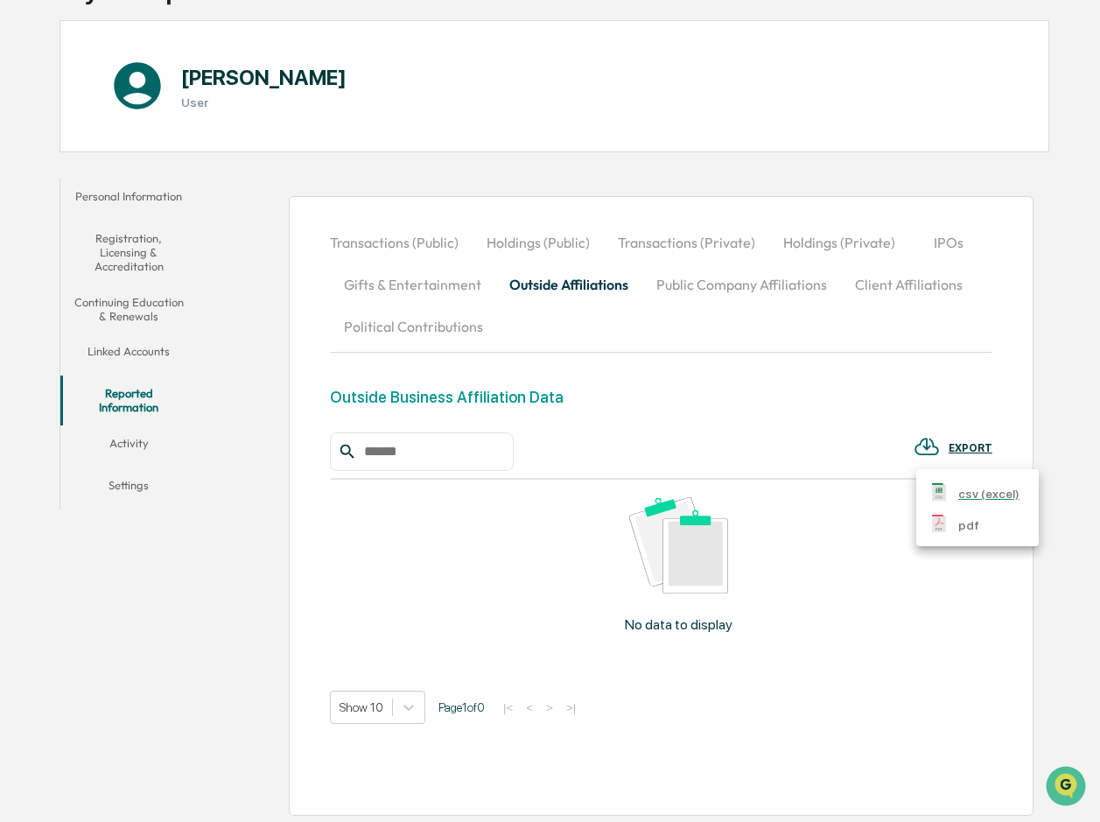
click at [928, 578] on div at bounding box center [550, 411] width 1100 height 822
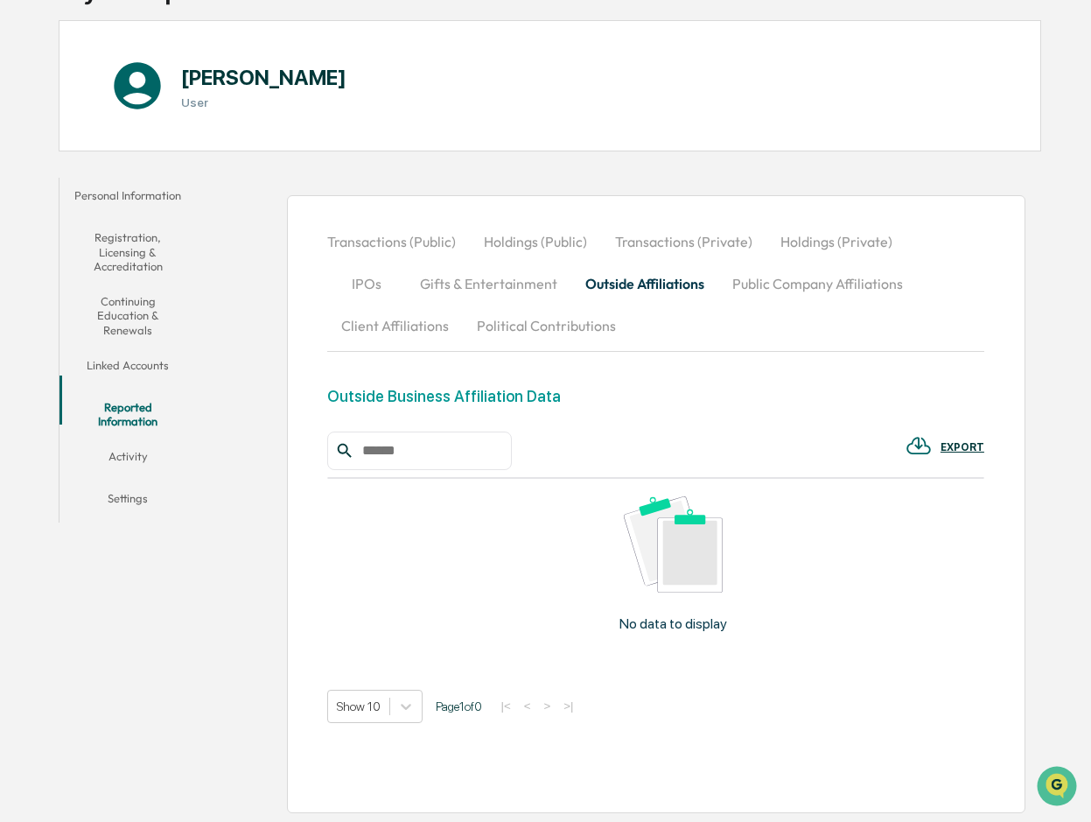
click at [452, 287] on button "Gifts & Entertainment" at bounding box center [488, 284] width 165 height 42
click at [573, 284] on button "Outside Affiliations" at bounding box center [646, 284] width 147 height 42
click at [719, 278] on button "Public Company Affiliations" at bounding box center [818, 284] width 199 height 42
click at [463, 305] on button "Client Affiliations" at bounding box center [395, 326] width 136 height 42
click at [585, 284] on button "Outside Affiliations" at bounding box center [644, 284] width 147 height 42
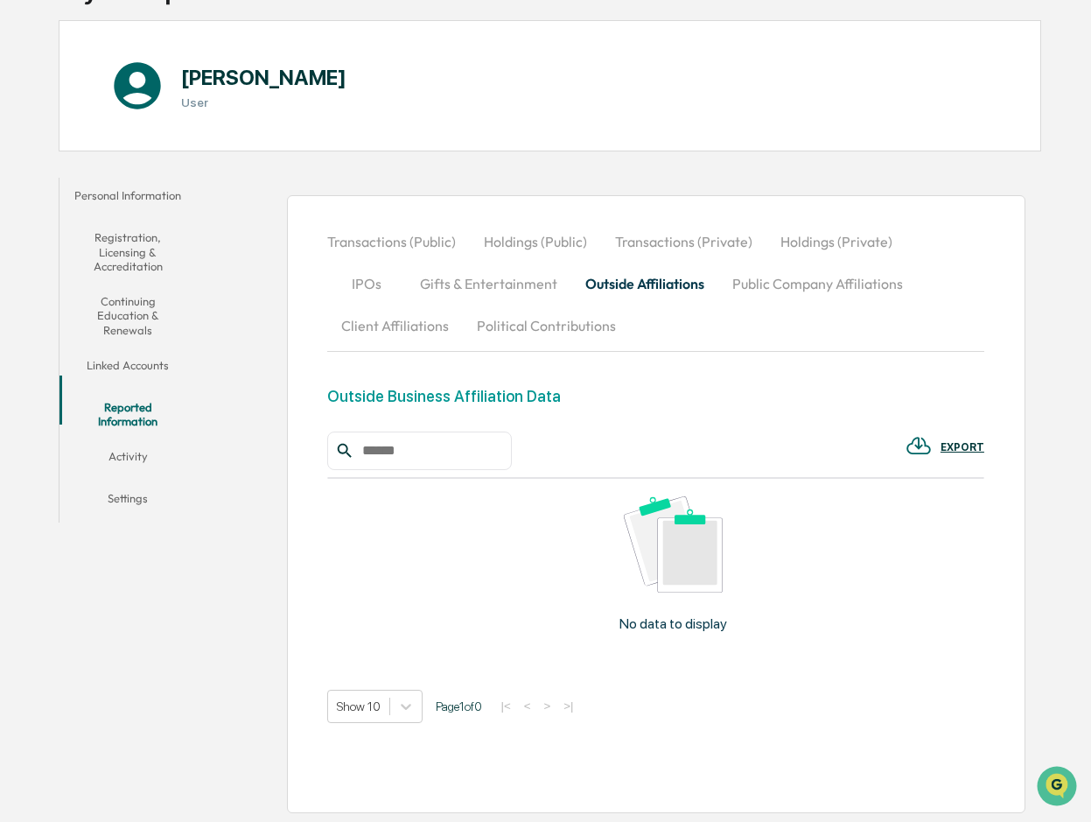
click at [671, 242] on button "Transactions (Private)" at bounding box center [683, 242] width 165 height 42
click at [805, 242] on button "Holdings (Private)" at bounding box center [837, 242] width 140 height 42
click at [396, 236] on button "Transactions (Public)" at bounding box center [398, 242] width 143 height 42
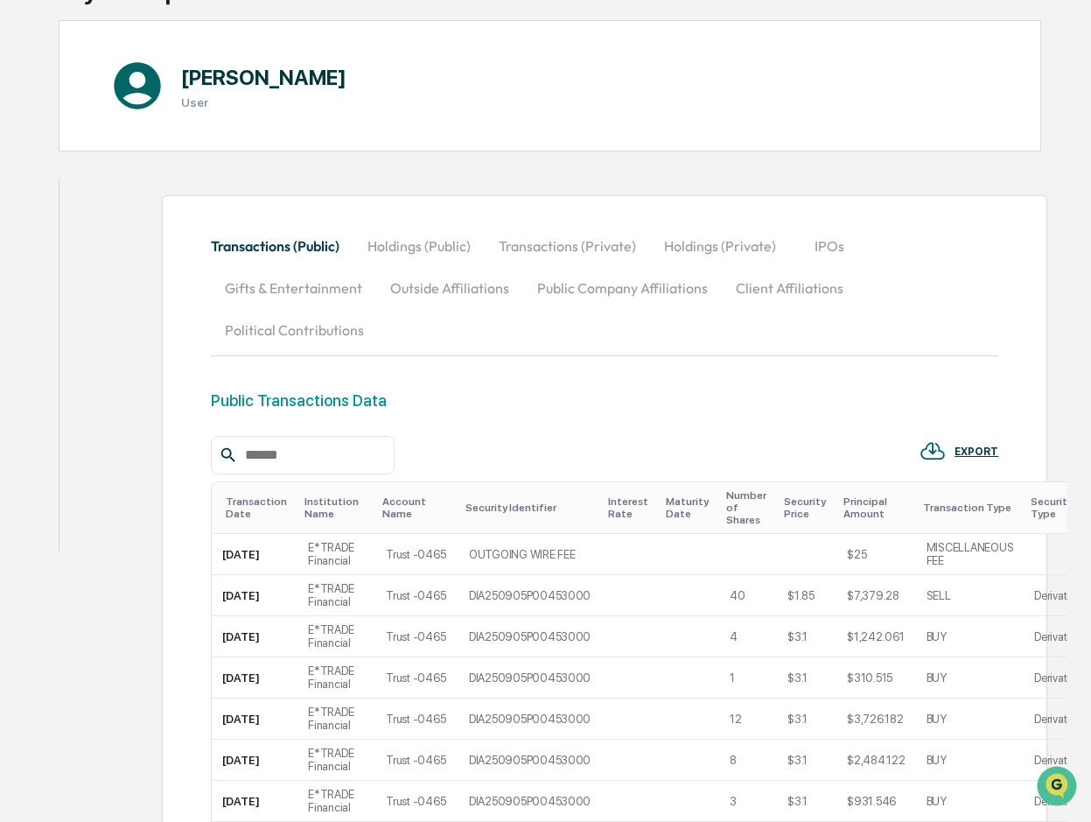
click at [465, 243] on button "Holdings (Public)" at bounding box center [419, 246] width 131 height 42
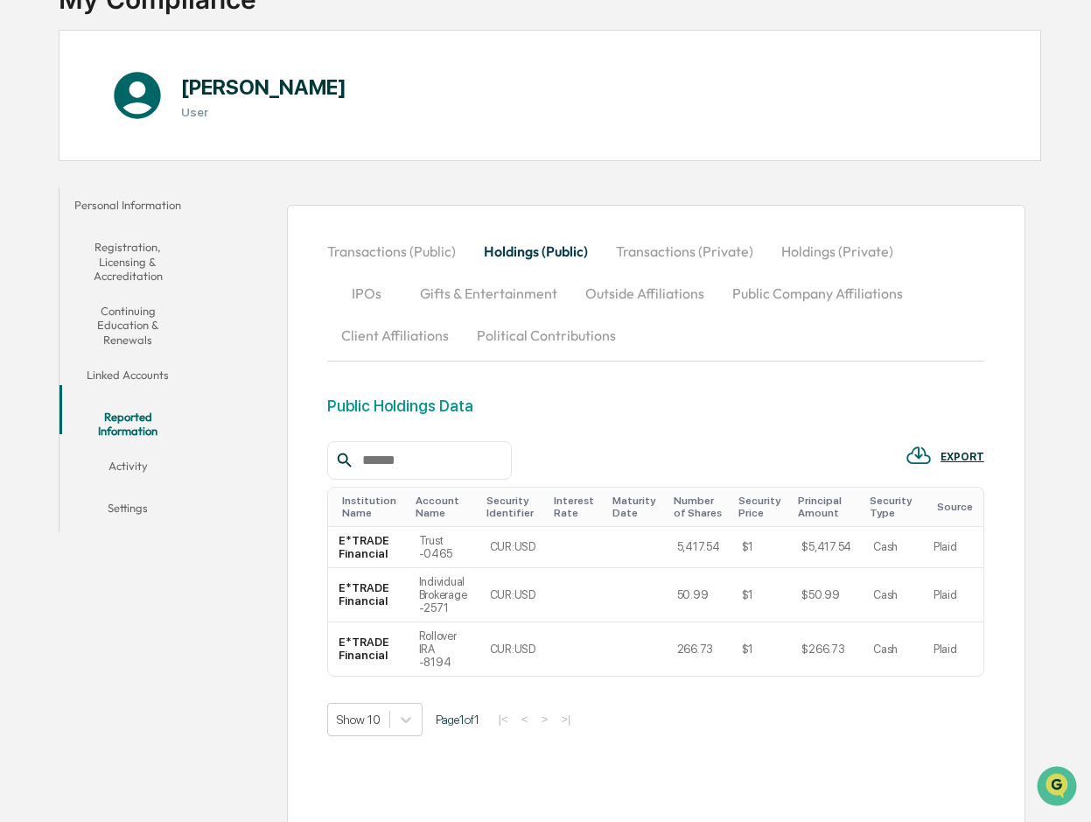
click at [571, 296] on button "Outside Affiliations" at bounding box center [644, 293] width 147 height 42
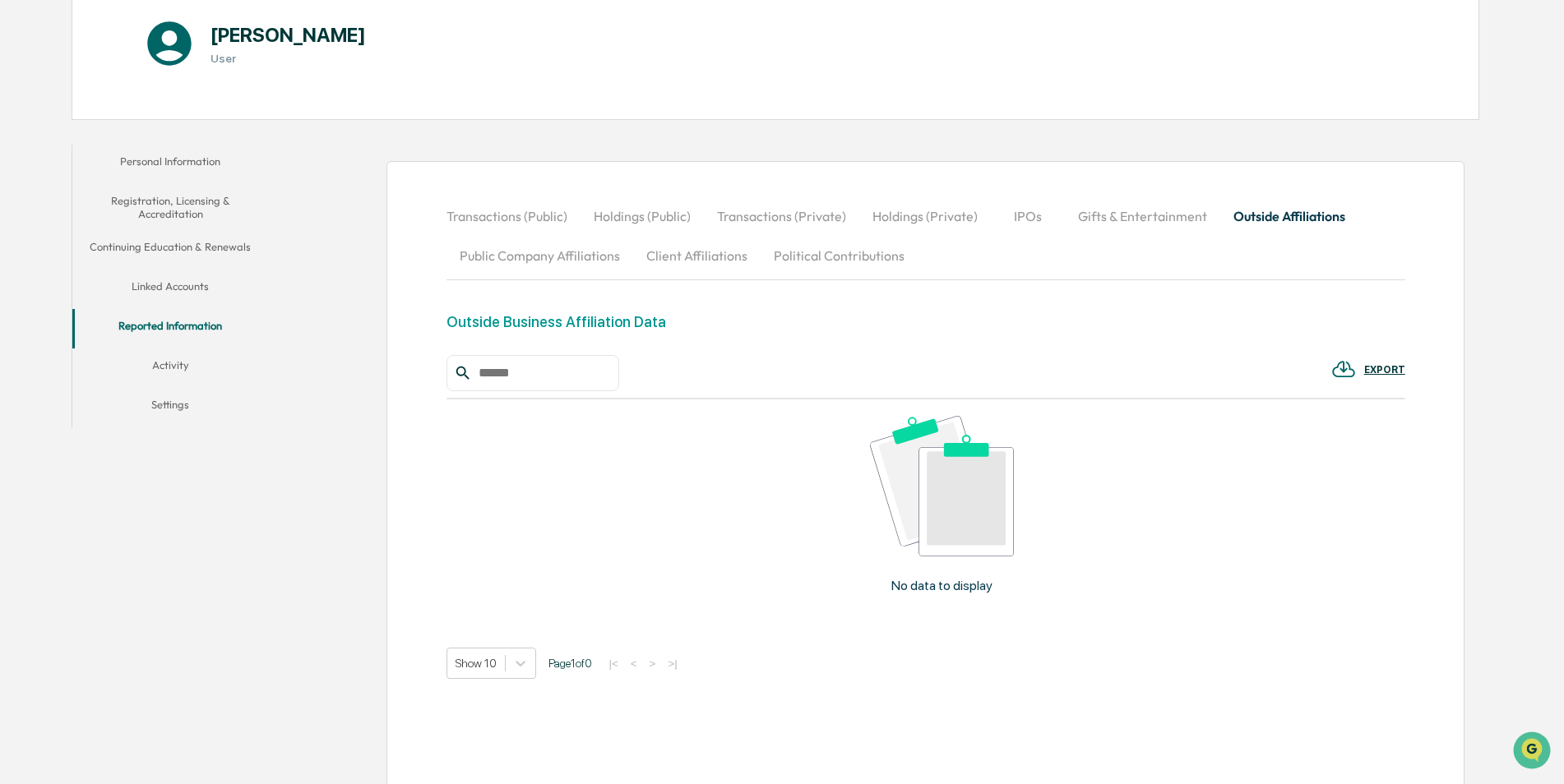
scroll to position [227, 0]
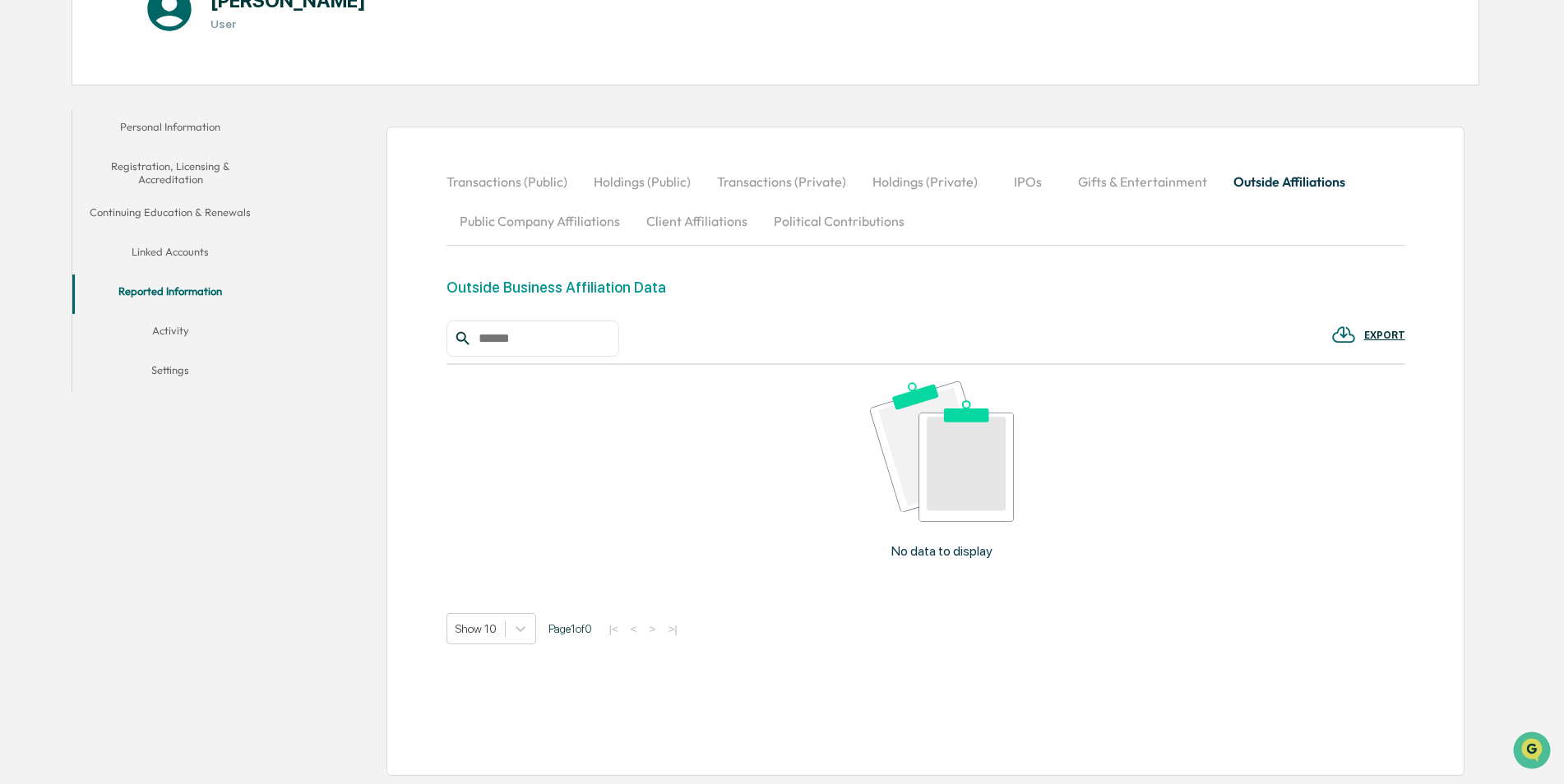
click at [1024, 332] on div "EXPORT" at bounding box center [1385, 335] width 41 height 11
click at [1024, 530] on div at bounding box center [785, 392] width 1572 height 784
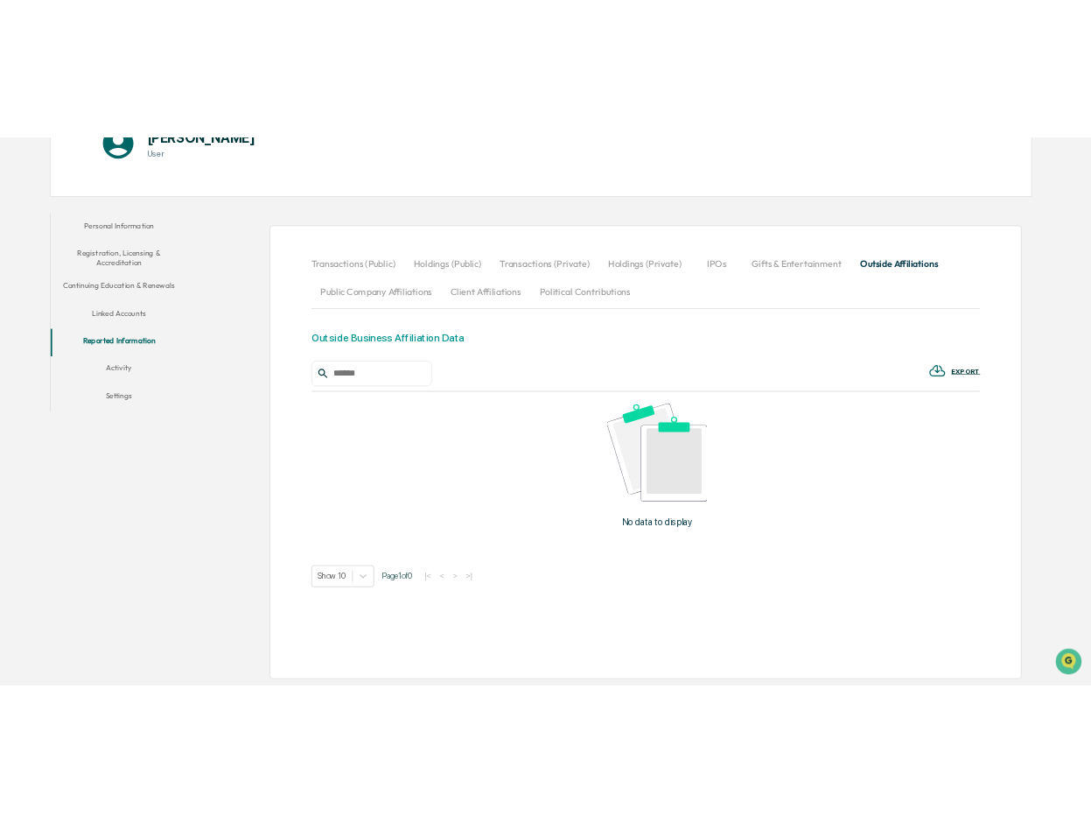
scroll to position [151, 0]
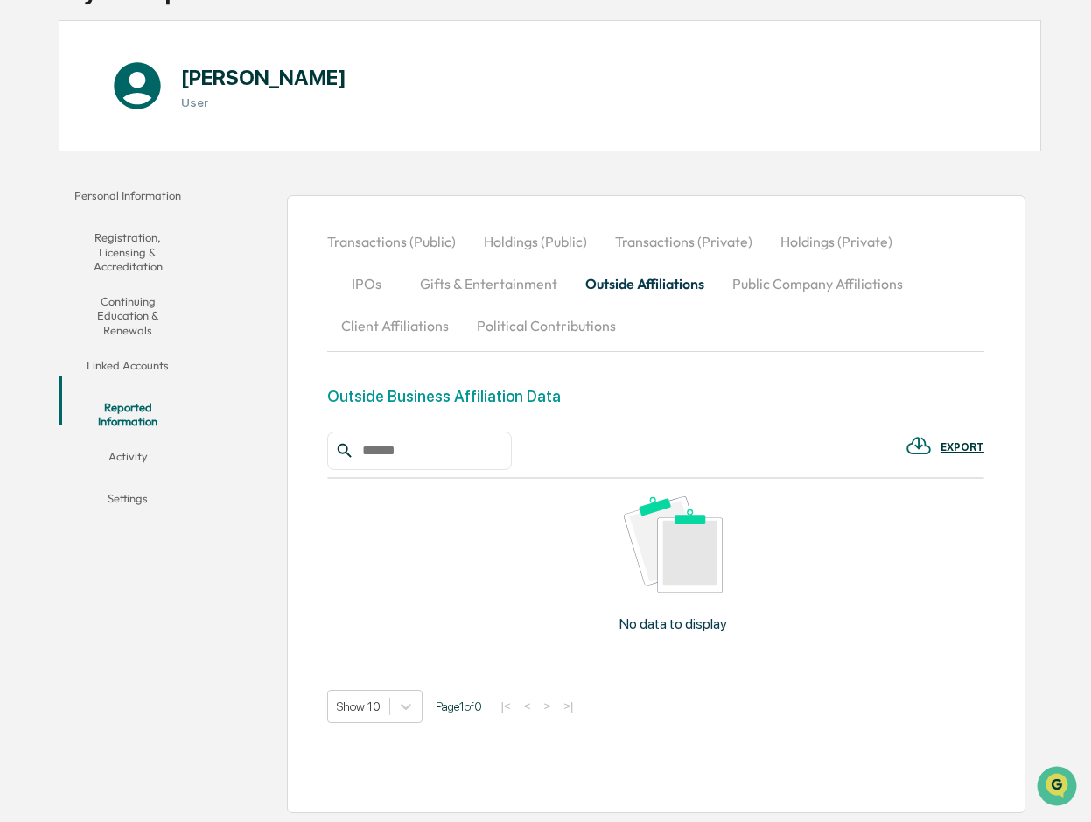
click at [149, 438] on button "Activity" at bounding box center [128, 459] width 137 height 42
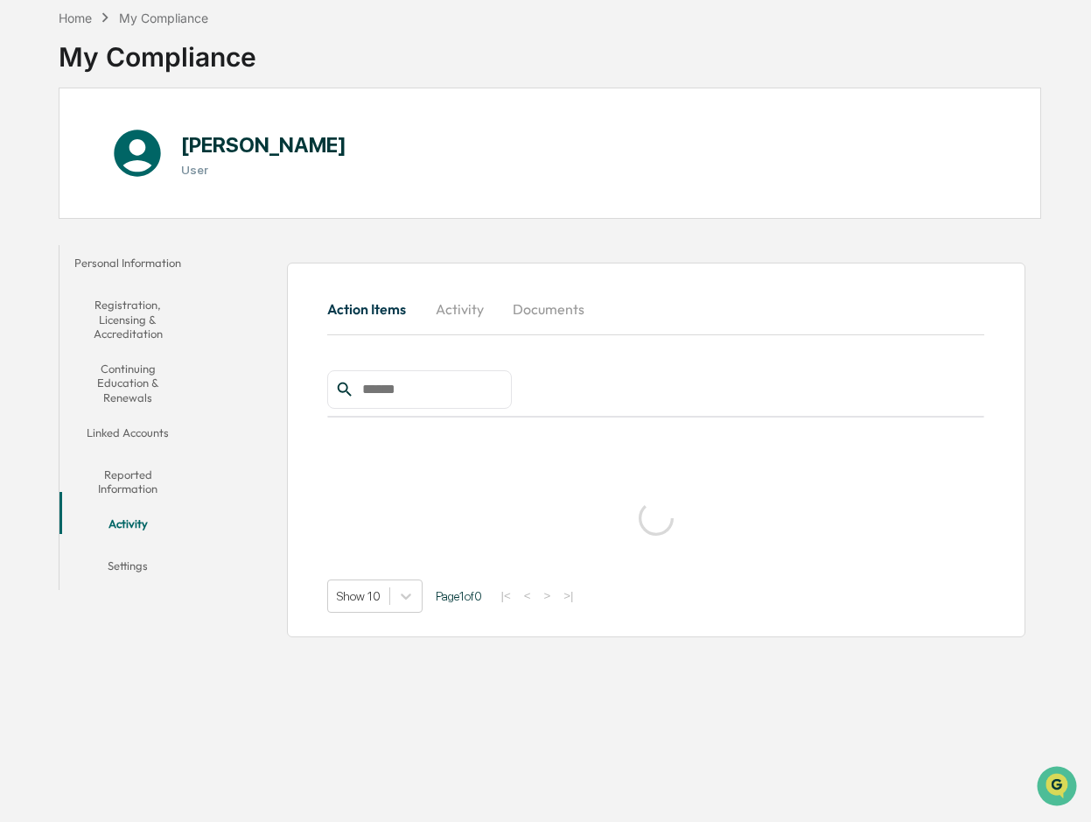
scroll to position [83, 0]
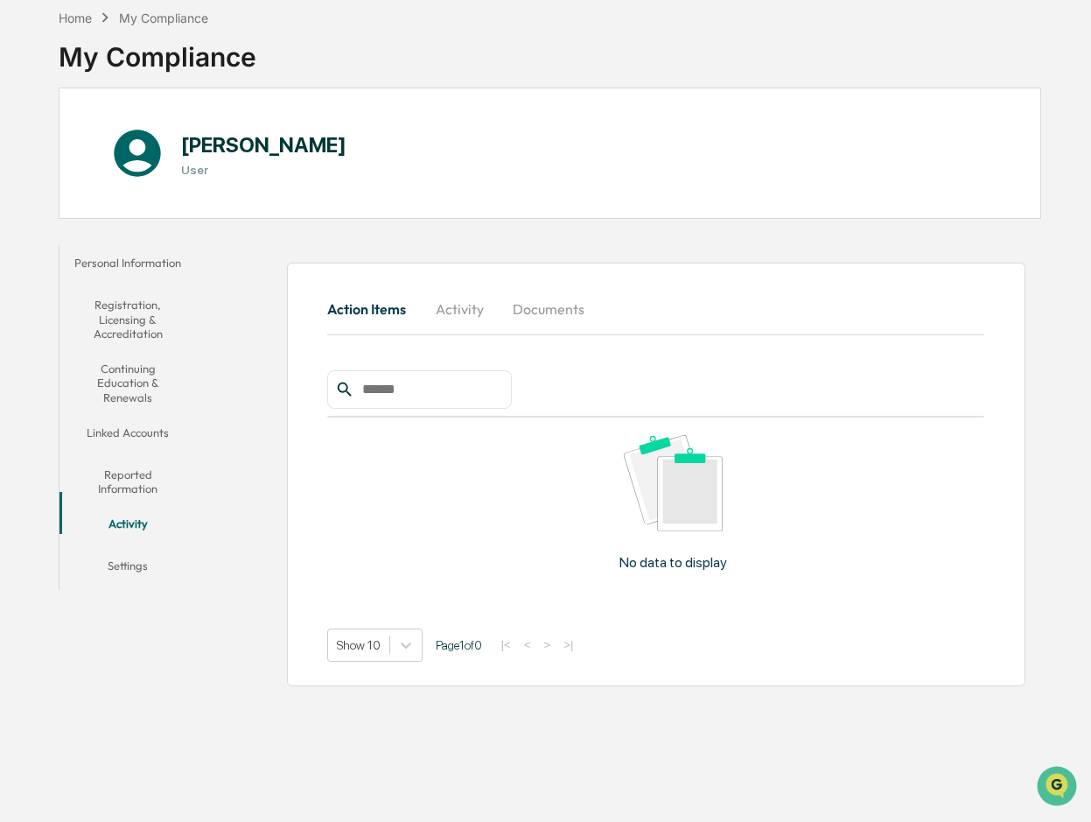
click at [480, 310] on button "Activity" at bounding box center [459, 309] width 79 height 42
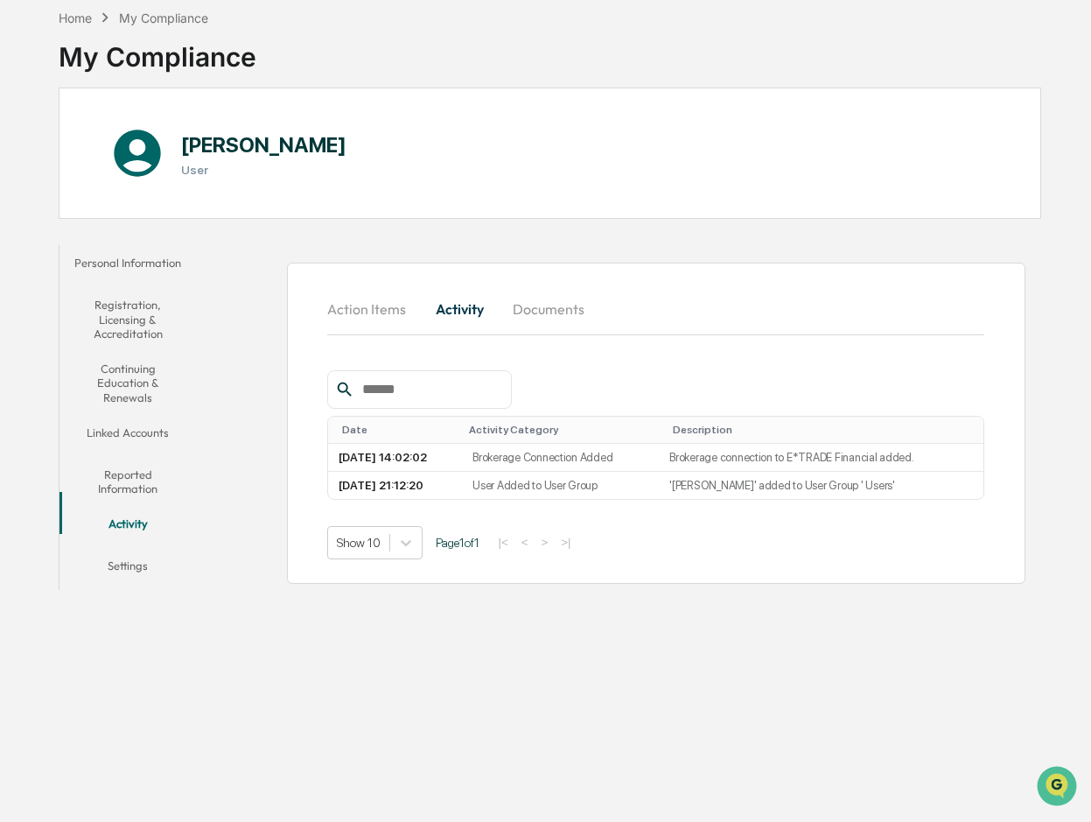
click at [563, 308] on button "Documents" at bounding box center [549, 309] width 100 height 42
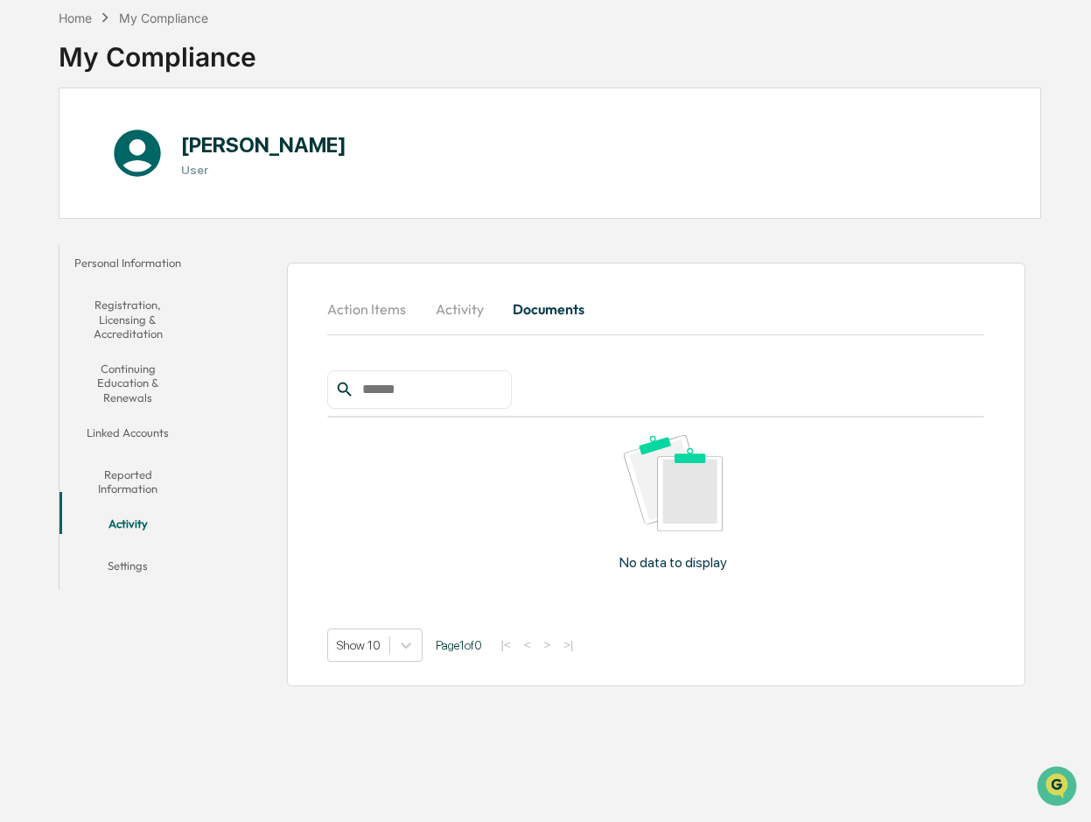
click at [137, 548] on button "Settings" at bounding box center [128, 569] width 137 height 42
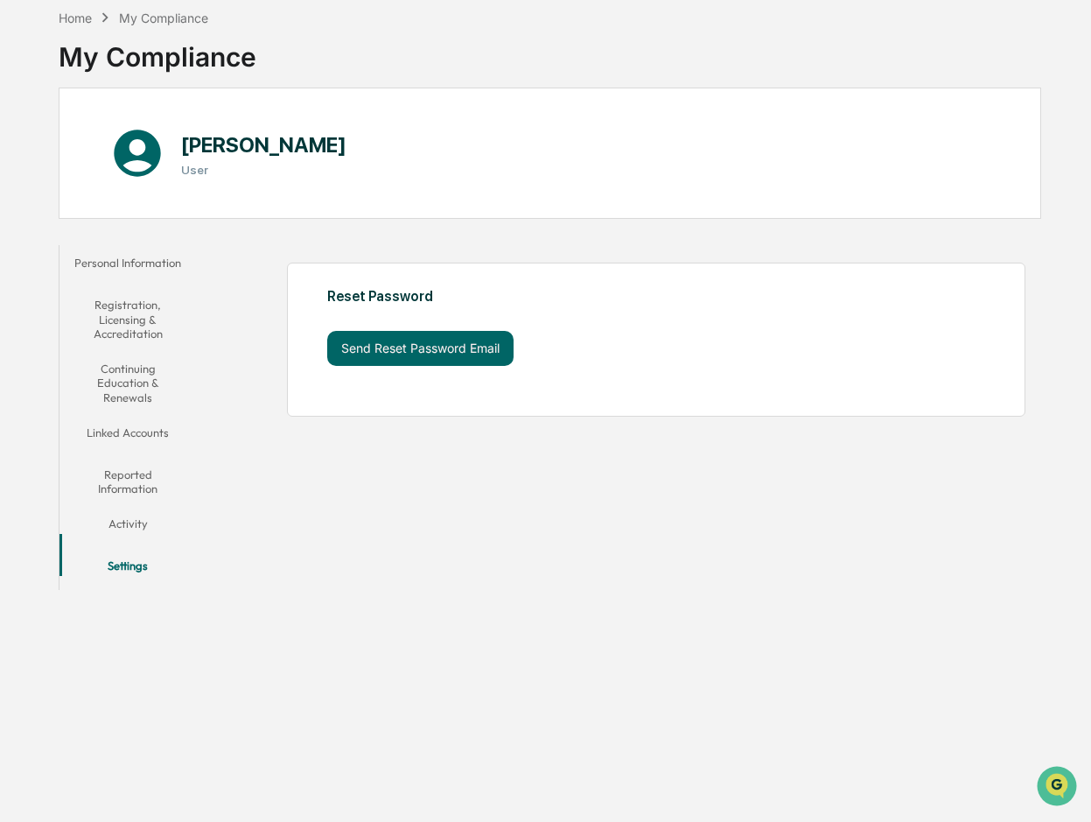
click at [168, 317] on button "Registration, Licensing & Accreditation" at bounding box center [128, 319] width 137 height 64
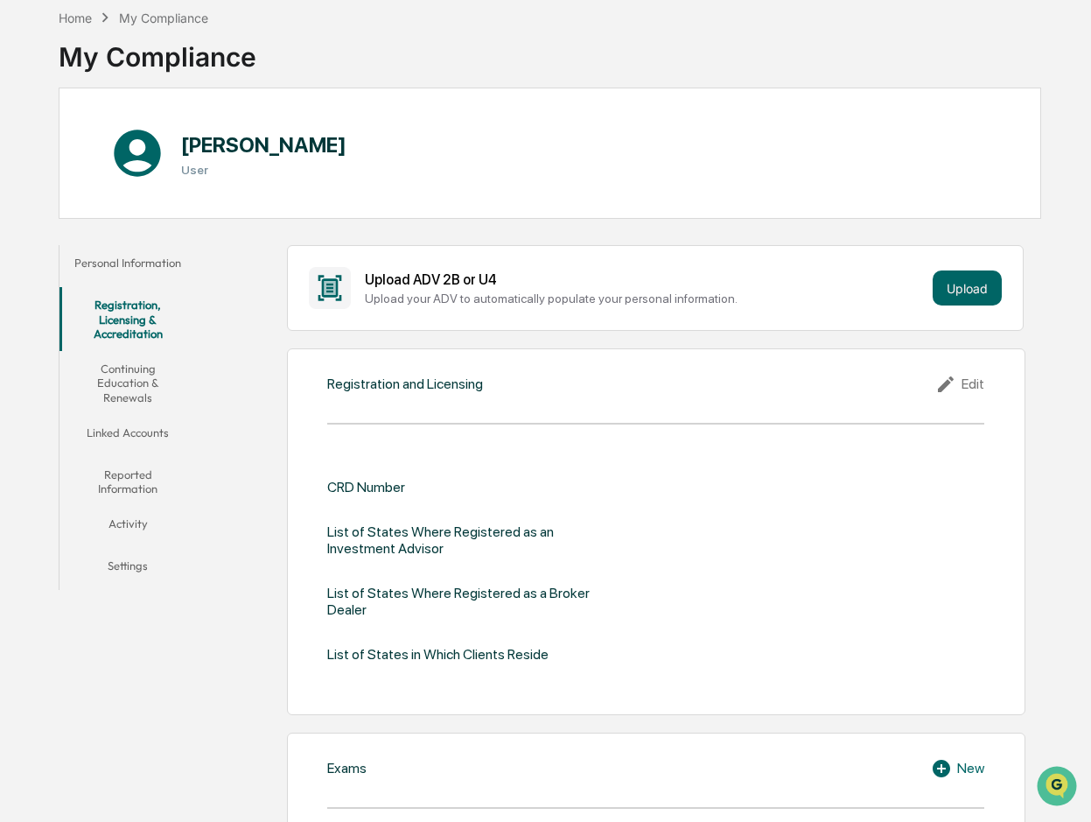
click at [126, 262] on button "Personal Information" at bounding box center [128, 266] width 137 height 42
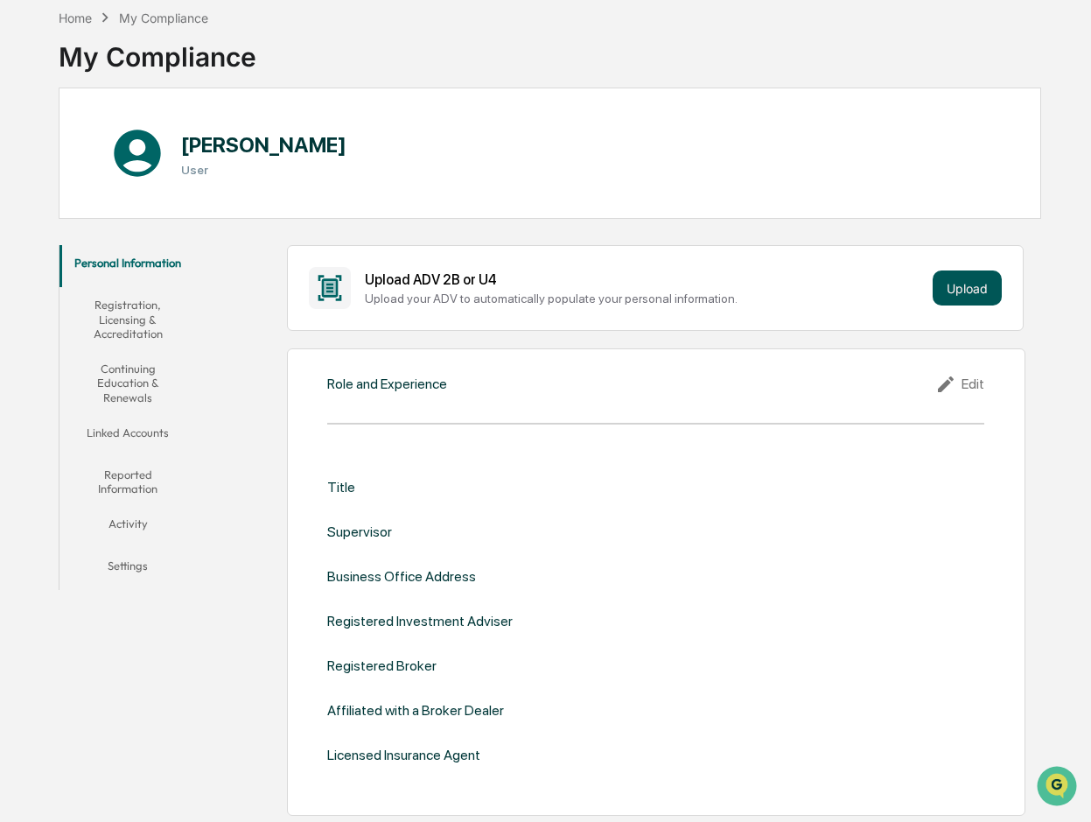
click at [967, 289] on button "Upload" at bounding box center [967, 287] width 69 height 35
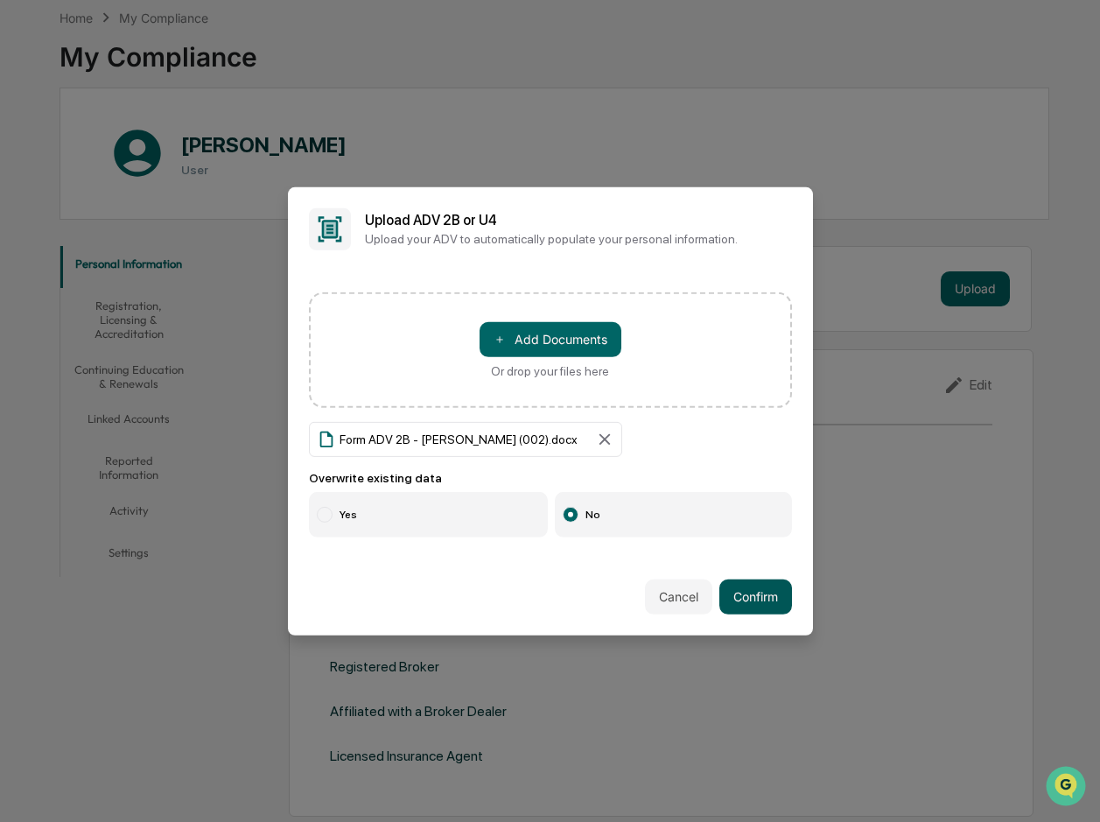
click at [770, 596] on button "Confirm" at bounding box center [755, 596] width 73 height 35
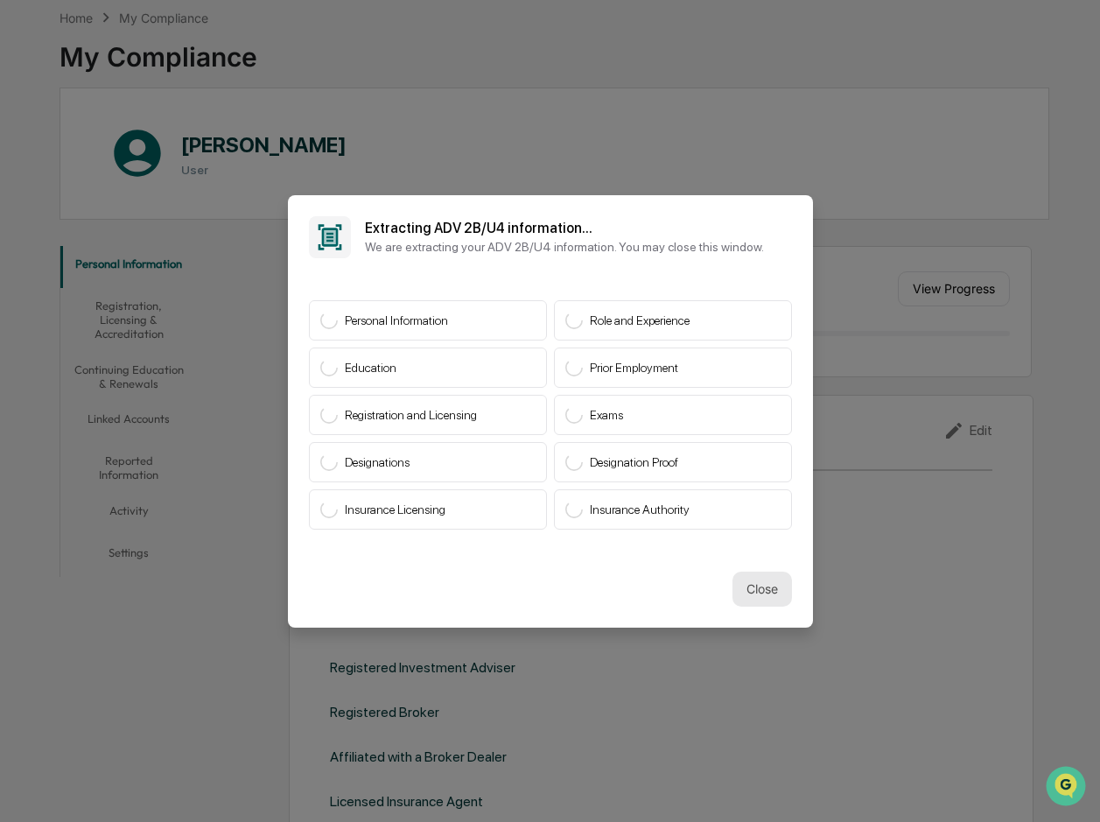
click at [758, 590] on button "Close" at bounding box center [763, 588] width 60 height 35
